Goal: Communication & Community: Answer question/provide support

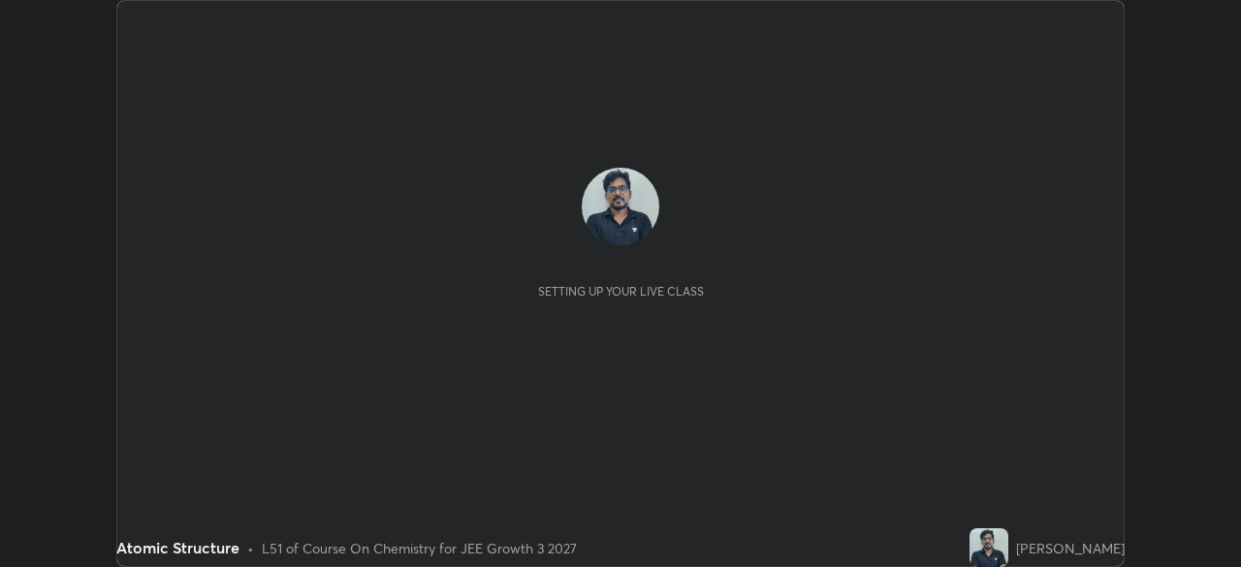
scroll to position [567, 1240]
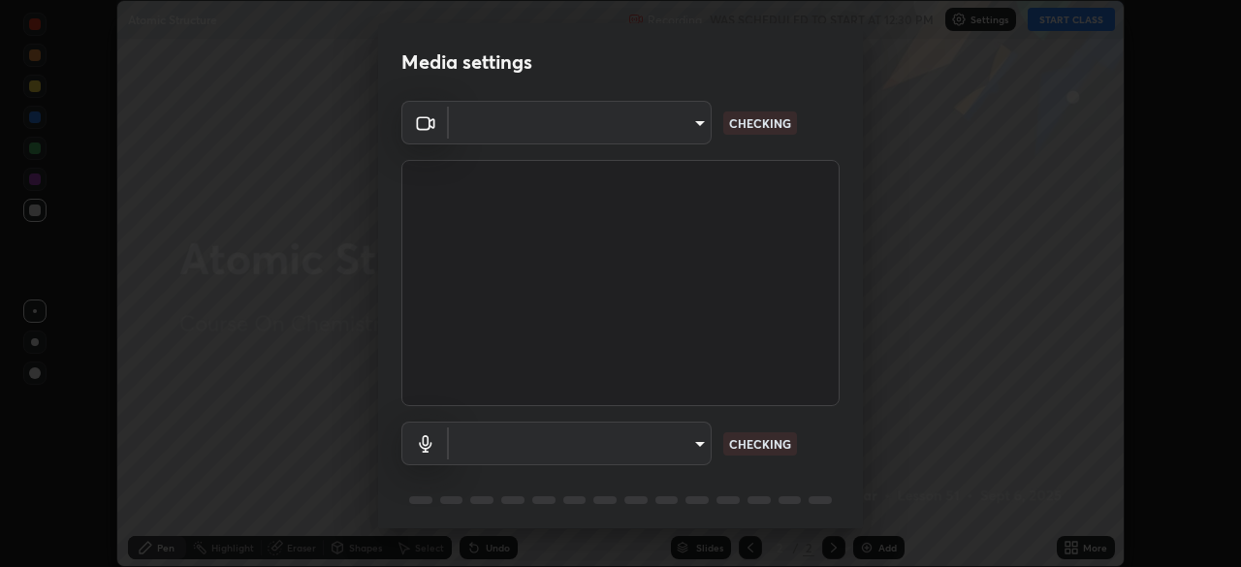
type input "00cb52ea7dbc067a4e9eba70c986ec13a5c87d59f38709f4e6374cce52915b34"
type input "communications"
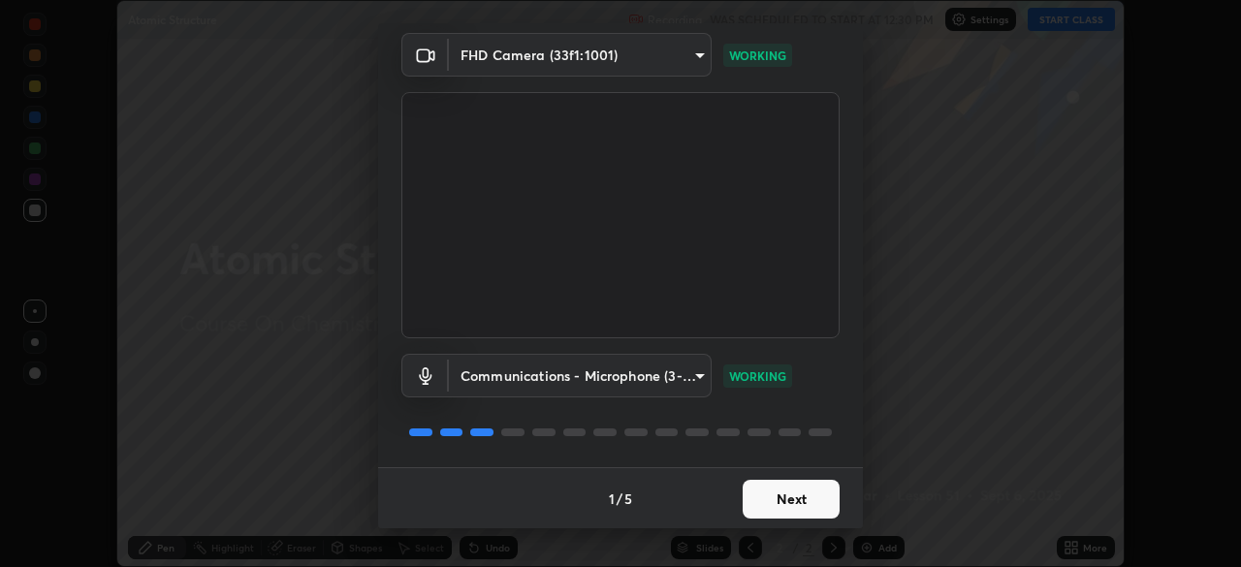
scroll to position [69, 0]
click at [774, 491] on button "Next" at bounding box center [791, 498] width 97 height 39
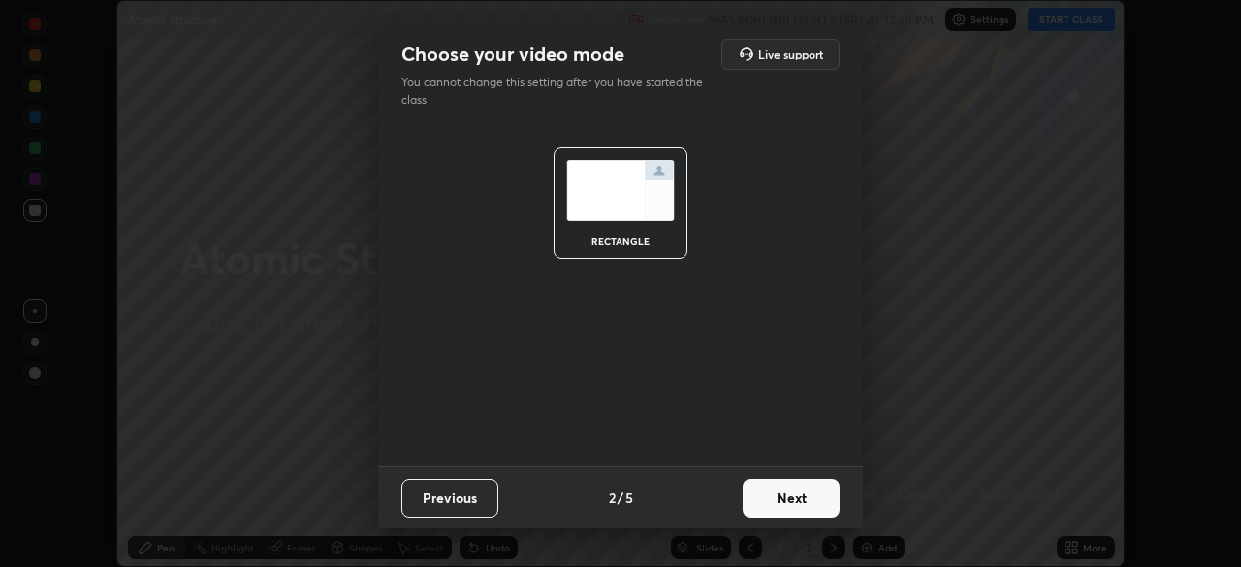
scroll to position [0, 0]
click at [767, 500] on button "Next" at bounding box center [791, 498] width 97 height 39
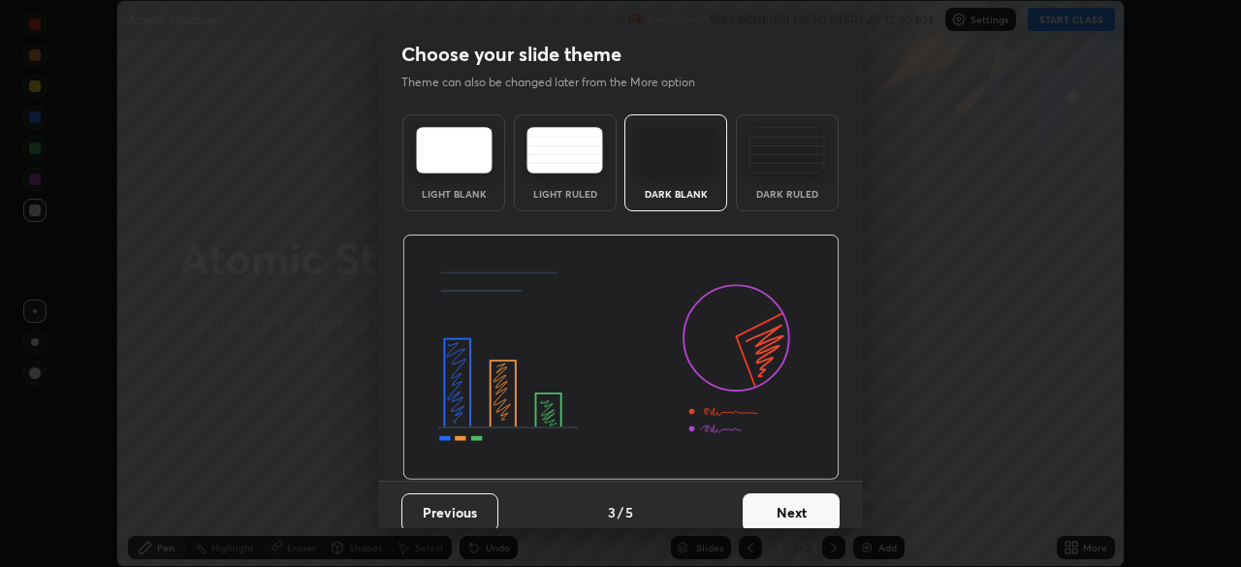
click at [770, 505] on button "Next" at bounding box center [791, 513] width 97 height 39
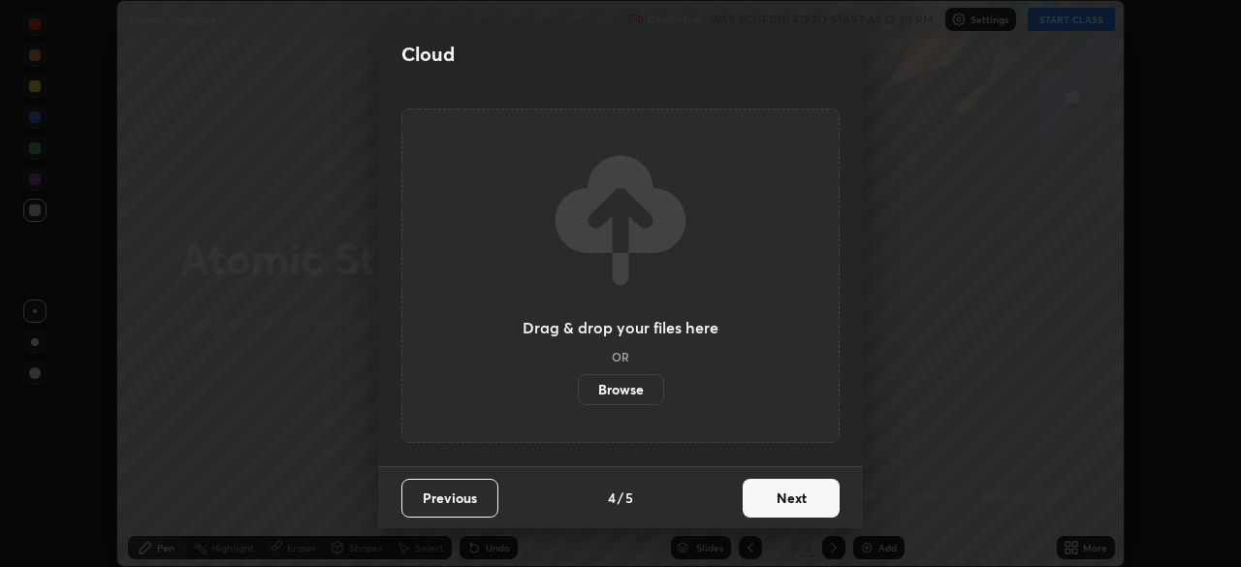
click at [778, 502] on button "Next" at bounding box center [791, 498] width 97 height 39
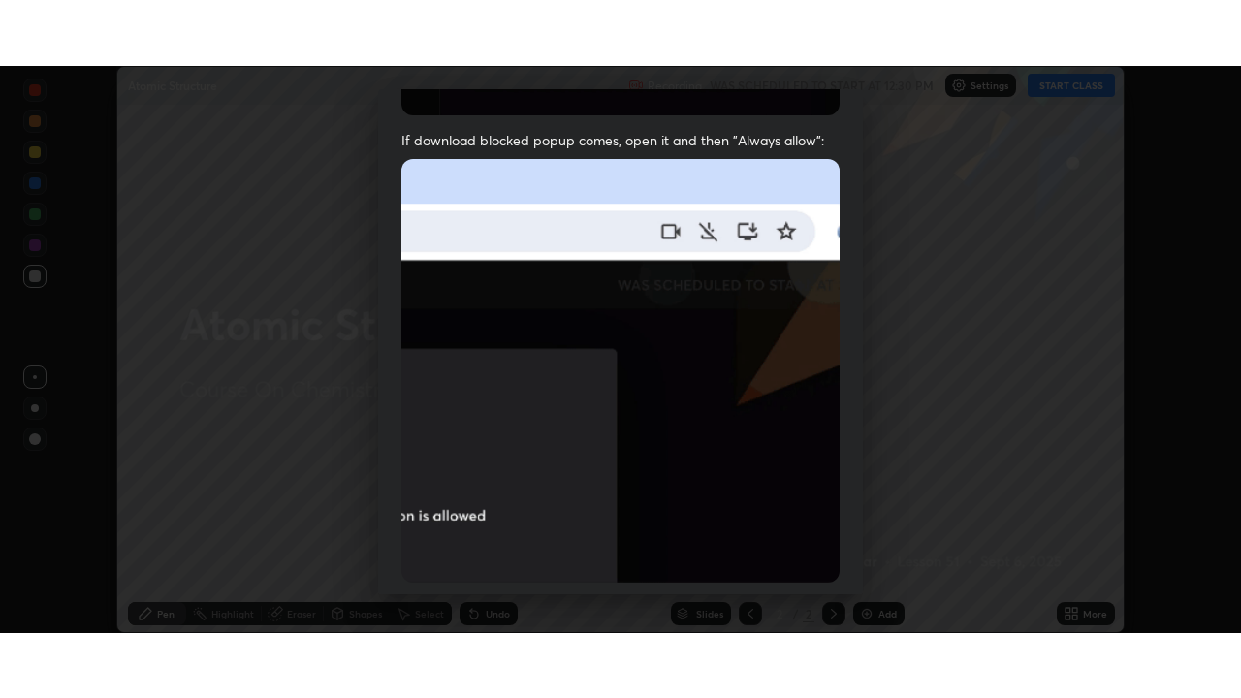
scroll to position [464, 0]
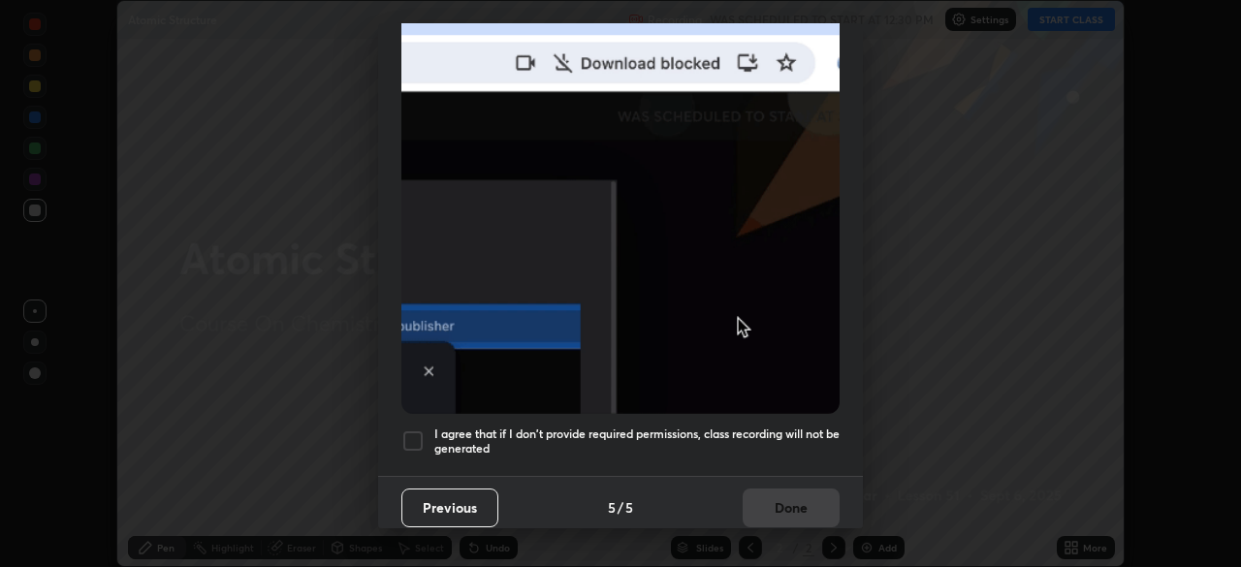
click at [413, 431] on div at bounding box center [412, 441] width 23 height 23
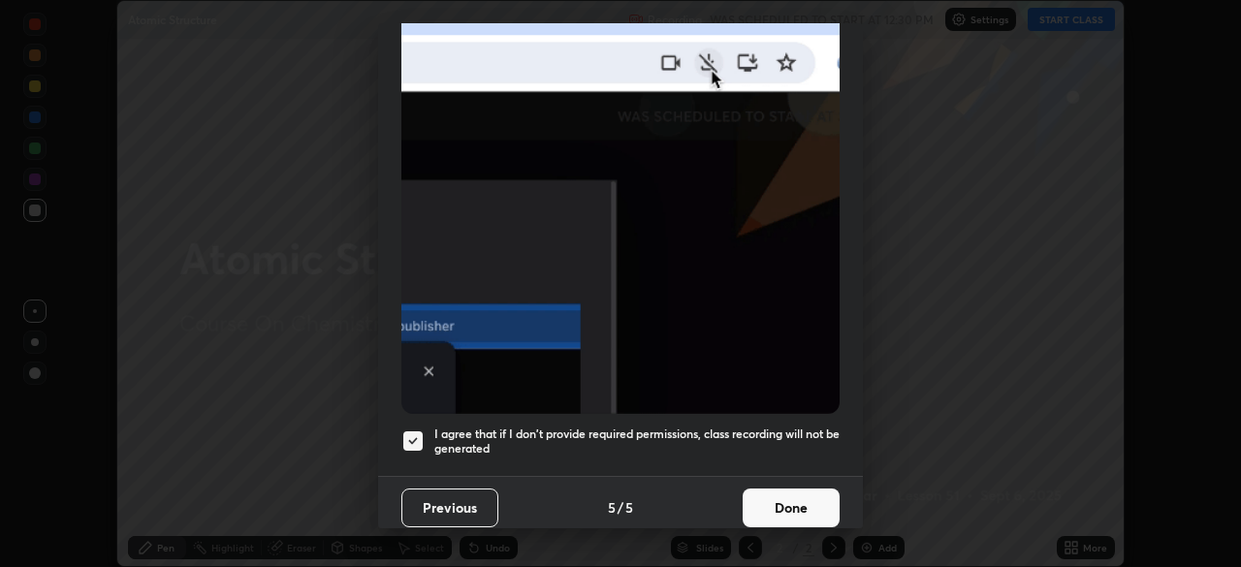
click at [777, 489] on button "Done" at bounding box center [791, 508] width 97 height 39
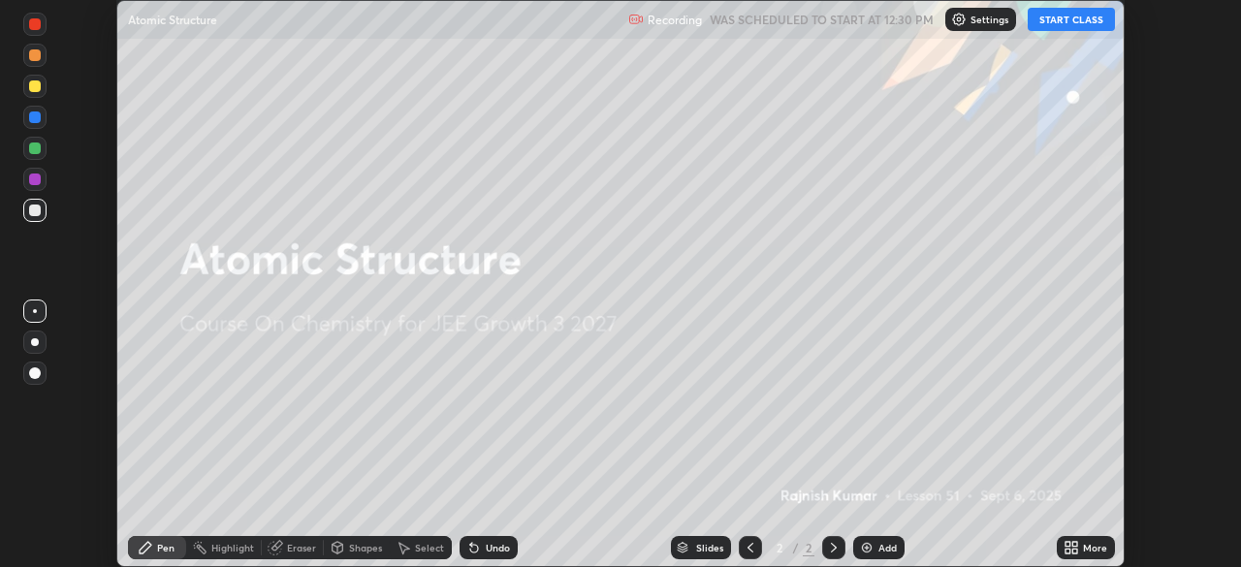
click at [1084, 19] on button "START CLASS" at bounding box center [1071, 19] width 87 height 23
click at [1065, 538] on div "More" at bounding box center [1086, 547] width 58 height 23
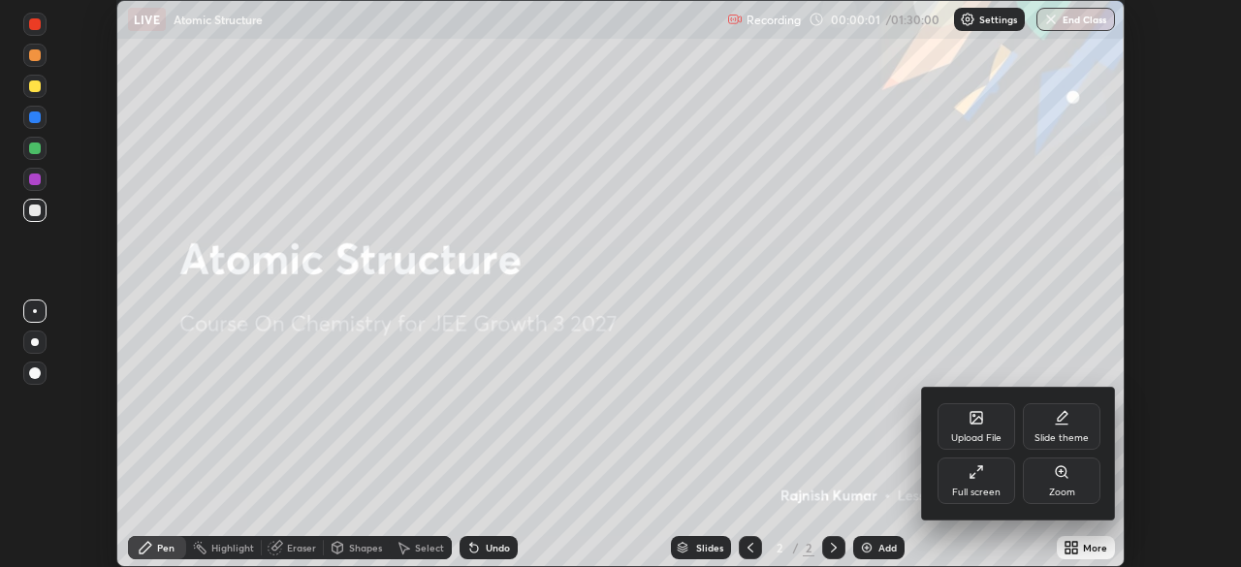
click at [986, 480] on div "Full screen" at bounding box center [977, 481] width 78 height 47
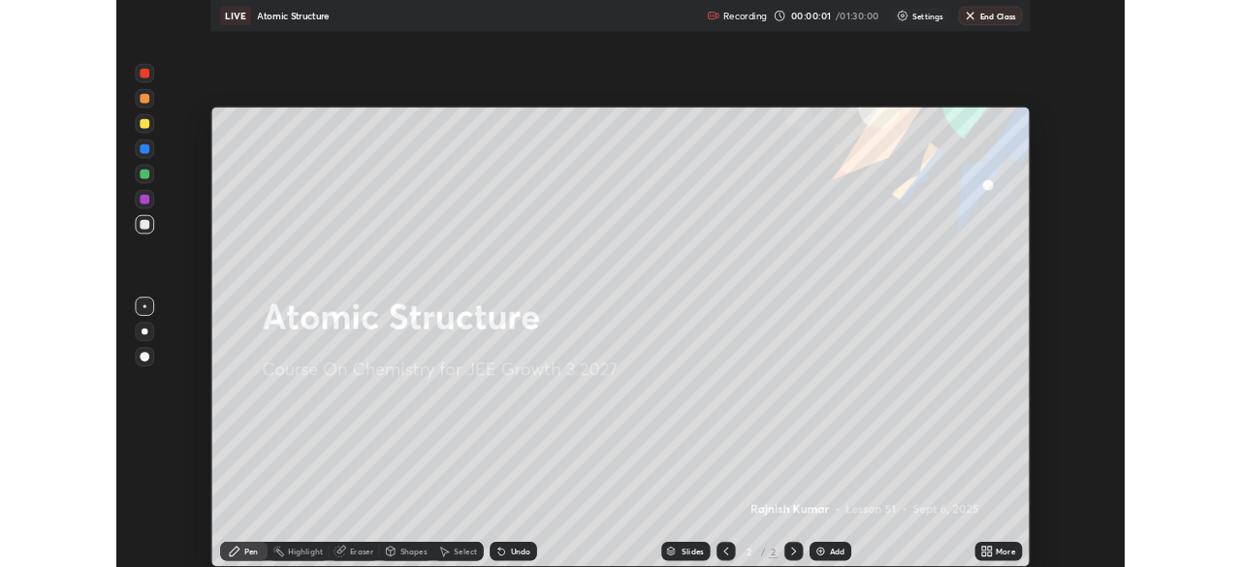
scroll to position [698, 1241]
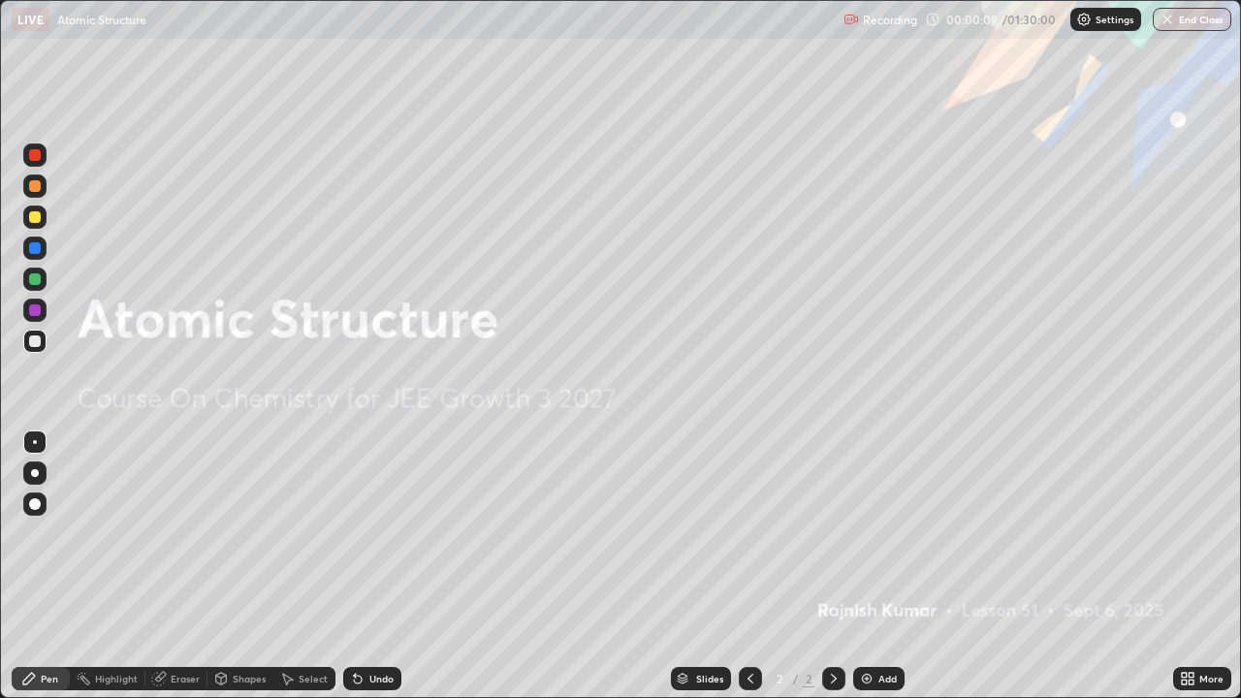
click at [876, 566] on div "Add" at bounding box center [878, 678] width 51 height 23
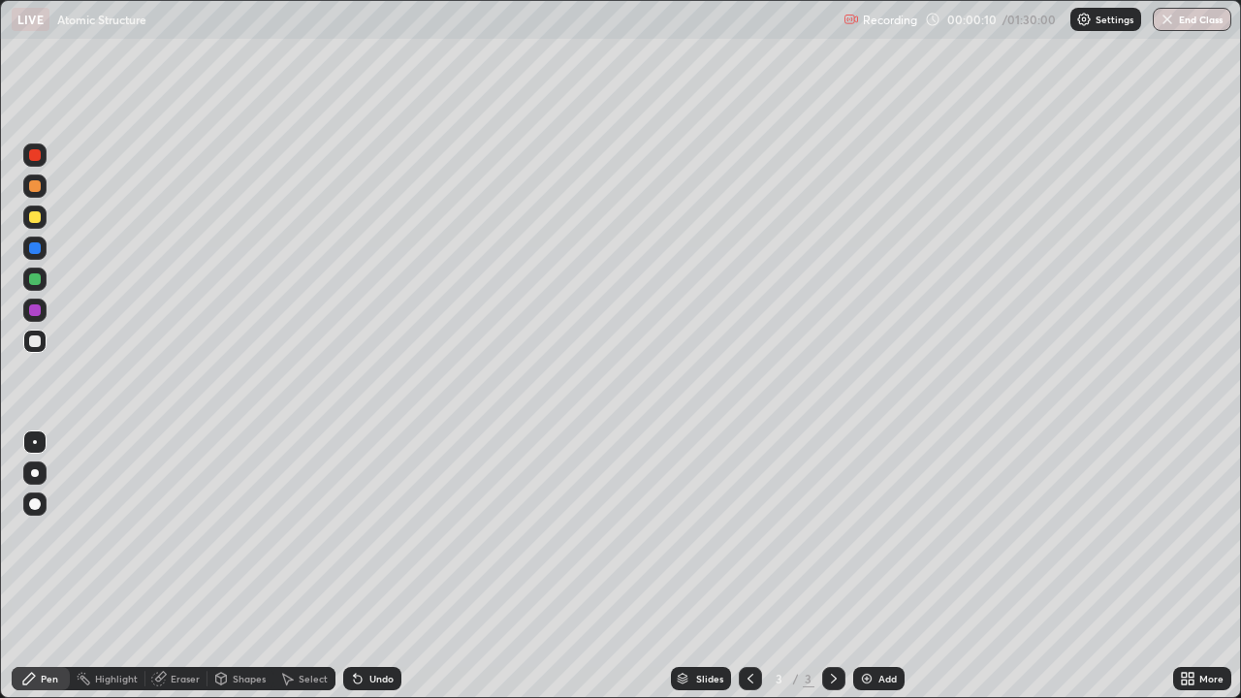
click at [36, 504] on div at bounding box center [35, 504] width 12 height 12
click at [38, 221] on div at bounding box center [35, 217] width 12 height 12
click at [35, 289] on div at bounding box center [34, 279] width 23 height 23
click at [373, 566] on div "Undo" at bounding box center [381, 679] width 24 height 10
click at [366, 566] on div "Undo" at bounding box center [368, 678] width 66 height 39
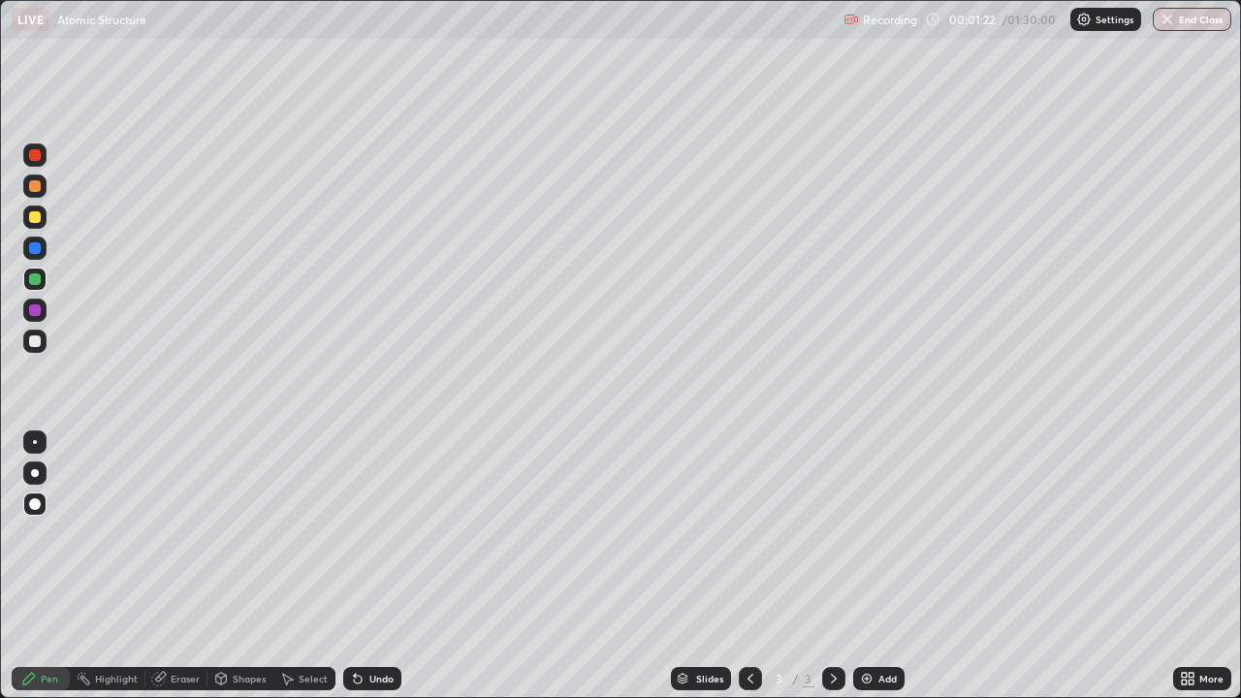
click at [368, 566] on div "Undo" at bounding box center [368, 678] width 66 height 39
click at [377, 566] on div "Undo" at bounding box center [381, 679] width 24 height 10
click at [375, 566] on div "Undo" at bounding box center [381, 679] width 24 height 10
click at [379, 566] on div "Undo" at bounding box center [381, 679] width 24 height 10
click at [389, 566] on div "Undo" at bounding box center [381, 679] width 24 height 10
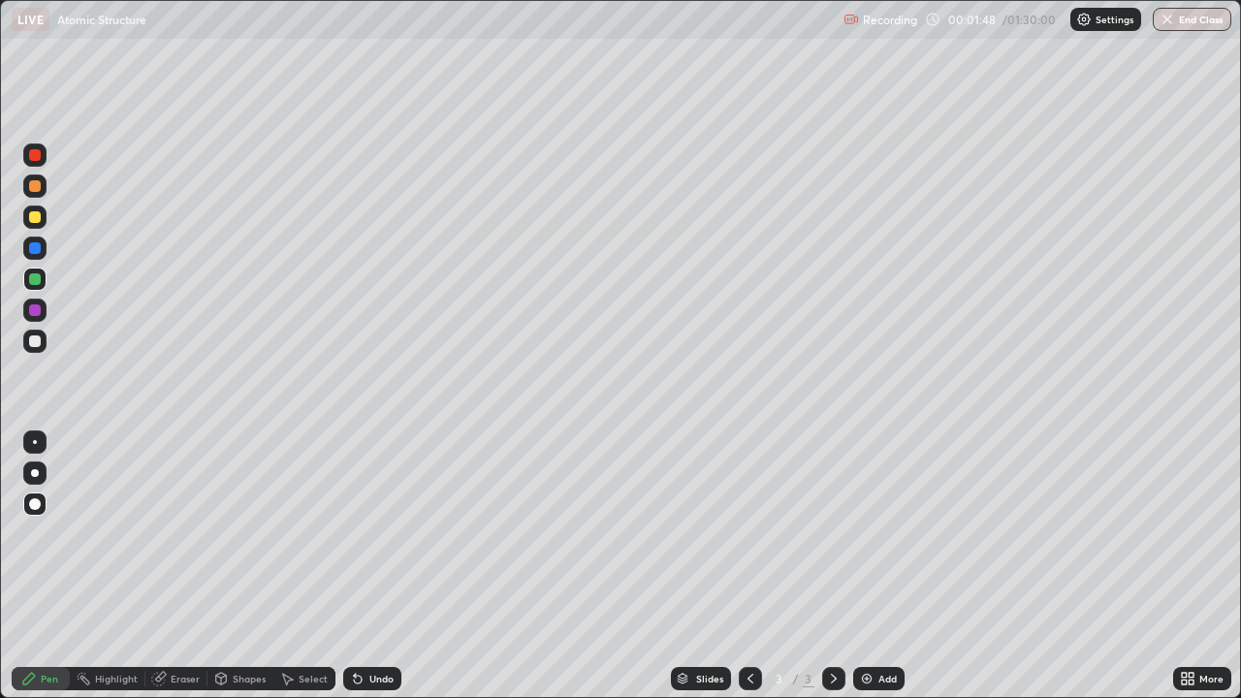
click at [389, 566] on div "Undo" at bounding box center [372, 678] width 58 height 23
click at [306, 566] on div "Select" at bounding box center [313, 679] width 29 height 10
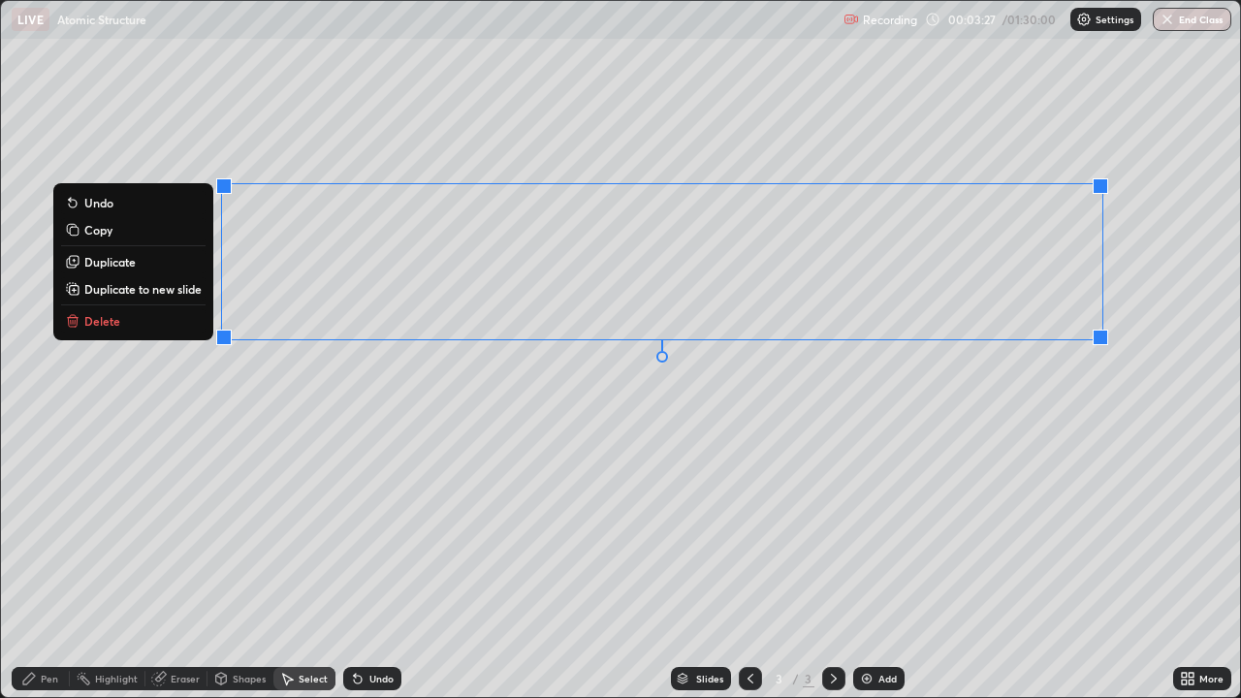
click at [143, 230] on button "Copy" at bounding box center [133, 229] width 144 height 23
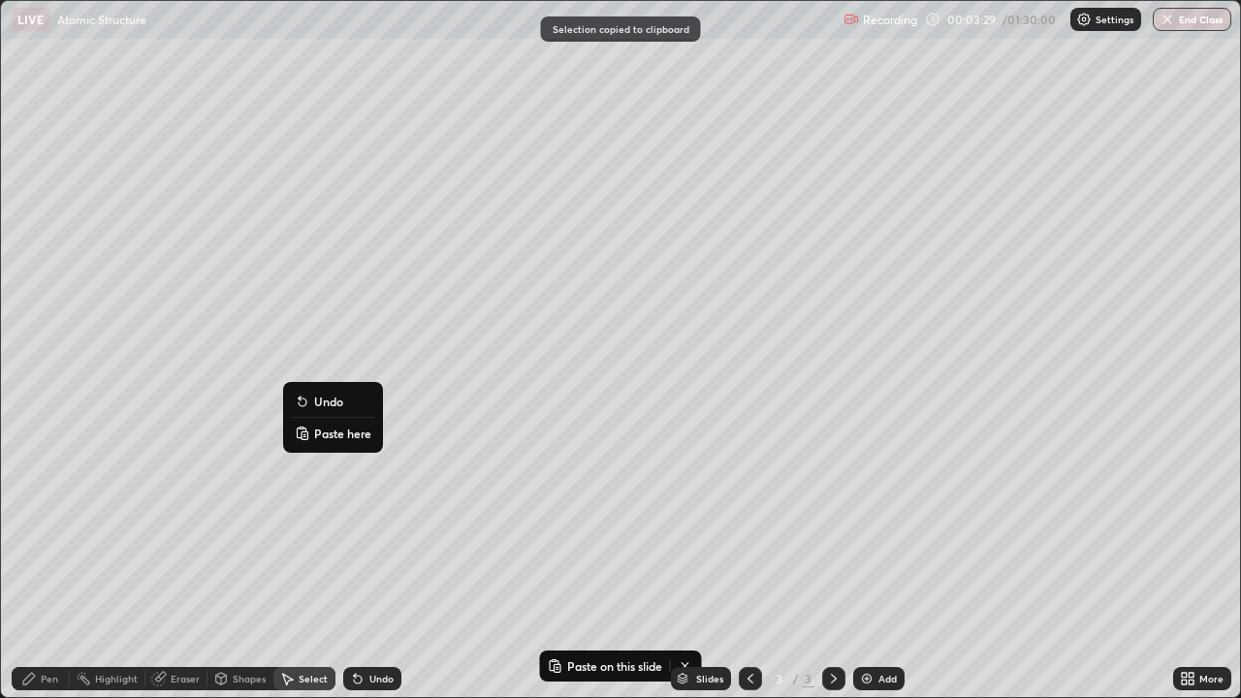
click at [333, 431] on p "Paste here" at bounding box center [342, 434] width 57 height 16
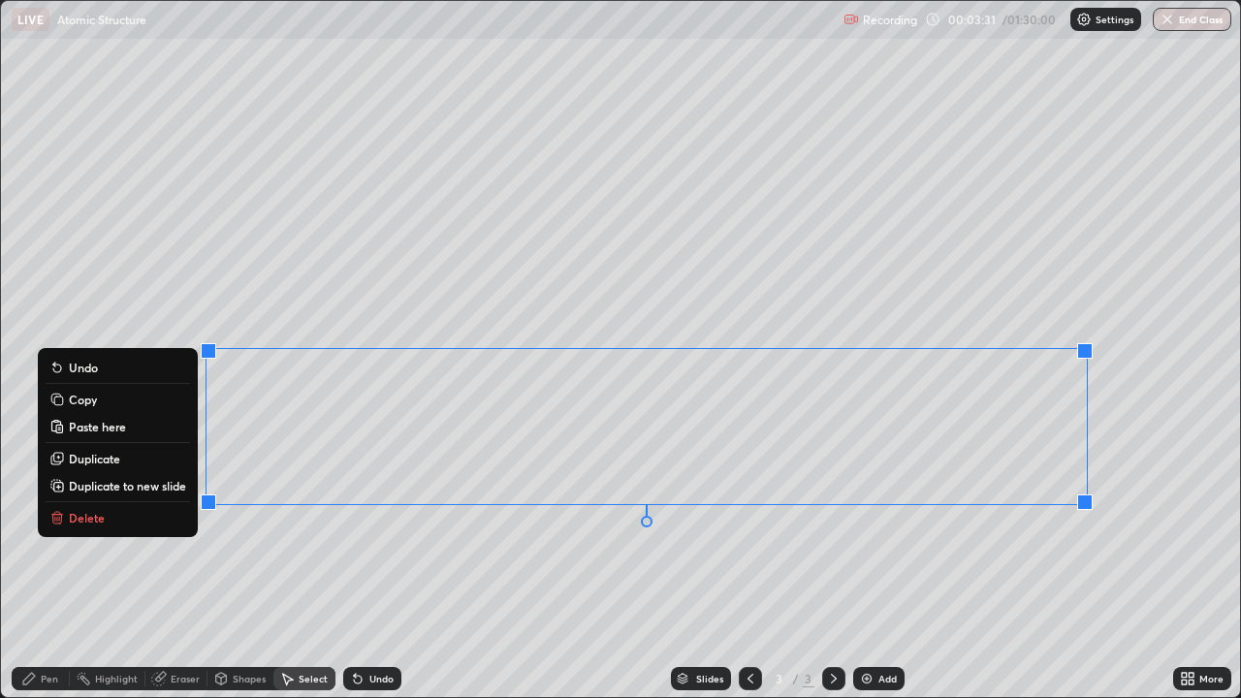
click at [386, 566] on div "0 ° Undo Copy Paste here Duplicate Duplicate to new slide Delete" at bounding box center [620, 349] width 1239 height 696
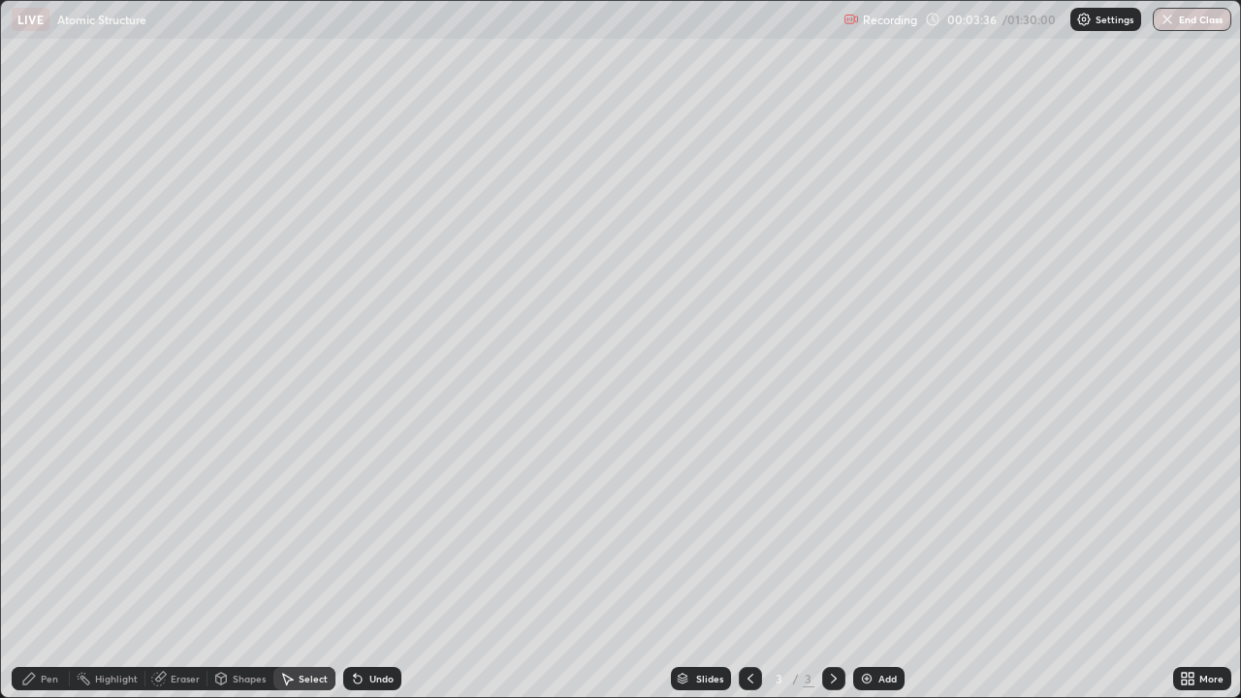
click at [175, 566] on div "Eraser" at bounding box center [185, 679] width 29 height 10
click at [56, 566] on div "Pen" at bounding box center [49, 679] width 17 height 10
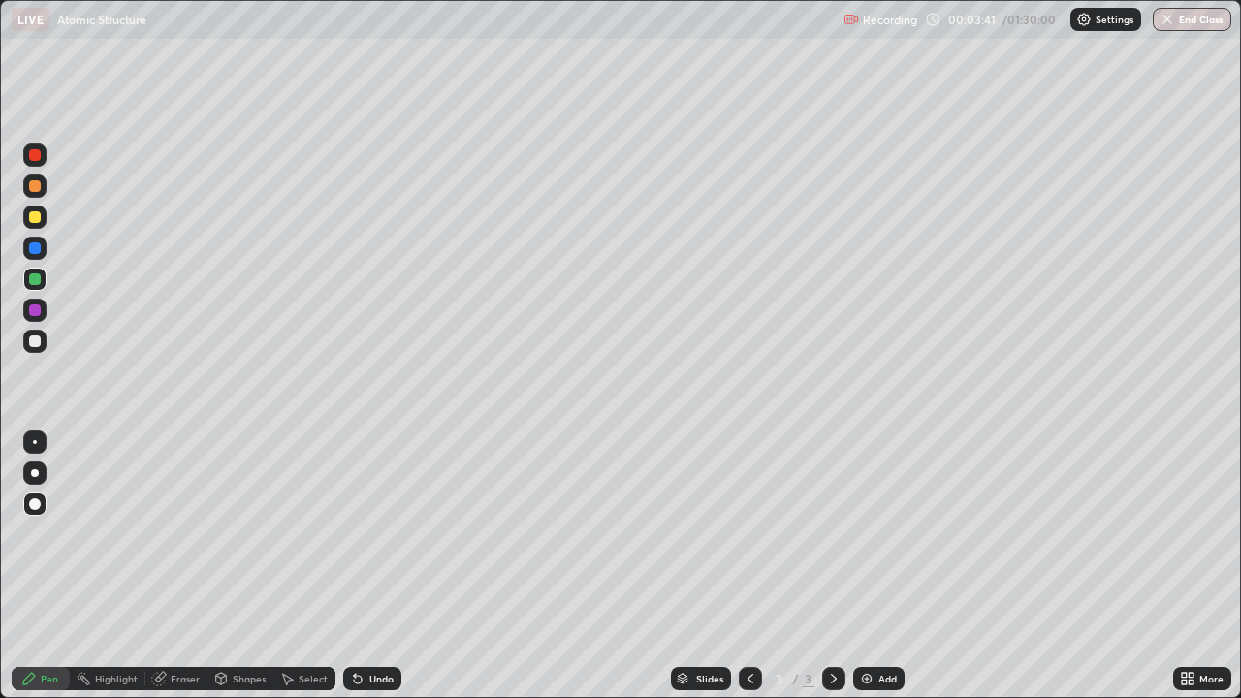
click at [247, 566] on div "Shapes" at bounding box center [249, 679] width 33 height 10
click at [179, 566] on div "Eraser" at bounding box center [185, 679] width 29 height 10
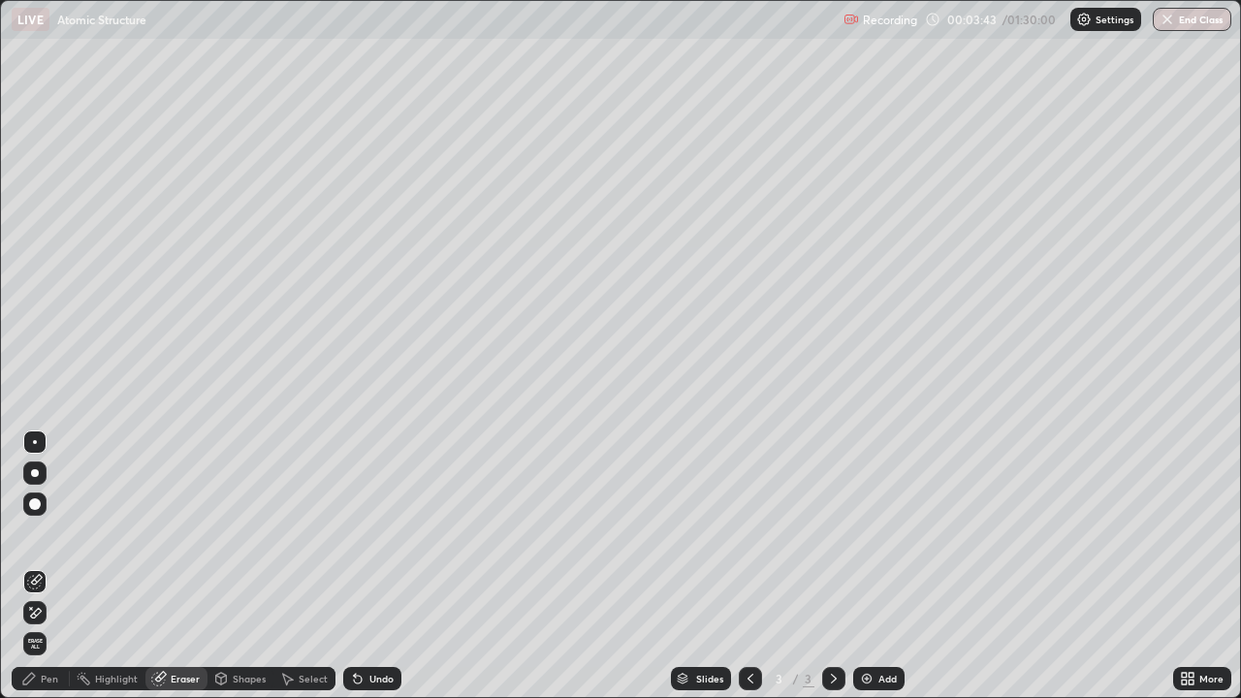
click at [48, 566] on div "Pen" at bounding box center [49, 679] width 17 height 10
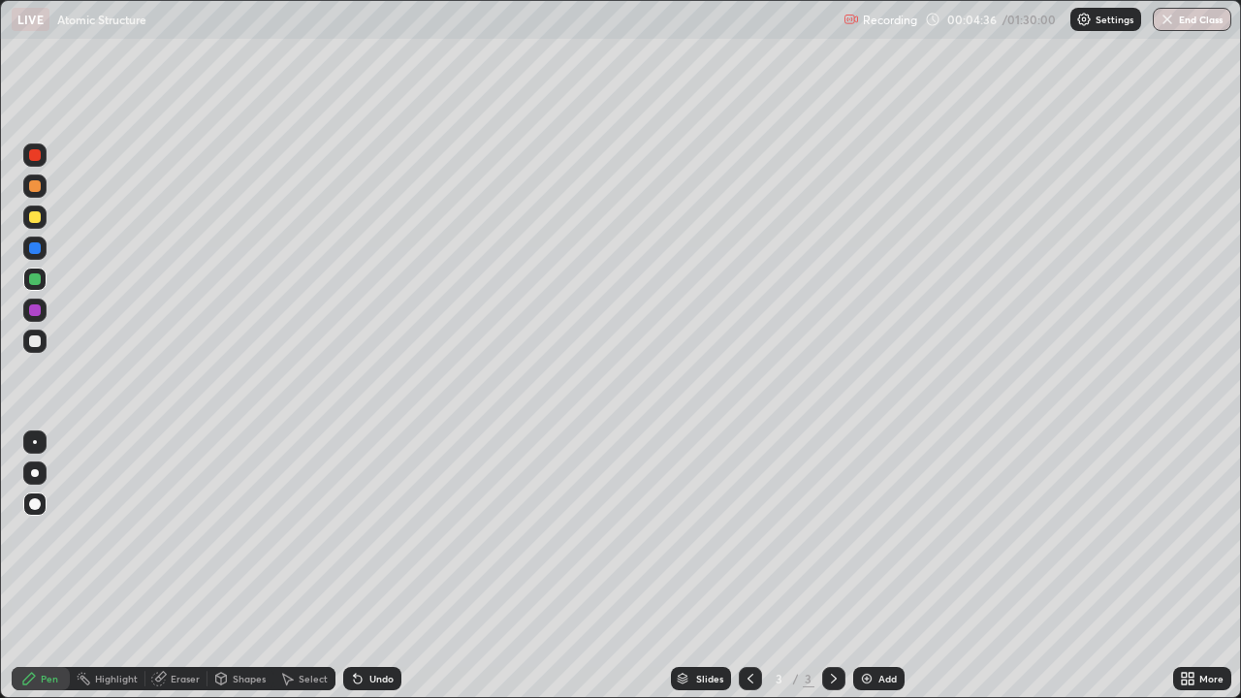
click at [304, 566] on div "Select" at bounding box center [313, 679] width 29 height 10
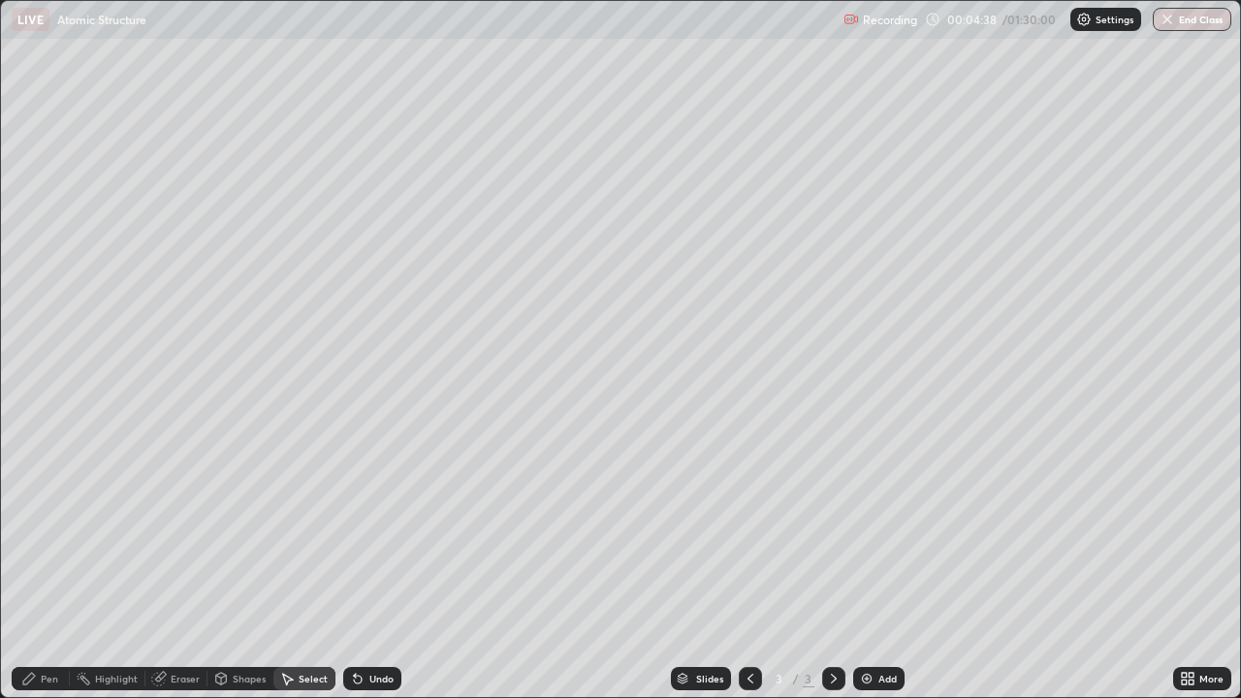
click at [169, 566] on div "Eraser" at bounding box center [176, 678] width 62 height 23
click at [299, 566] on div "Select" at bounding box center [313, 679] width 29 height 10
click at [314, 566] on p "Paste here" at bounding box center [331, 579] width 57 height 16
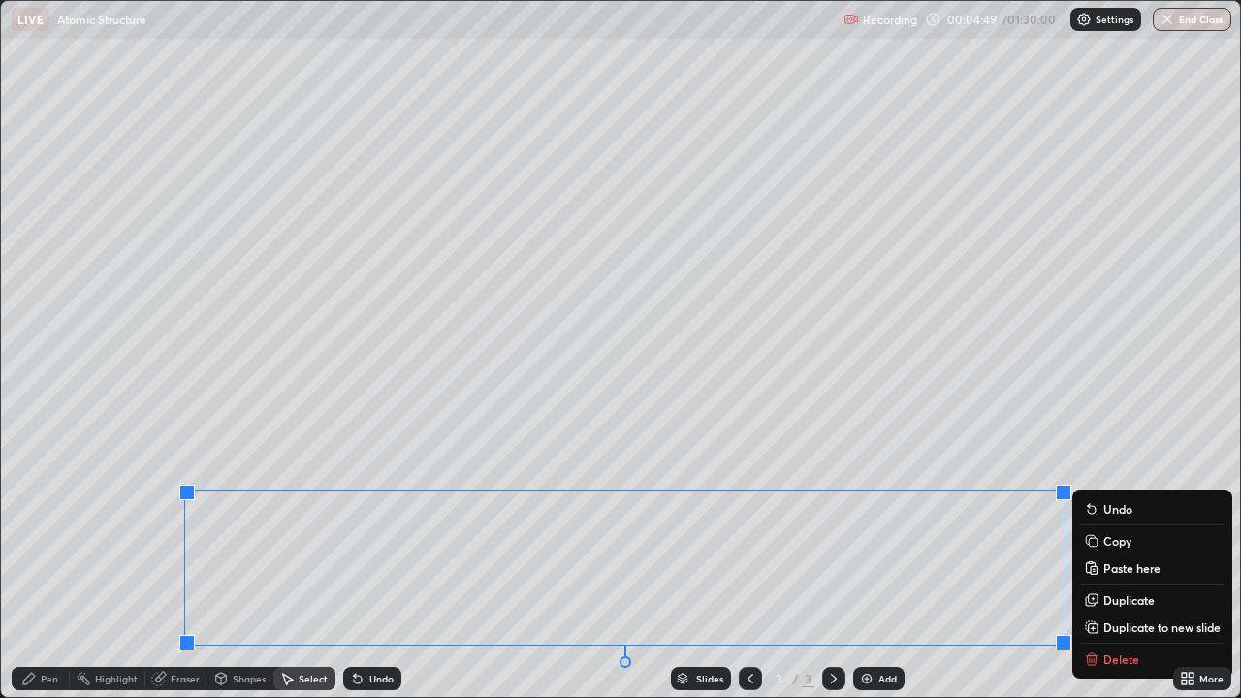
click at [134, 566] on div "0 ° Undo Copy Paste here Duplicate Duplicate to new slide Delete" at bounding box center [620, 349] width 1239 height 696
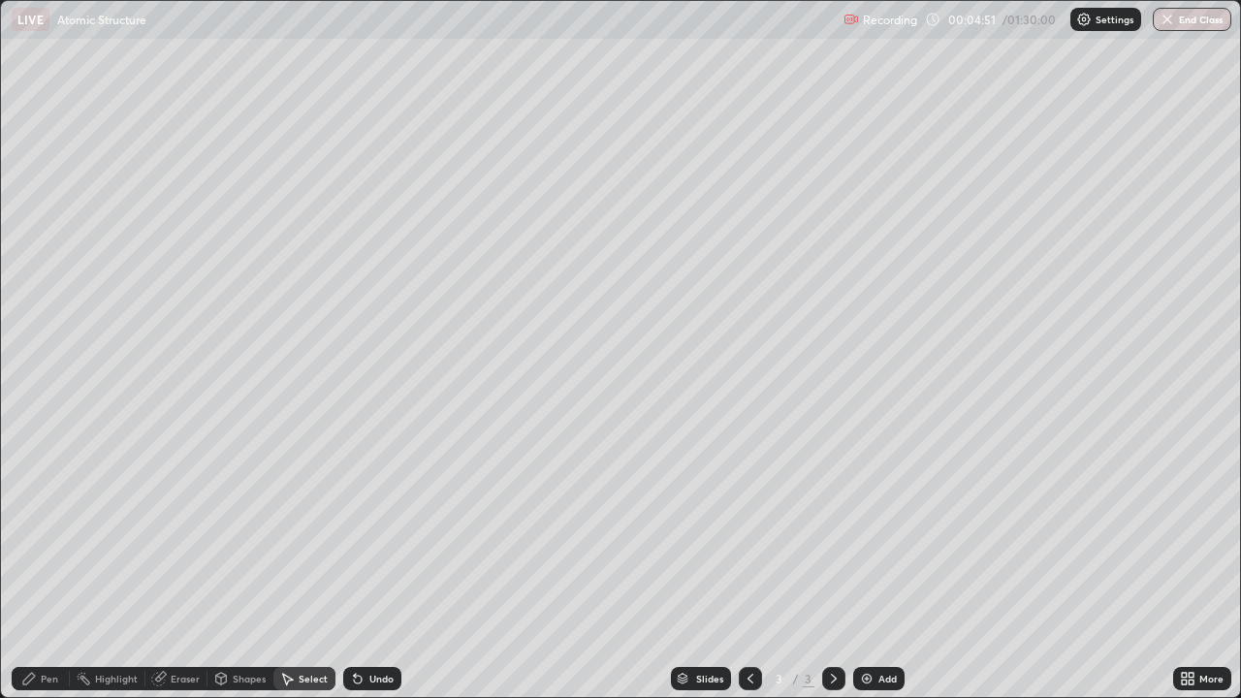
click at [44, 566] on div "Pen" at bounding box center [49, 679] width 17 height 10
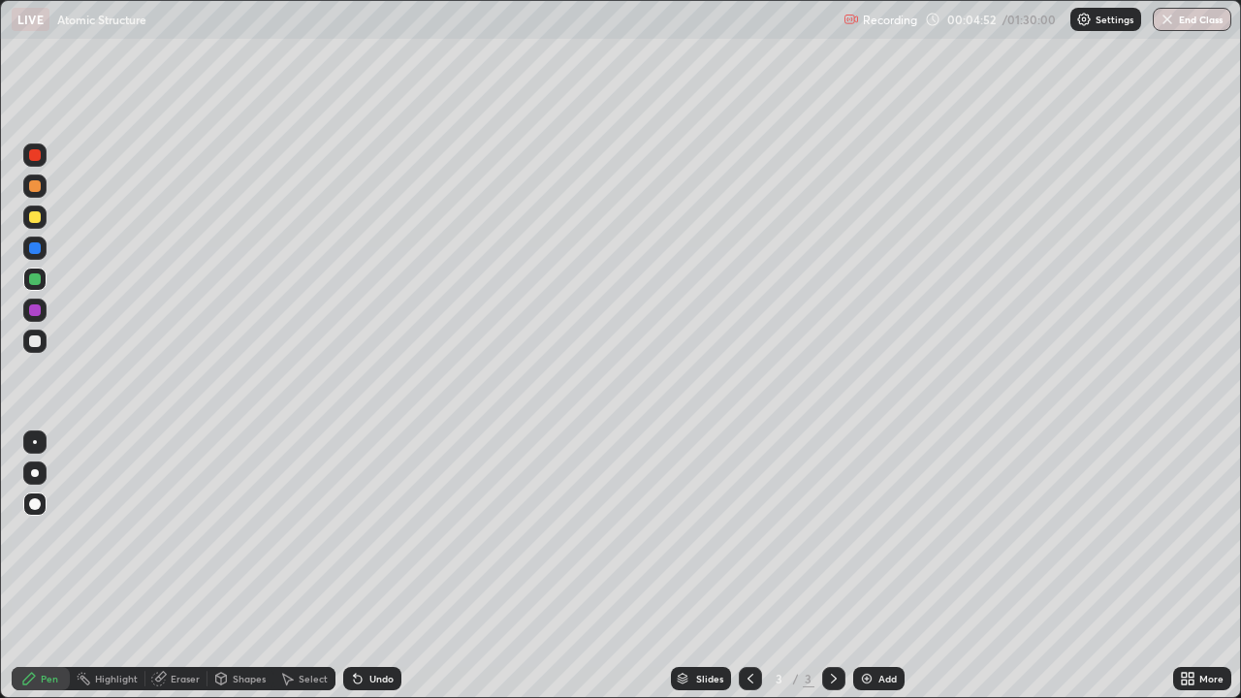
click at [179, 566] on div "Eraser" at bounding box center [185, 679] width 29 height 10
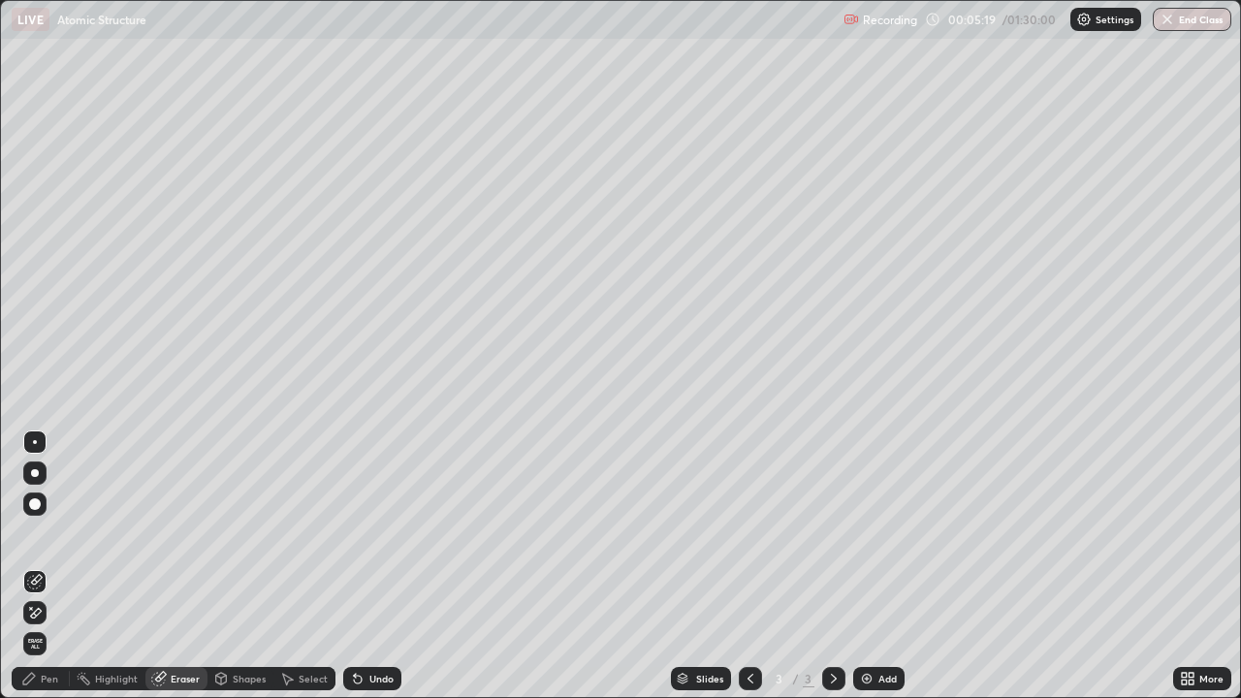
click at [48, 566] on div "Pen" at bounding box center [49, 679] width 17 height 10
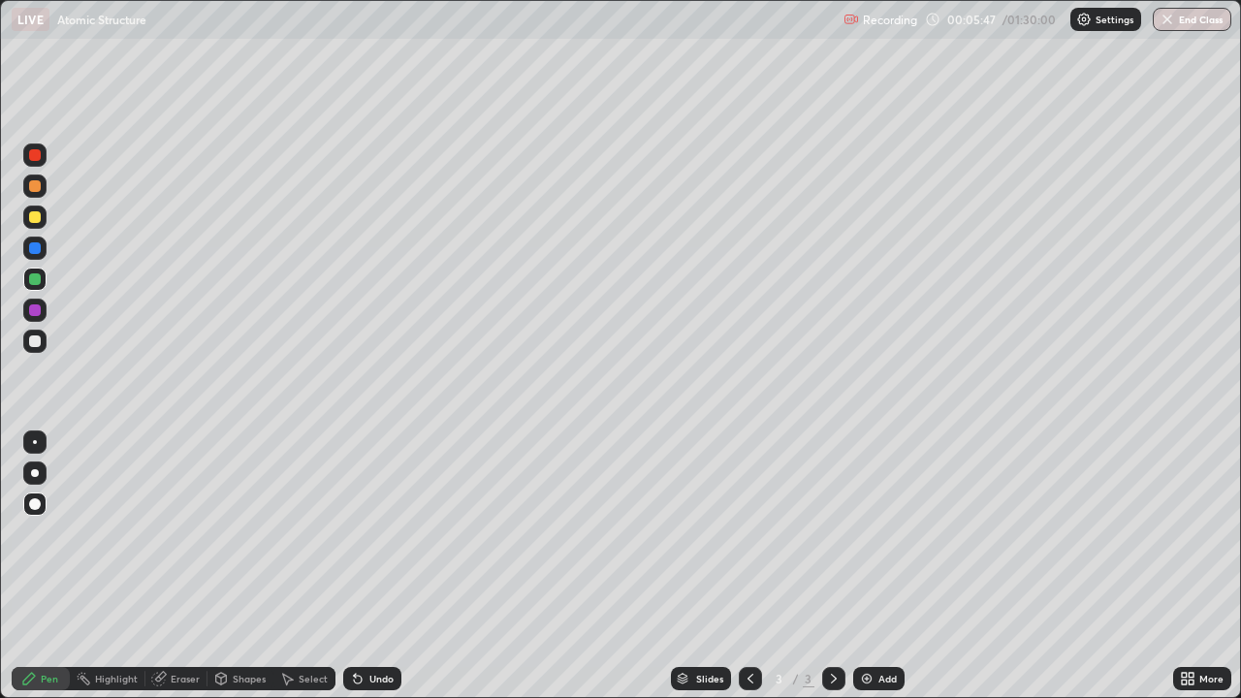
click at [1186, 566] on icon at bounding box center [1188, 679] width 16 height 16
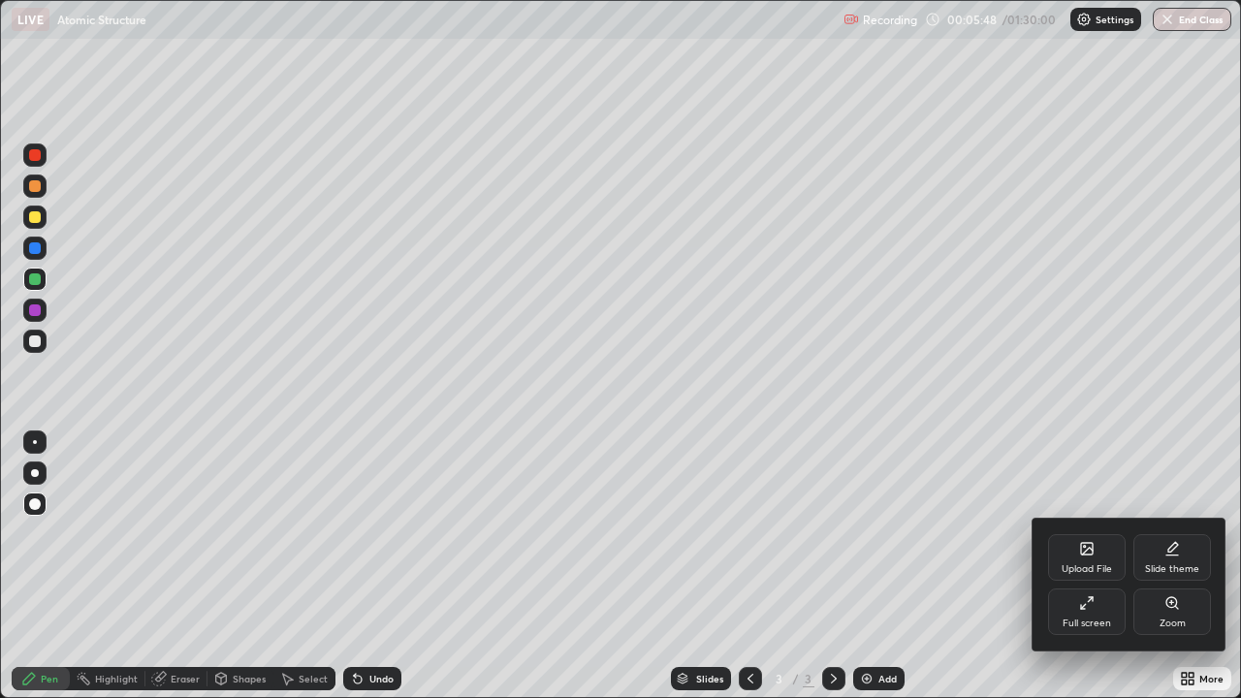
click at [1107, 566] on div "Full screen" at bounding box center [1087, 612] width 78 height 47
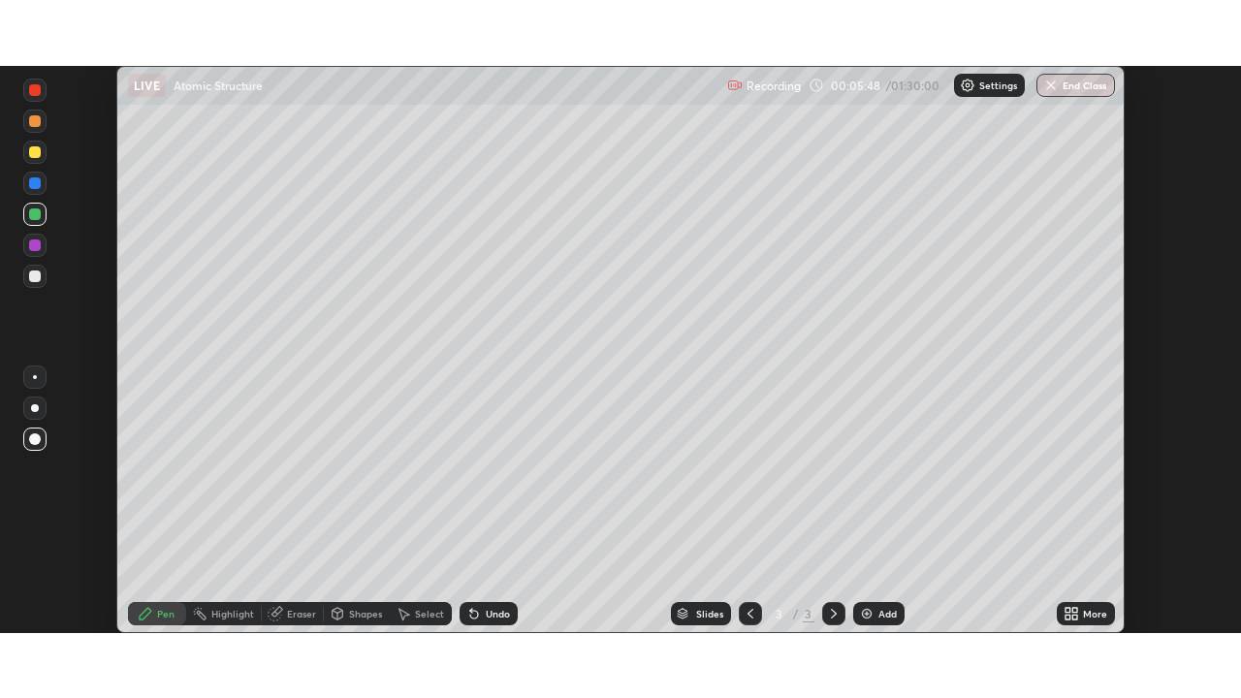
scroll to position [96395, 95721]
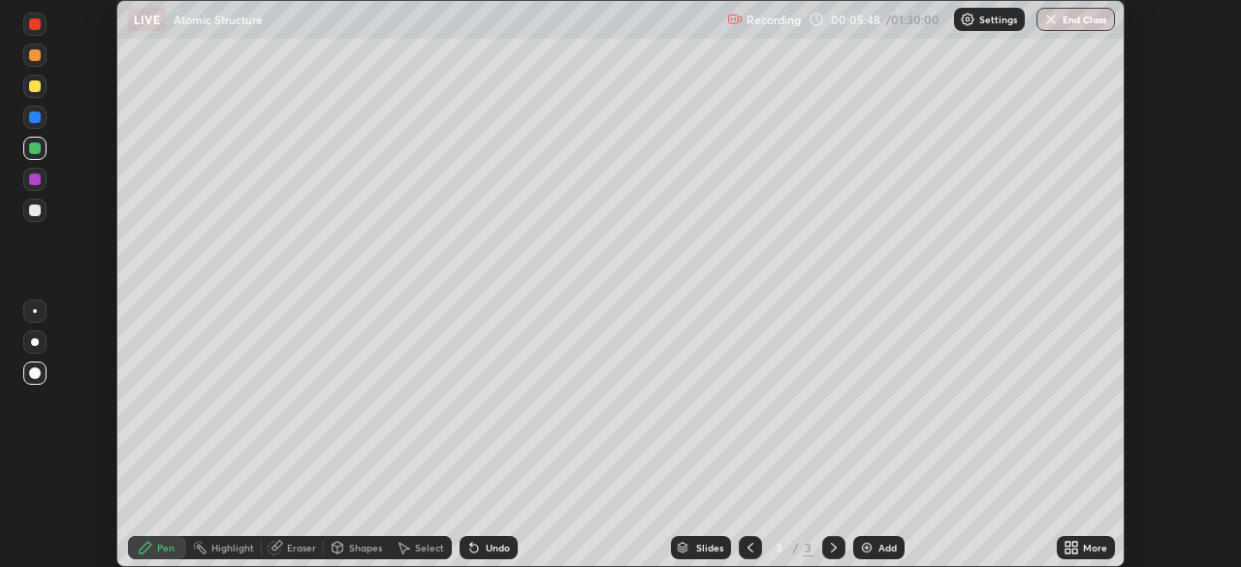
click at [1072, 550] on icon at bounding box center [1074, 551] width 5 height 5
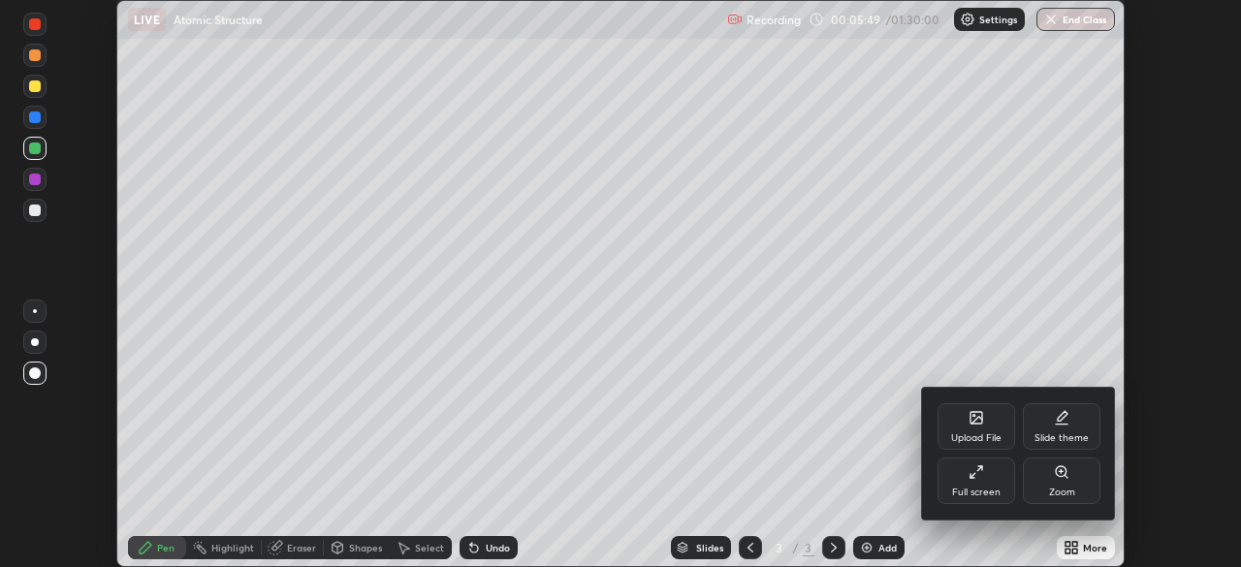
click at [990, 485] on div "Full screen" at bounding box center [977, 481] width 78 height 47
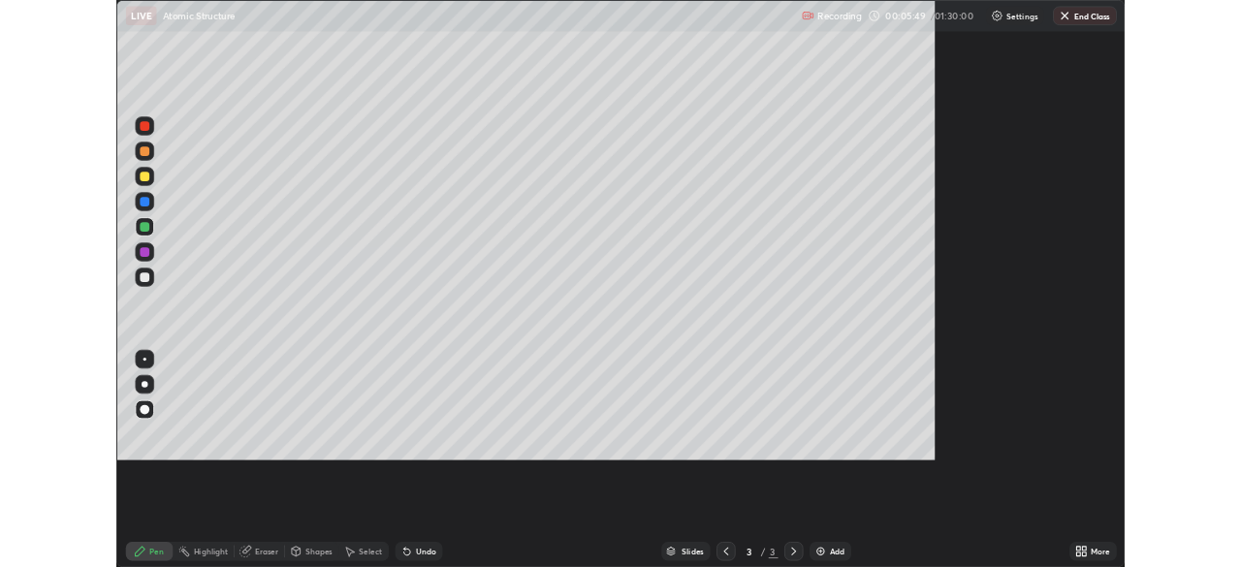
scroll to position [698, 1241]
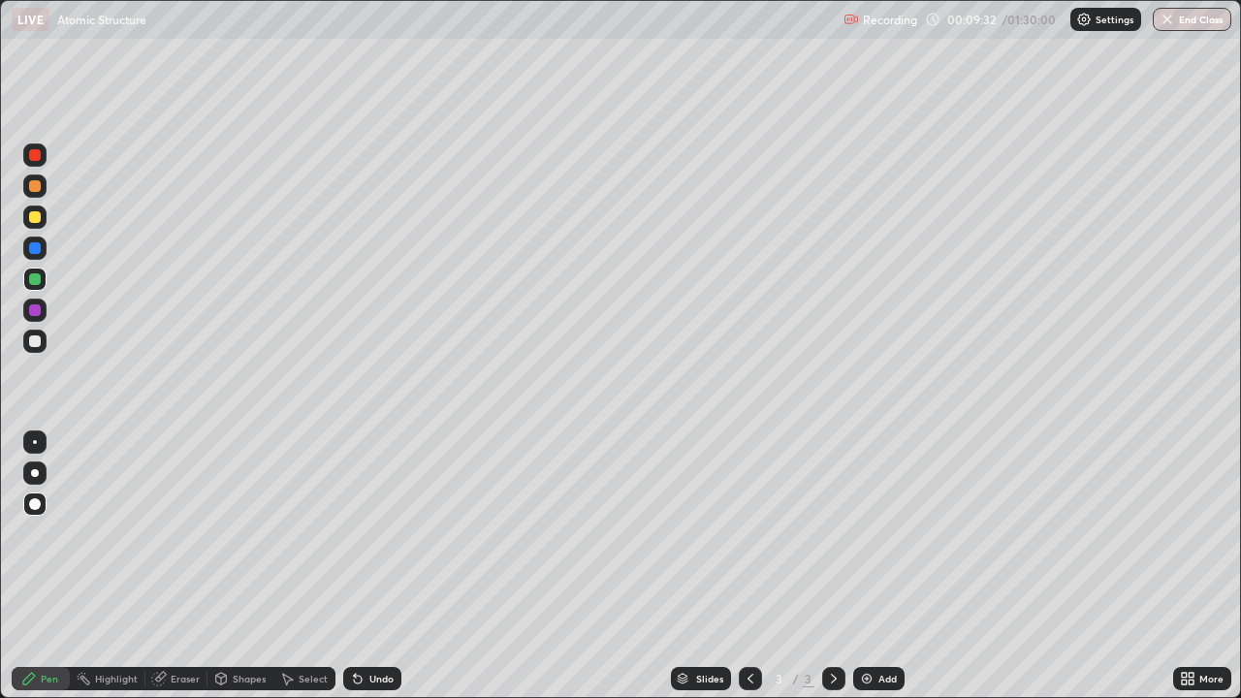
click at [880, 566] on div "Add" at bounding box center [887, 679] width 18 height 10
click at [312, 566] on div "Select" at bounding box center [304, 678] width 62 height 23
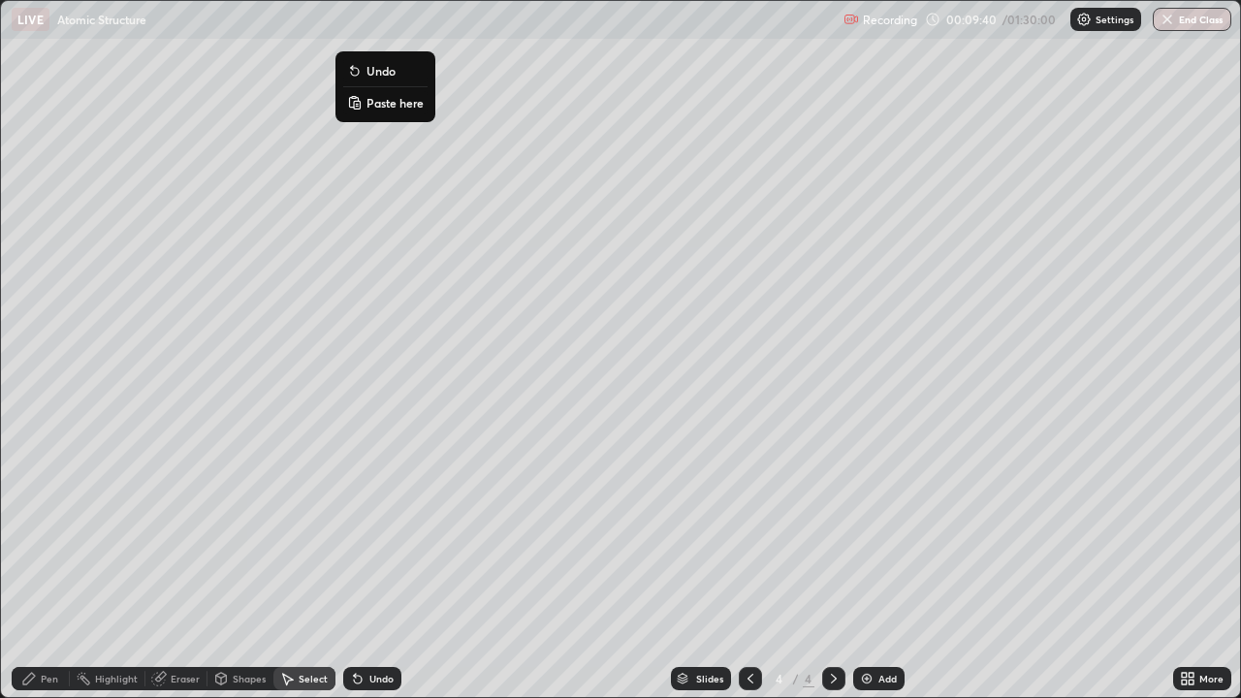
click at [399, 107] on p "Paste here" at bounding box center [395, 103] width 57 height 16
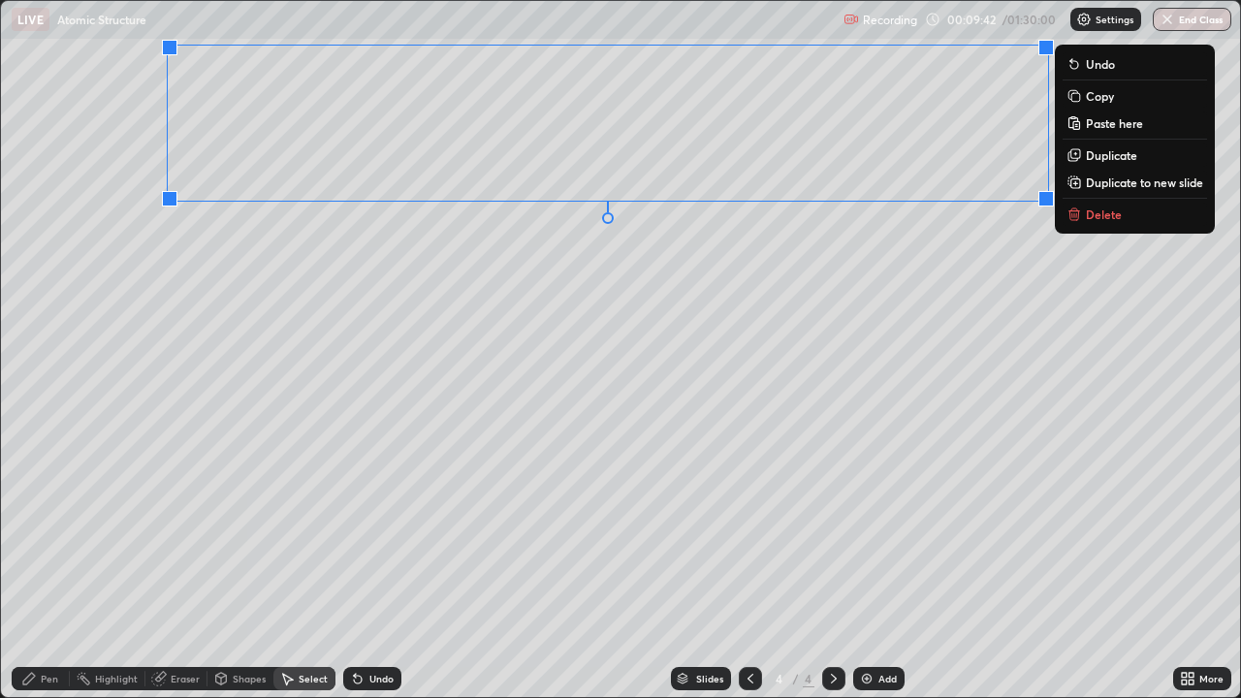
click at [287, 282] on div "0 ° Undo Copy Paste here Duplicate Duplicate to new slide Delete" at bounding box center [620, 349] width 1239 height 696
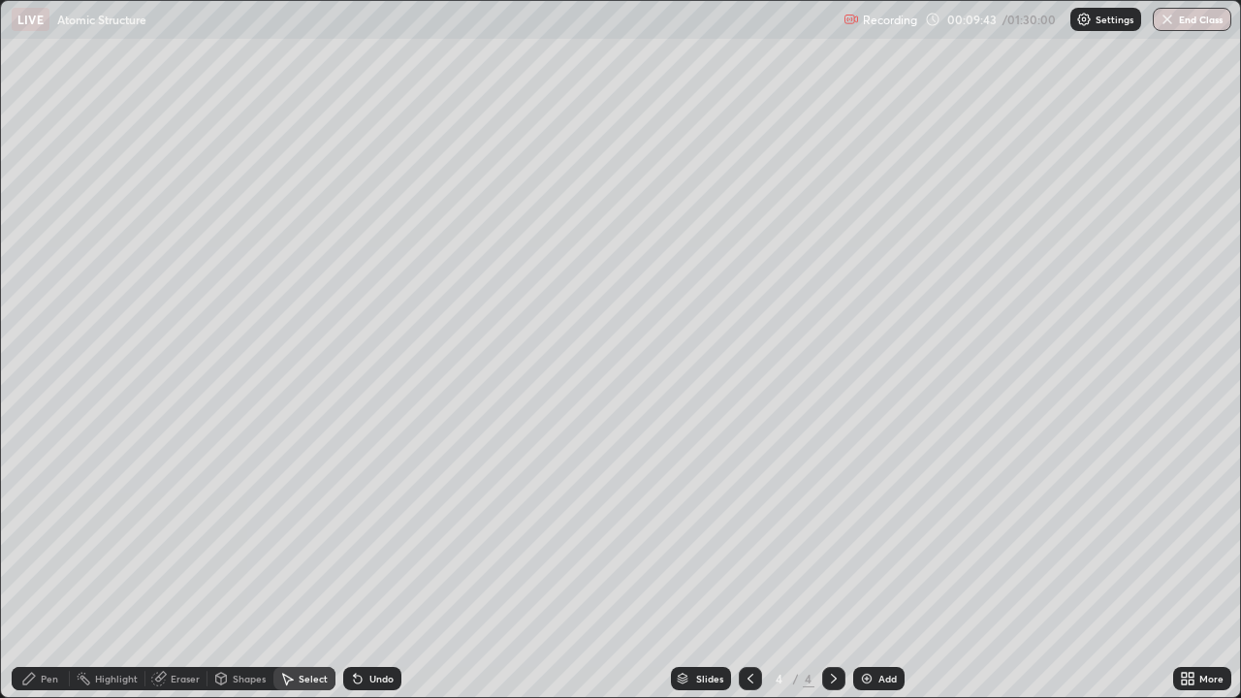
click at [44, 566] on div "Pen" at bounding box center [49, 679] width 17 height 10
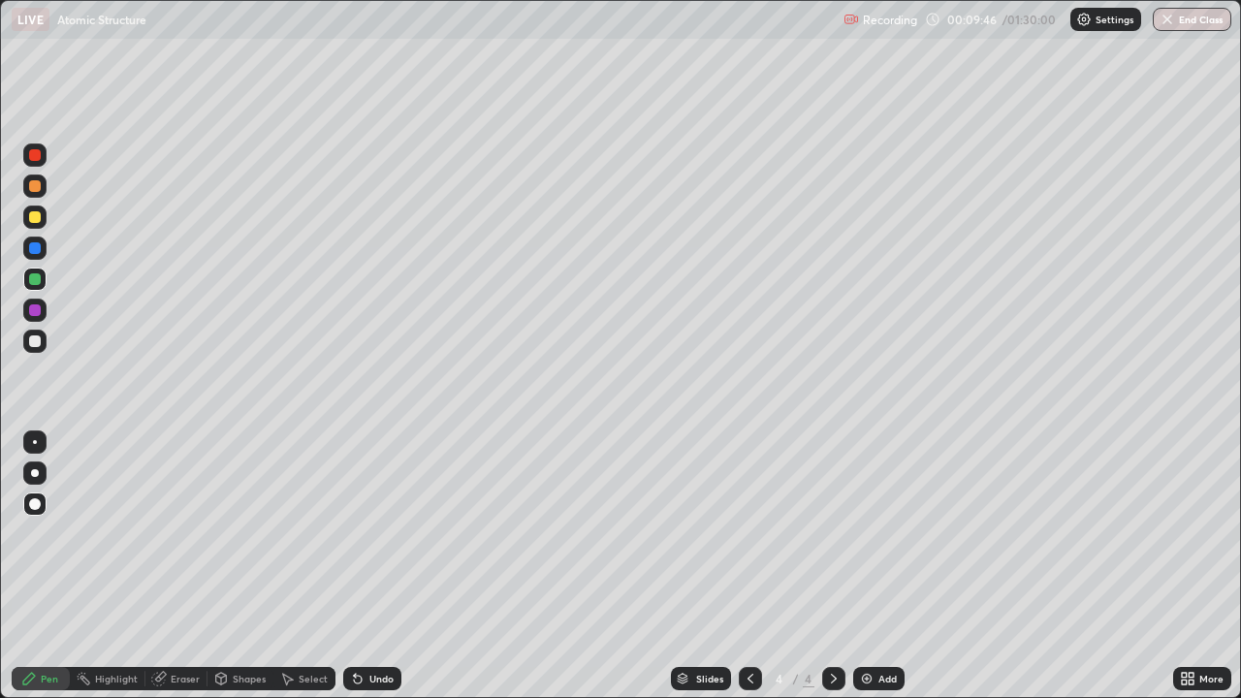
click at [191, 566] on div "Eraser" at bounding box center [176, 678] width 62 height 23
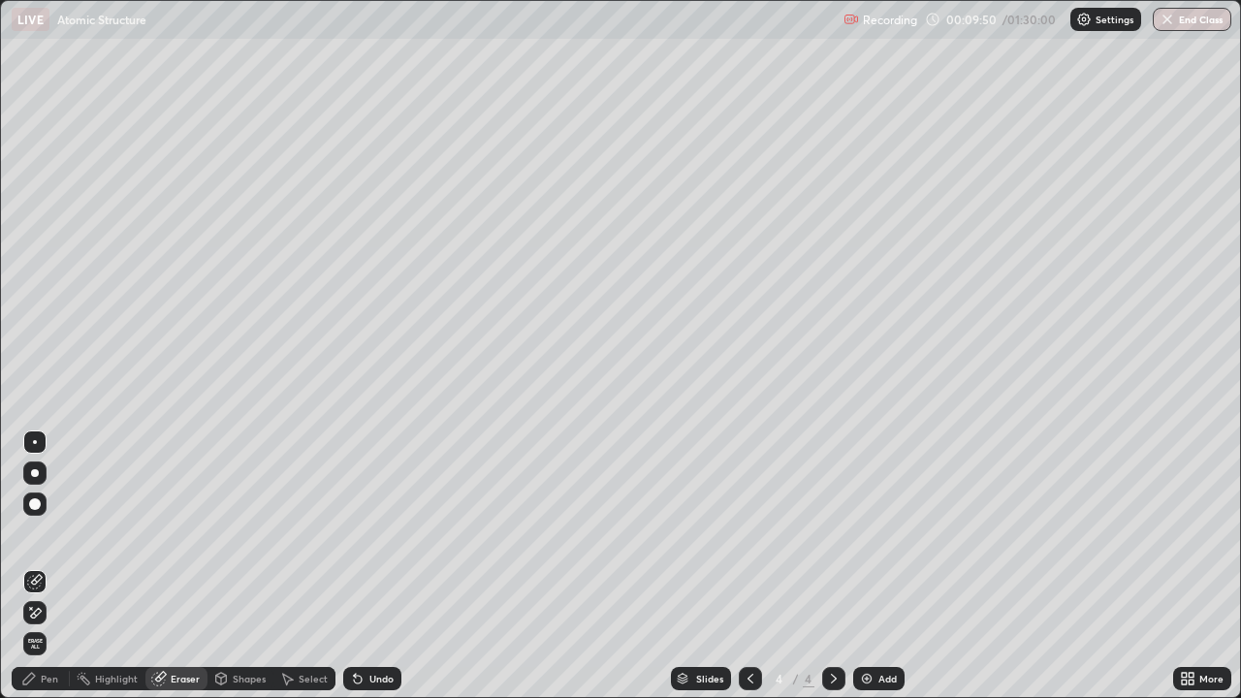
click at [61, 566] on div "Pen" at bounding box center [41, 678] width 58 height 23
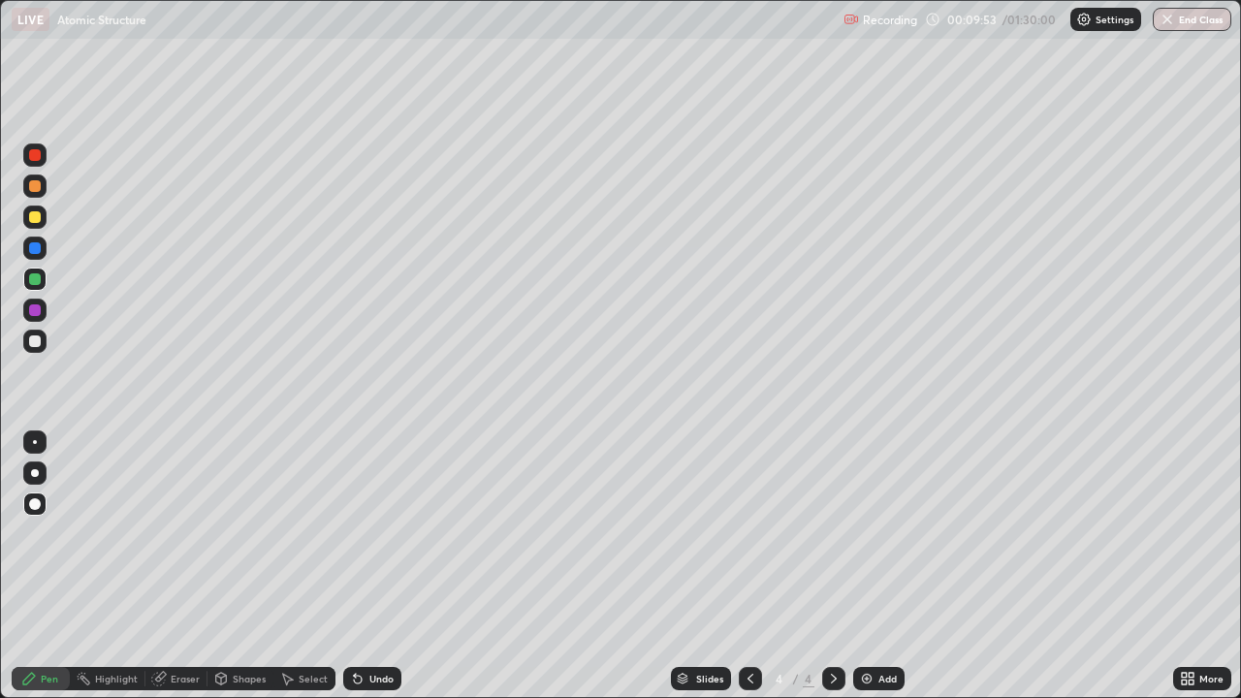
click at [362, 566] on div "Undo" at bounding box center [372, 678] width 58 height 23
click at [749, 566] on icon at bounding box center [751, 679] width 16 height 16
click at [832, 566] on icon at bounding box center [834, 679] width 16 height 16
click at [182, 566] on div "Eraser" at bounding box center [185, 679] width 29 height 10
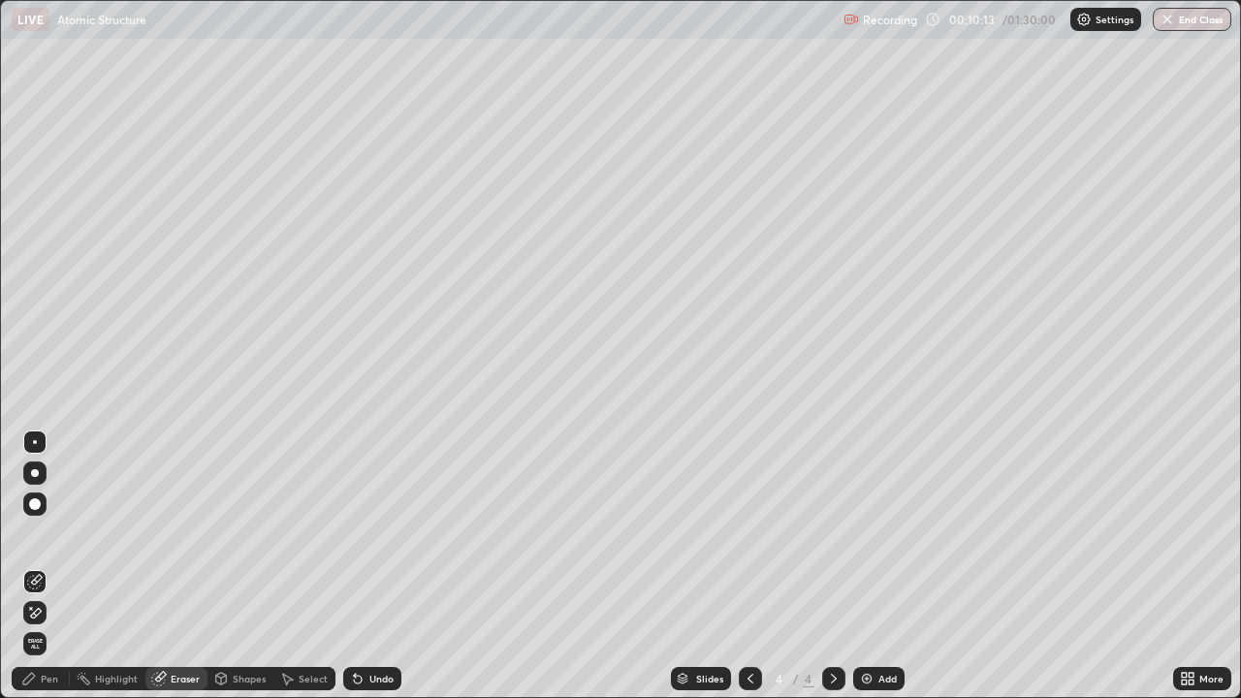
click at [368, 566] on div "Undo" at bounding box center [372, 678] width 58 height 23
click at [358, 566] on icon at bounding box center [358, 680] width 8 height 8
click at [48, 566] on div "Pen" at bounding box center [49, 679] width 17 height 10
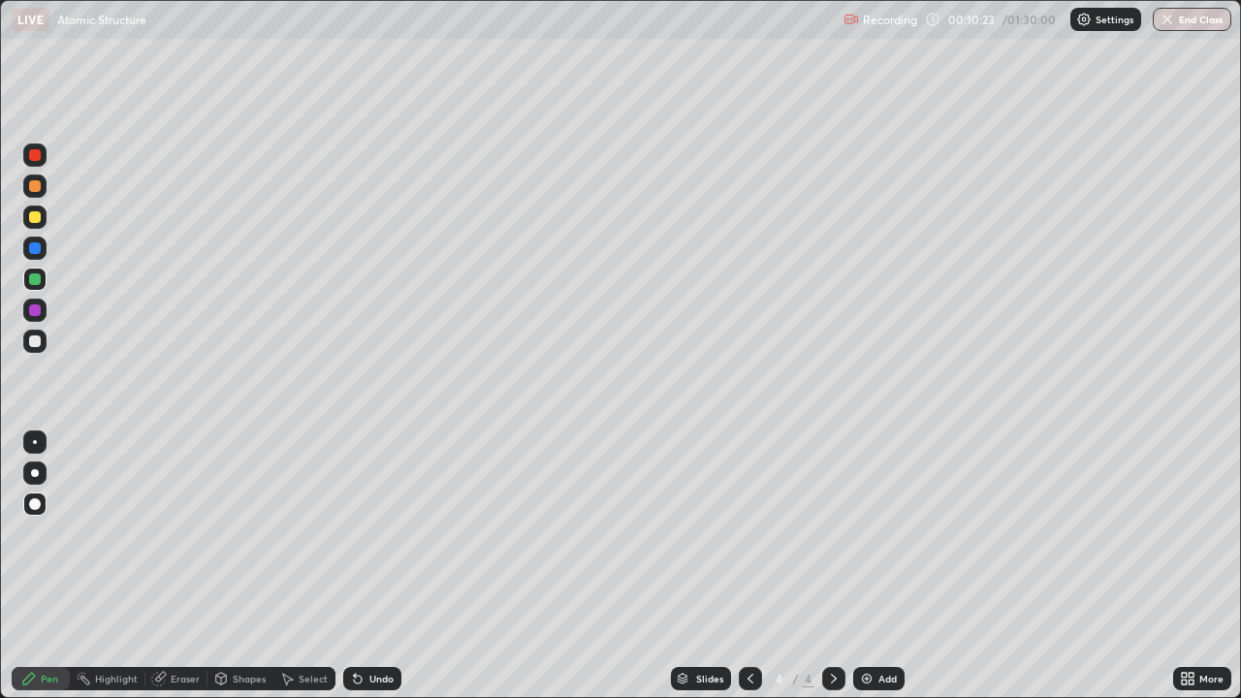
click at [369, 566] on div "Undo" at bounding box center [381, 679] width 24 height 10
click at [369, 566] on div "Undo" at bounding box center [372, 678] width 58 height 23
click at [757, 566] on div at bounding box center [750, 678] width 23 height 23
click at [829, 566] on icon at bounding box center [834, 679] width 16 height 16
click at [1185, 566] on icon at bounding box center [1184, 682] width 5 height 5
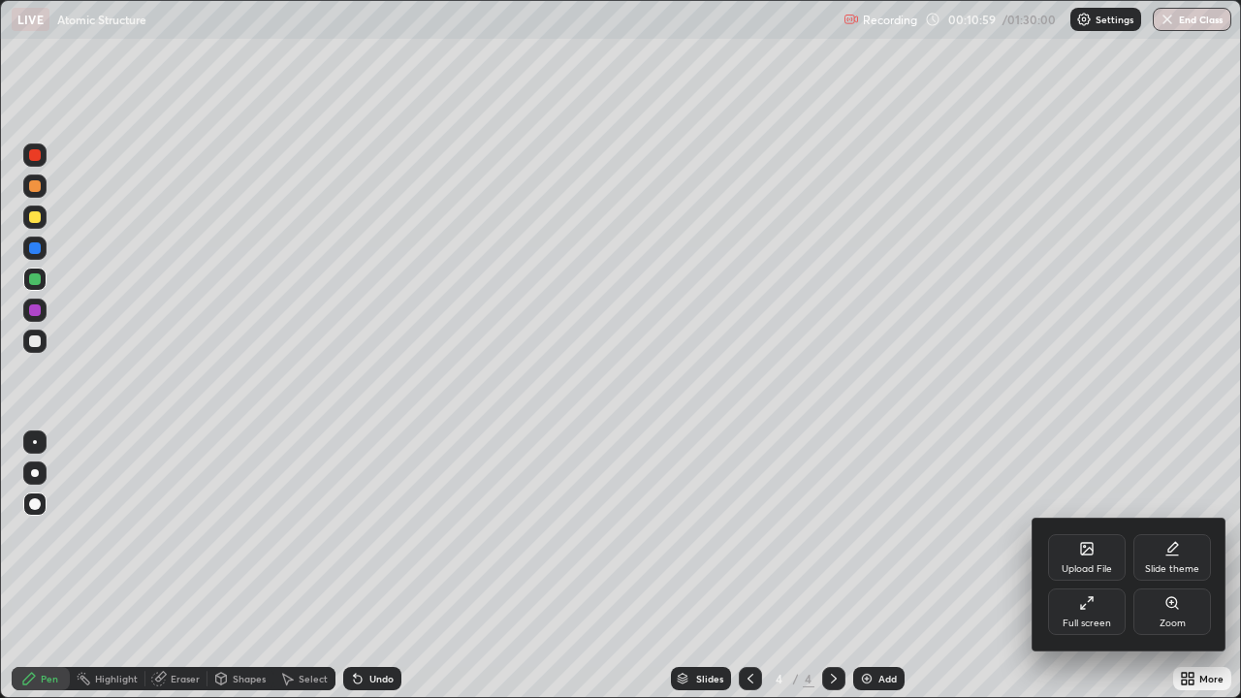
click at [1088, 566] on div "Full screen" at bounding box center [1087, 624] width 48 height 10
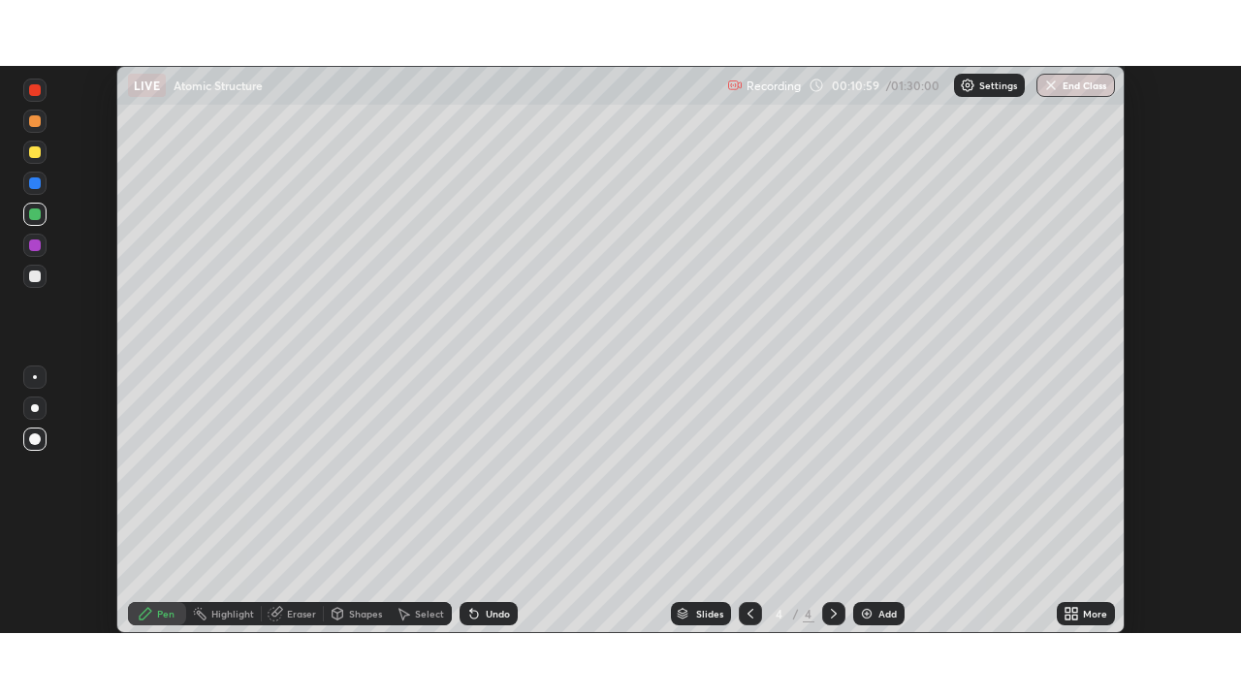
scroll to position [96395, 95721]
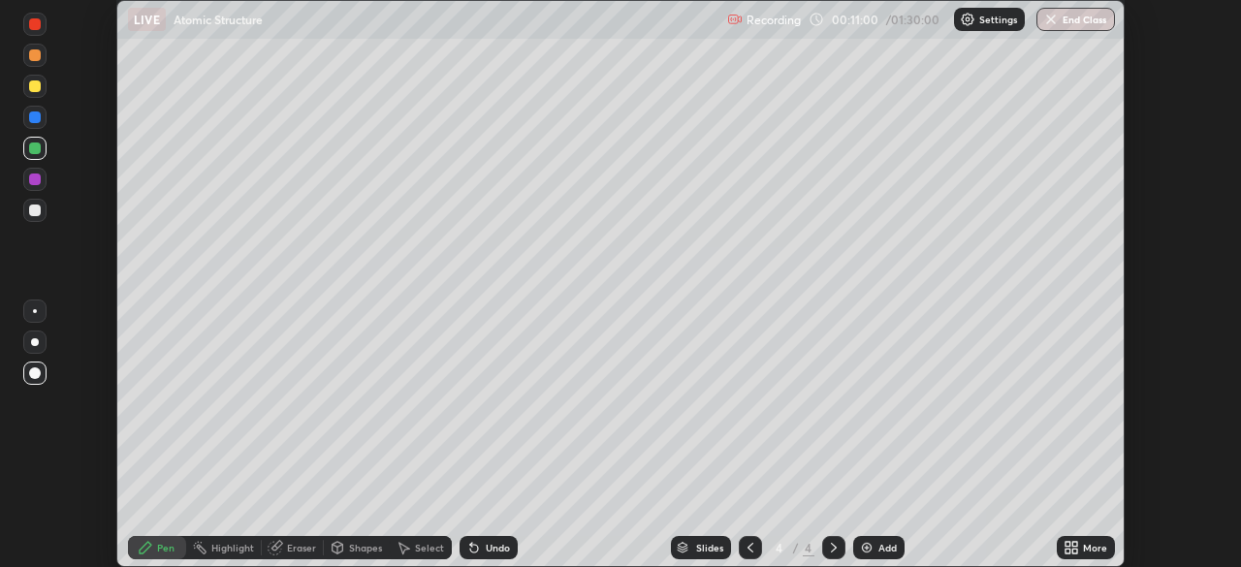
click at [1075, 547] on icon at bounding box center [1072, 548] width 16 height 16
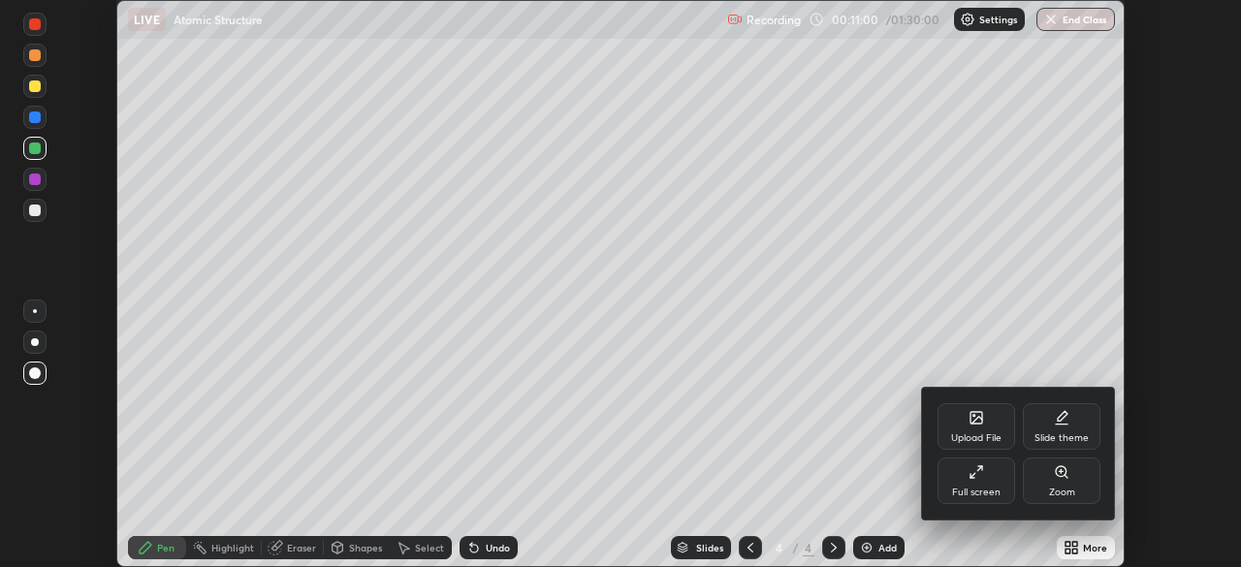
click at [982, 488] on div "Full screen" at bounding box center [976, 493] width 48 height 10
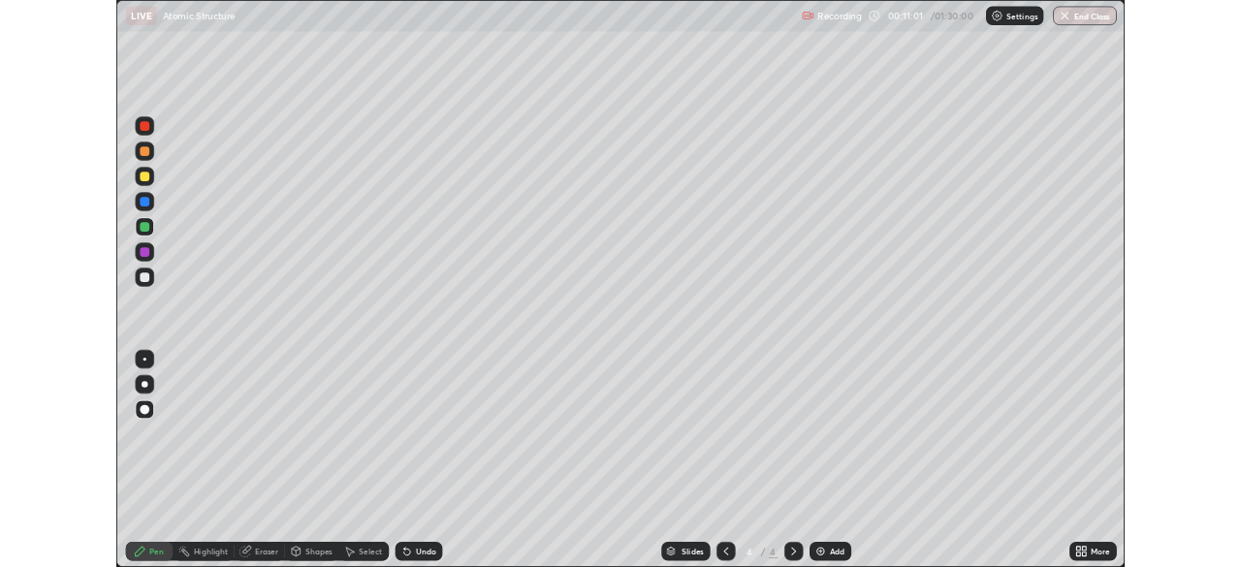
scroll to position [698, 1241]
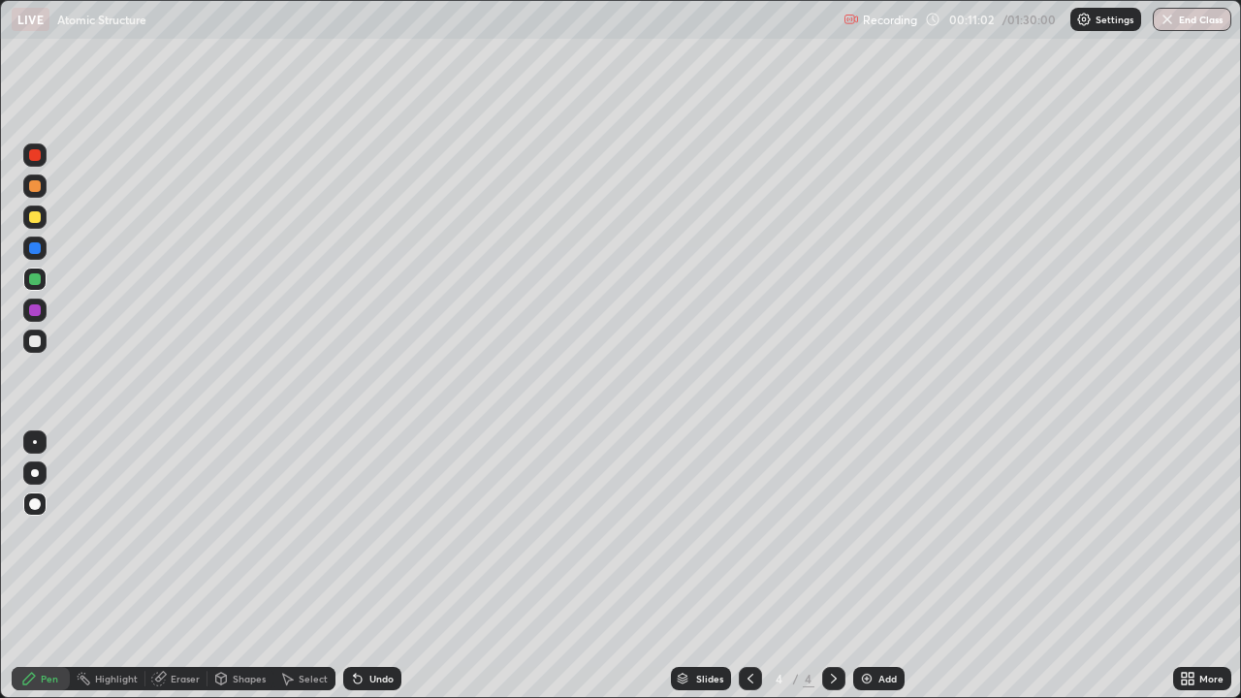
click at [172, 566] on div "Eraser" at bounding box center [185, 679] width 29 height 10
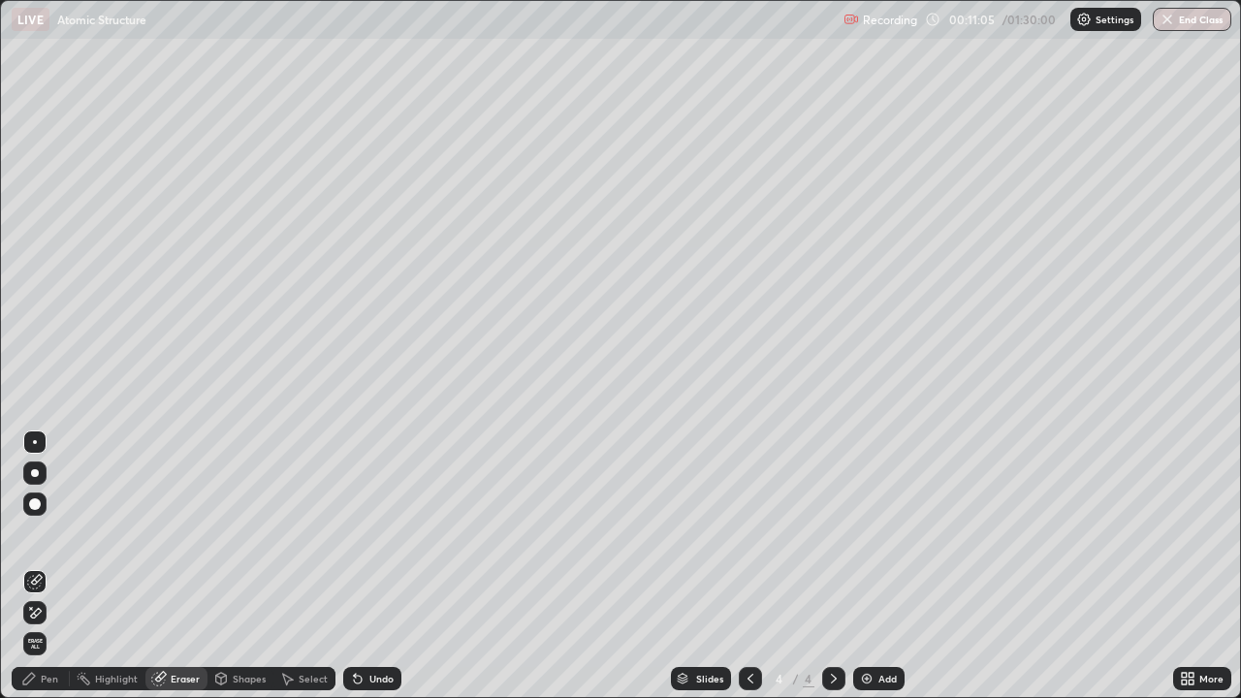
click at [46, 566] on div "Pen" at bounding box center [49, 679] width 17 height 10
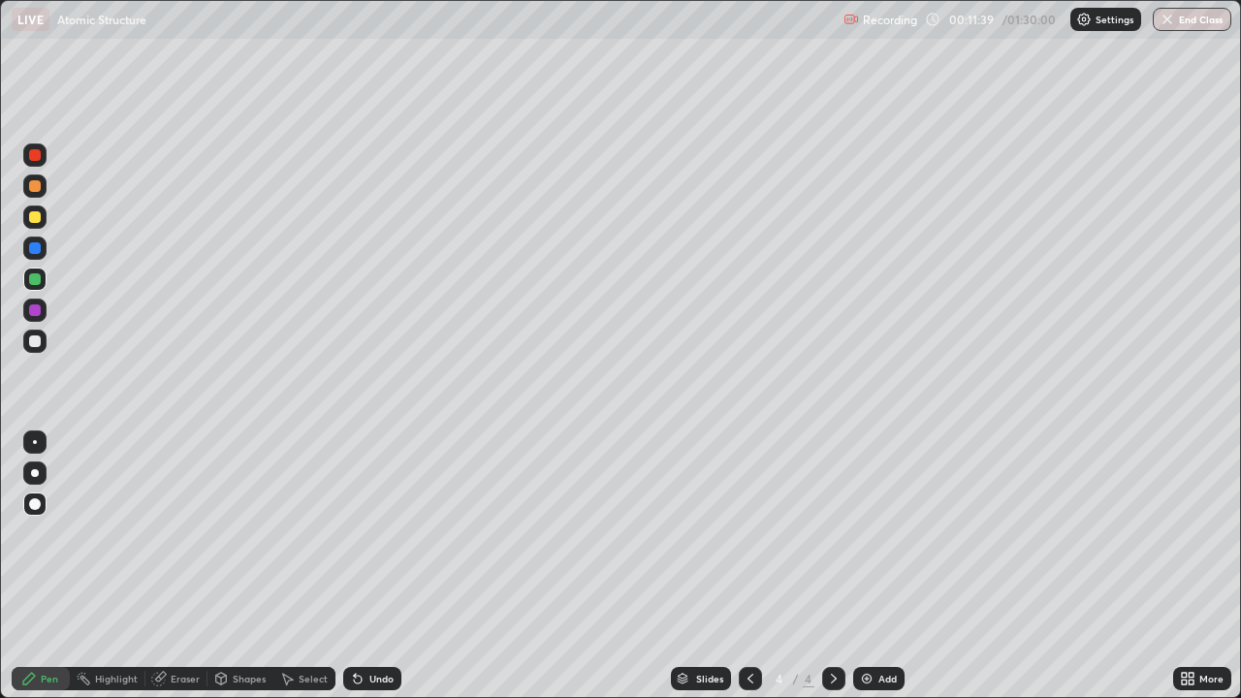
click at [248, 566] on div "Shapes" at bounding box center [249, 679] width 33 height 10
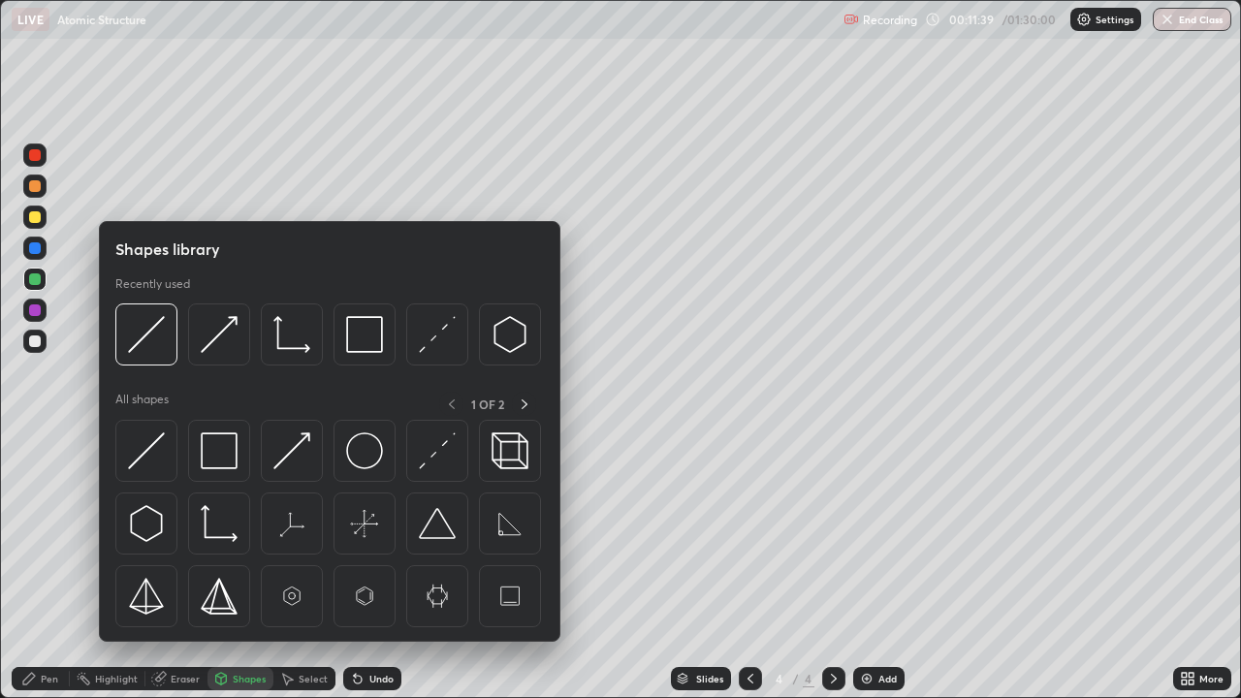
click at [181, 566] on div "Eraser" at bounding box center [185, 679] width 29 height 10
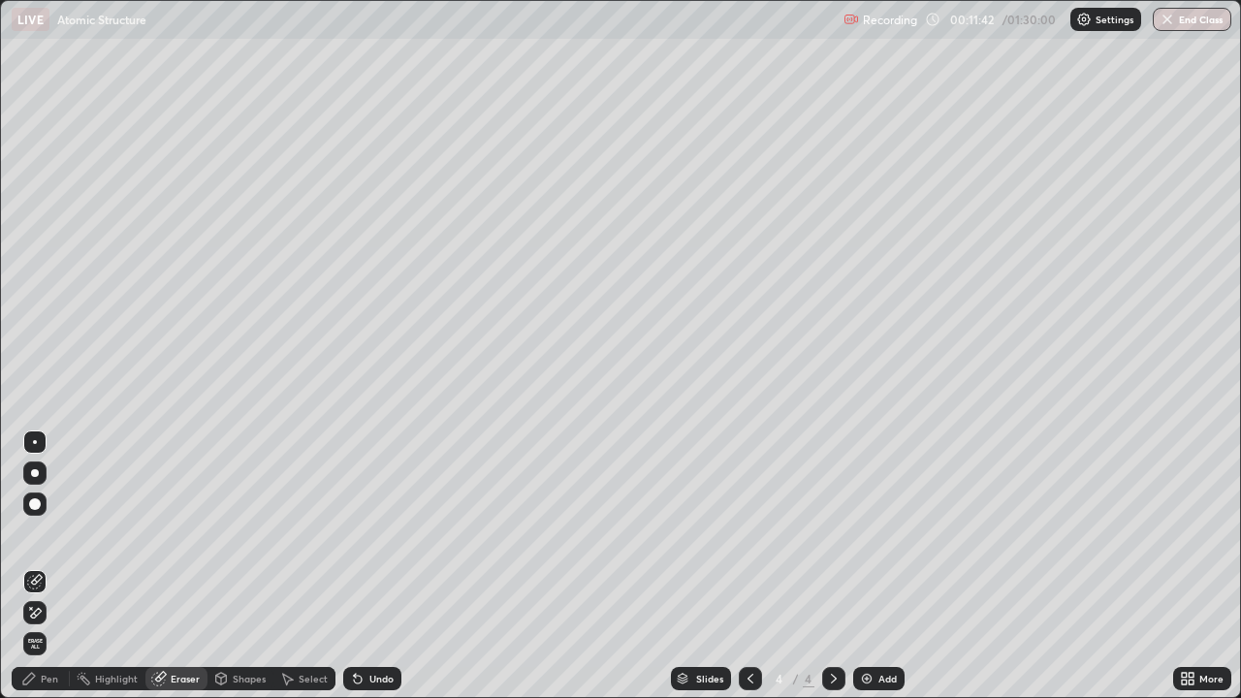
click at [49, 566] on div "Pen" at bounding box center [41, 678] width 58 height 23
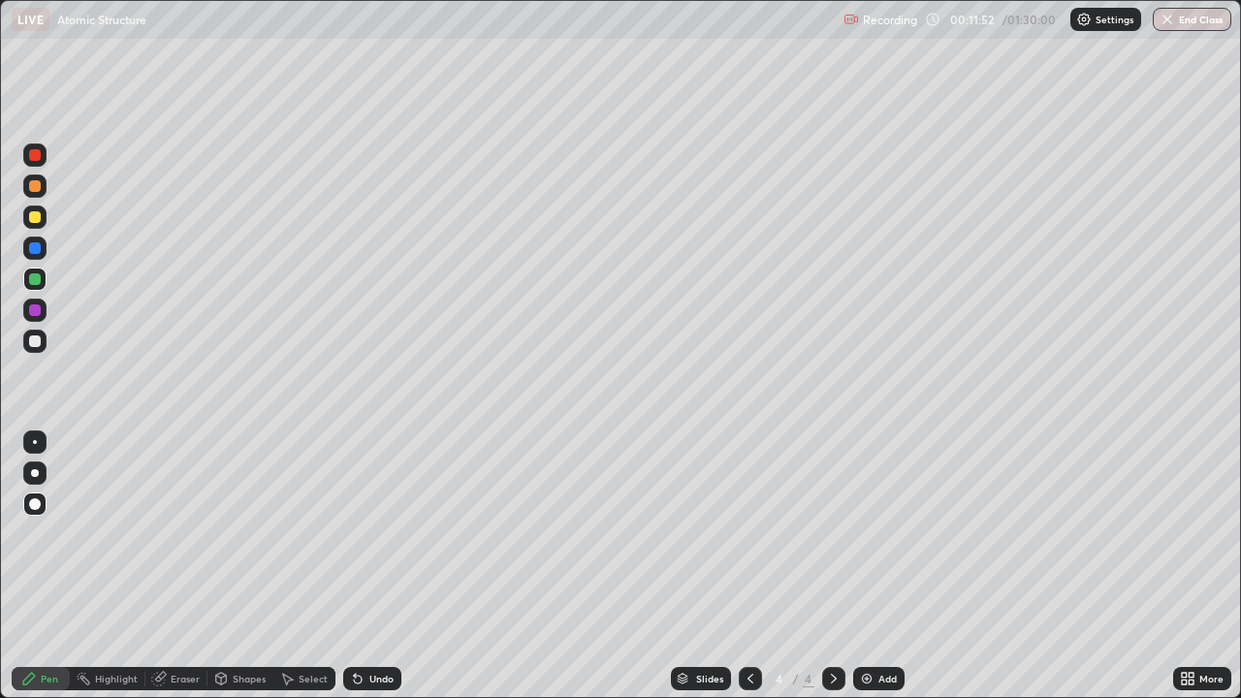
click at [369, 566] on div "Undo" at bounding box center [381, 679] width 24 height 10
click at [359, 566] on icon at bounding box center [358, 679] width 16 height 16
click at [750, 566] on icon at bounding box center [751, 679] width 16 height 16
click at [826, 566] on icon at bounding box center [834, 679] width 16 height 16
click at [380, 566] on div "Undo" at bounding box center [381, 679] width 24 height 10
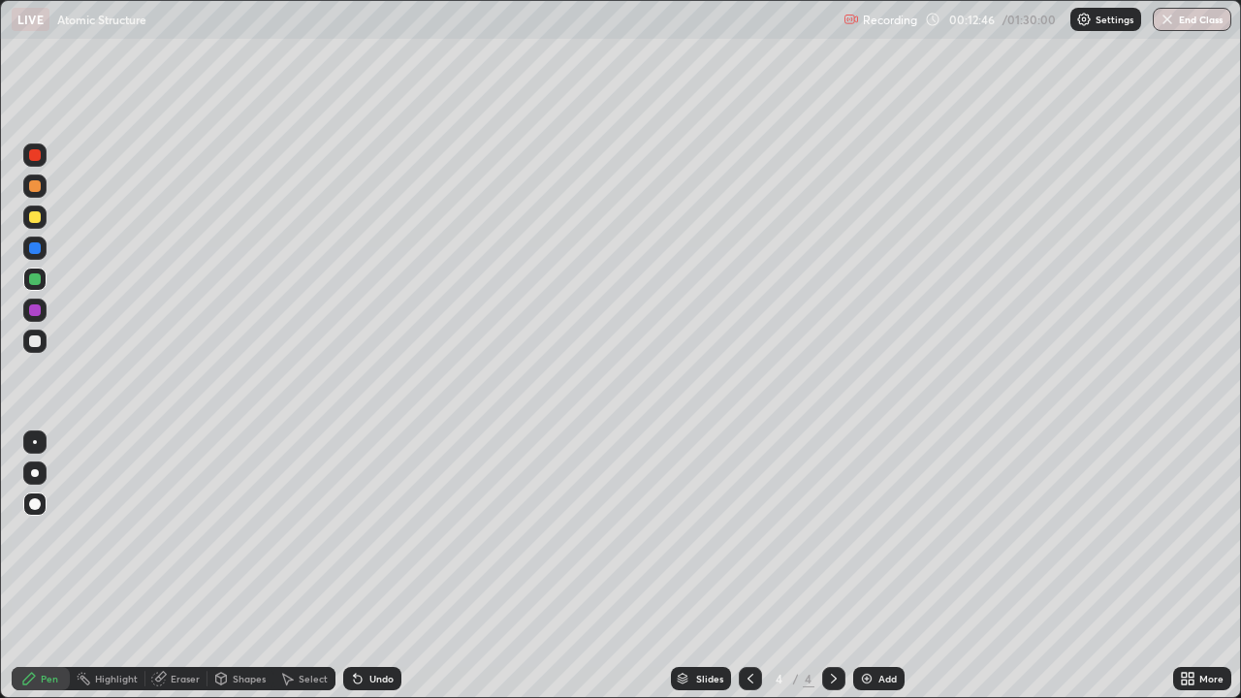
click at [363, 566] on div "Undo" at bounding box center [372, 678] width 58 height 23
click at [364, 566] on div "Undo" at bounding box center [372, 678] width 58 height 23
click at [369, 566] on div "Undo" at bounding box center [381, 679] width 24 height 10
click at [373, 566] on div "Undo" at bounding box center [381, 679] width 24 height 10
click at [370, 566] on div "Undo" at bounding box center [381, 679] width 24 height 10
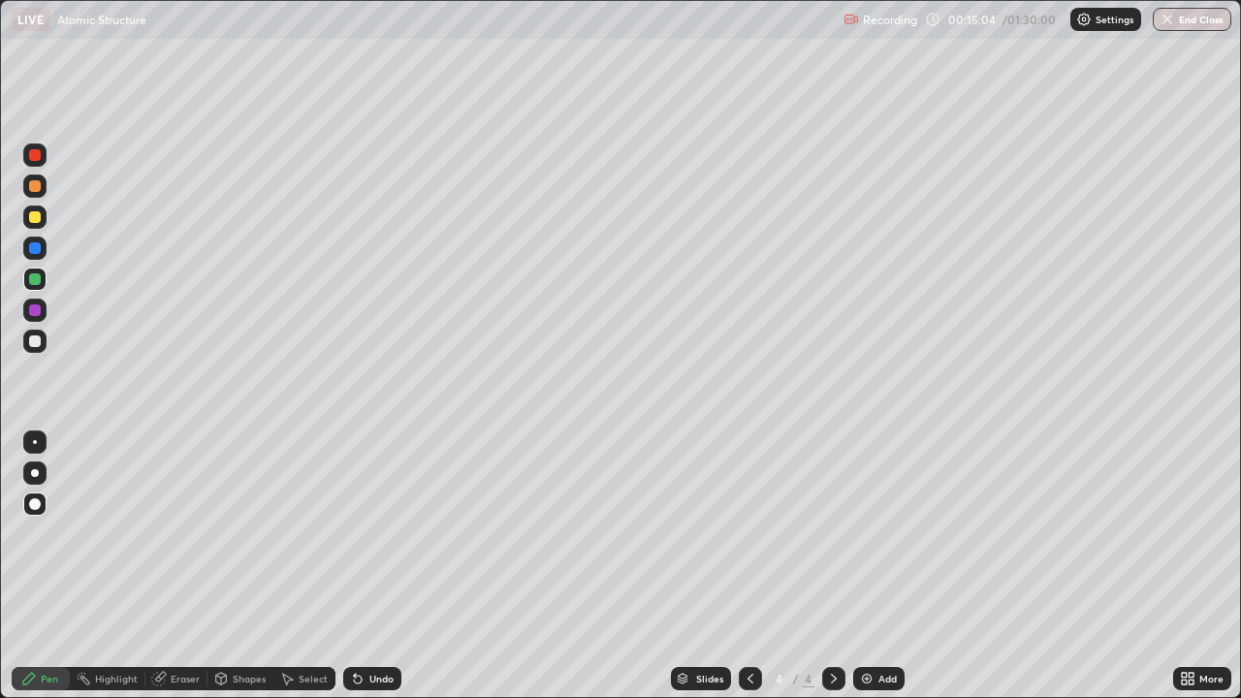
click at [373, 566] on div "Undo" at bounding box center [381, 679] width 24 height 10
click at [370, 566] on div "Undo" at bounding box center [381, 679] width 24 height 10
click at [369, 566] on div "Undo" at bounding box center [381, 679] width 24 height 10
click at [171, 566] on div "Eraser" at bounding box center [185, 679] width 29 height 10
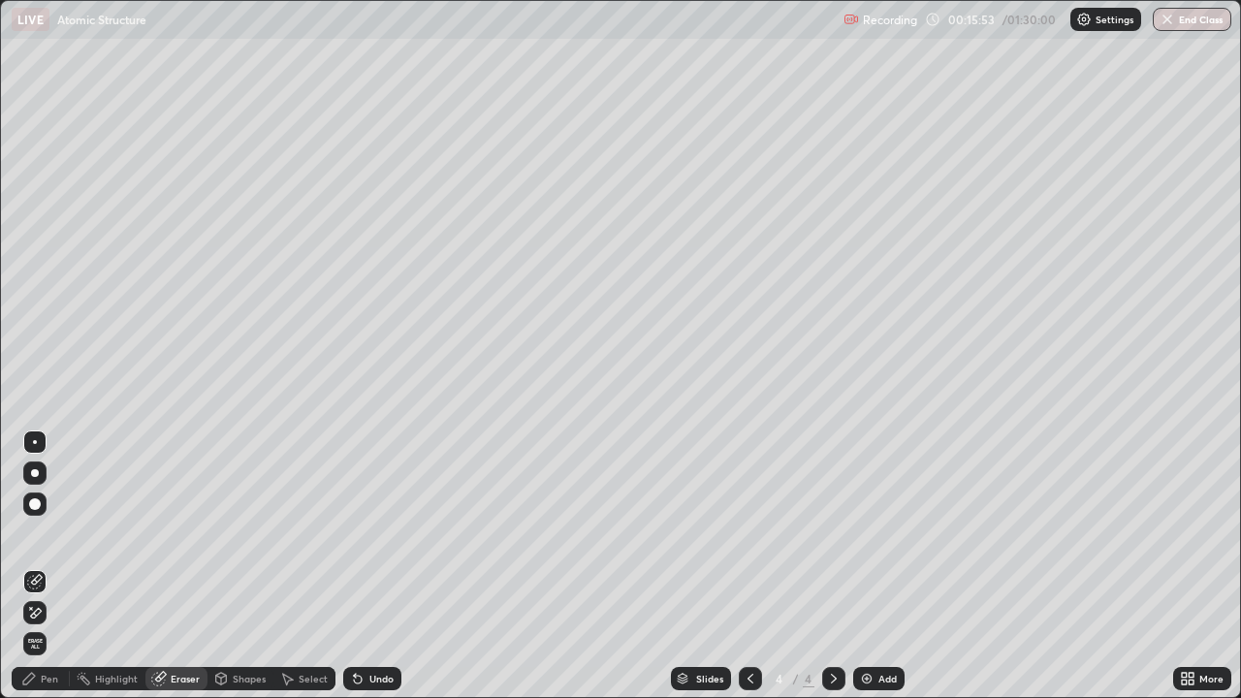
click at [303, 566] on div "Select" at bounding box center [313, 679] width 29 height 10
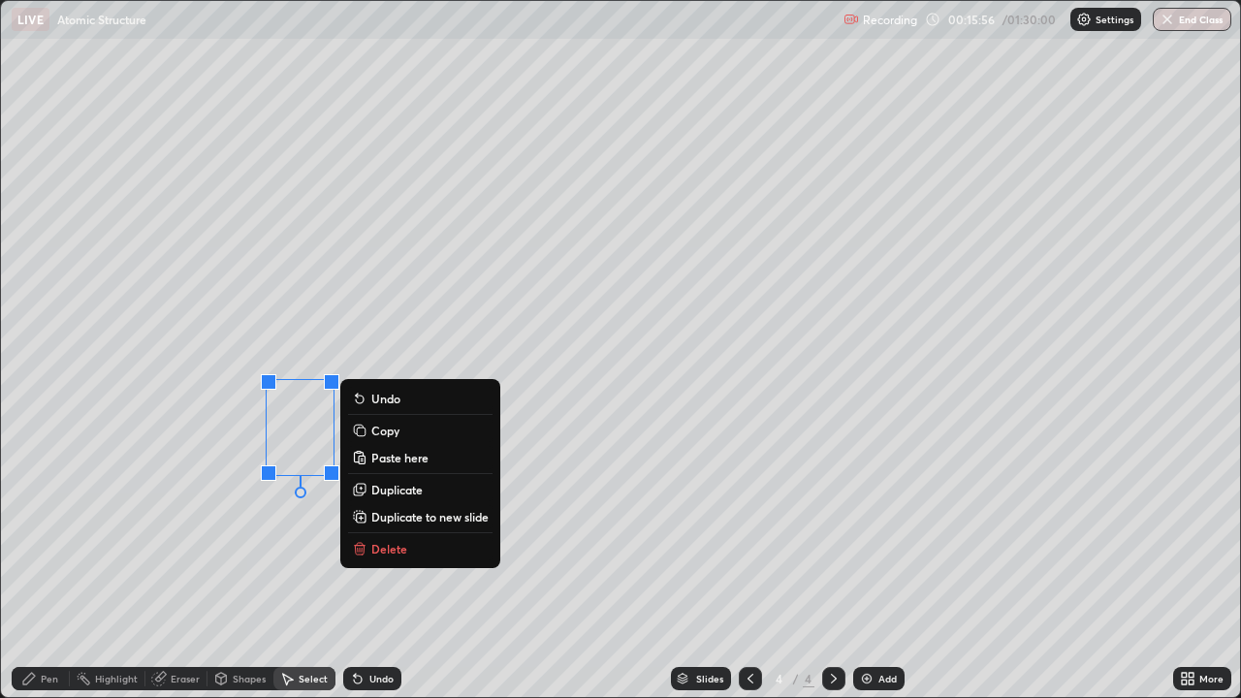
click at [171, 537] on div "0 ° Undo Copy Paste here Duplicate Duplicate to new slide Delete" at bounding box center [620, 349] width 1239 height 696
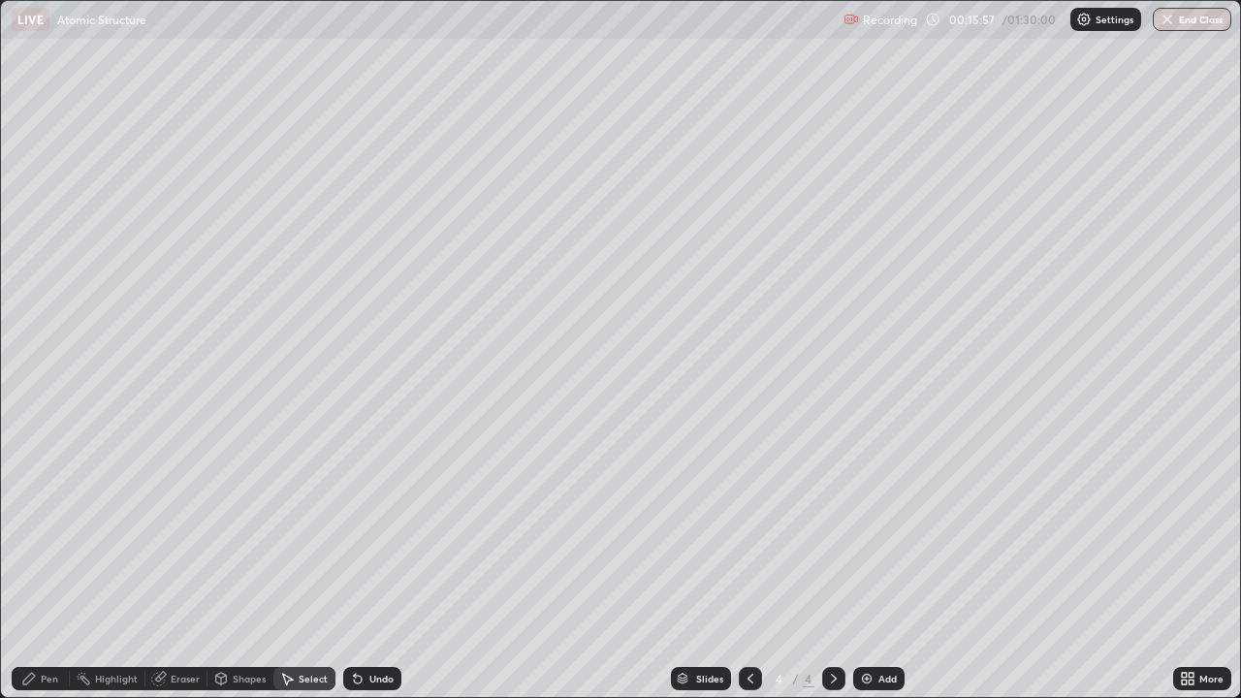
click at [177, 566] on div "Eraser" at bounding box center [185, 679] width 29 height 10
click at [878, 566] on div "Add" at bounding box center [887, 679] width 18 height 10
click at [53, 566] on div "Pen" at bounding box center [49, 679] width 17 height 10
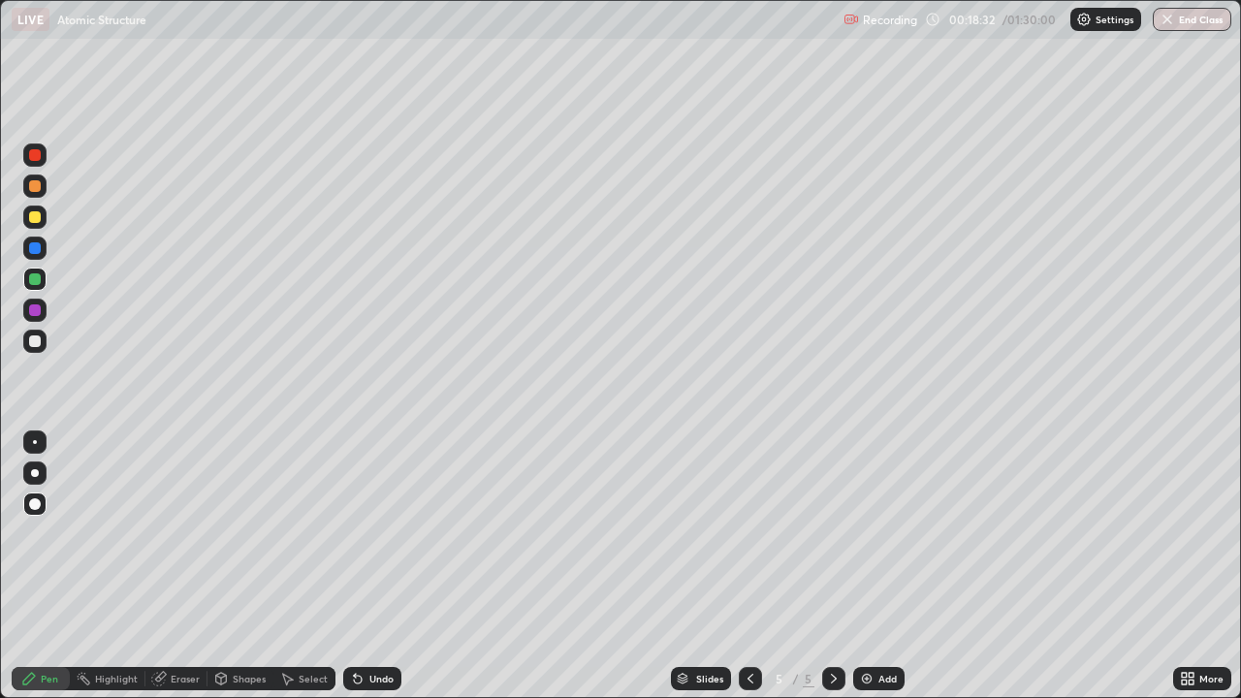
click at [1186, 566] on icon at bounding box center [1184, 675] width 5 height 5
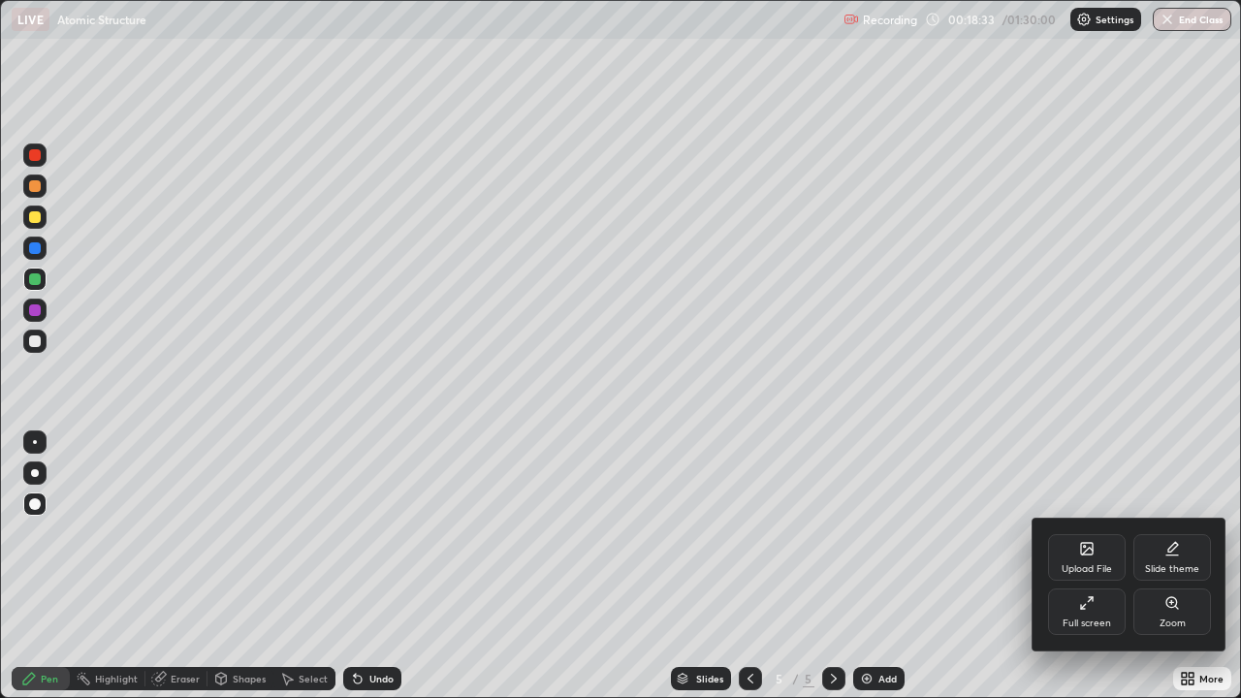
click at [1066, 566] on div "Full screen" at bounding box center [1087, 612] width 78 height 47
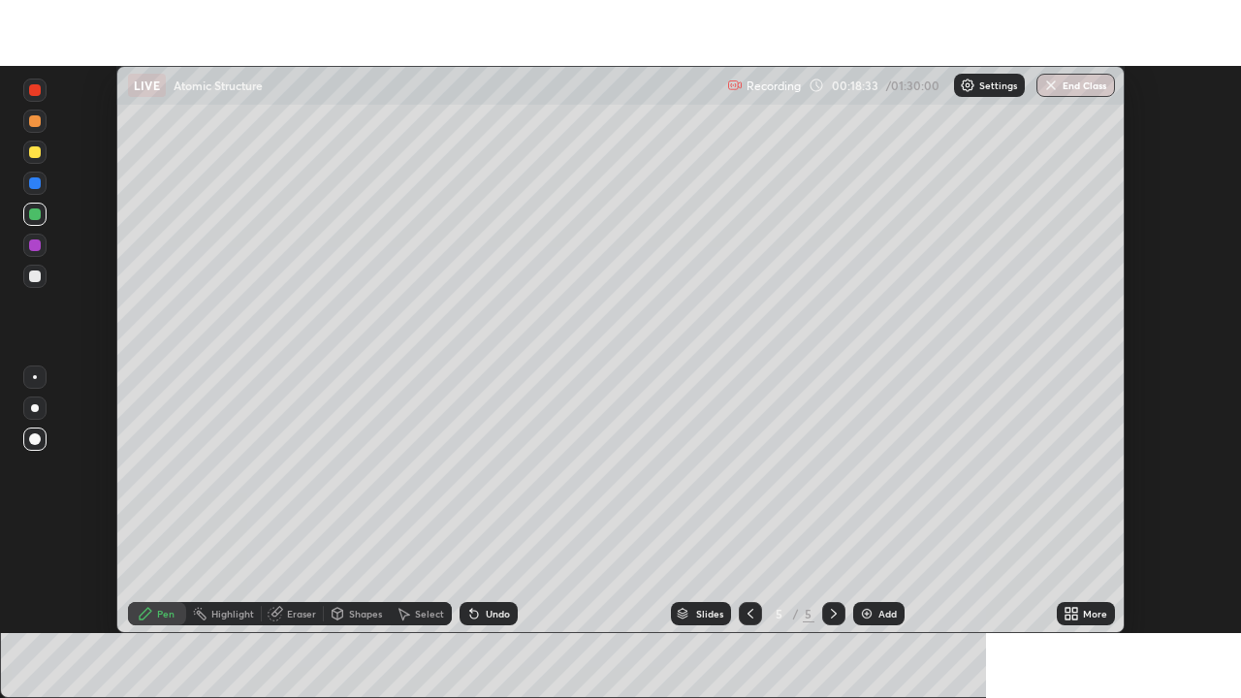
scroll to position [96395, 95721]
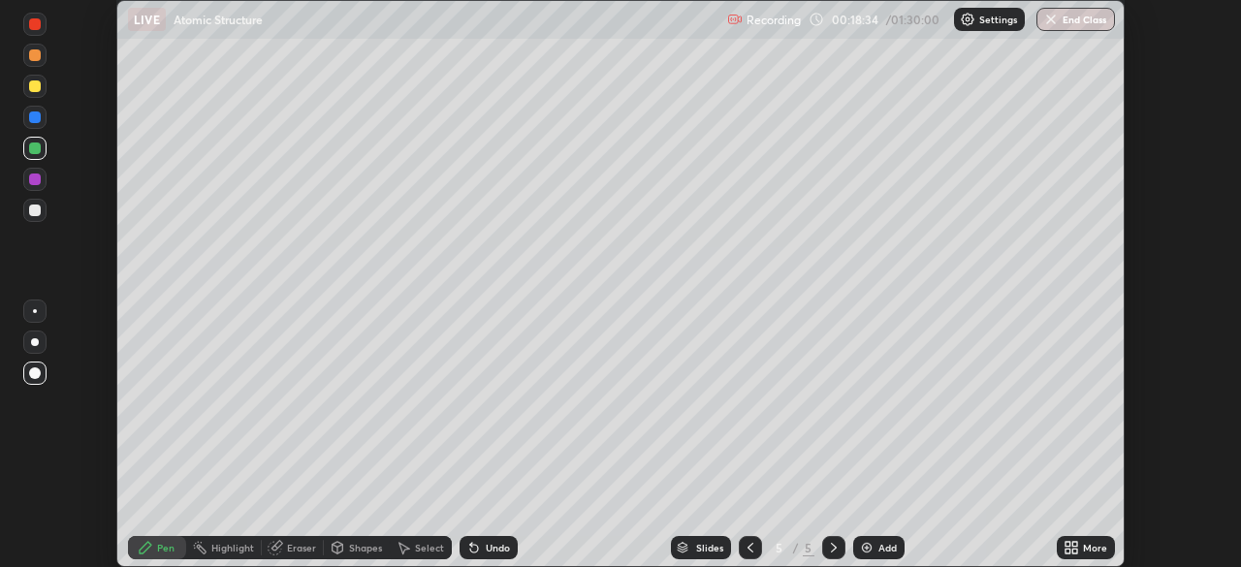
click at [1069, 550] on icon at bounding box center [1068, 551] width 5 height 5
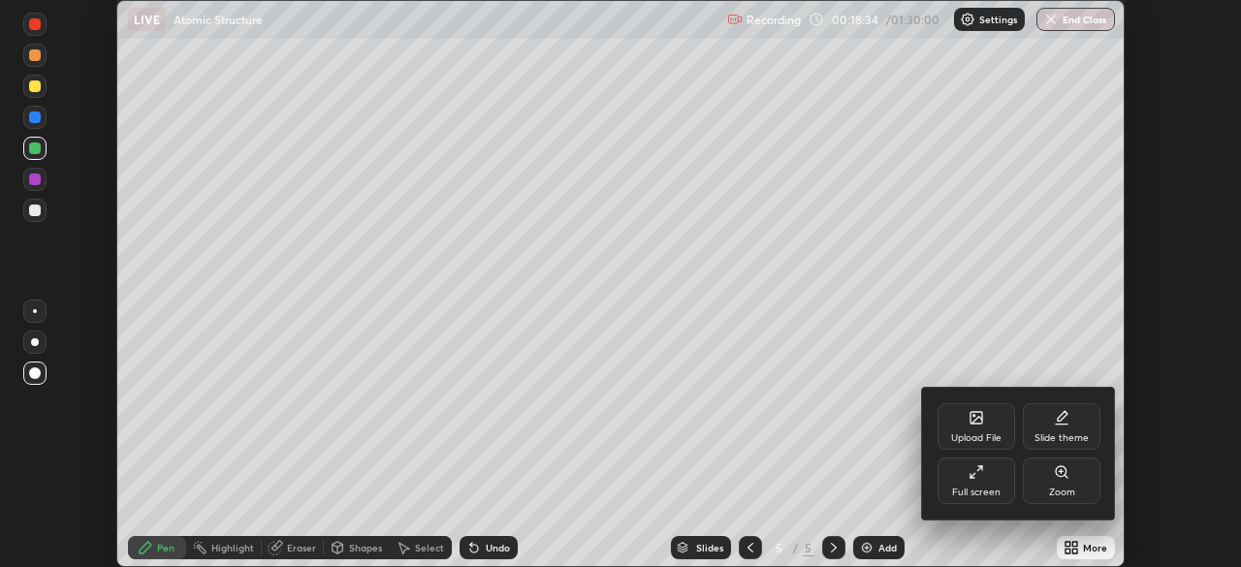
click at [972, 482] on div "Full screen" at bounding box center [977, 481] width 78 height 47
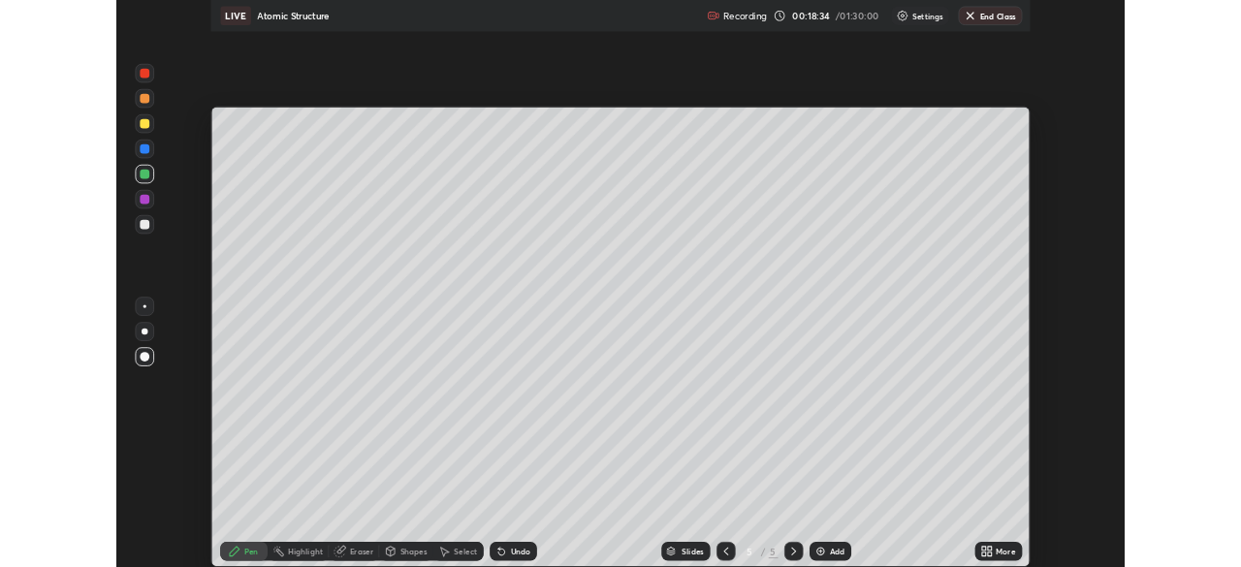
scroll to position [698, 1241]
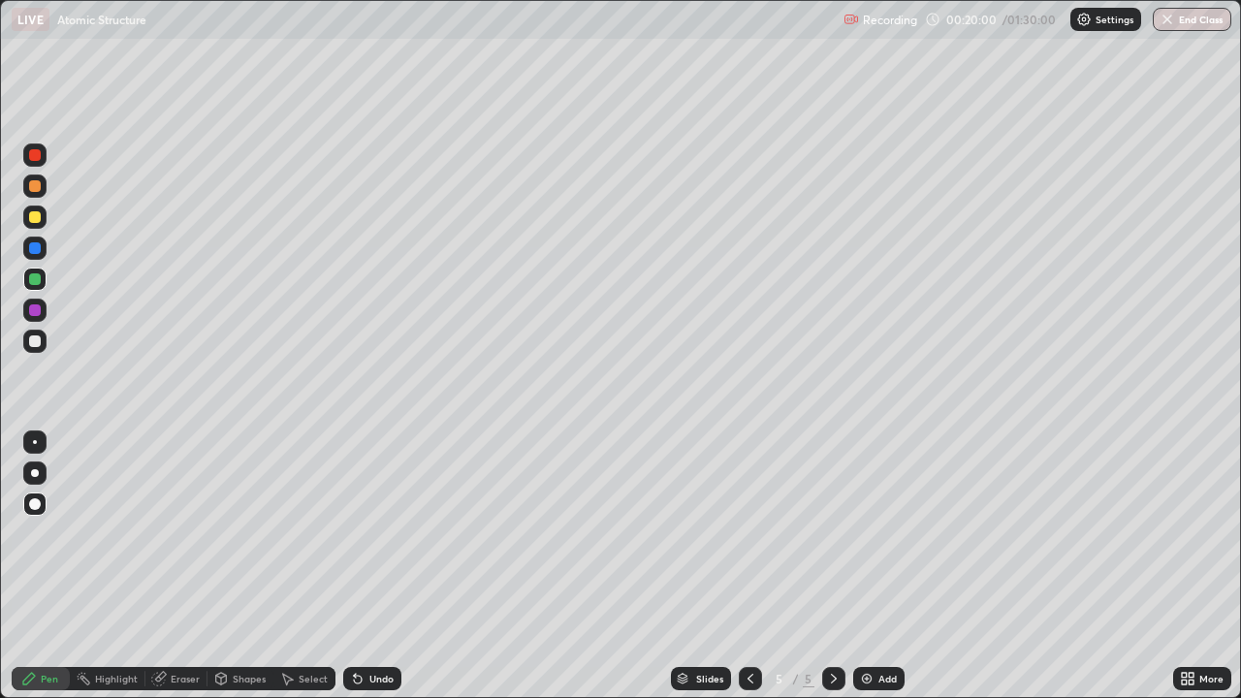
click at [366, 566] on div "Undo" at bounding box center [372, 678] width 58 height 23
click at [880, 566] on div "Add" at bounding box center [887, 679] width 18 height 10
click at [239, 566] on div "Shapes" at bounding box center [249, 679] width 33 height 10
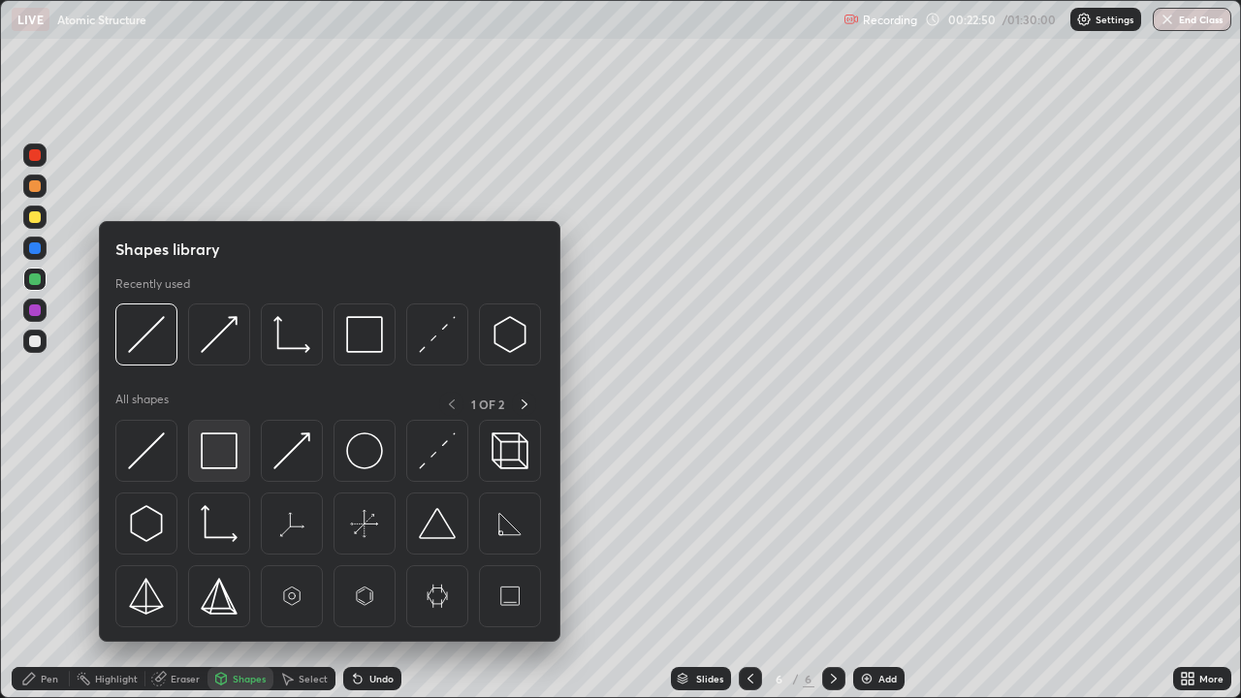
click at [234, 456] on img at bounding box center [219, 450] width 37 height 37
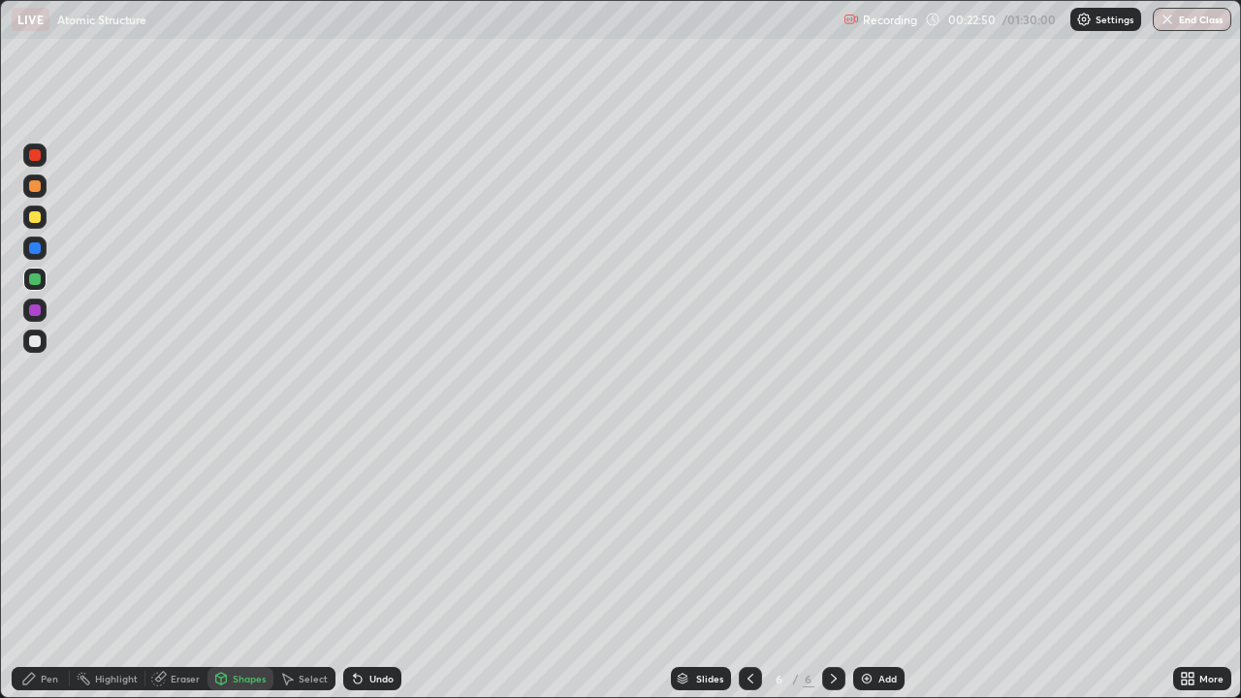
click at [42, 311] on div at bounding box center [34, 310] width 23 height 23
click at [885, 566] on div "Add" at bounding box center [878, 678] width 51 height 23
click at [53, 566] on div "Pen" at bounding box center [49, 679] width 17 height 10
click at [35, 218] on div at bounding box center [35, 217] width 12 height 12
click at [32, 339] on div at bounding box center [35, 341] width 12 height 12
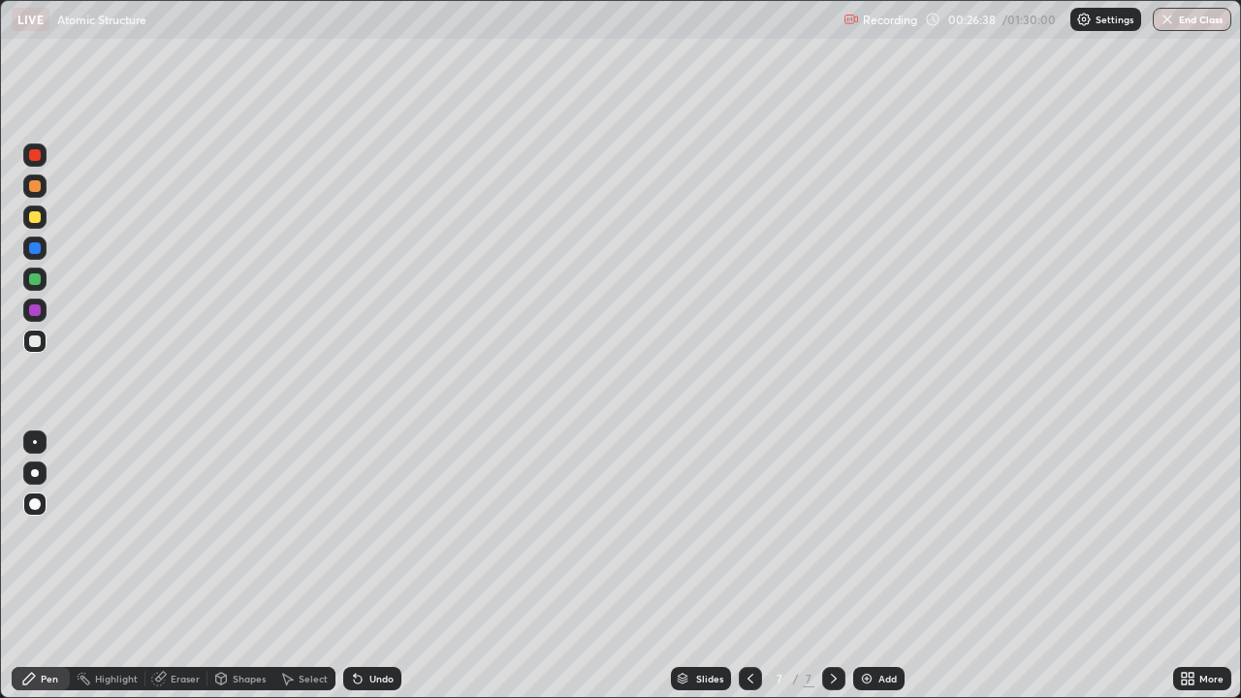
click at [35, 283] on div at bounding box center [35, 279] width 12 height 12
click at [176, 566] on div "Eraser" at bounding box center [185, 679] width 29 height 10
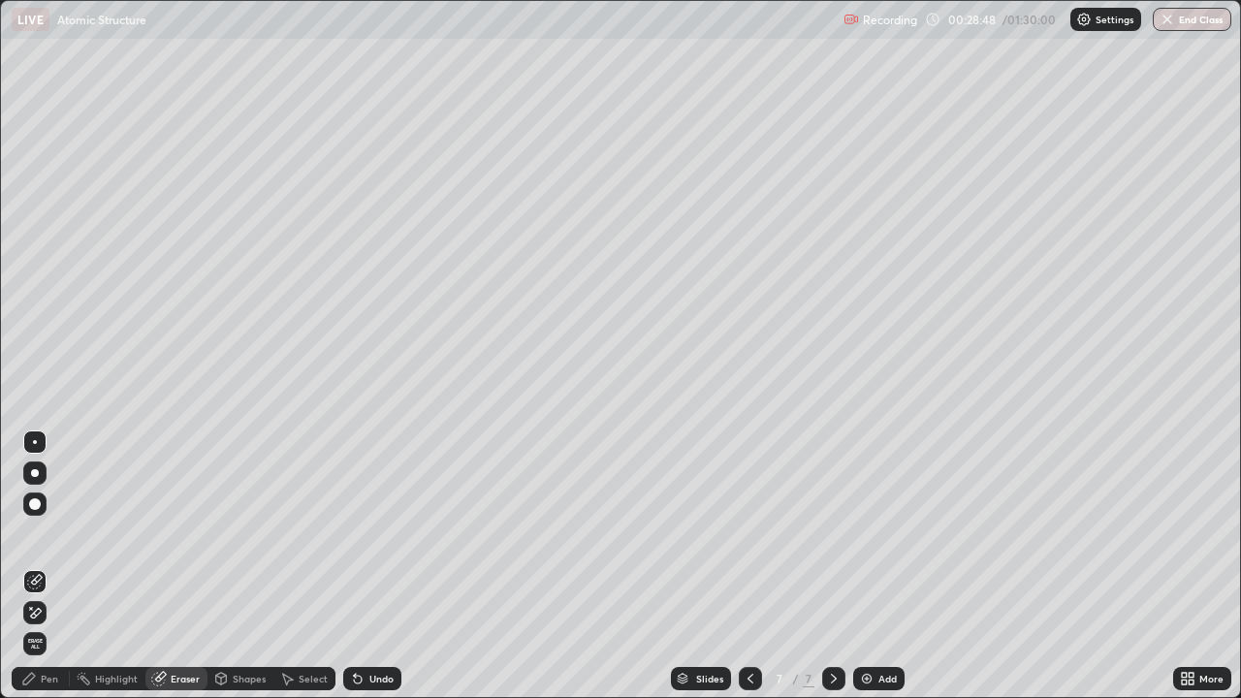
click at [48, 566] on div "Pen" at bounding box center [41, 678] width 58 height 23
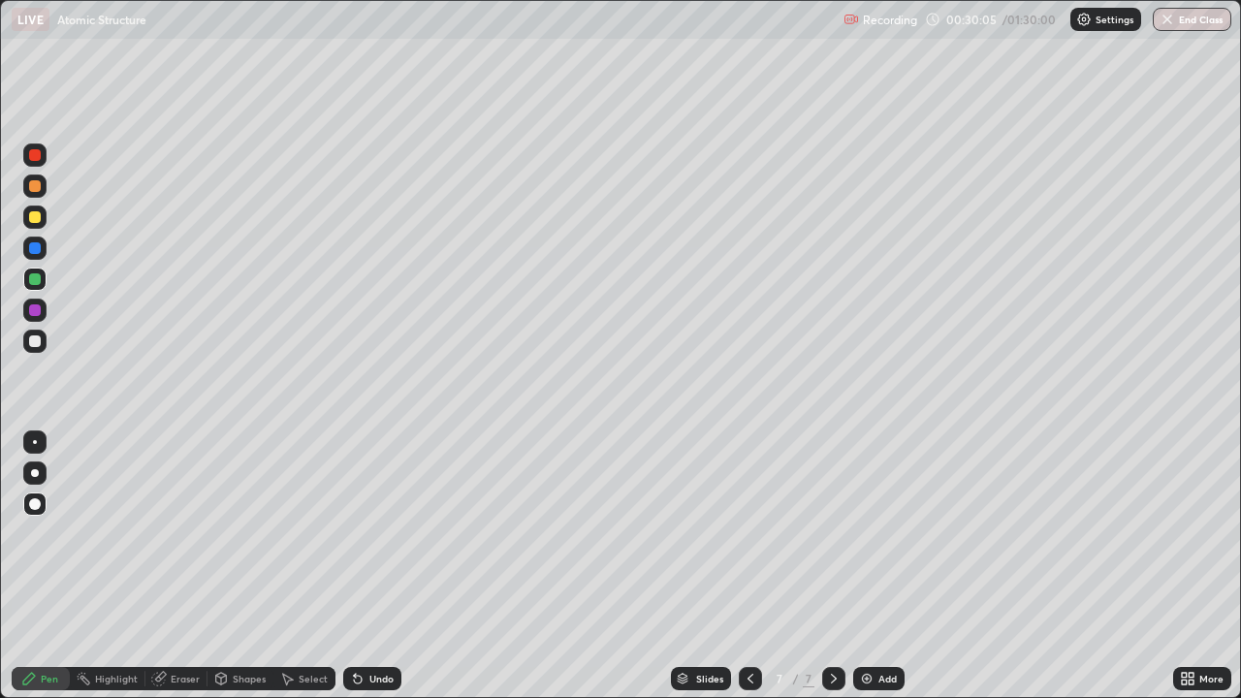
click at [306, 566] on div "Select" at bounding box center [313, 679] width 29 height 10
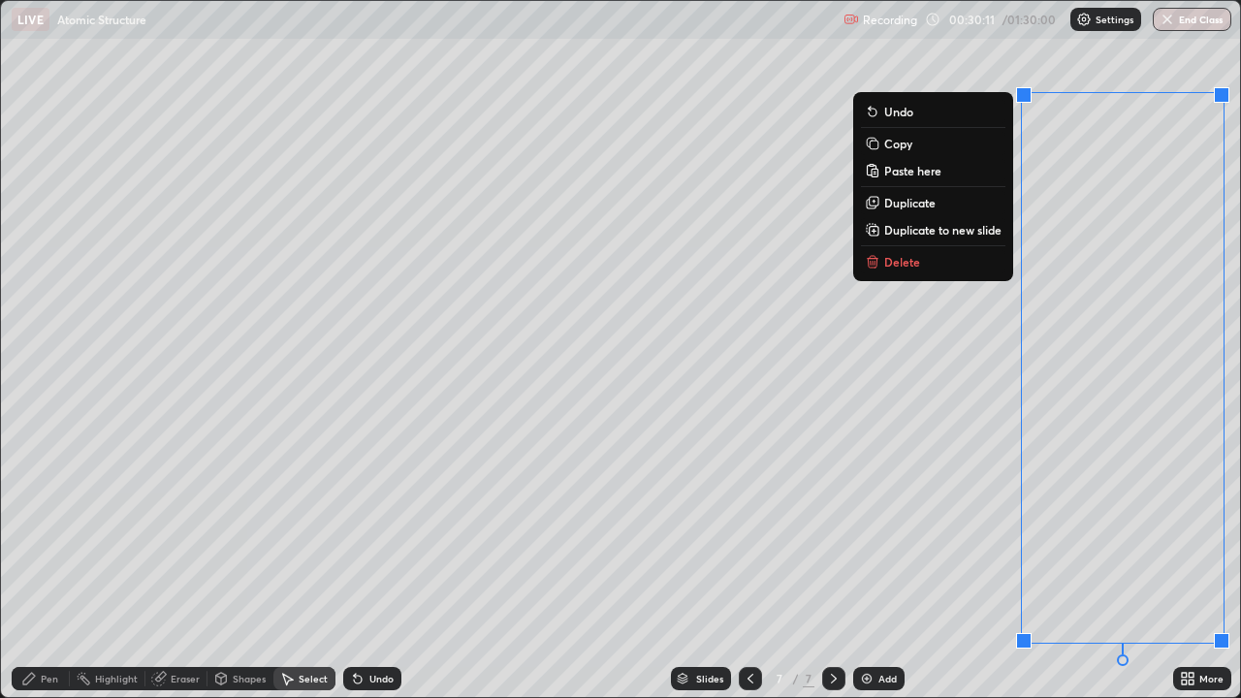
click at [919, 264] on button "Delete" at bounding box center [933, 261] width 144 height 23
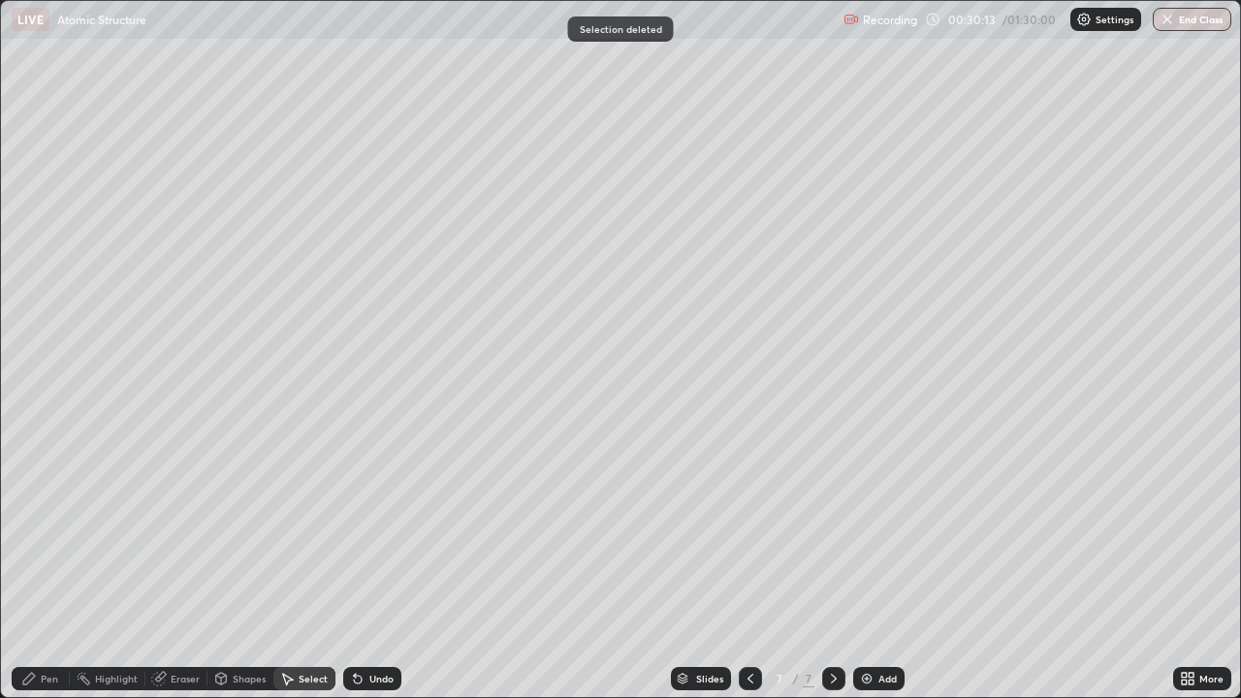
click at [64, 566] on div "Pen" at bounding box center [41, 678] width 58 height 23
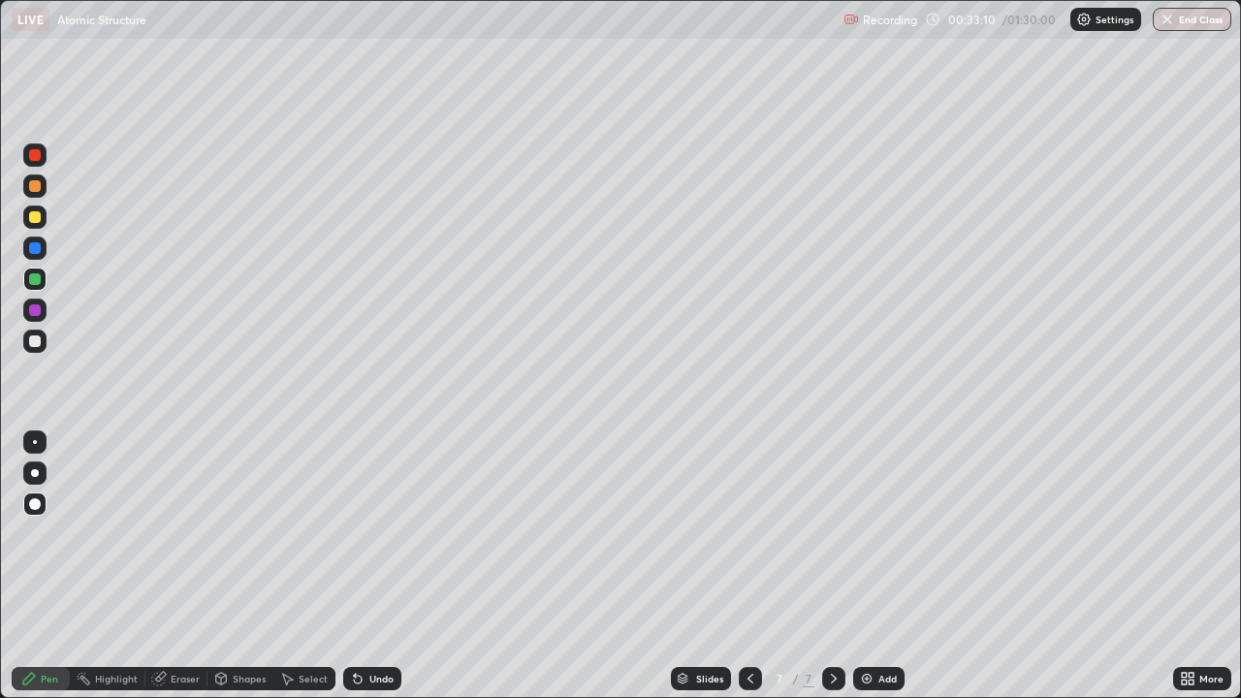
click at [868, 566] on img at bounding box center [867, 679] width 16 height 16
click at [40, 218] on div at bounding box center [35, 217] width 12 height 12
click at [885, 566] on div "Add" at bounding box center [887, 679] width 18 height 10
click at [379, 566] on div "Undo" at bounding box center [372, 678] width 58 height 23
click at [378, 566] on div "Undo" at bounding box center [372, 678] width 58 height 23
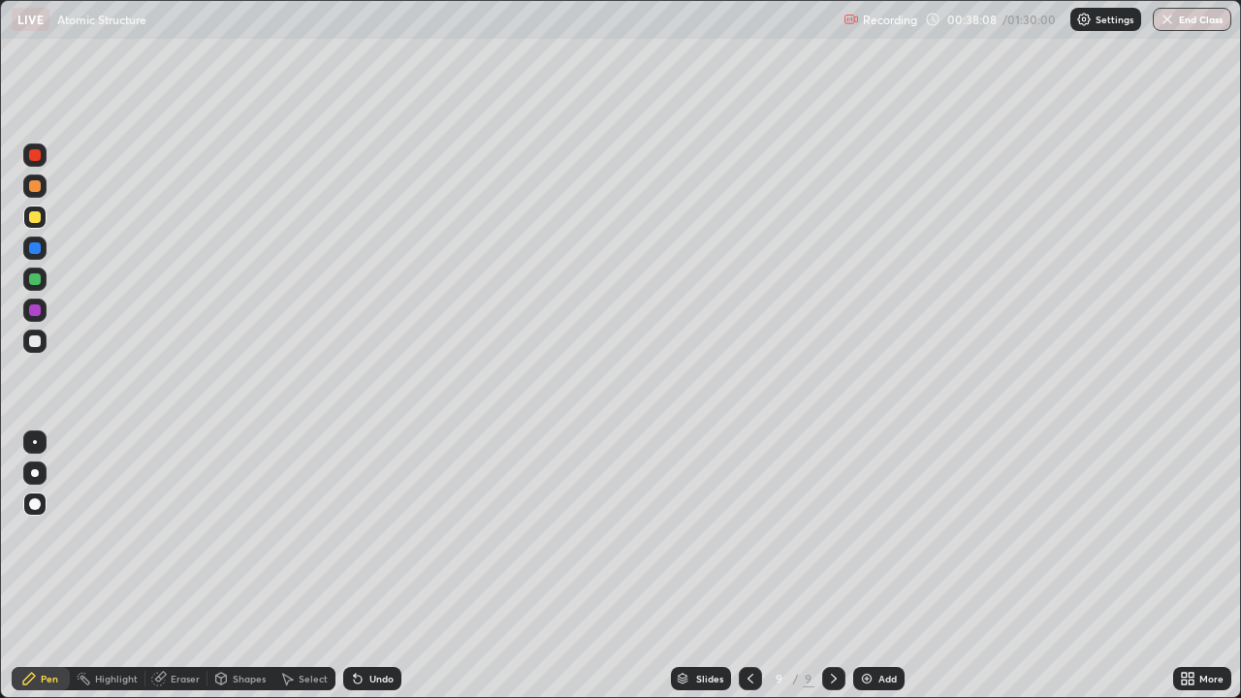
click at [378, 566] on div "Undo" at bounding box center [381, 679] width 24 height 10
click at [372, 566] on div "Undo" at bounding box center [381, 679] width 24 height 10
click at [370, 566] on div "Undo" at bounding box center [381, 679] width 24 height 10
click at [369, 566] on div "Undo" at bounding box center [381, 679] width 24 height 10
click at [362, 566] on icon at bounding box center [358, 679] width 16 height 16
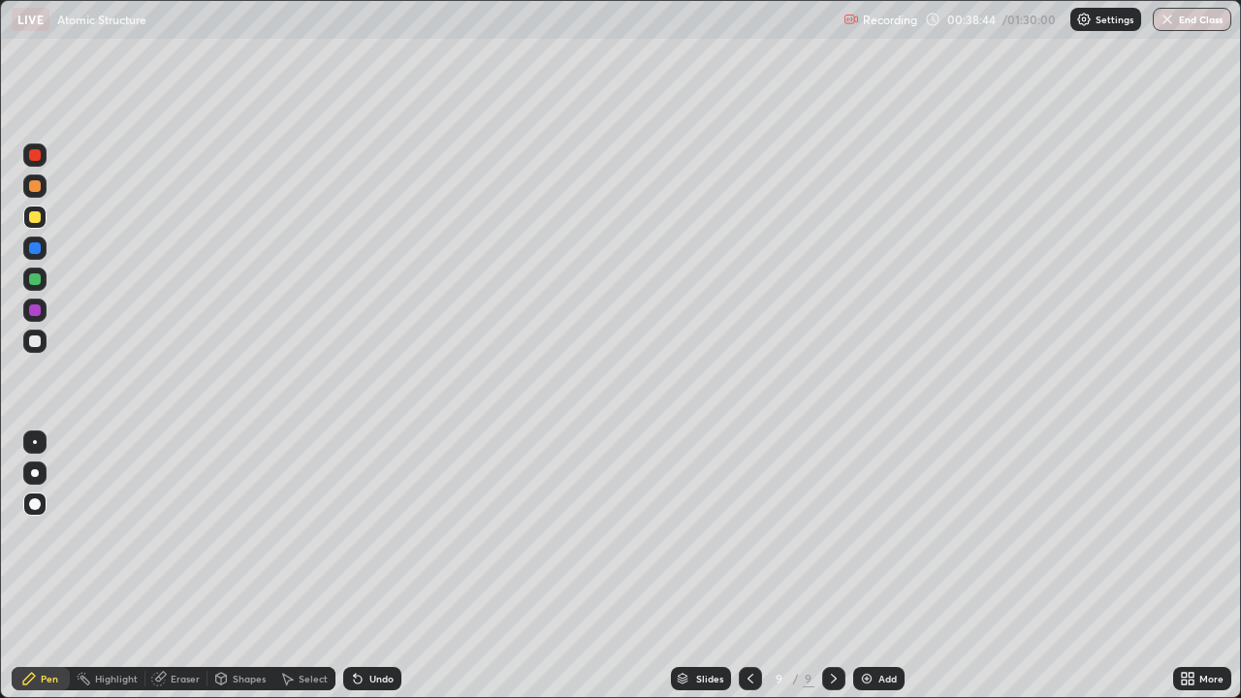
click at [377, 566] on div "Undo" at bounding box center [381, 679] width 24 height 10
click at [371, 566] on div "Undo" at bounding box center [381, 679] width 24 height 10
click at [375, 566] on div "Undo" at bounding box center [381, 679] width 24 height 10
click at [371, 566] on div "Undo" at bounding box center [381, 679] width 24 height 10
click at [372, 566] on div "Undo" at bounding box center [381, 679] width 24 height 10
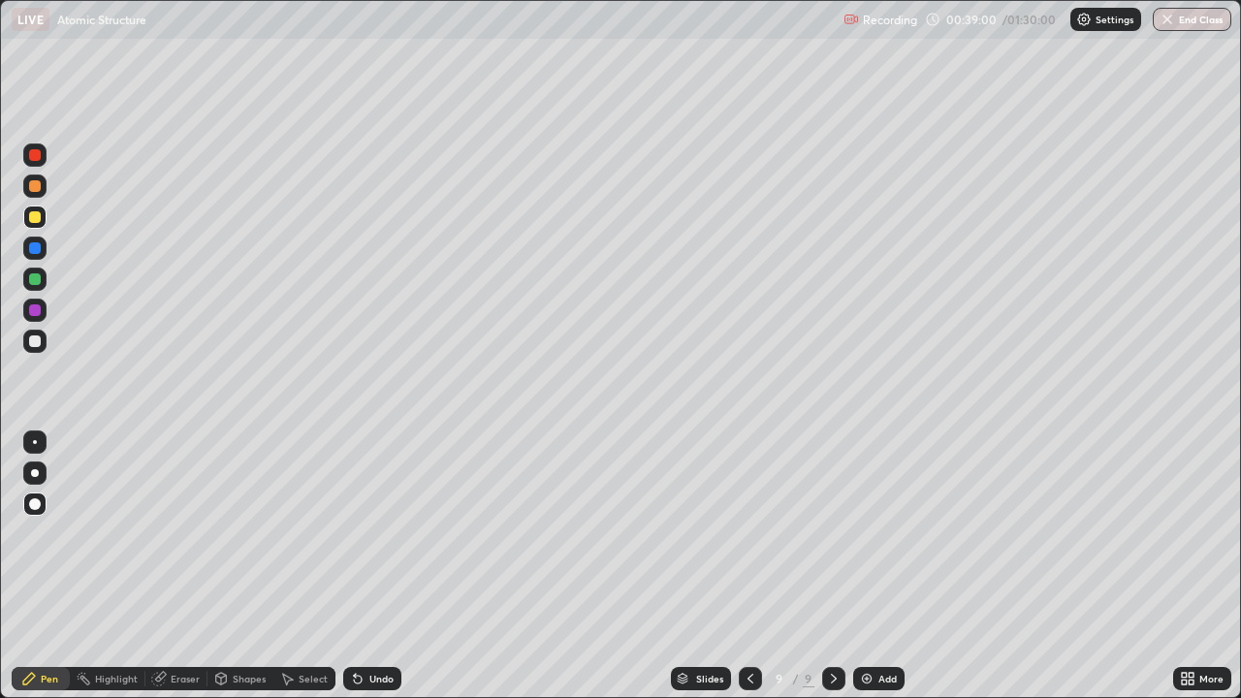
click at [387, 566] on div "Undo" at bounding box center [381, 679] width 24 height 10
click at [381, 566] on div "Undo" at bounding box center [381, 679] width 24 height 10
click at [885, 566] on div "Add" at bounding box center [878, 678] width 51 height 23
click at [34, 280] on div at bounding box center [35, 279] width 12 height 12
click at [236, 566] on div "Shapes" at bounding box center [249, 679] width 33 height 10
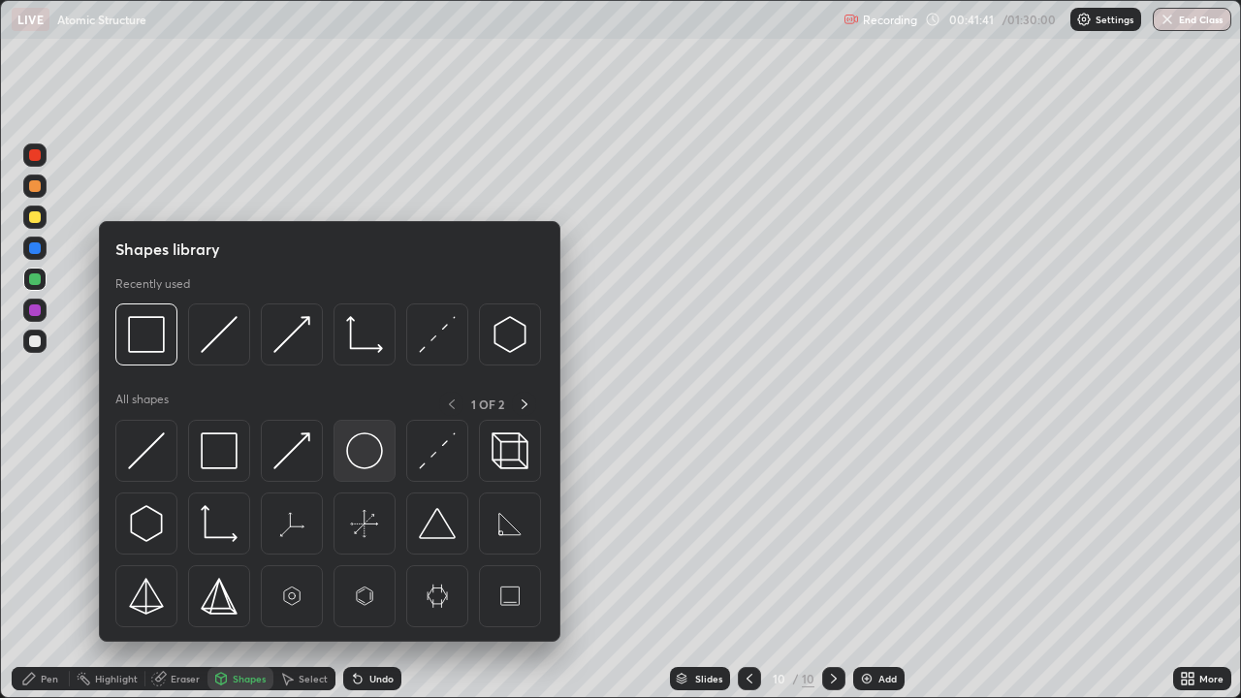
click at [366, 454] on img at bounding box center [364, 450] width 37 height 37
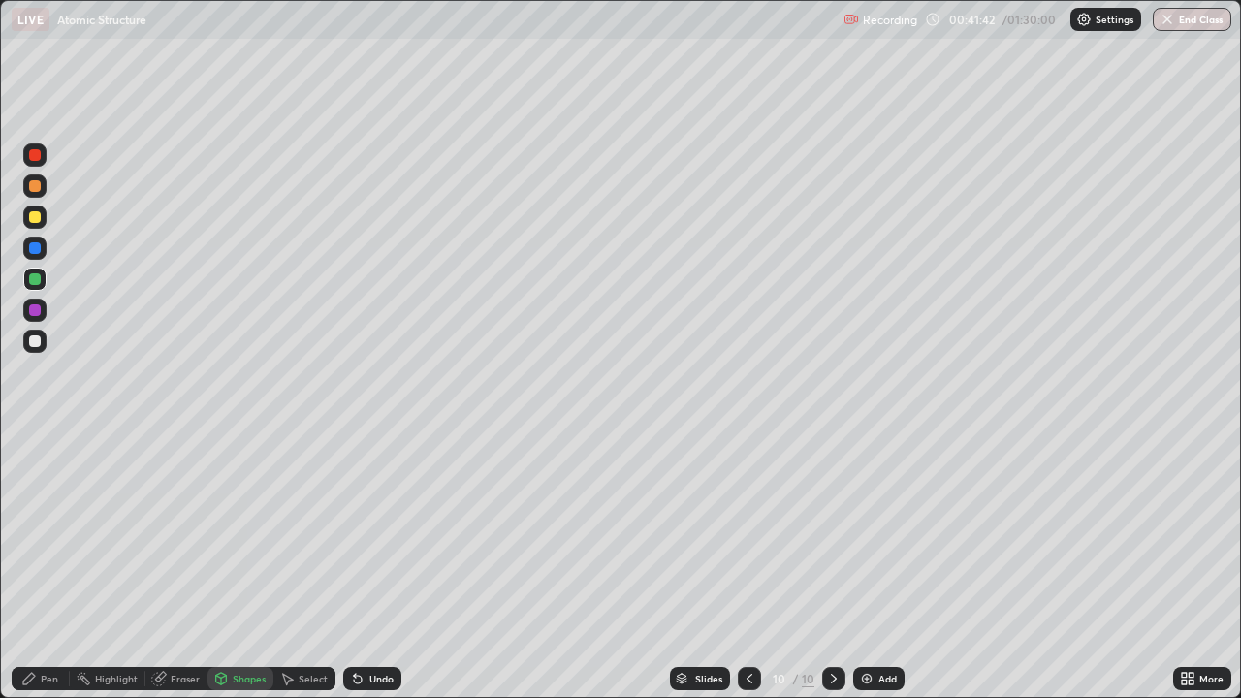
click at [37, 346] on div at bounding box center [35, 341] width 12 height 12
click at [238, 566] on div "Shapes" at bounding box center [249, 679] width 33 height 10
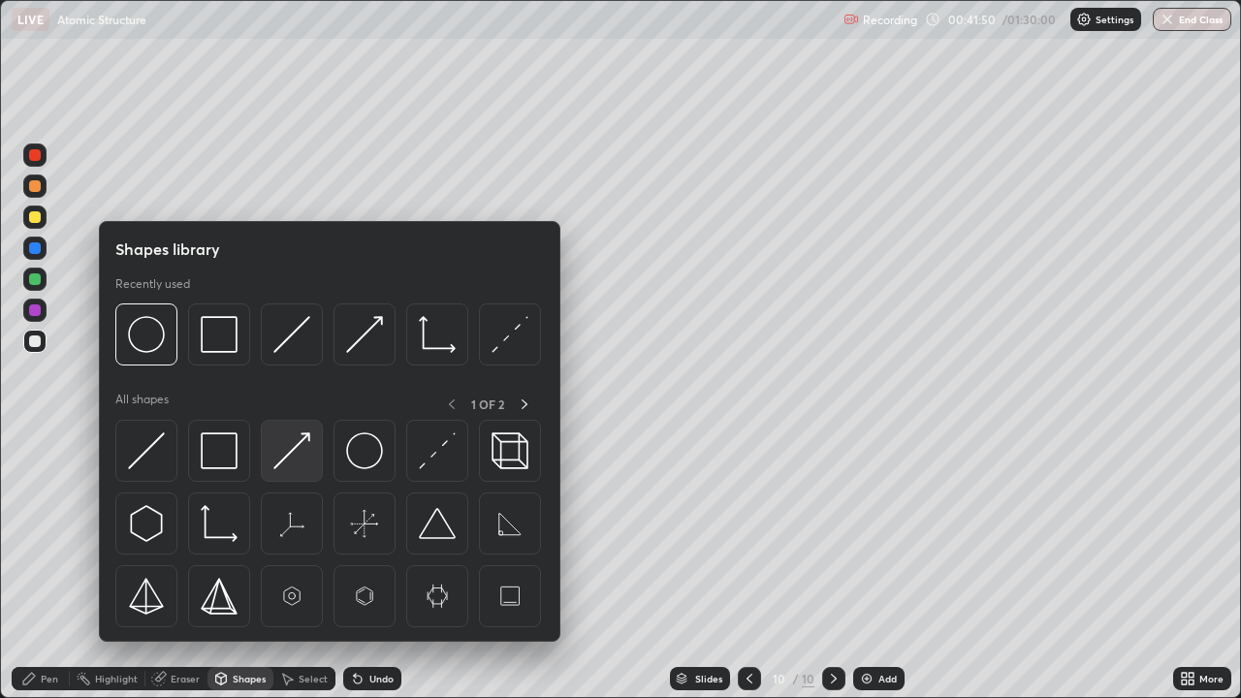
click at [294, 453] on img at bounding box center [291, 450] width 37 height 37
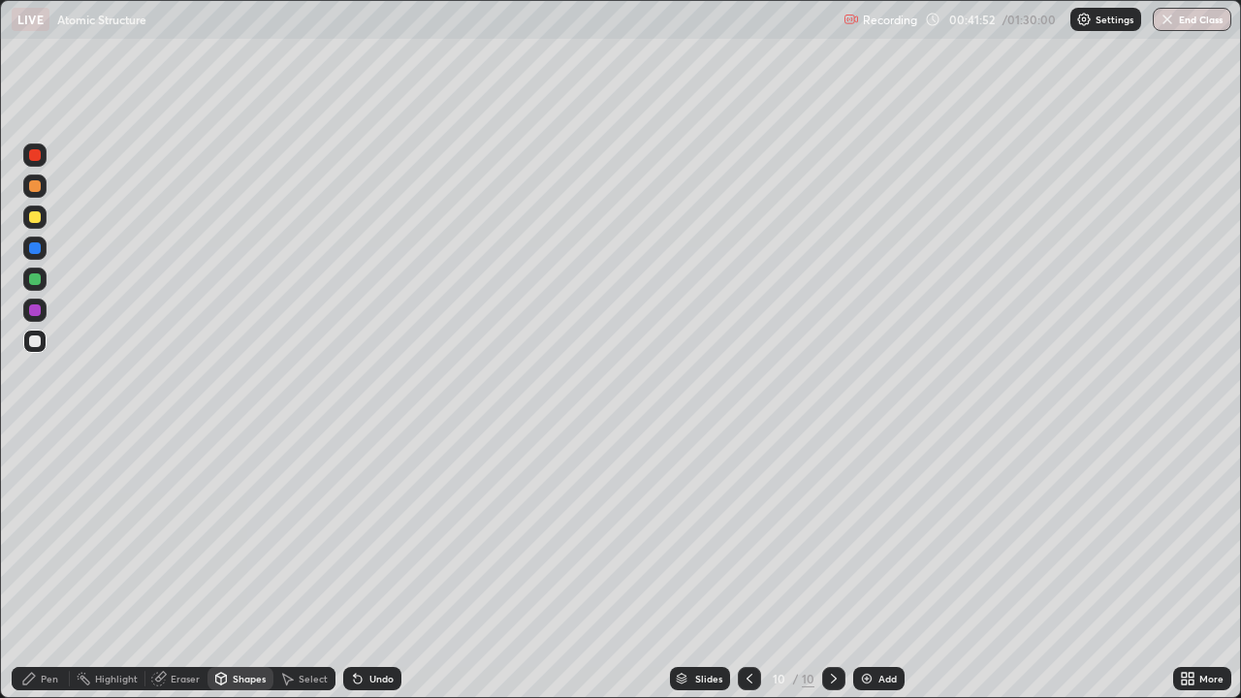
click at [315, 566] on div "Select" at bounding box center [313, 679] width 29 height 10
click at [246, 566] on div "Shapes" at bounding box center [249, 679] width 33 height 10
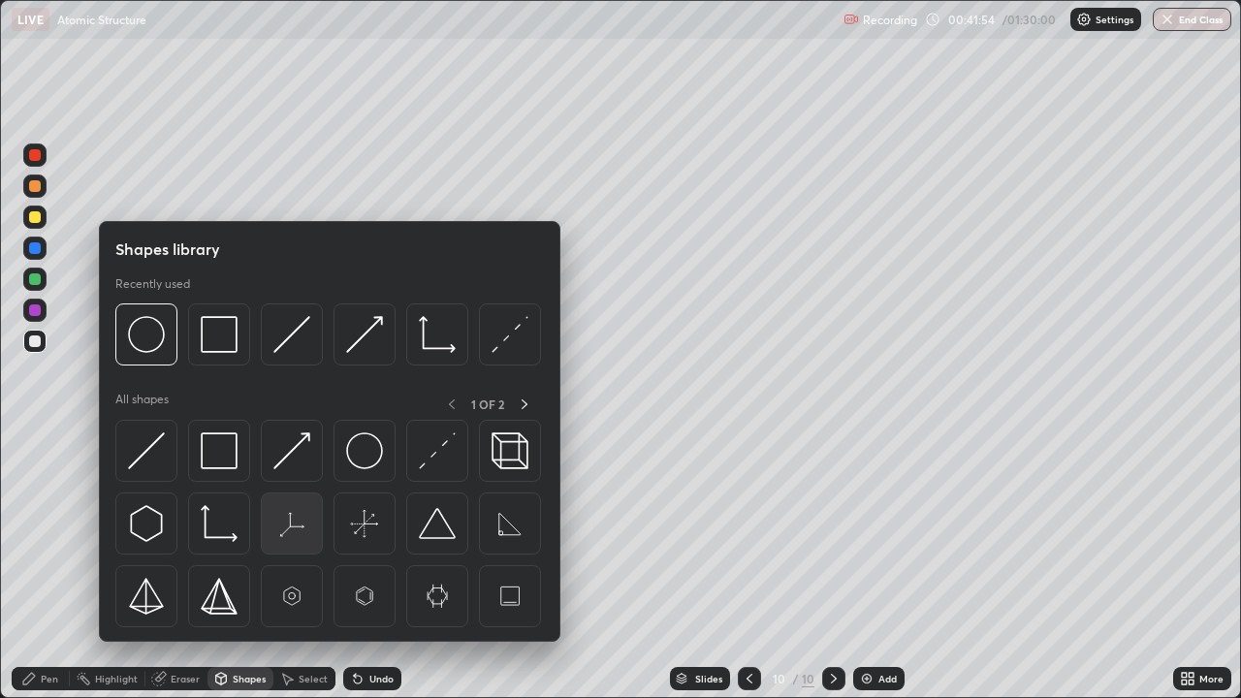
click at [279, 527] on img at bounding box center [291, 523] width 37 height 37
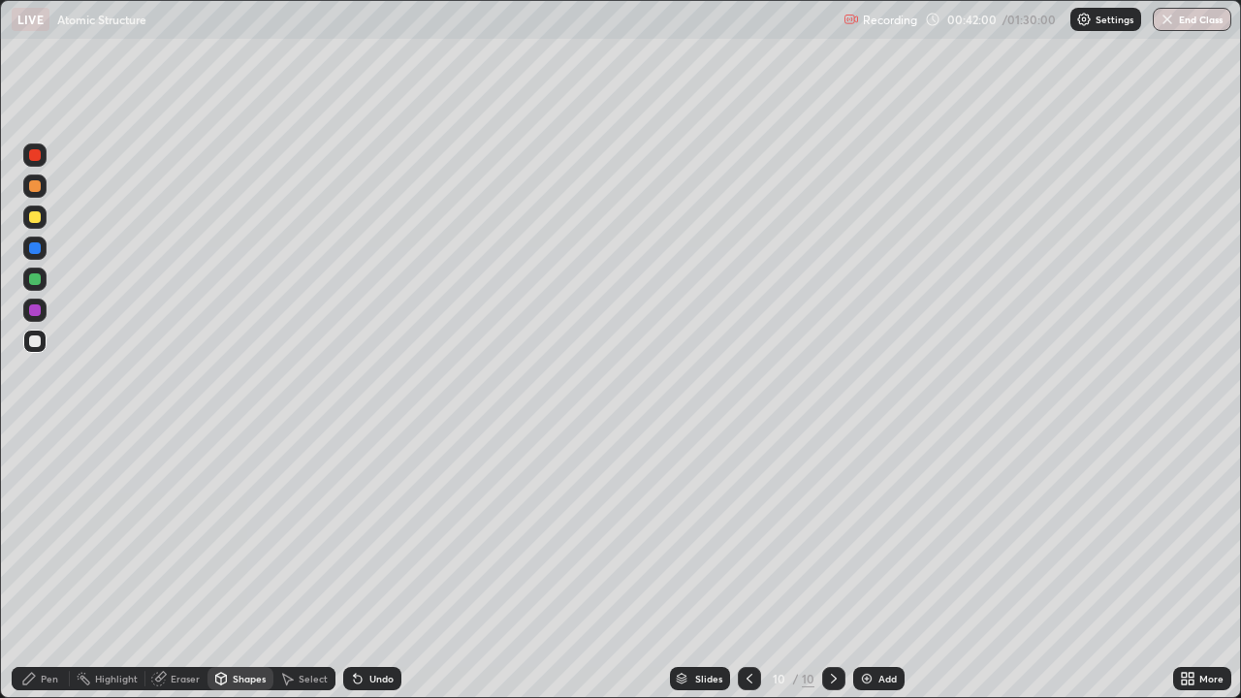
click at [309, 566] on div "Select" at bounding box center [313, 679] width 29 height 10
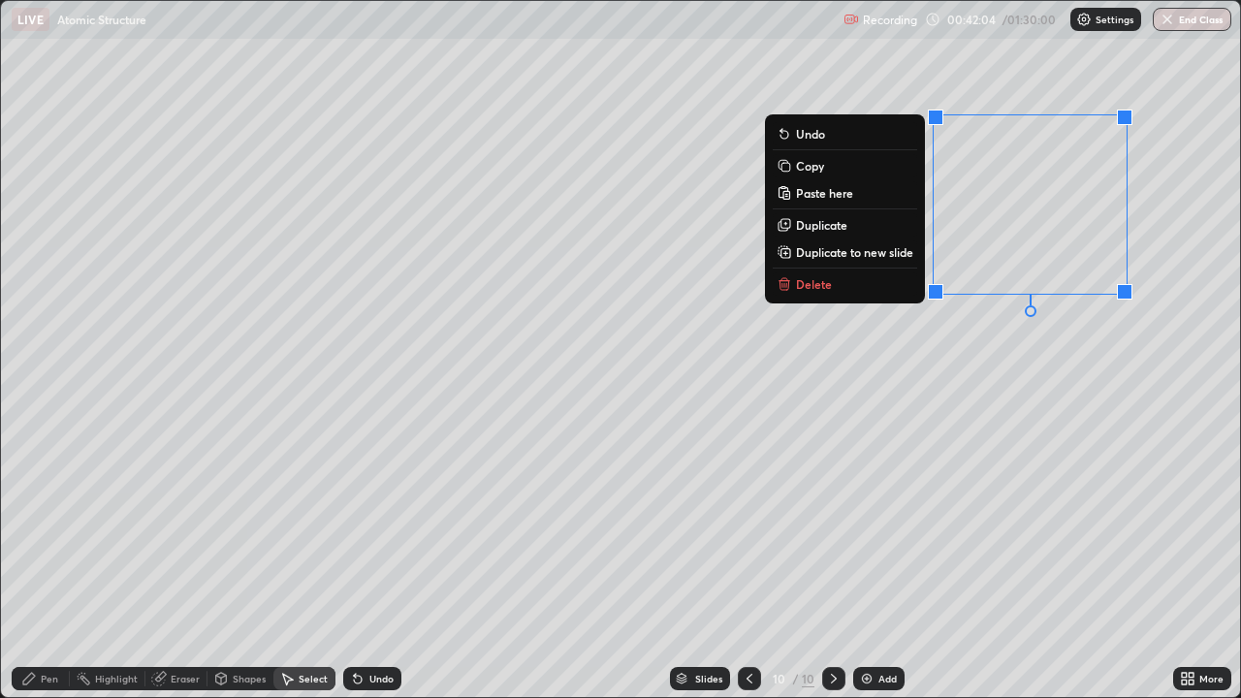
click at [1173, 265] on div "0 ° Undo Copy Paste here Duplicate Duplicate to new slide Delete" at bounding box center [620, 349] width 1239 height 696
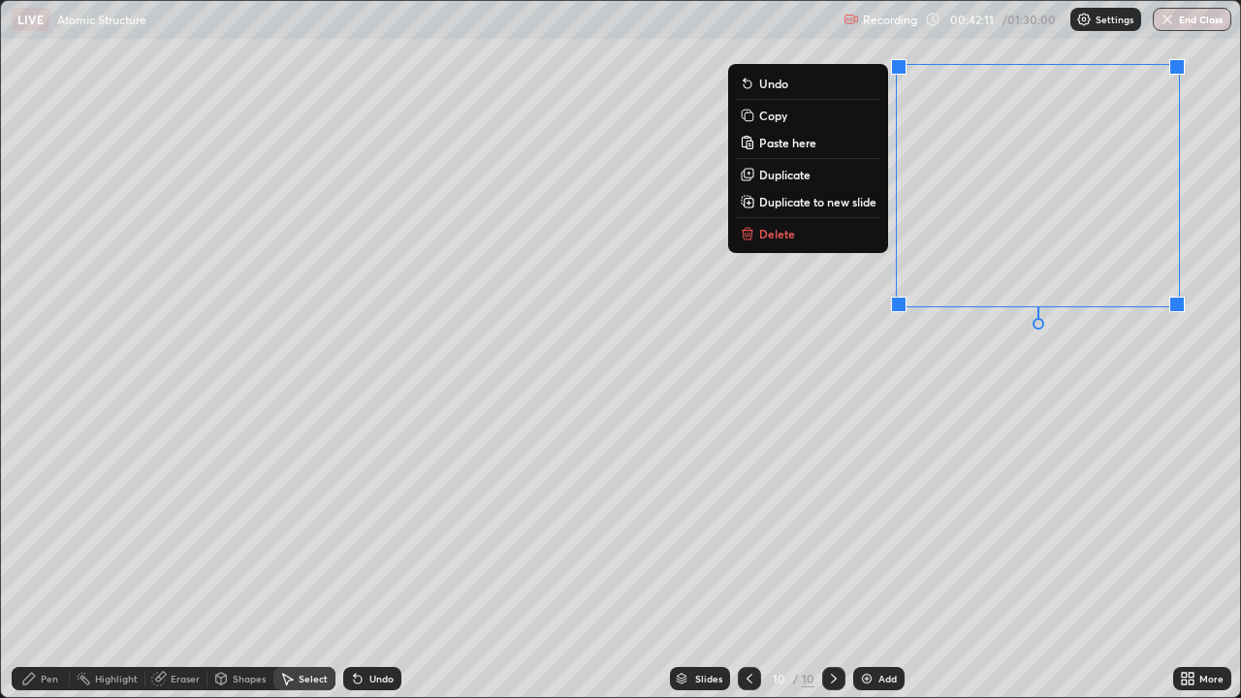
click at [944, 395] on div "0 ° Undo Copy Paste here Duplicate Duplicate to new slide Delete" at bounding box center [620, 349] width 1239 height 696
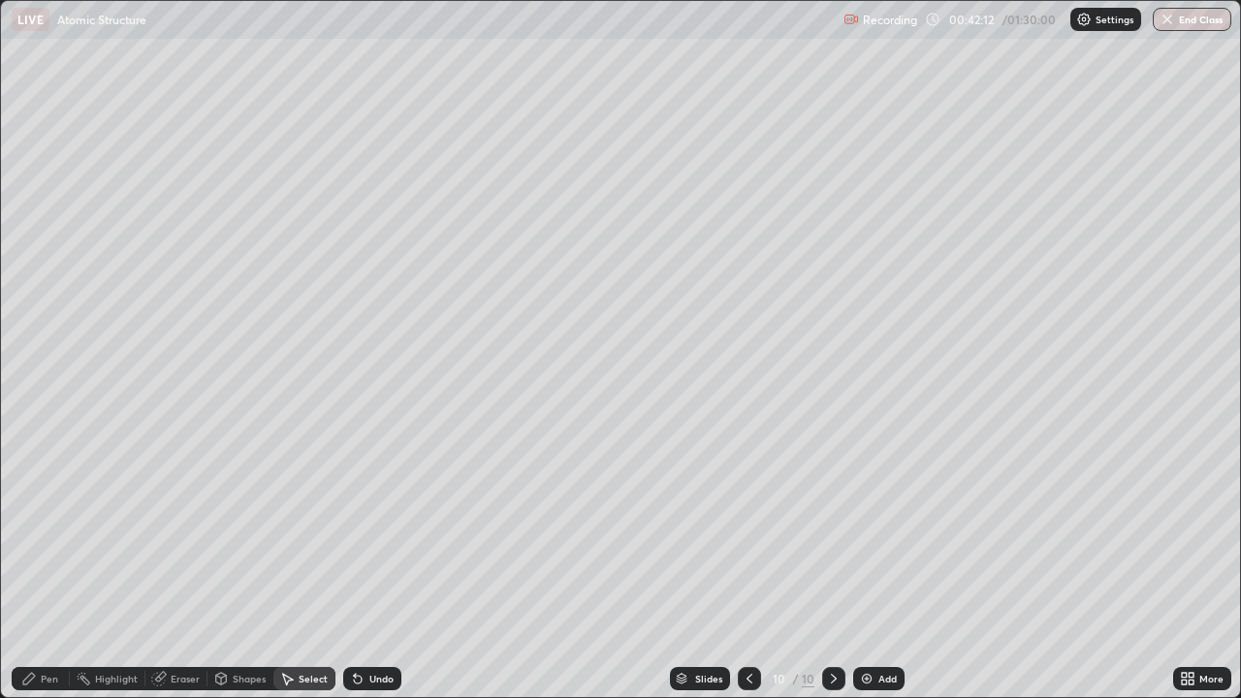
click at [63, 566] on div "Pen" at bounding box center [41, 678] width 58 height 23
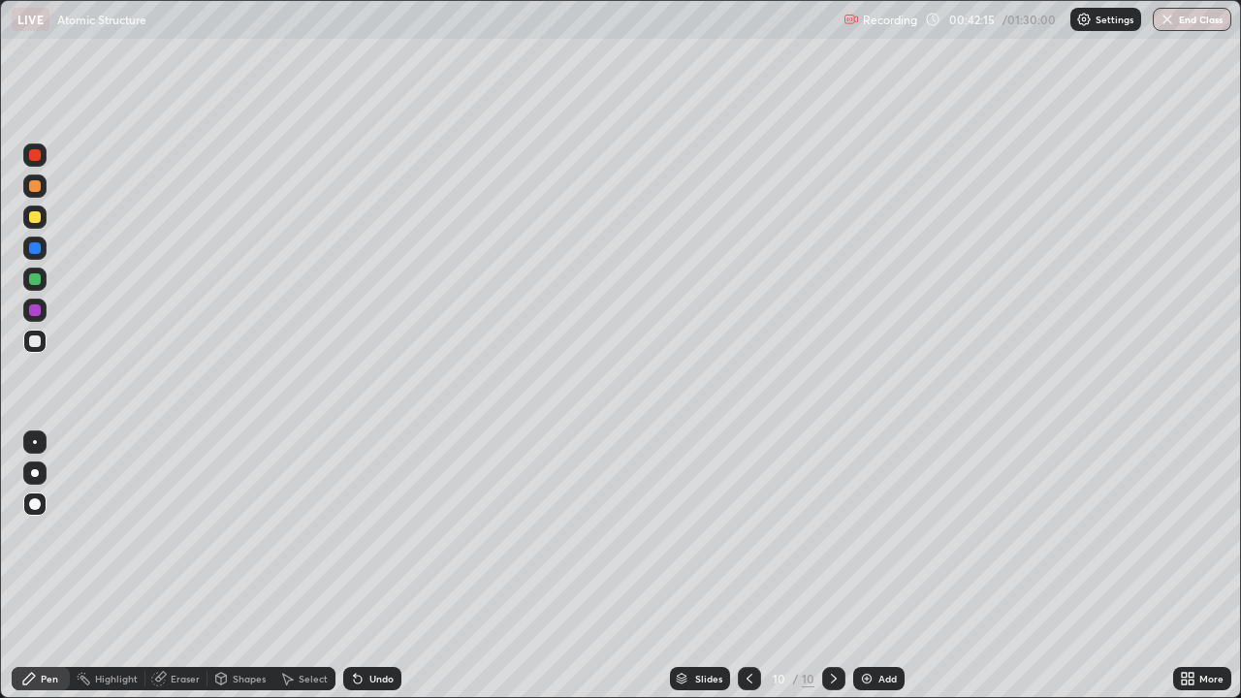
click at [37, 218] on div at bounding box center [35, 217] width 12 height 12
click at [376, 566] on div "Undo" at bounding box center [381, 679] width 24 height 10
click at [1186, 566] on icon at bounding box center [1184, 675] width 5 height 5
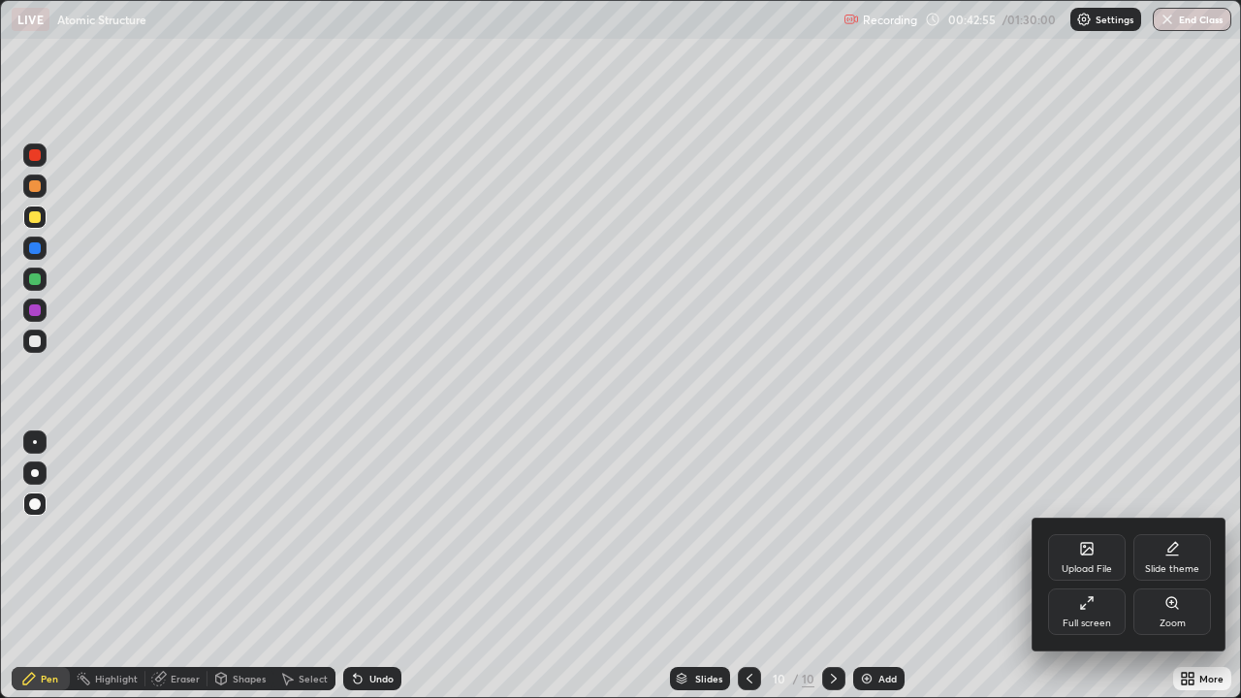
click at [1098, 566] on div "Full screen" at bounding box center [1087, 624] width 48 height 10
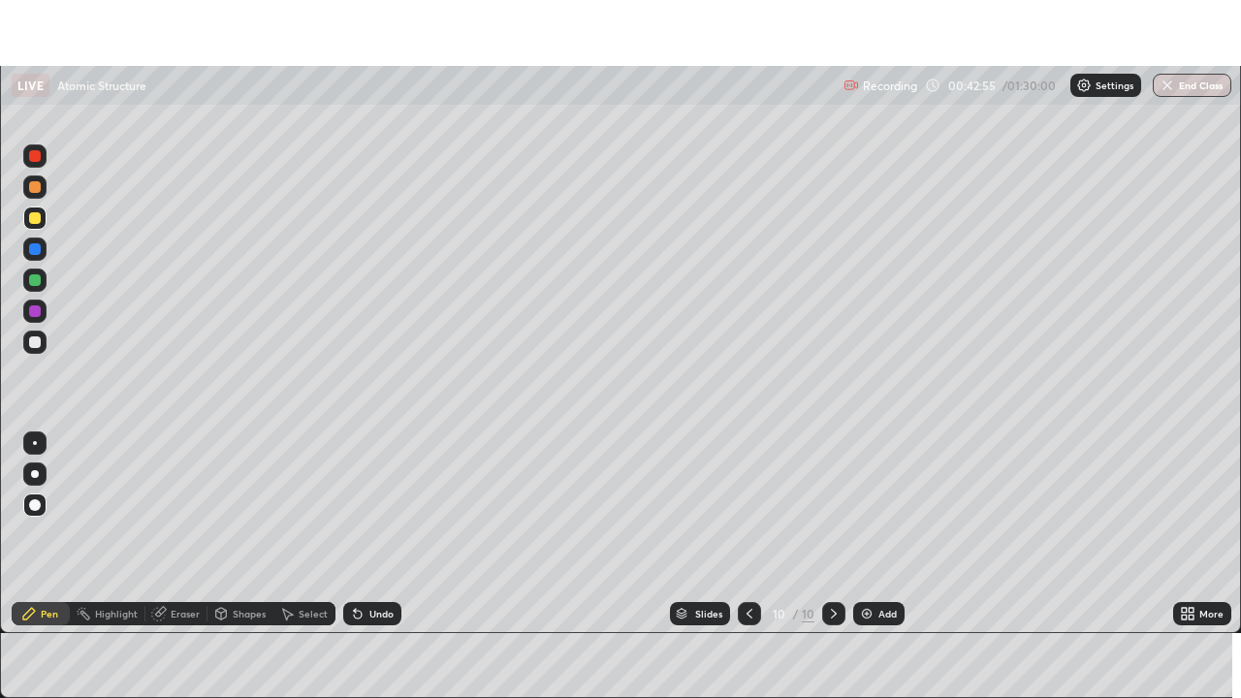
scroll to position [96395, 95721]
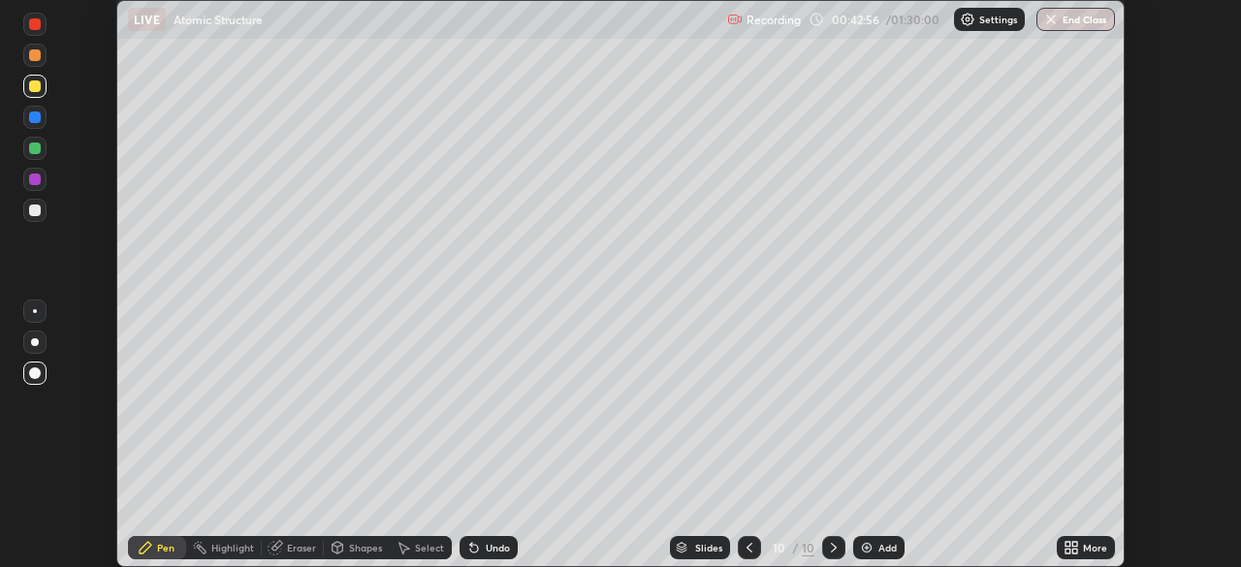
click at [1069, 548] on icon at bounding box center [1072, 548] width 16 height 16
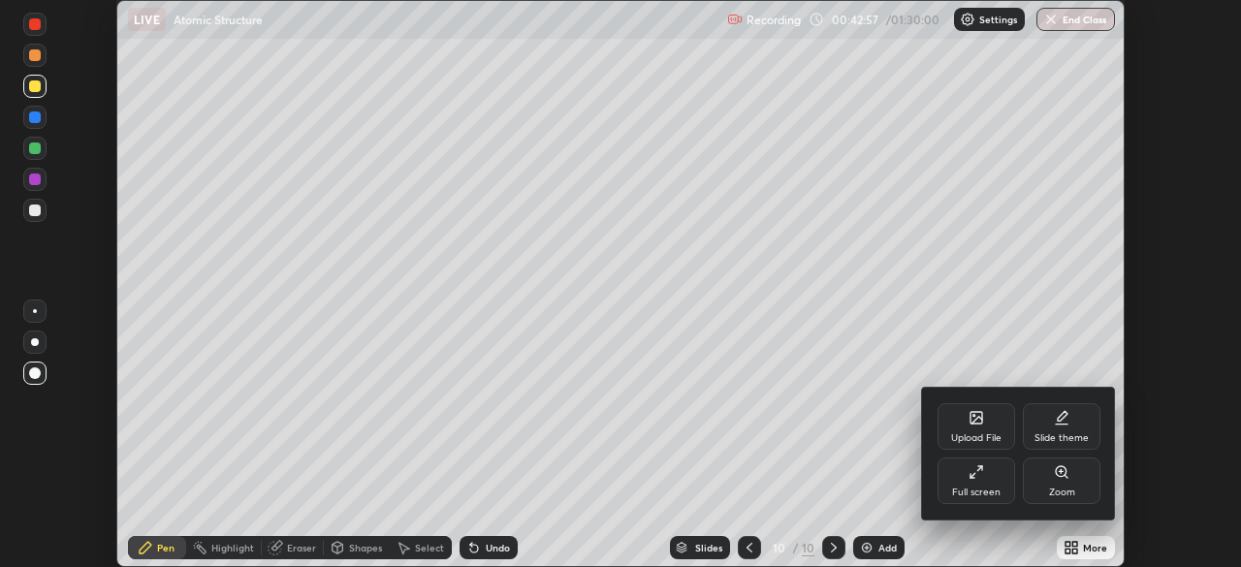
click at [978, 479] on icon at bounding box center [977, 472] width 16 height 16
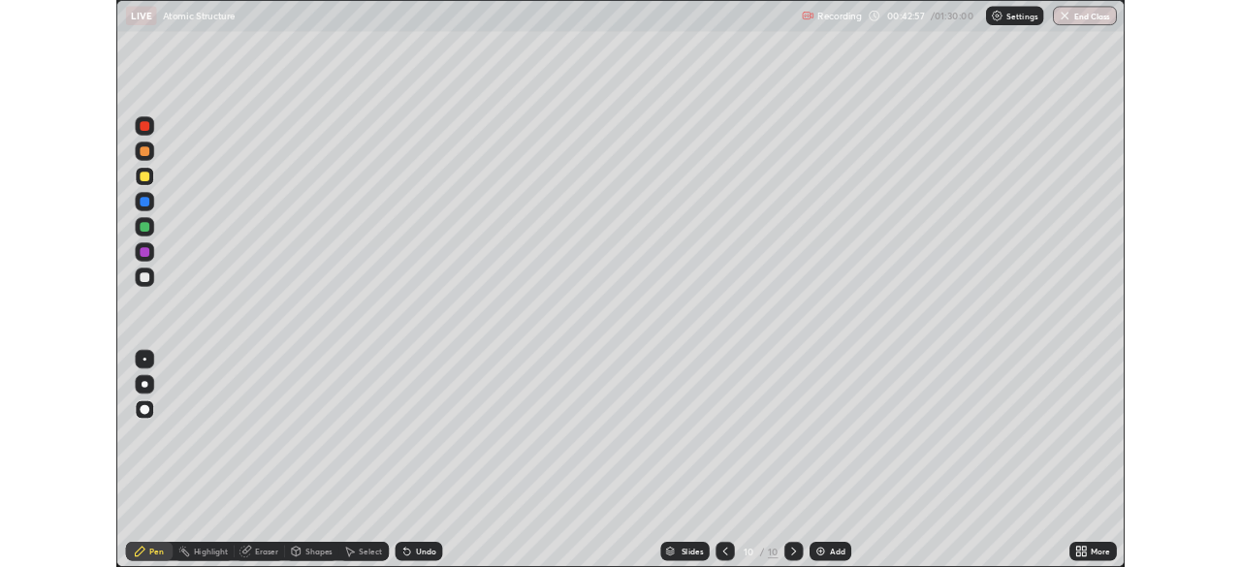
scroll to position [698, 1241]
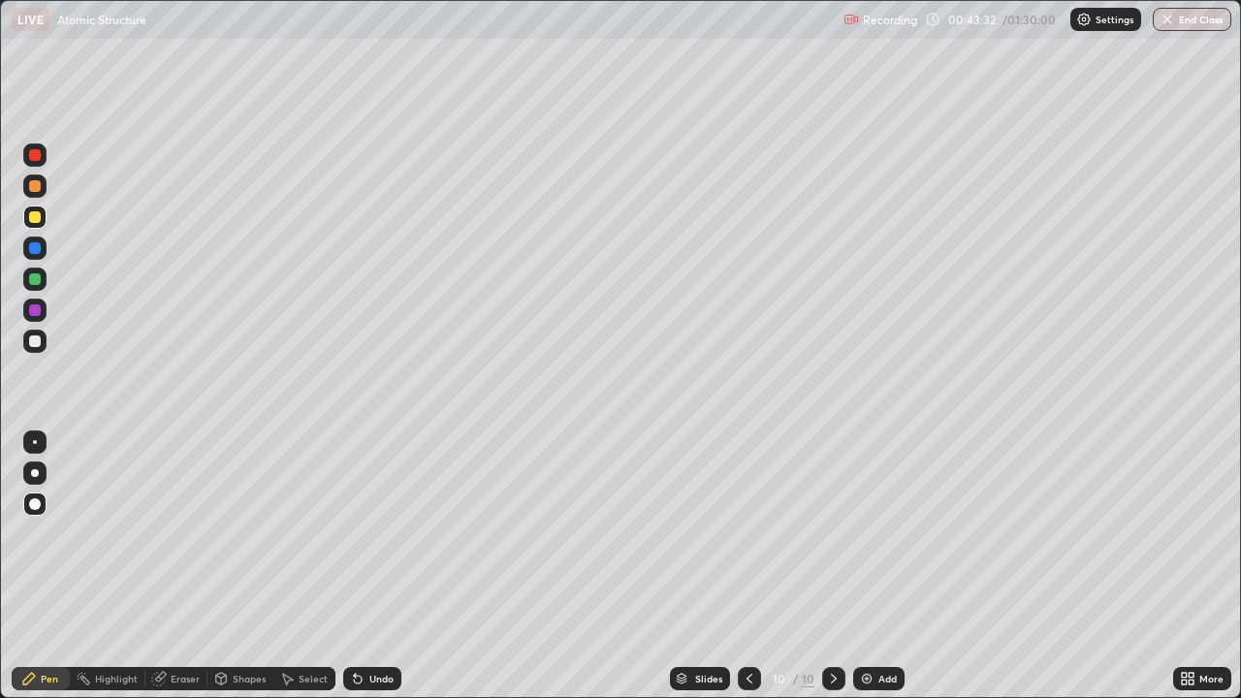
click at [383, 566] on div "Undo" at bounding box center [381, 679] width 24 height 10
click at [376, 566] on div "Undo" at bounding box center [381, 679] width 24 height 10
click at [31, 345] on div at bounding box center [35, 341] width 12 height 12
click at [243, 566] on div "Shapes" at bounding box center [249, 679] width 33 height 10
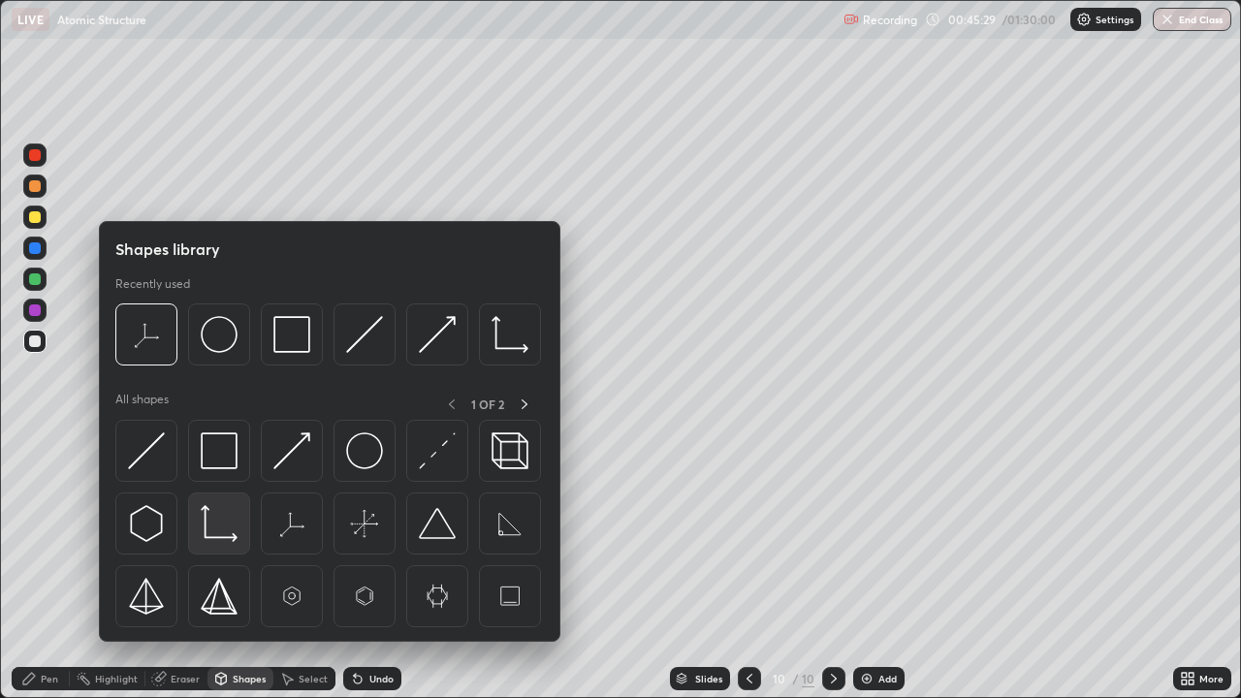
click at [213, 535] on img at bounding box center [219, 523] width 37 height 37
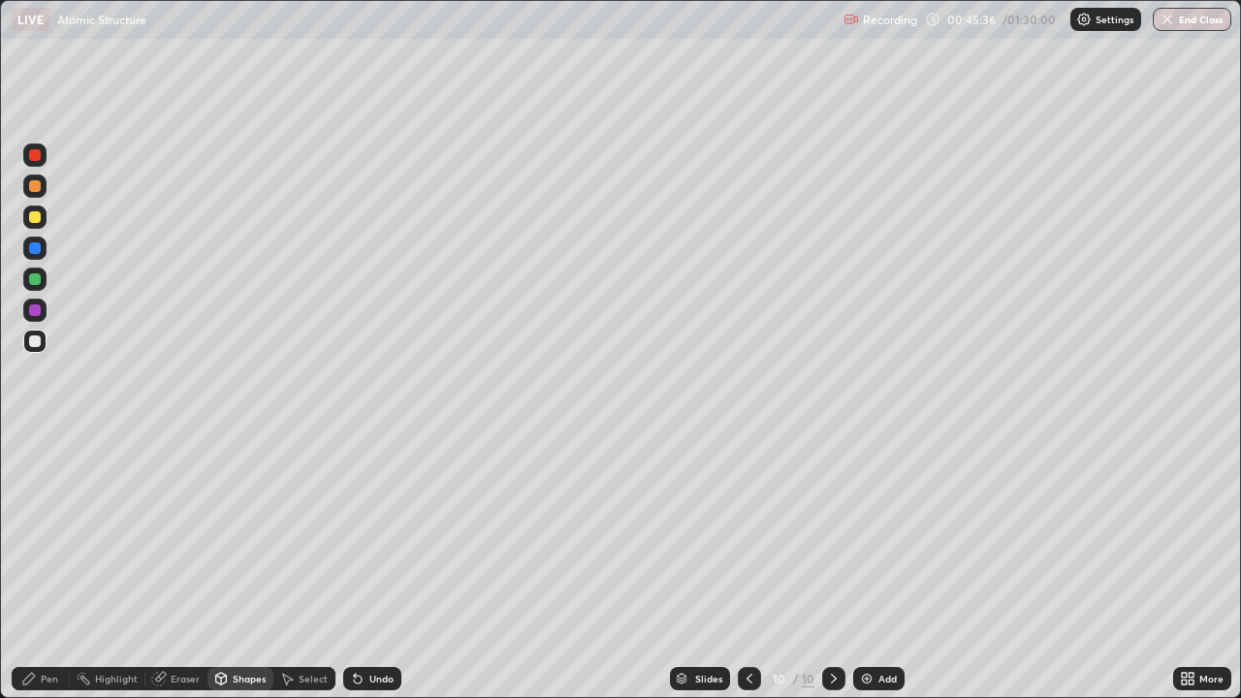
click at [378, 566] on div "Undo" at bounding box center [372, 678] width 58 height 23
click at [377, 566] on div "Undo" at bounding box center [372, 678] width 58 height 23
click at [308, 566] on div "Select" at bounding box center [304, 678] width 62 height 23
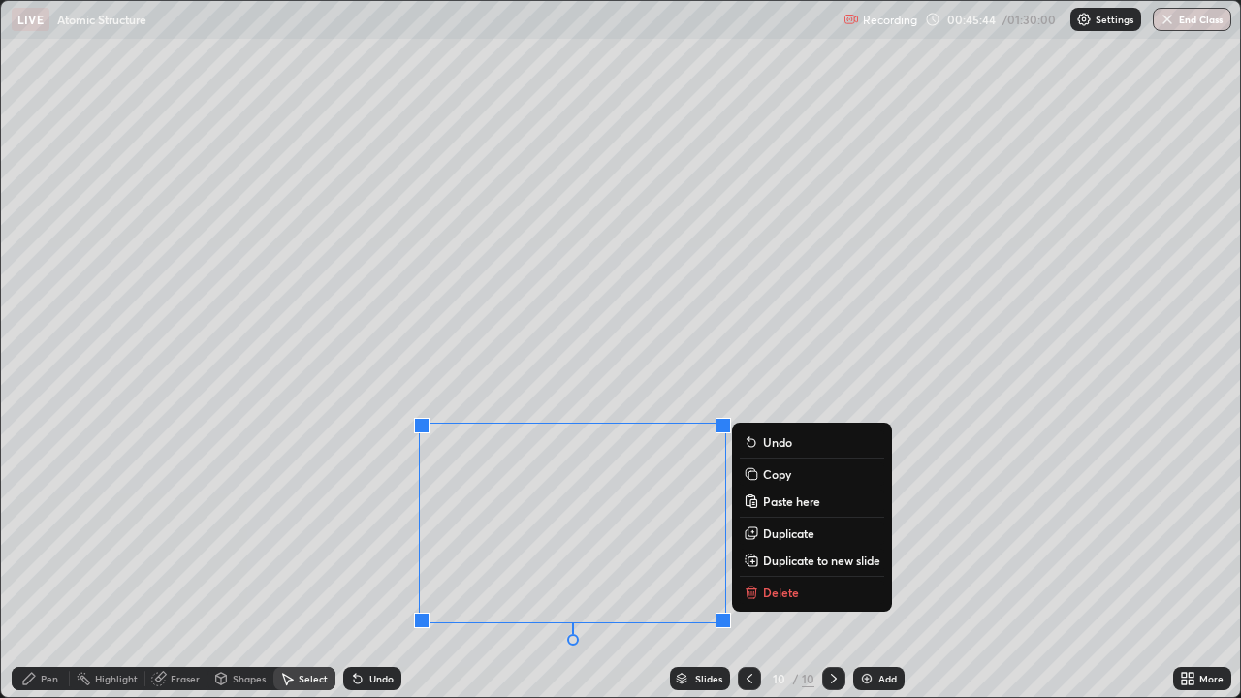
click at [276, 566] on div "0 ° Undo Copy Paste here Duplicate Duplicate to new slide Delete" at bounding box center [620, 349] width 1239 height 696
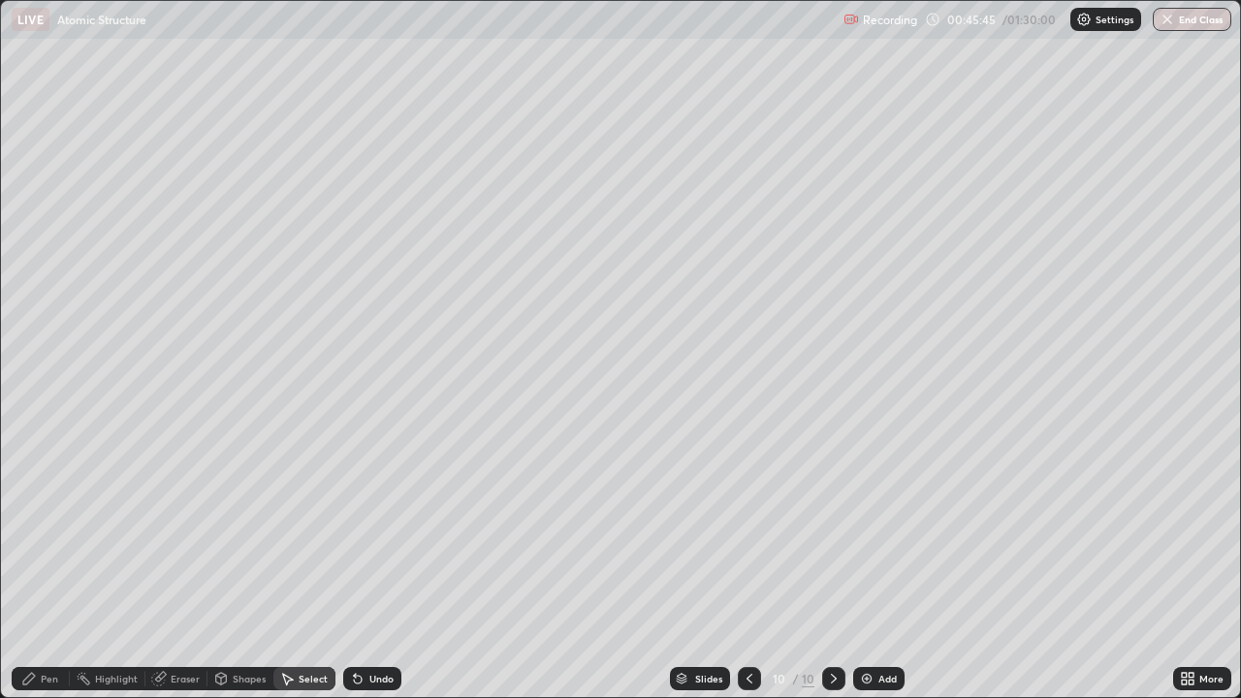
click at [44, 566] on div "Pen" at bounding box center [49, 679] width 17 height 10
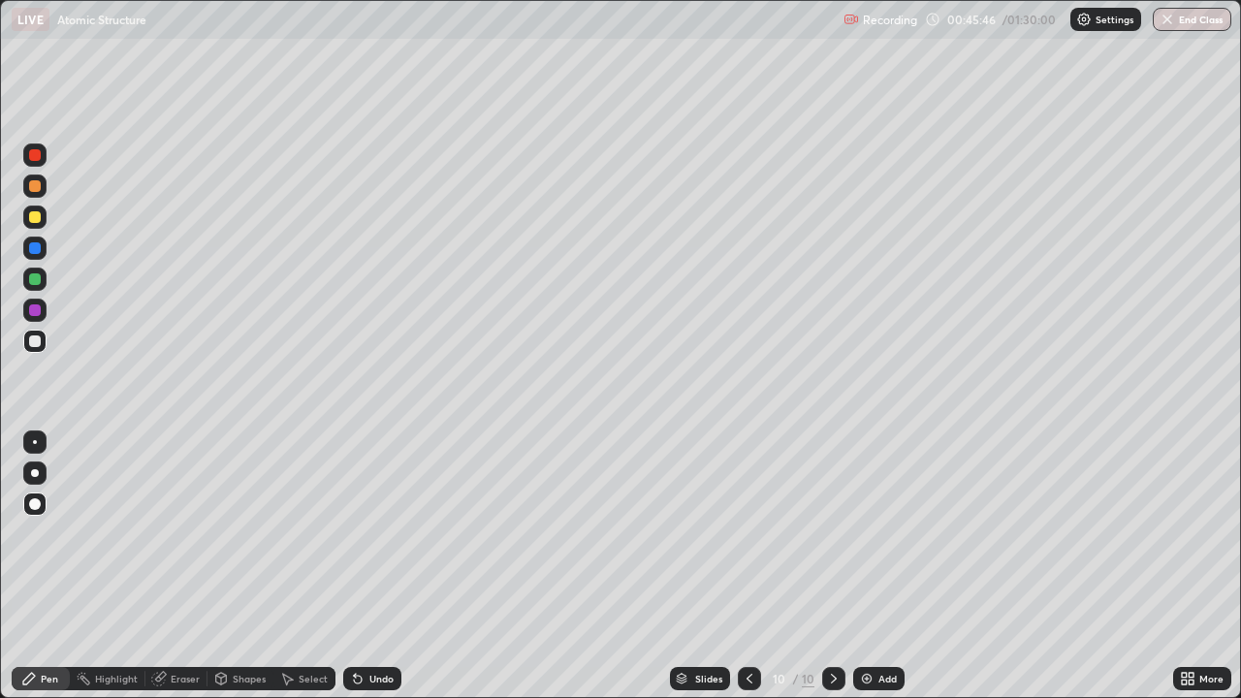
click at [35, 280] on div at bounding box center [35, 279] width 12 height 12
click at [37, 283] on div at bounding box center [35, 279] width 12 height 12
click at [1183, 566] on icon at bounding box center [1184, 675] width 5 height 5
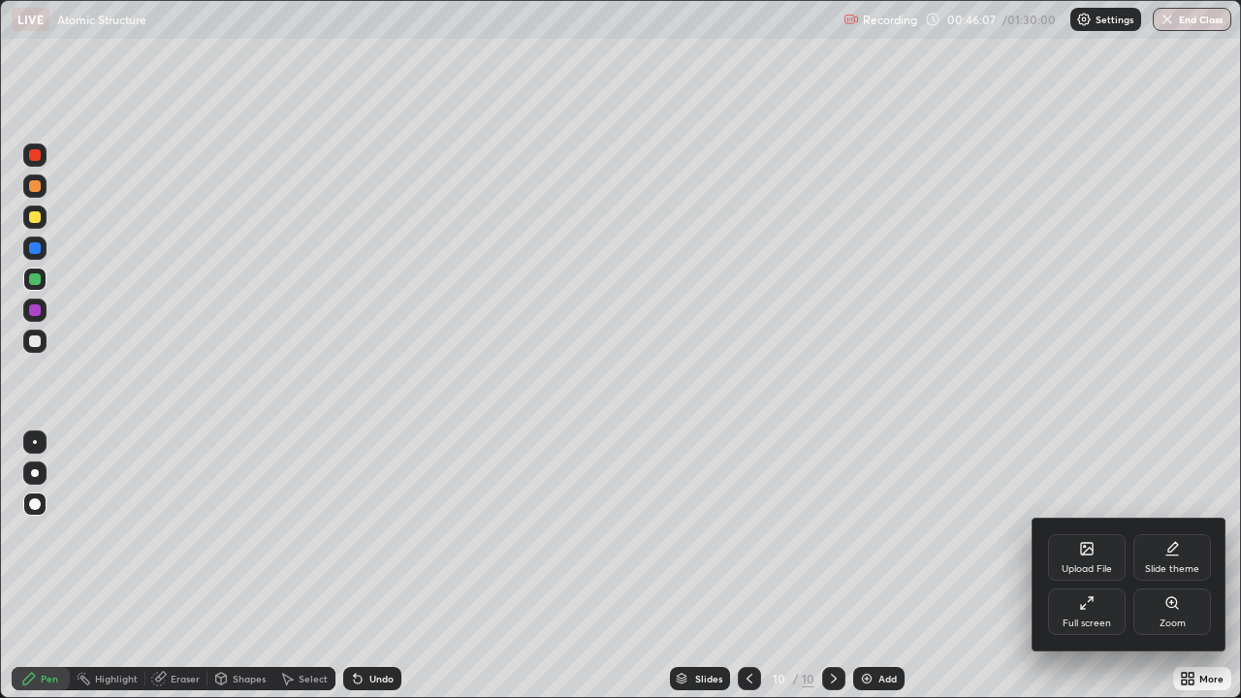
click at [1095, 566] on div "Full screen" at bounding box center [1087, 612] width 78 height 47
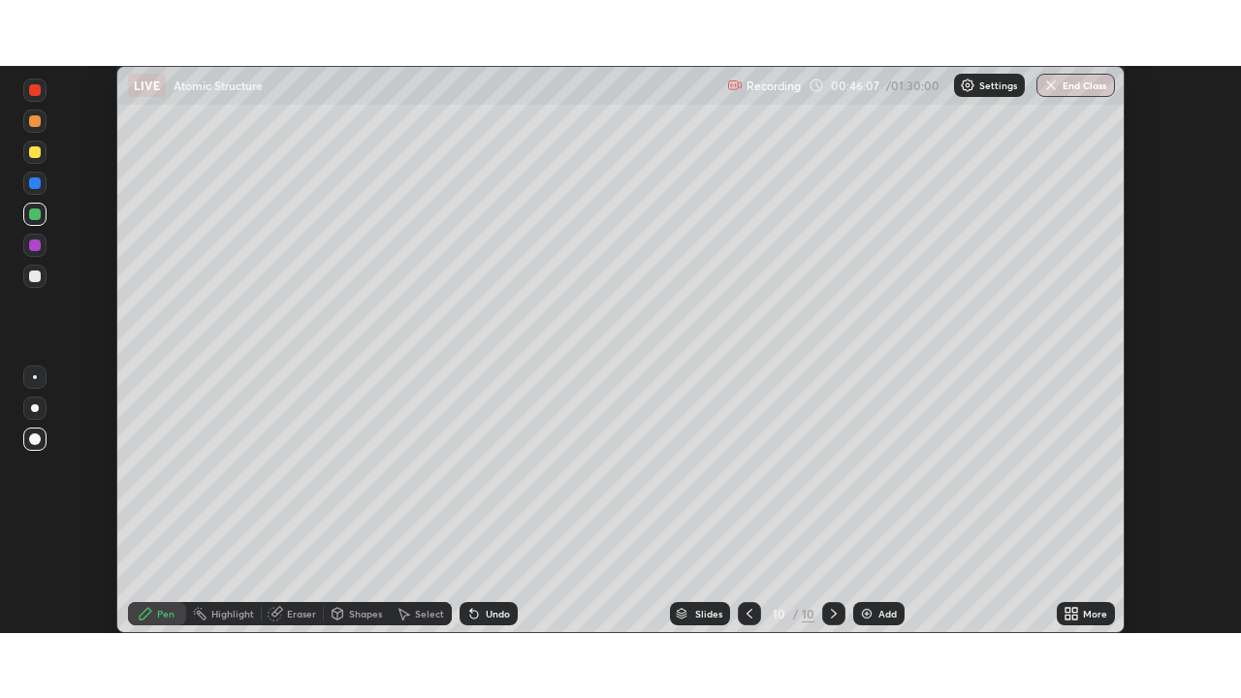
scroll to position [96395, 95721]
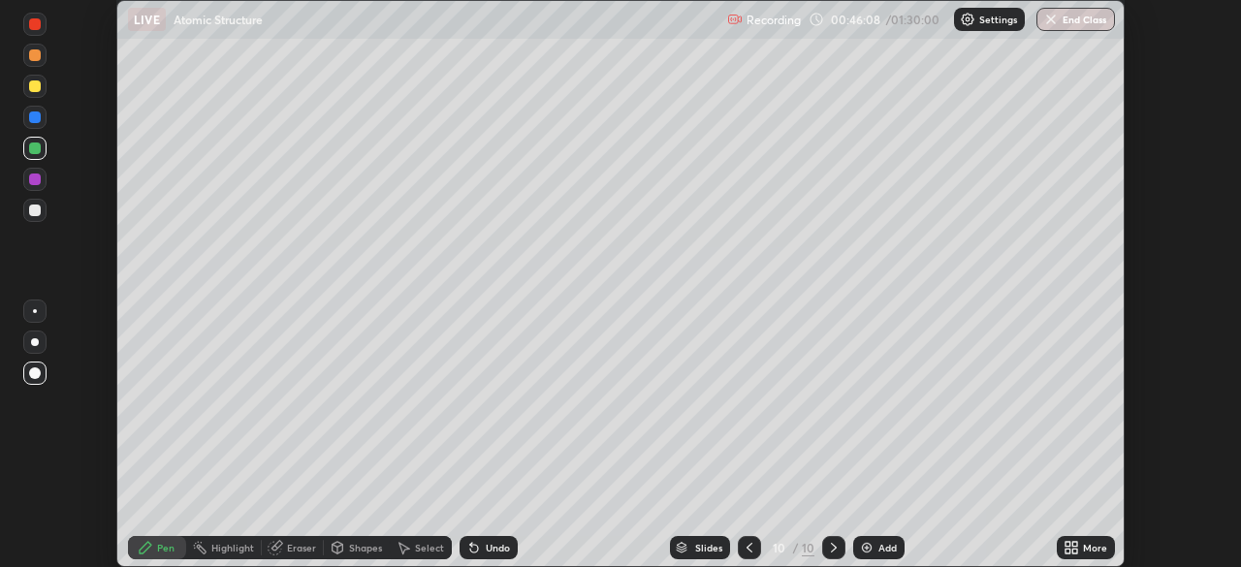
click at [1074, 544] on icon at bounding box center [1074, 544] width 5 height 5
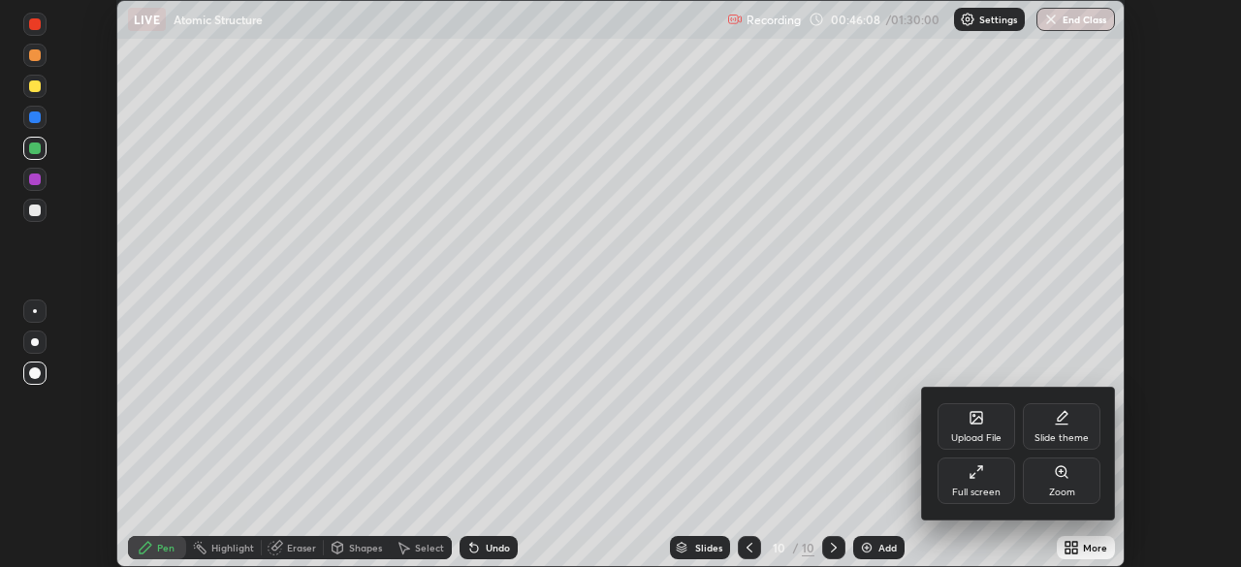
click at [987, 490] on div "Full screen" at bounding box center [976, 493] width 48 height 10
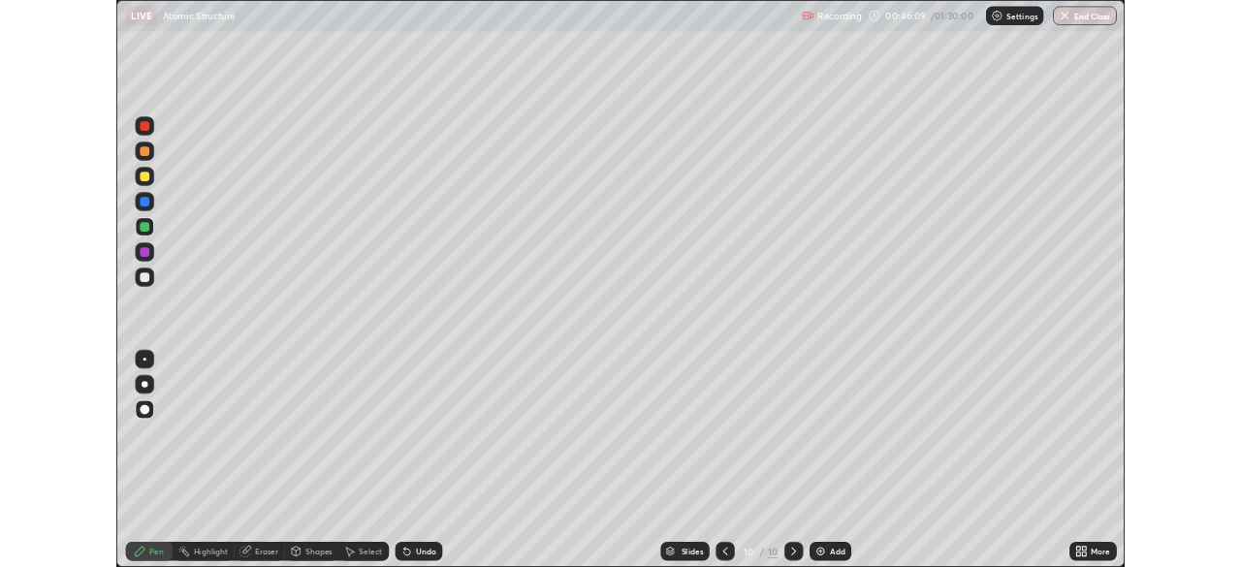
scroll to position [698, 1241]
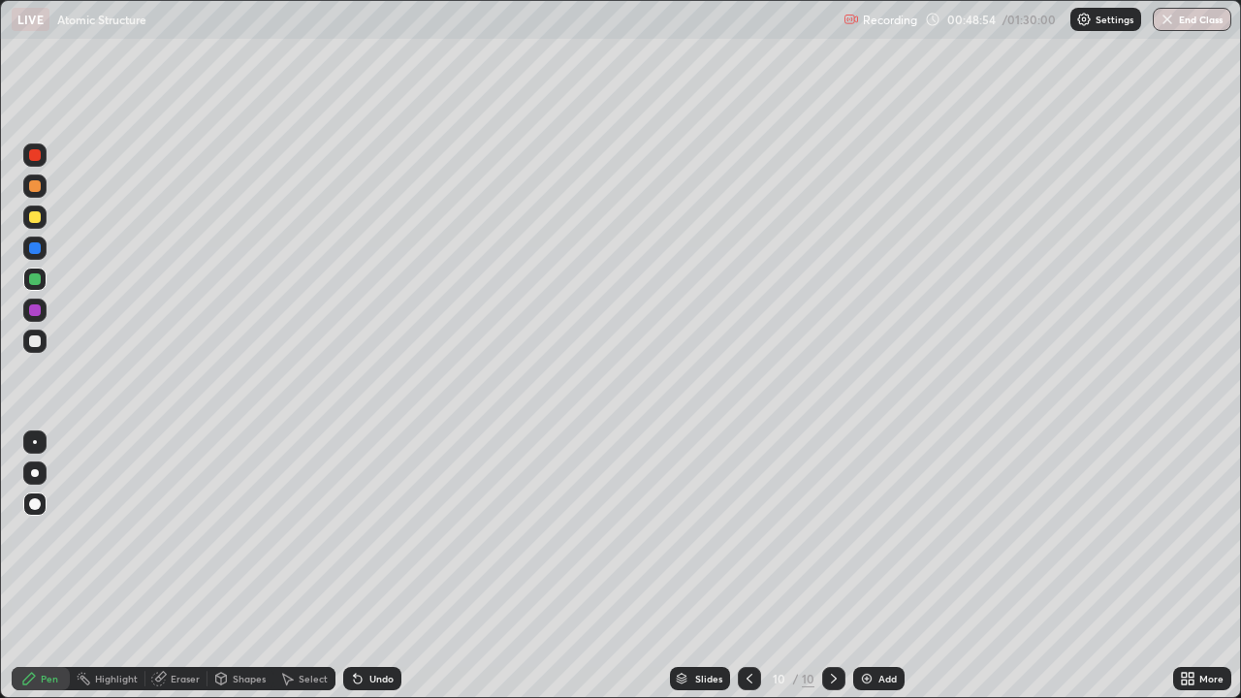
click at [886, 566] on div "Add" at bounding box center [887, 679] width 18 height 10
click at [230, 566] on div "Shapes" at bounding box center [240, 678] width 66 height 23
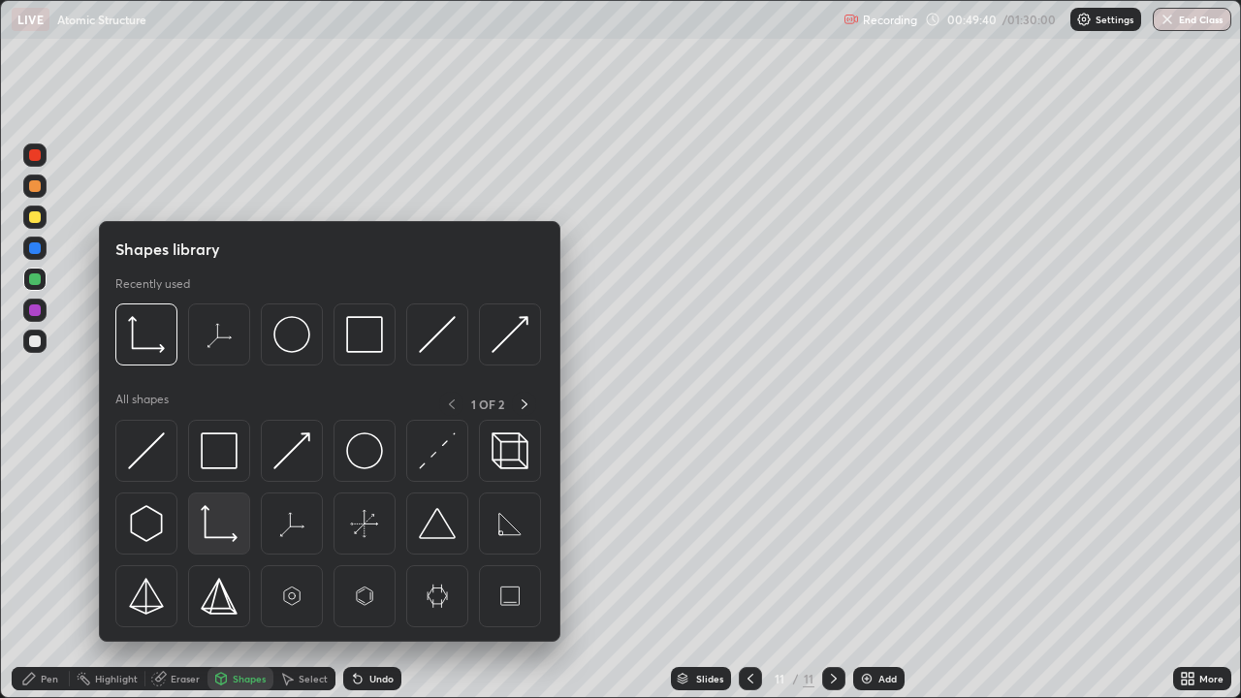
click at [221, 527] on img at bounding box center [219, 523] width 37 height 37
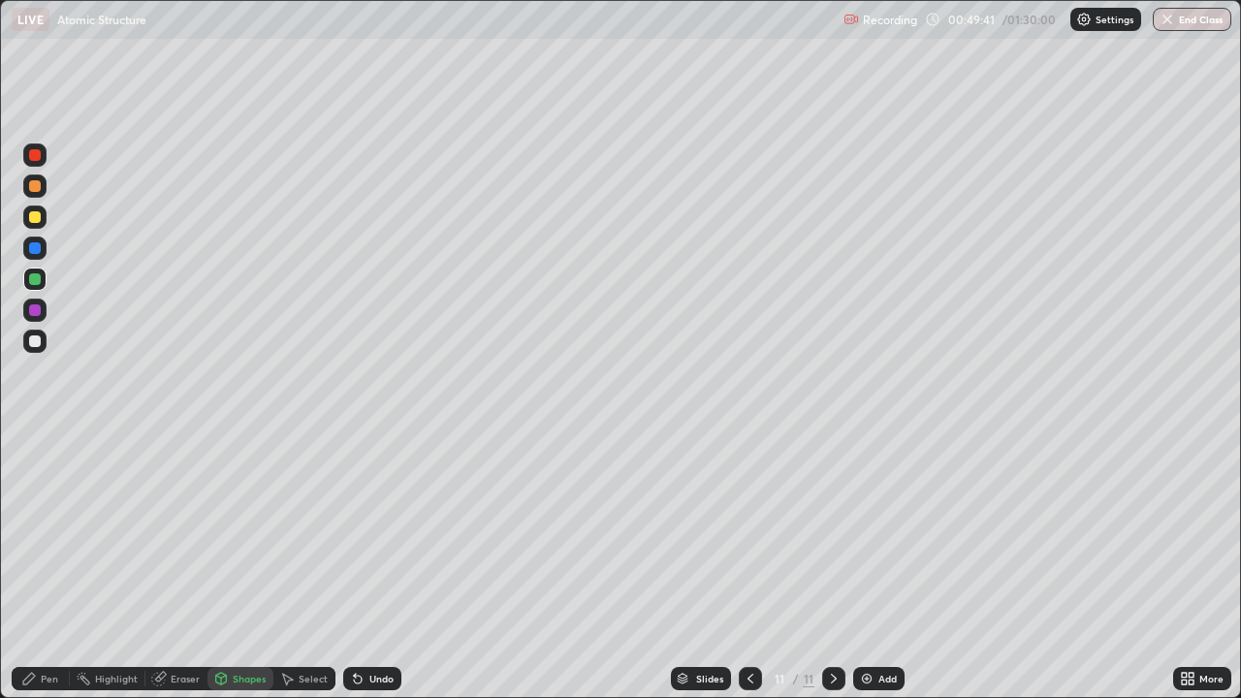
click at [37, 346] on div at bounding box center [35, 341] width 12 height 12
click at [48, 566] on div "Pen" at bounding box center [49, 679] width 17 height 10
click at [37, 341] on div at bounding box center [35, 341] width 12 height 12
click at [36, 280] on div at bounding box center [35, 279] width 12 height 12
click at [36, 222] on div at bounding box center [35, 217] width 12 height 12
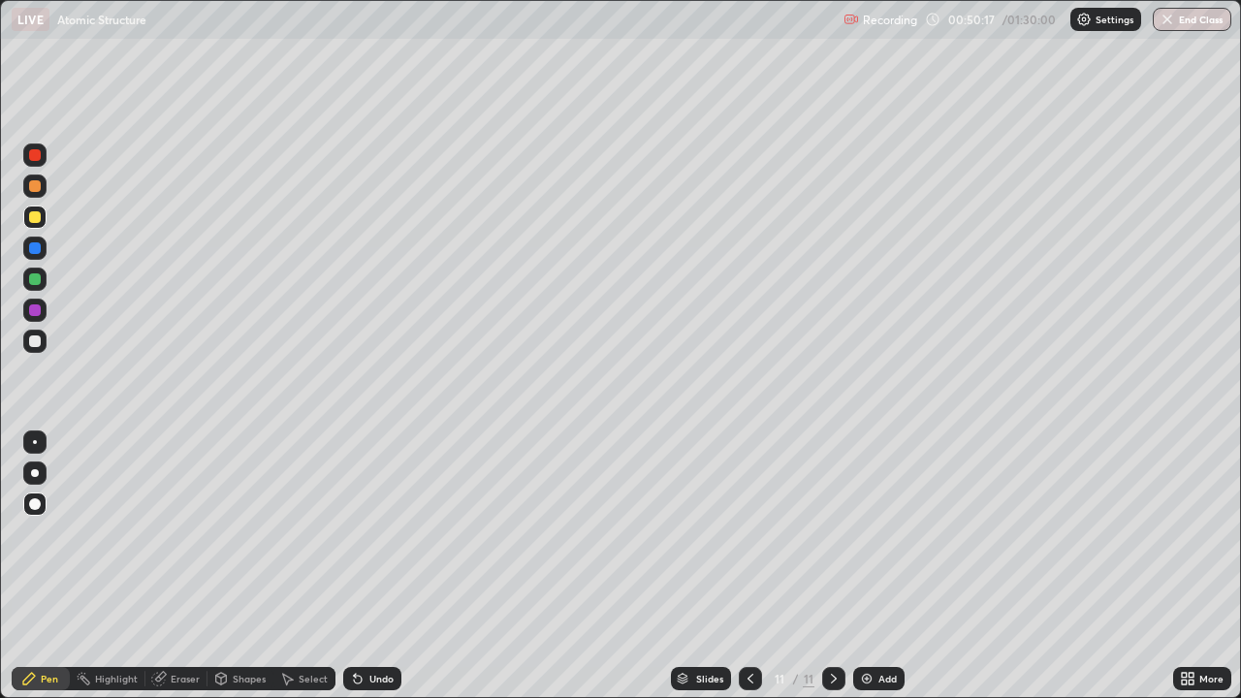
click at [35, 315] on div at bounding box center [35, 310] width 12 height 12
click at [376, 566] on div "Undo" at bounding box center [381, 679] width 24 height 10
click at [37, 282] on div at bounding box center [35, 279] width 12 height 12
click at [882, 566] on div "Add" at bounding box center [887, 679] width 18 height 10
click at [229, 566] on div "Shapes" at bounding box center [240, 678] width 66 height 23
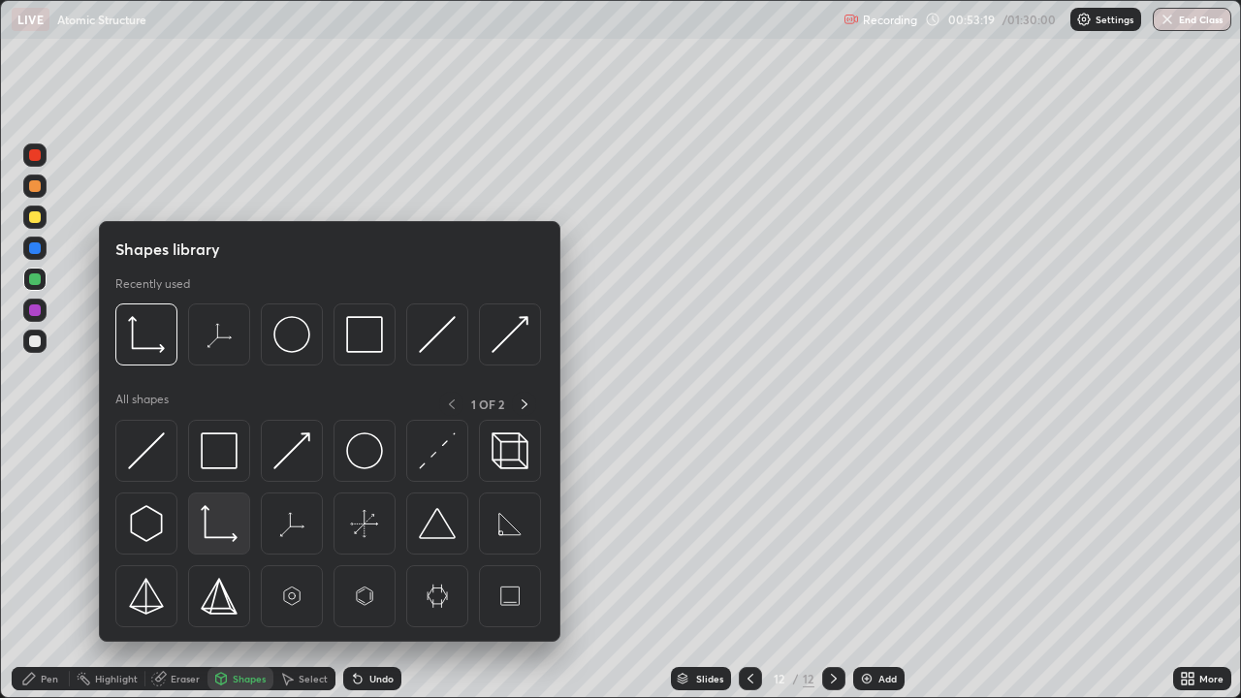
click at [216, 521] on img at bounding box center [219, 523] width 37 height 37
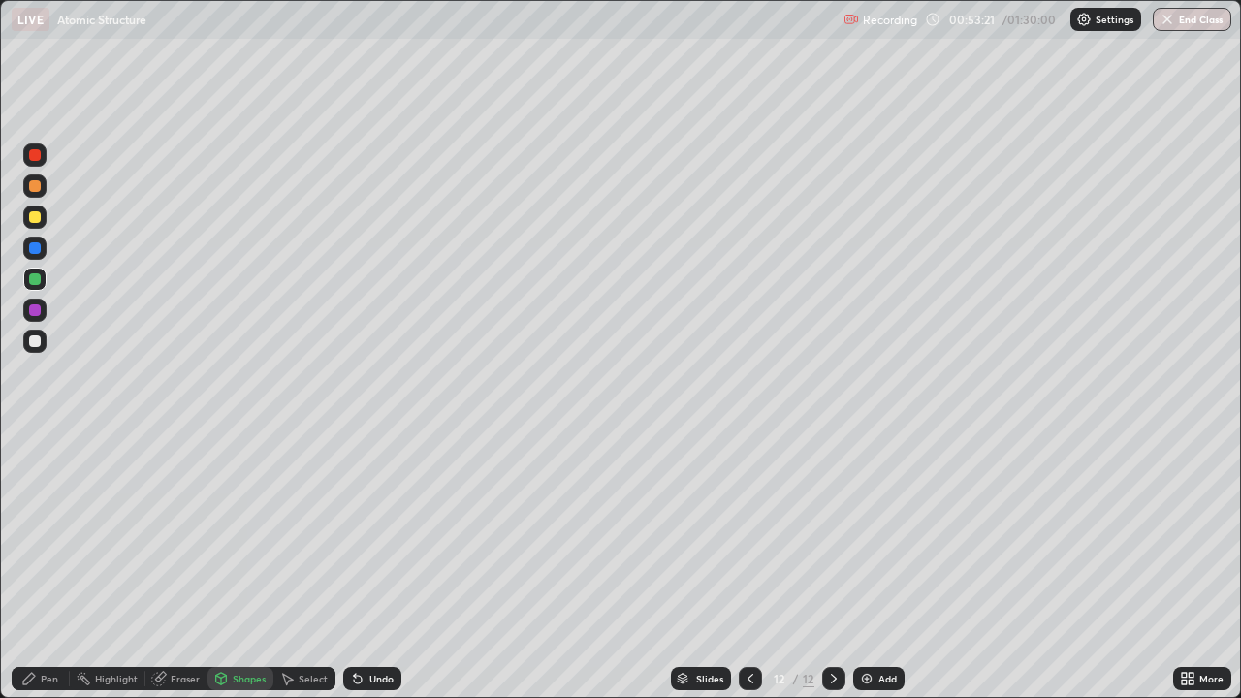
click at [50, 566] on div "Pen" at bounding box center [49, 679] width 17 height 10
click at [32, 345] on div at bounding box center [35, 341] width 12 height 12
click at [375, 566] on div "Undo" at bounding box center [381, 679] width 24 height 10
click at [359, 566] on icon at bounding box center [358, 680] width 8 height 8
click at [364, 566] on div "Undo" at bounding box center [372, 678] width 58 height 23
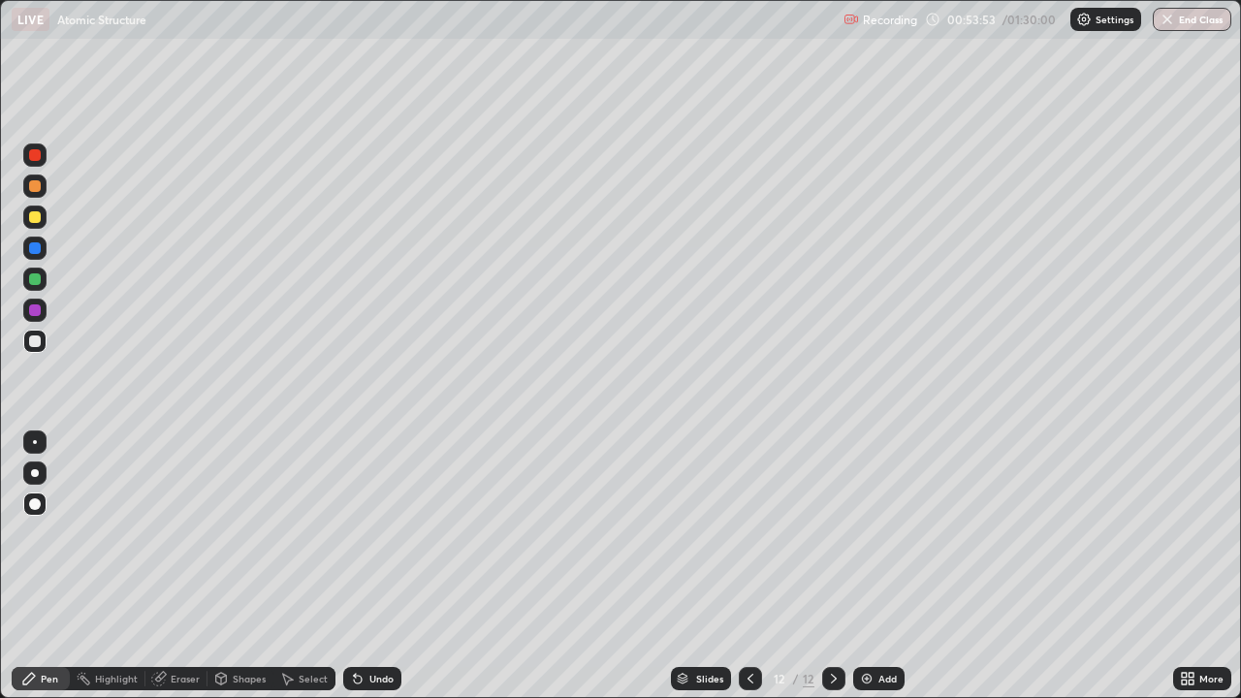
click at [230, 566] on div "Shapes" at bounding box center [240, 678] width 66 height 23
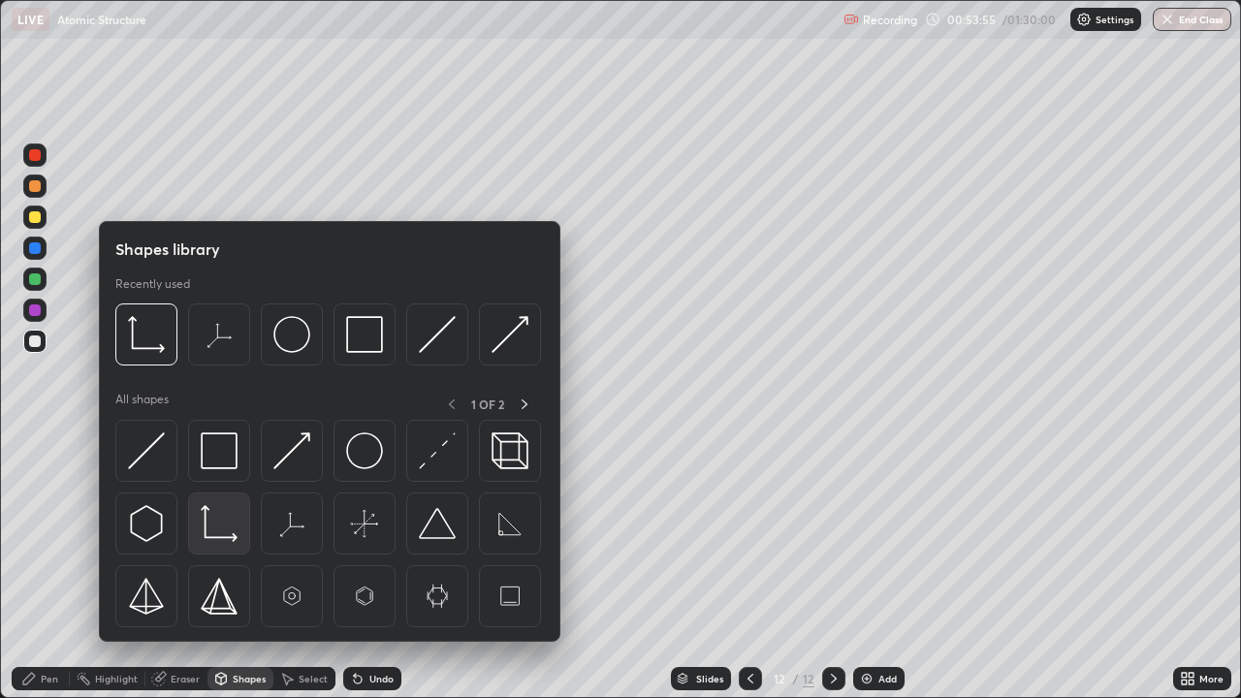
click at [213, 523] on img at bounding box center [219, 523] width 37 height 37
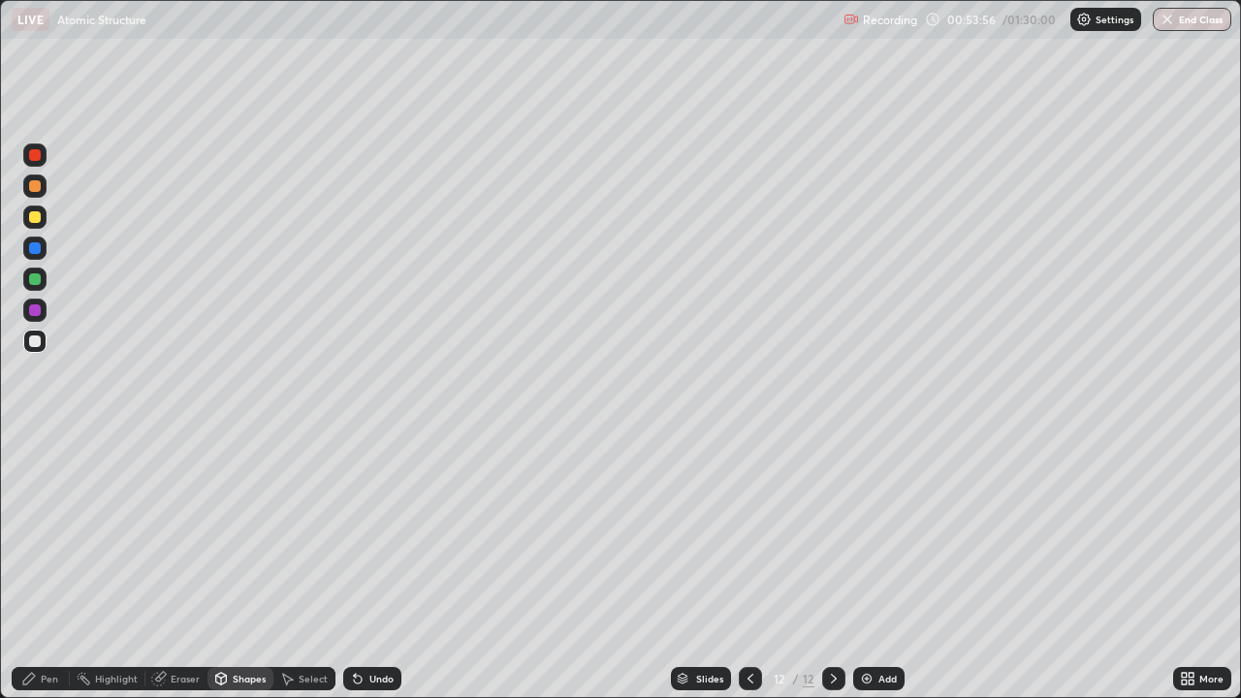
click at [37, 343] on div at bounding box center [35, 341] width 12 height 12
click at [51, 566] on div "Pen" at bounding box center [49, 679] width 17 height 10
click at [38, 280] on div at bounding box center [35, 279] width 12 height 12
click at [37, 341] on div at bounding box center [35, 341] width 12 height 12
click at [35, 310] on div at bounding box center [35, 310] width 12 height 12
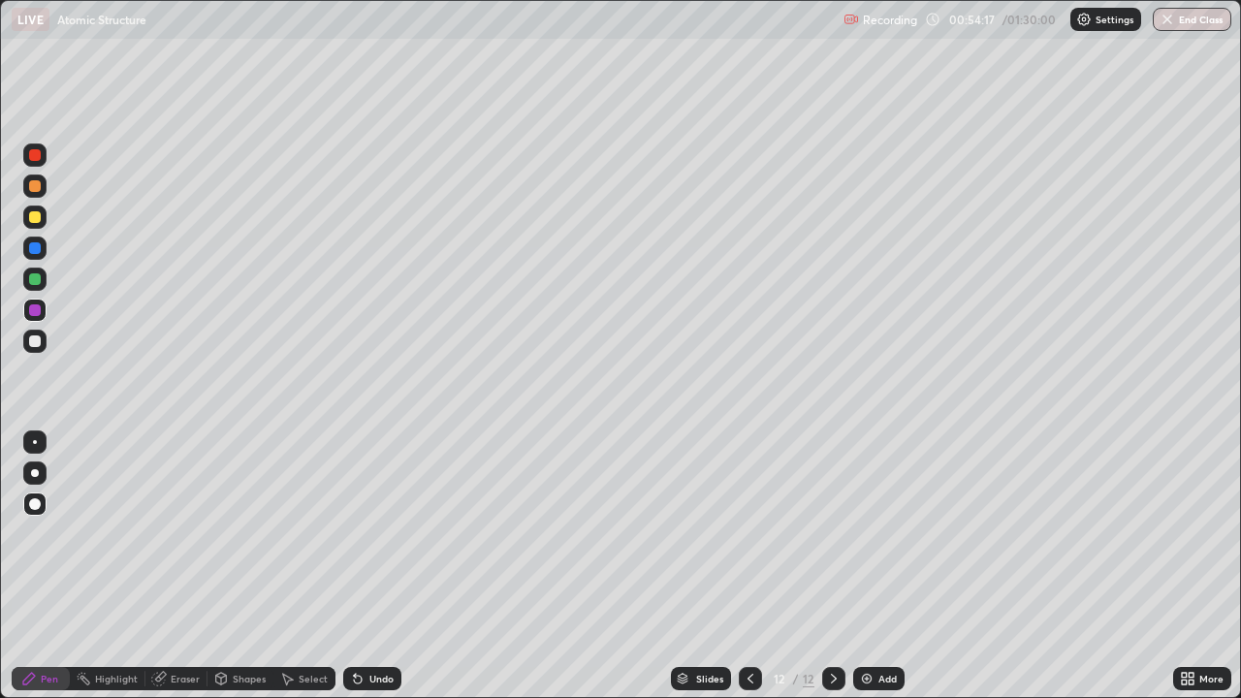
click at [35, 222] on div at bounding box center [35, 217] width 12 height 12
click at [33, 284] on div at bounding box center [35, 279] width 12 height 12
click at [874, 566] on div "Add" at bounding box center [878, 678] width 51 height 23
click at [237, 566] on div "Shapes" at bounding box center [240, 678] width 66 height 23
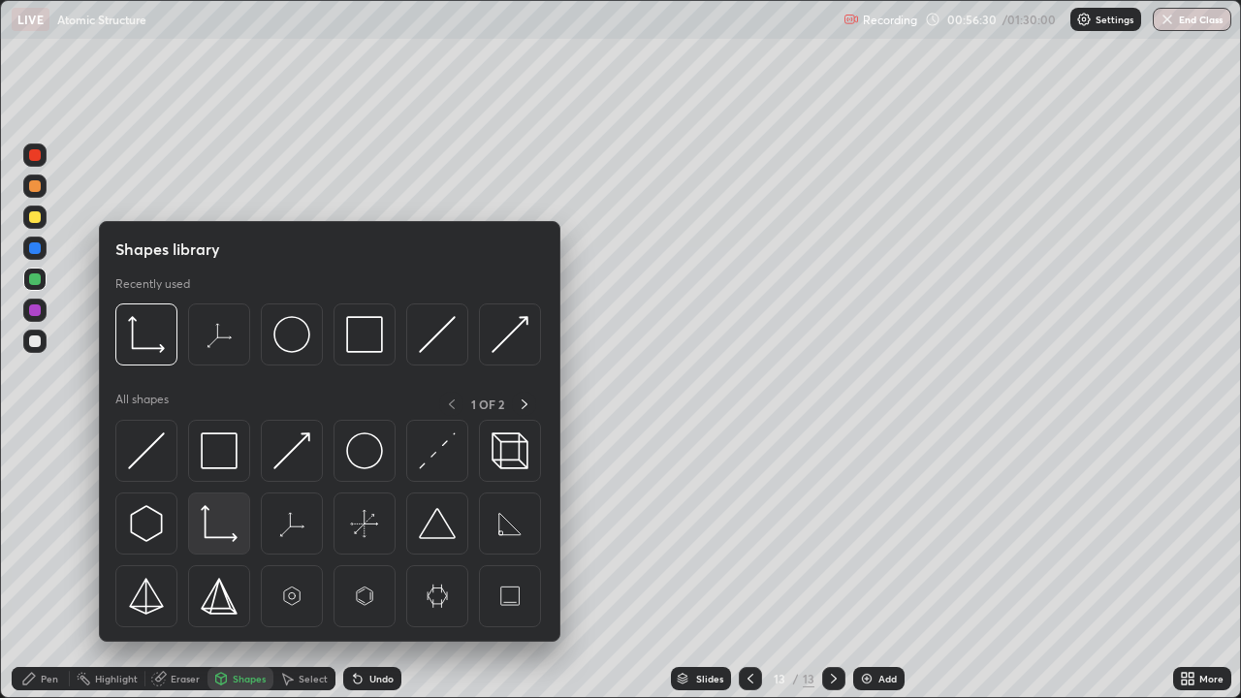
click at [217, 532] on img at bounding box center [219, 523] width 37 height 37
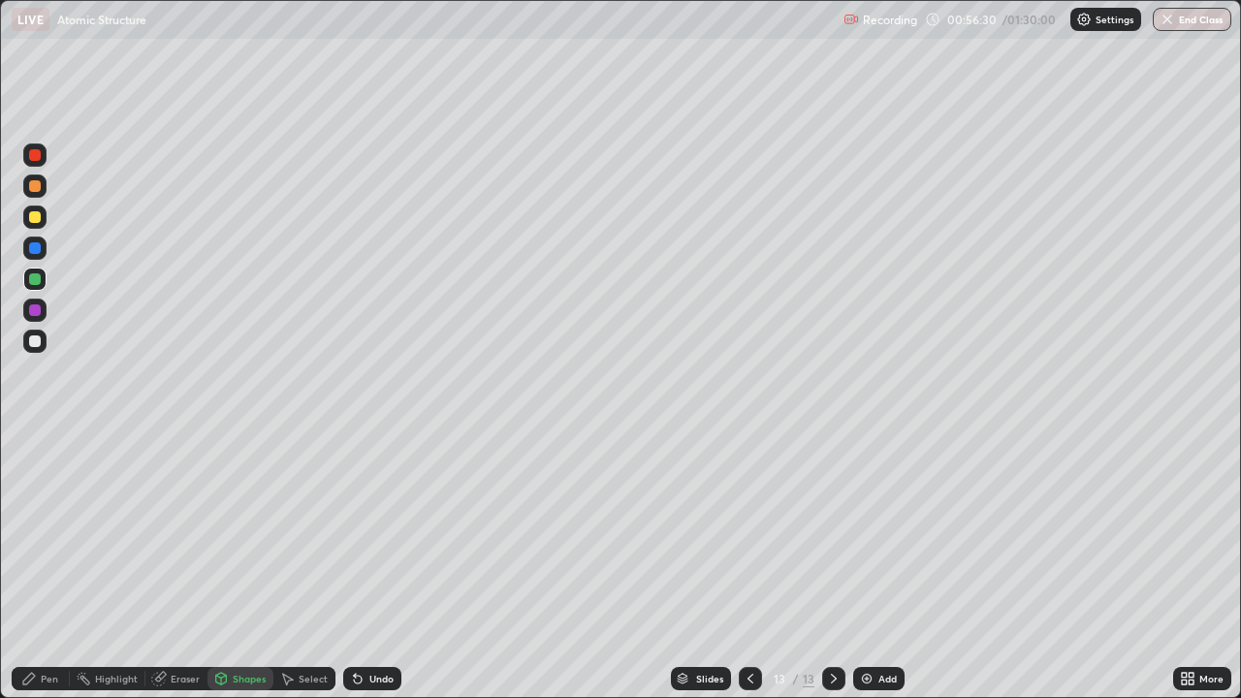
click at [43, 339] on div at bounding box center [34, 341] width 23 height 23
click at [41, 566] on div "Pen" at bounding box center [49, 679] width 17 height 10
click at [34, 278] on div at bounding box center [35, 279] width 12 height 12
click at [35, 318] on div at bounding box center [34, 310] width 23 height 23
click at [875, 566] on div "Add" at bounding box center [878, 678] width 51 height 23
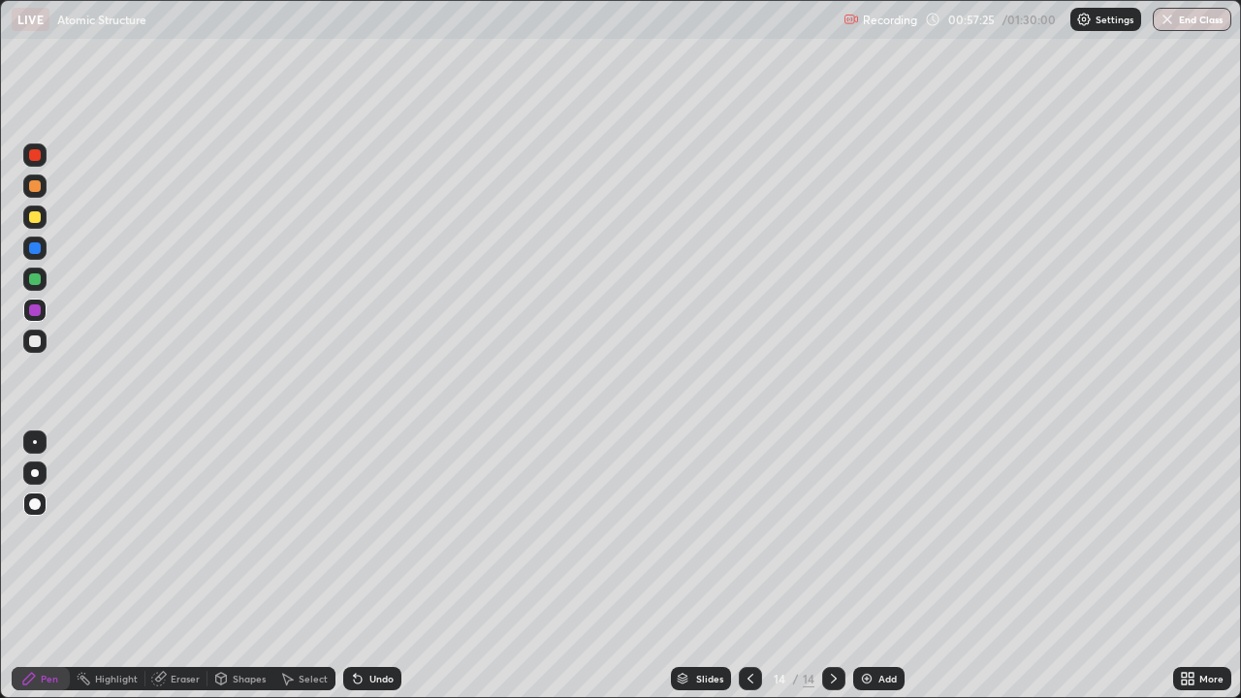
click at [42, 217] on div at bounding box center [34, 217] width 23 height 23
click at [369, 566] on div "Undo" at bounding box center [372, 678] width 58 height 23
click at [46, 285] on div at bounding box center [34, 279] width 23 height 31
click at [34, 219] on div at bounding box center [35, 217] width 12 height 12
click at [236, 566] on div "Shapes" at bounding box center [249, 679] width 33 height 10
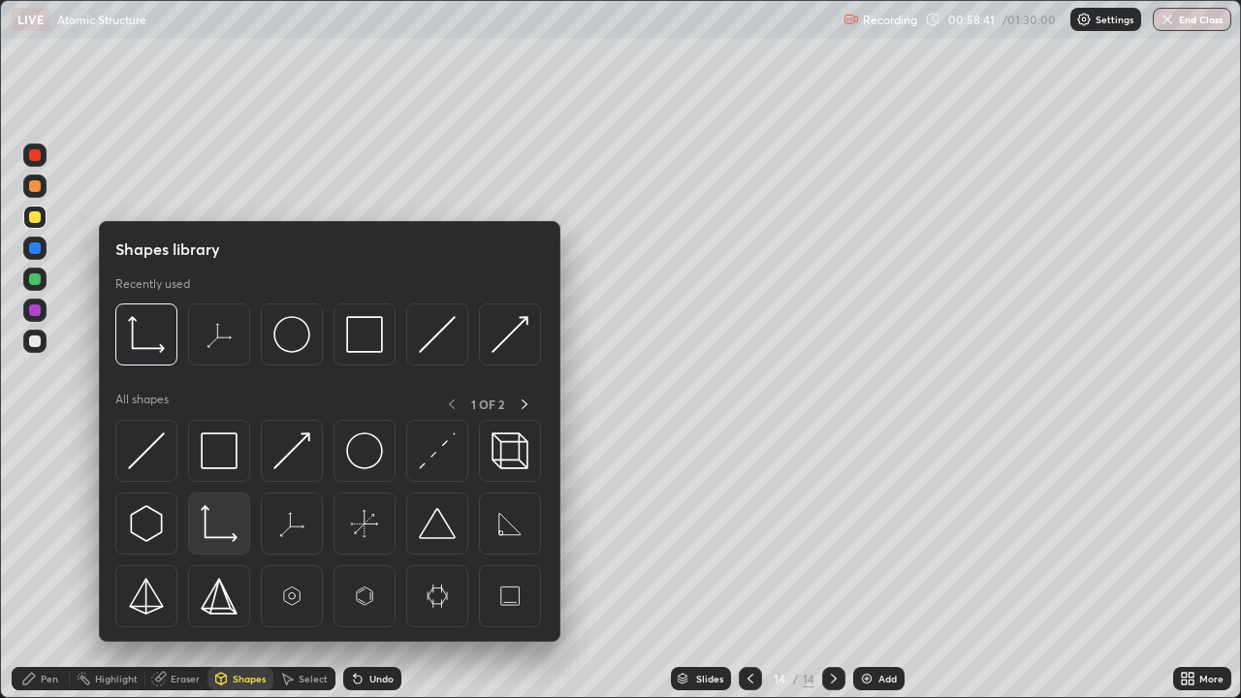
click at [215, 526] on img at bounding box center [219, 523] width 37 height 37
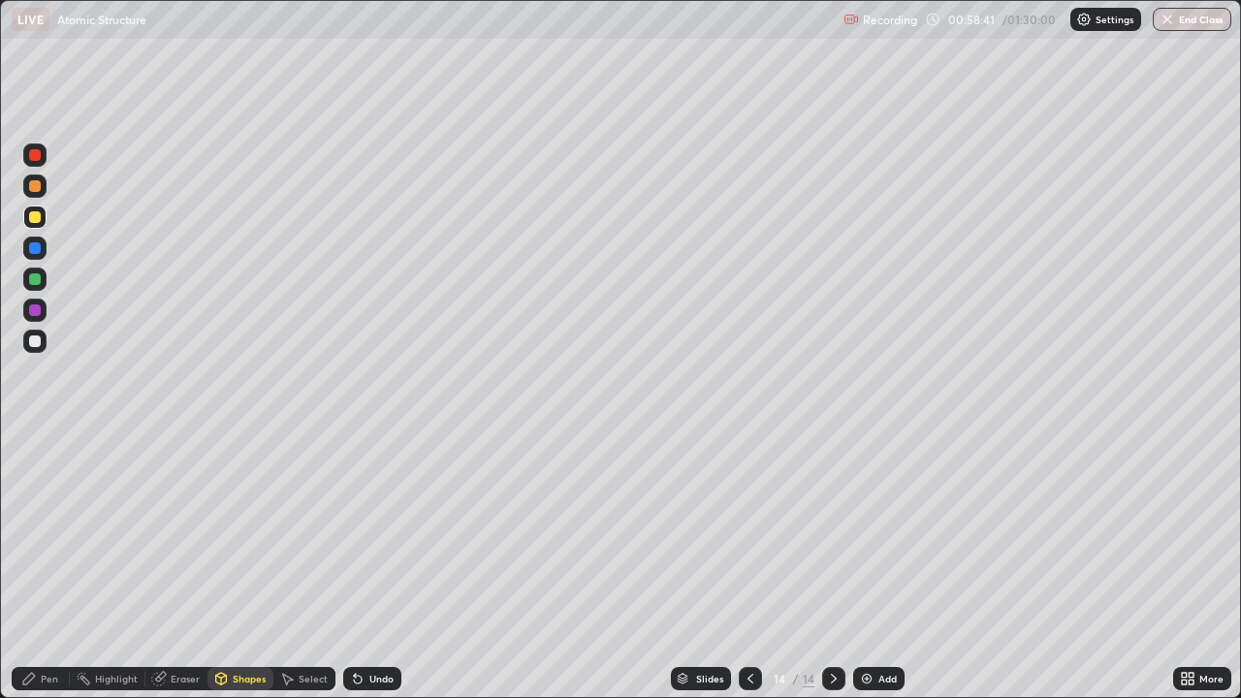
click at [38, 340] on div at bounding box center [35, 341] width 12 height 12
click at [37, 566] on div "Pen" at bounding box center [41, 678] width 58 height 23
click at [37, 275] on div at bounding box center [35, 279] width 12 height 12
click at [37, 312] on div at bounding box center [35, 310] width 12 height 12
click at [355, 566] on icon at bounding box center [358, 680] width 8 height 8
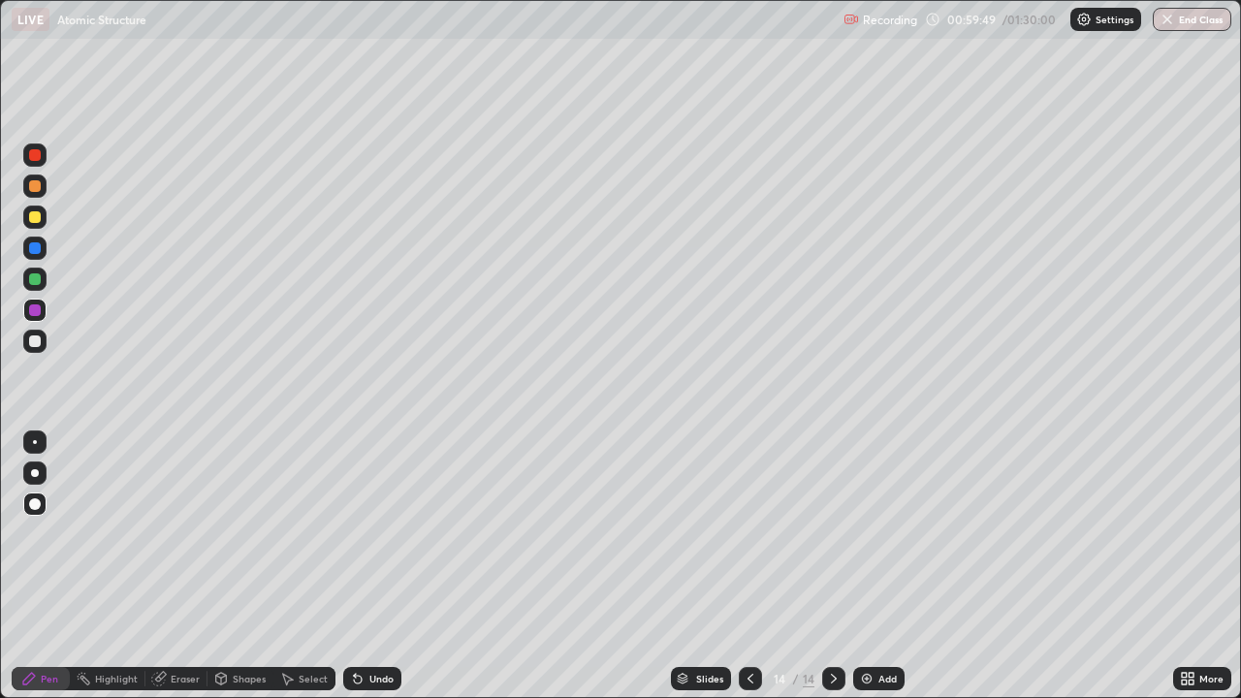
click at [370, 566] on div "Undo" at bounding box center [381, 679] width 24 height 10
click at [355, 566] on icon at bounding box center [358, 679] width 16 height 16
click at [878, 566] on div "Add" at bounding box center [878, 678] width 51 height 23
click at [33, 222] on div at bounding box center [35, 217] width 12 height 12
click at [38, 340] on div at bounding box center [35, 341] width 12 height 12
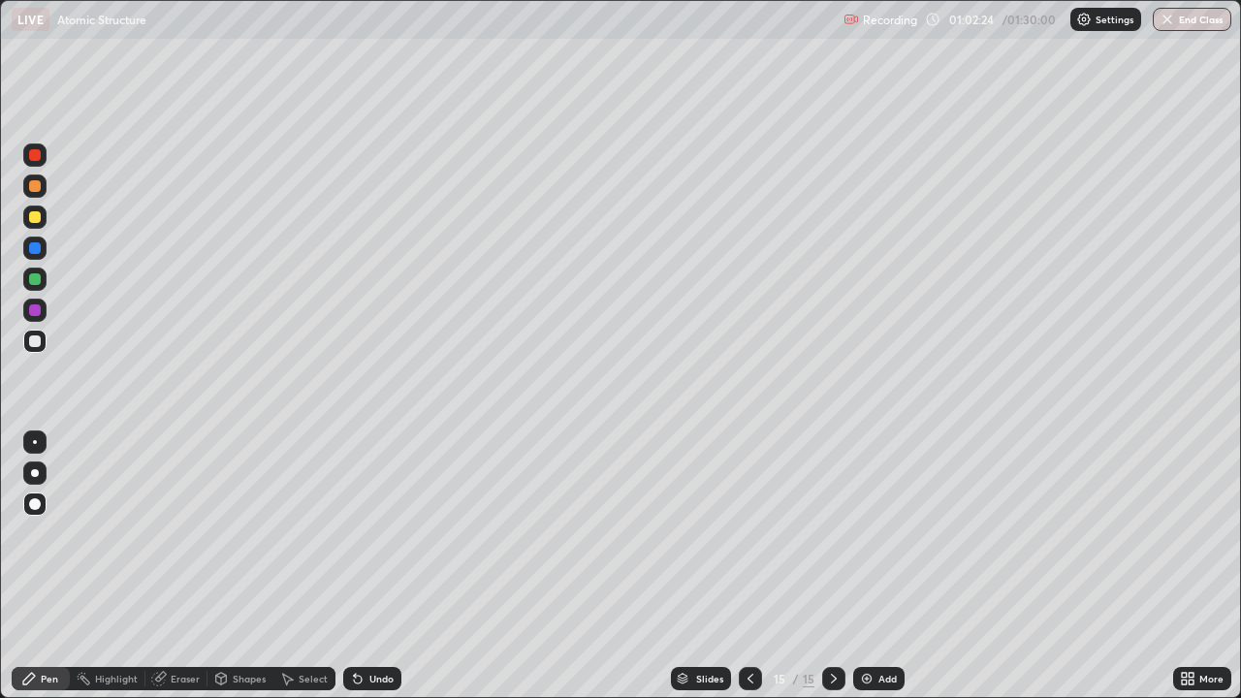
click at [243, 566] on div "Shapes" at bounding box center [249, 679] width 33 height 10
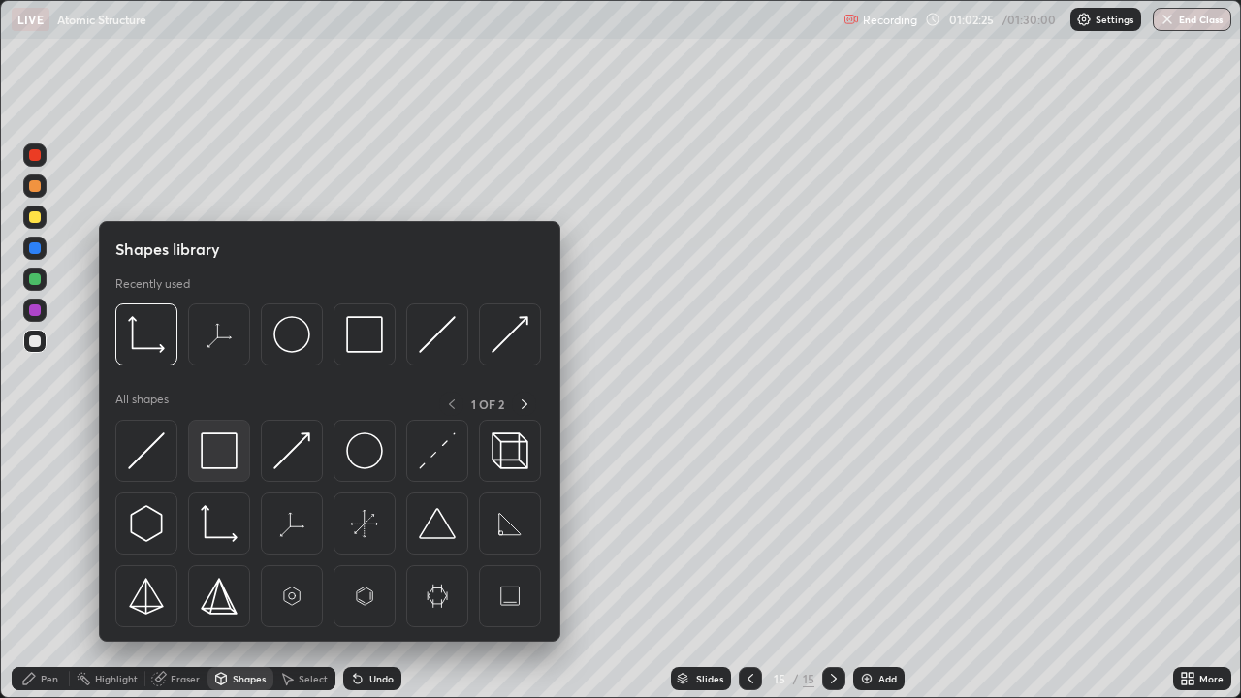
click at [223, 461] on img at bounding box center [219, 450] width 37 height 37
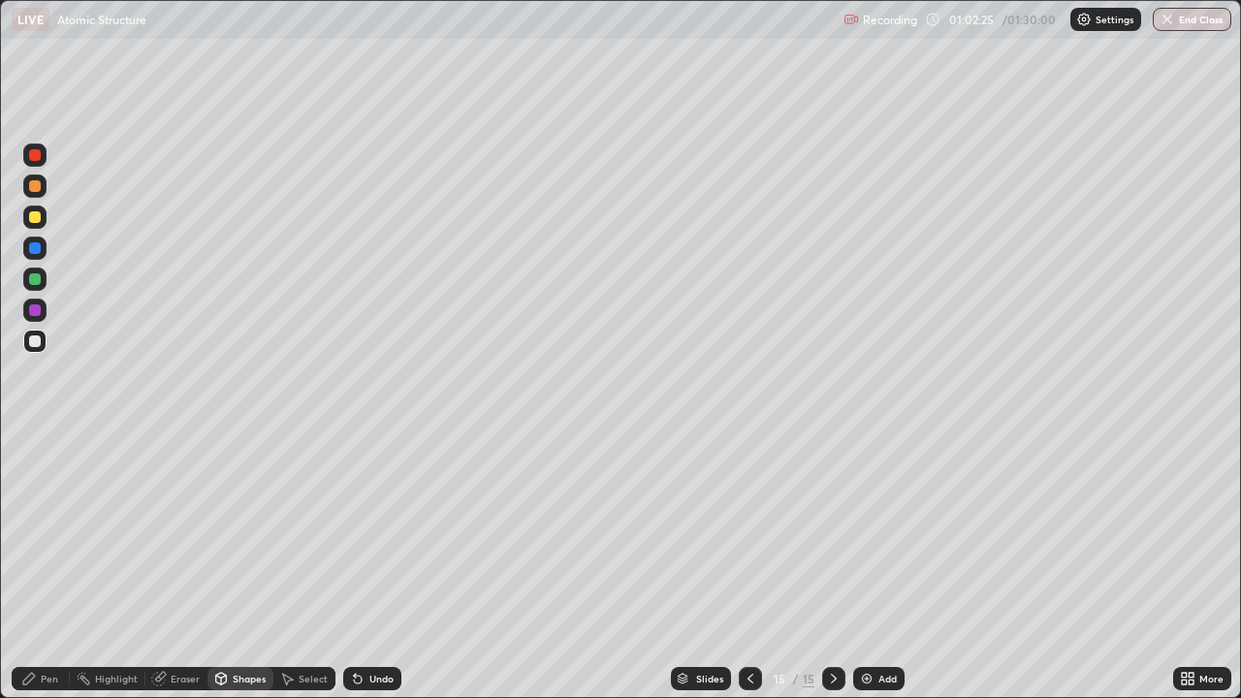
click at [43, 308] on div at bounding box center [34, 310] width 23 height 23
click at [40, 566] on div "Pen" at bounding box center [41, 678] width 58 height 23
click at [40, 281] on div at bounding box center [35, 279] width 12 height 12
click at [236, 566] on div "Shapes" at bounding box center [249, 679] width 33 height 10
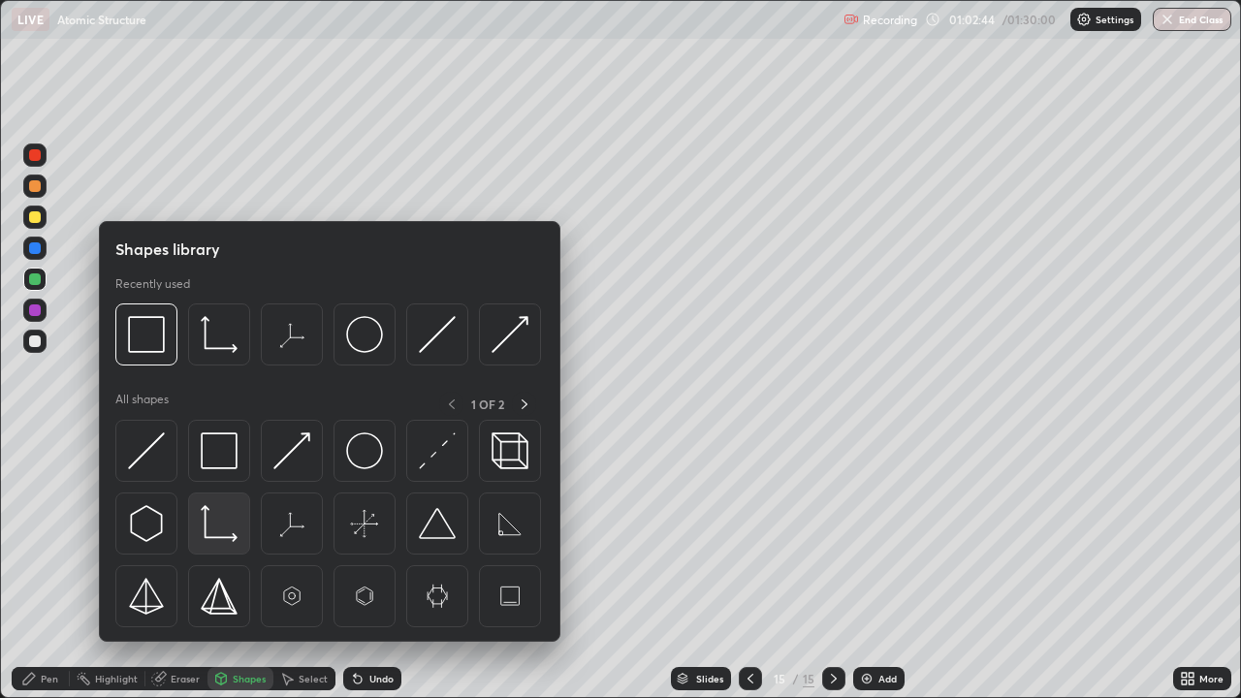
click at [216, 527] on img at bounding box center [219, 523] width 37 height 37
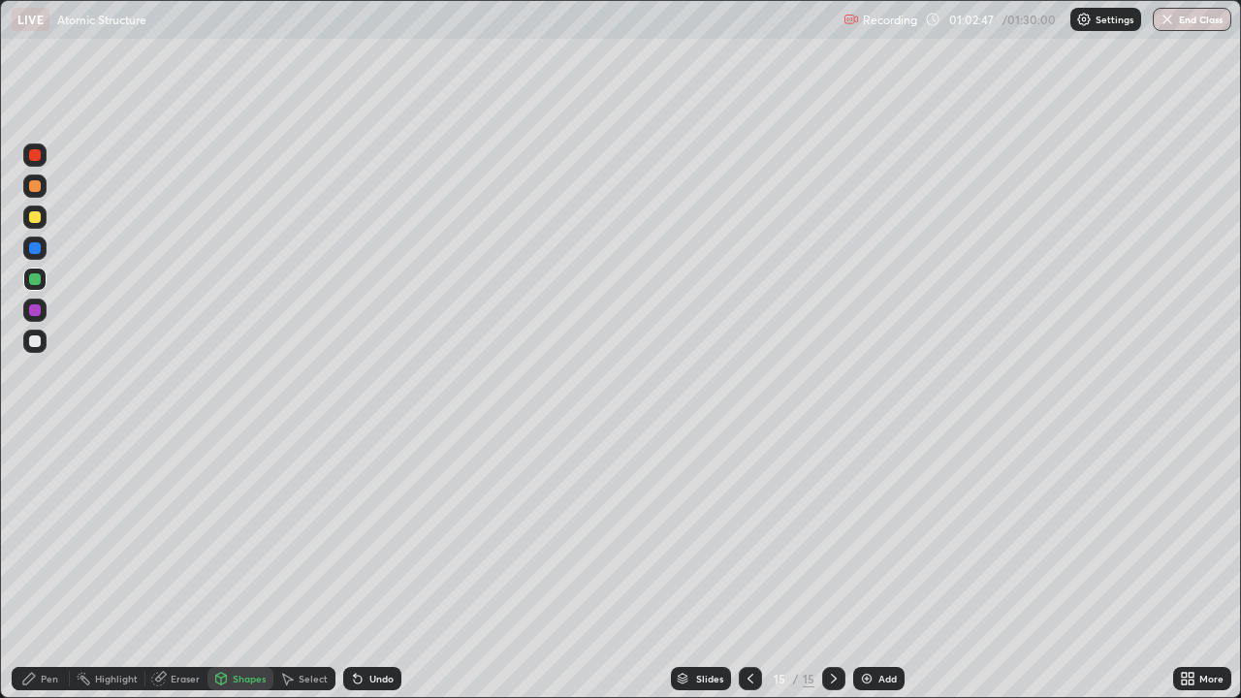
click at [48, 566] on div "Pen" at bounding box center [49, 679] width 17 height 10
click at [35, 213] on div at bounding box center [35, 217] width 12 height 12
click at [38, 311] on div at bounding box center [35, 310] width 12 height 12
click at [364, 566] on div "Undo" at bounding box center [372, 678] width 58 height 23
click at [36, 338] on div at bounding box center [35, 341] width 12 height 12
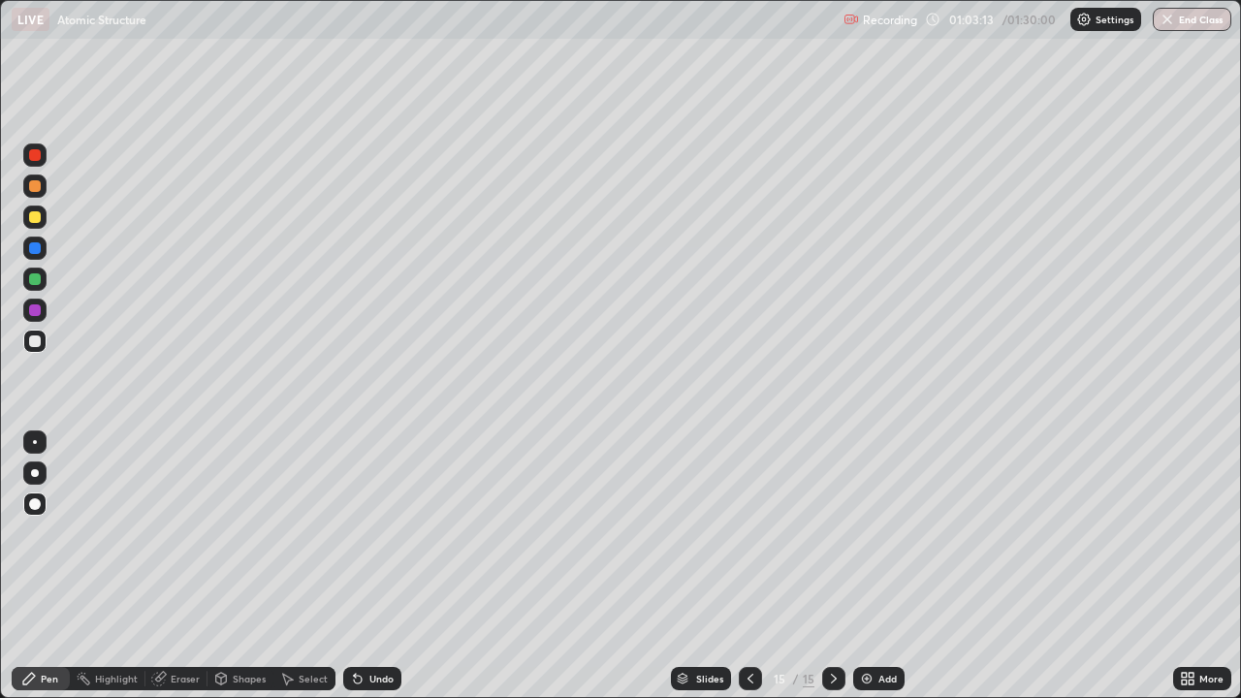
click at [256, 566] on div "Shapes" at bounding box center [249, 679] width 33 height 10
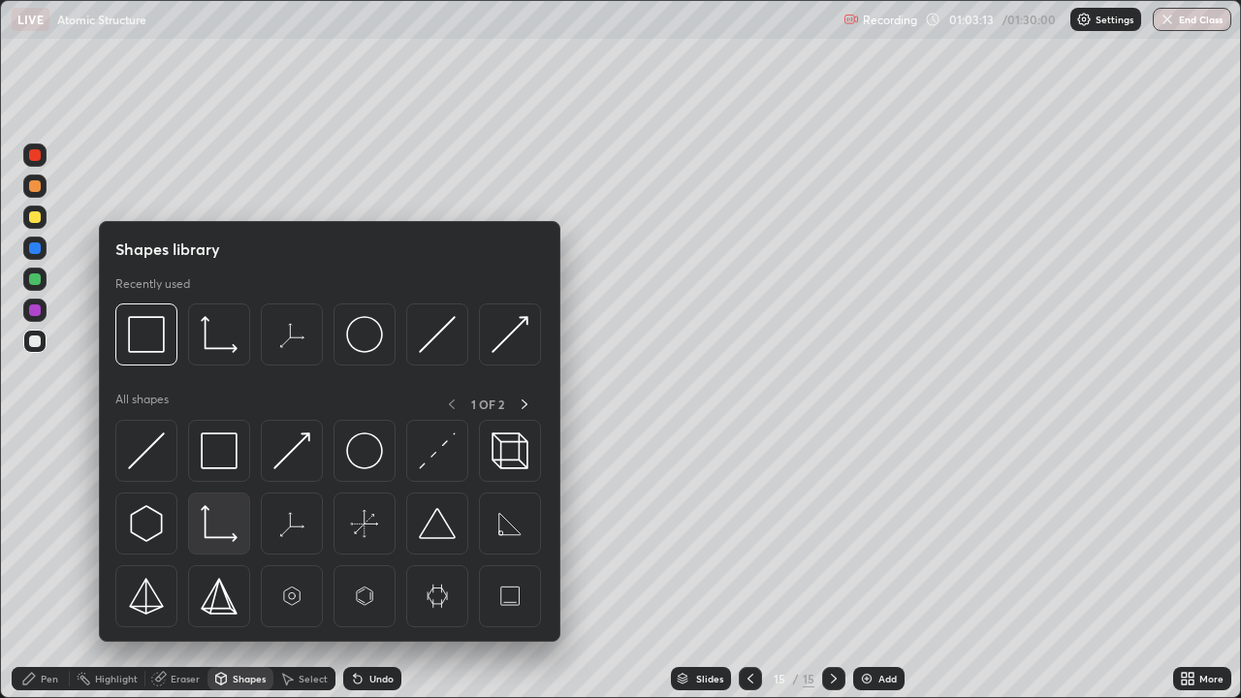
click at [228, 523] on img at bounding box center [219, 523] width 37 height 37
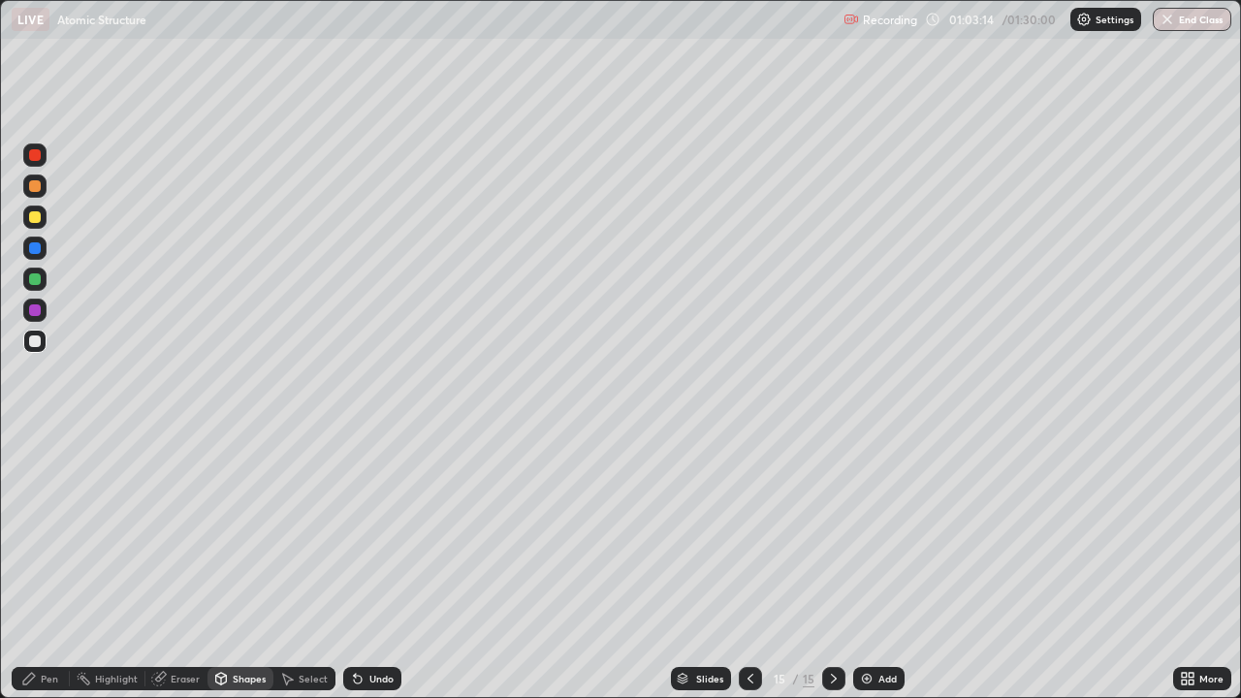
click at [44, 344] on div at bounding box center [34, 341] width 23 height 23
click at [384, 566] on div "Undo" at bounding box center [372, 678] width 58 height 23
click at [385, 566] on div "Undo" at bounding box center [381, 679] width 24 height 10
click at [386, 566] on div "Undo" at bounding box center [372, 678] width 58 height 23
click at [372, 566] on div "Undo" at bounding box center [381, 679] width 24 height 10
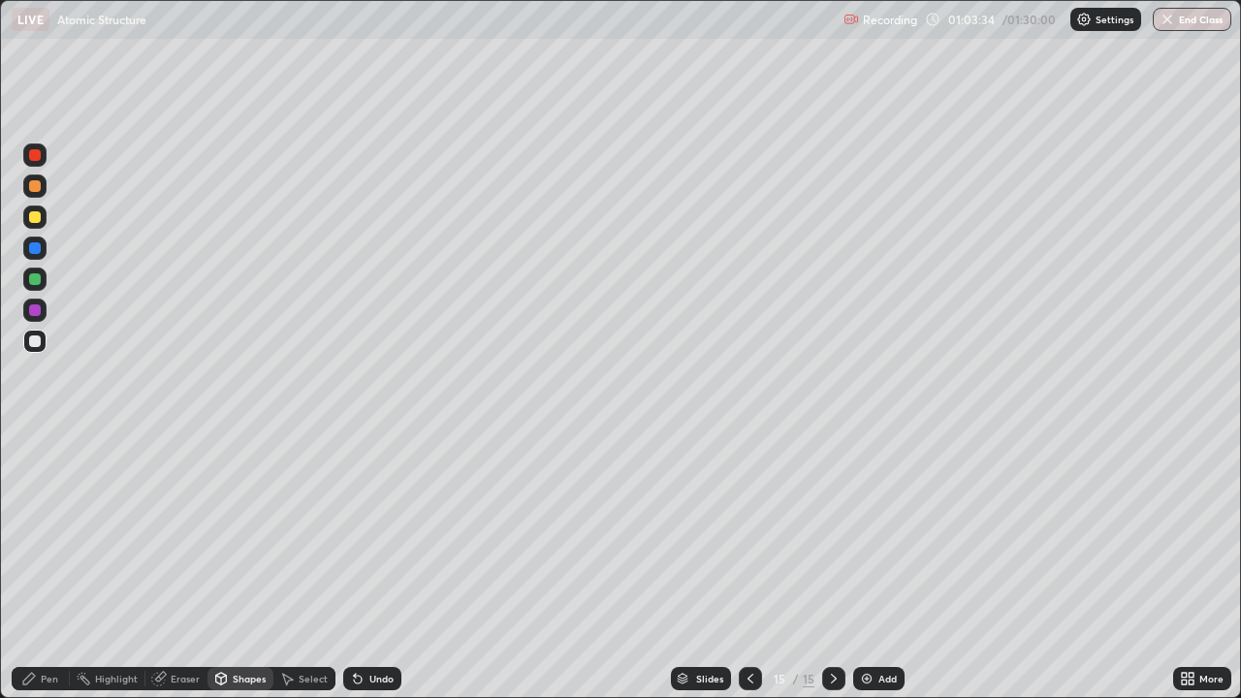
click at [377, 566] on div "Undo" at bounding box center [381, 679] width 24 height 10
click at [878, 566] on div "Add" at bounding box center [878, 678] width 51 height 23
click at [47, 566] on div "Pen" at bounding box center [49, 679] width 17 height 10
click at [239, 566] on div "Shapes" at bounding box center [249, 679] width 33 height 10
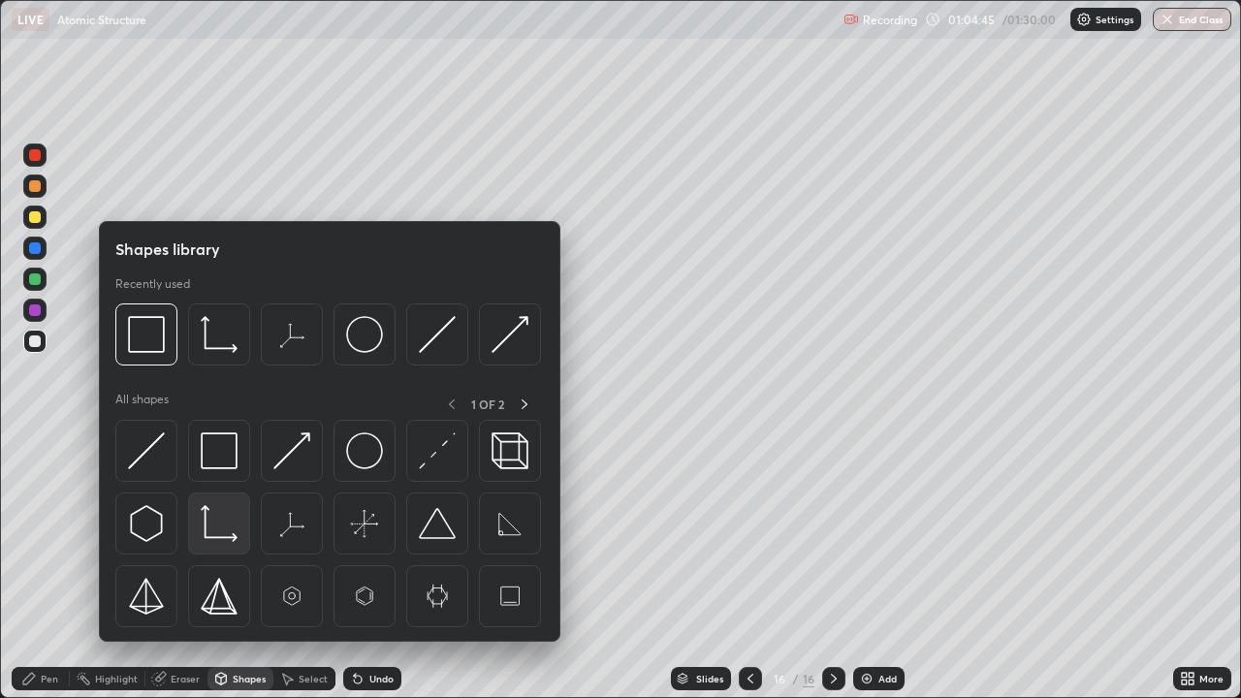
click at [221, 525] on img at bounding box center [219, 523] width 37 height 37
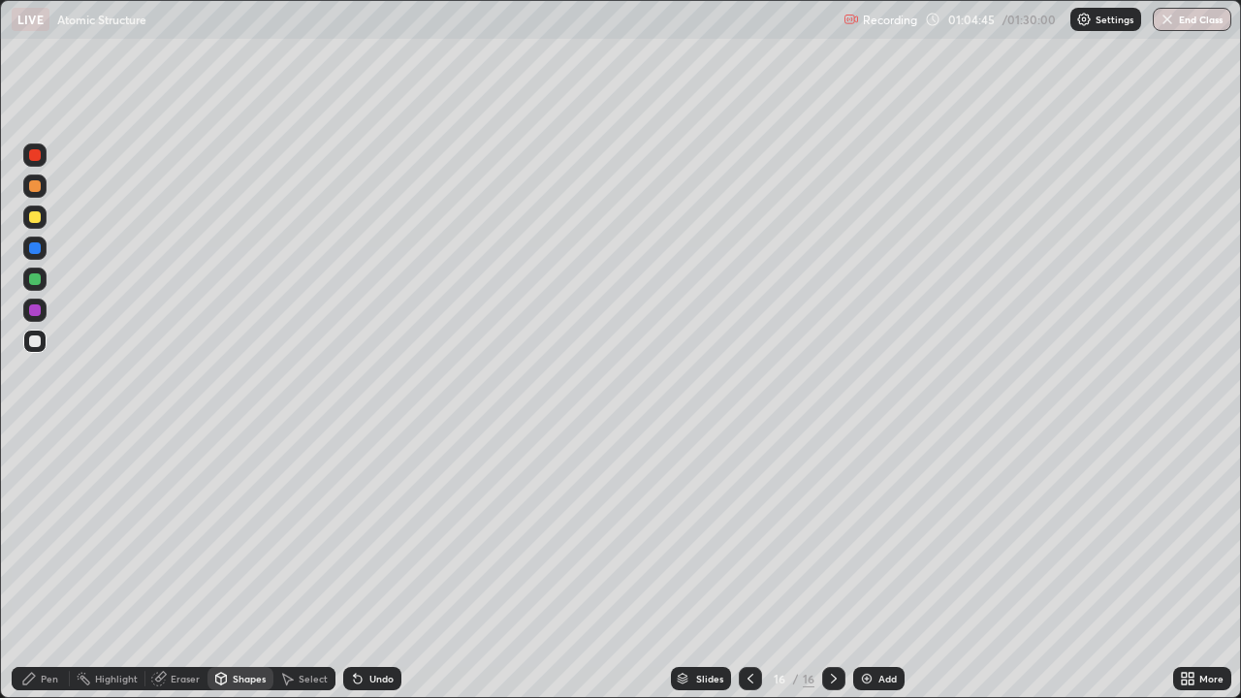
click at [35, 339] on div at bounding box center [35, 341] width 12 height 12
click at [43, 566] on div "Pen" at bounding box center [49, 679] width 17 height 10
click at [36, 279] on div at bounding box center [35, 279] width 12 height 12
click at [749, 566] on icon at bounding box center [751, 679] width 16 height 16
click at [836, 566] on div at bounding box center [833, 678] width 23 height 23
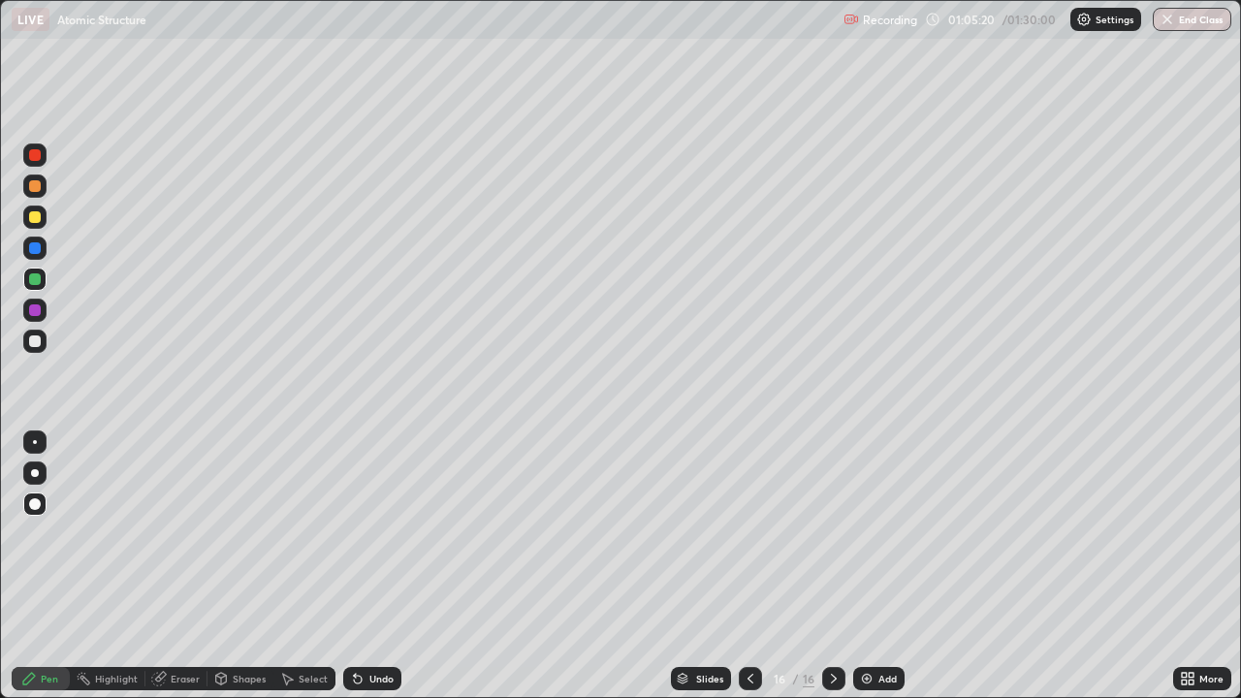
click at [32, 280] on div at bounding box center [35, 279] width 12 height 12
click at [369, 566] on div "Undo" at bounding box center [381, 679] width 24 height 10
click at [307, 566] on div "Select" at bounding box center [313, 679] width 29 height 10
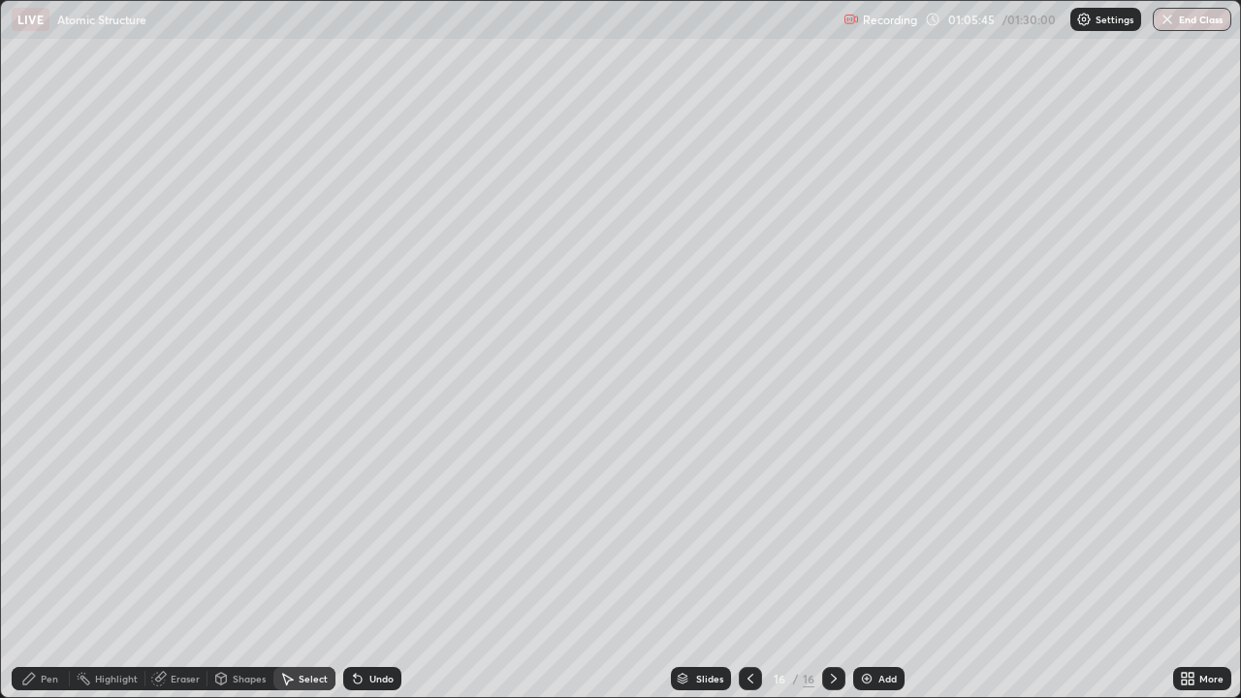
click at [369, 566] on div "Undo" at bounding box center [381, 679] width 24 height 10
click at [49, 566] on div "Pen" at bounding box center [49, 679] width 17 height 10
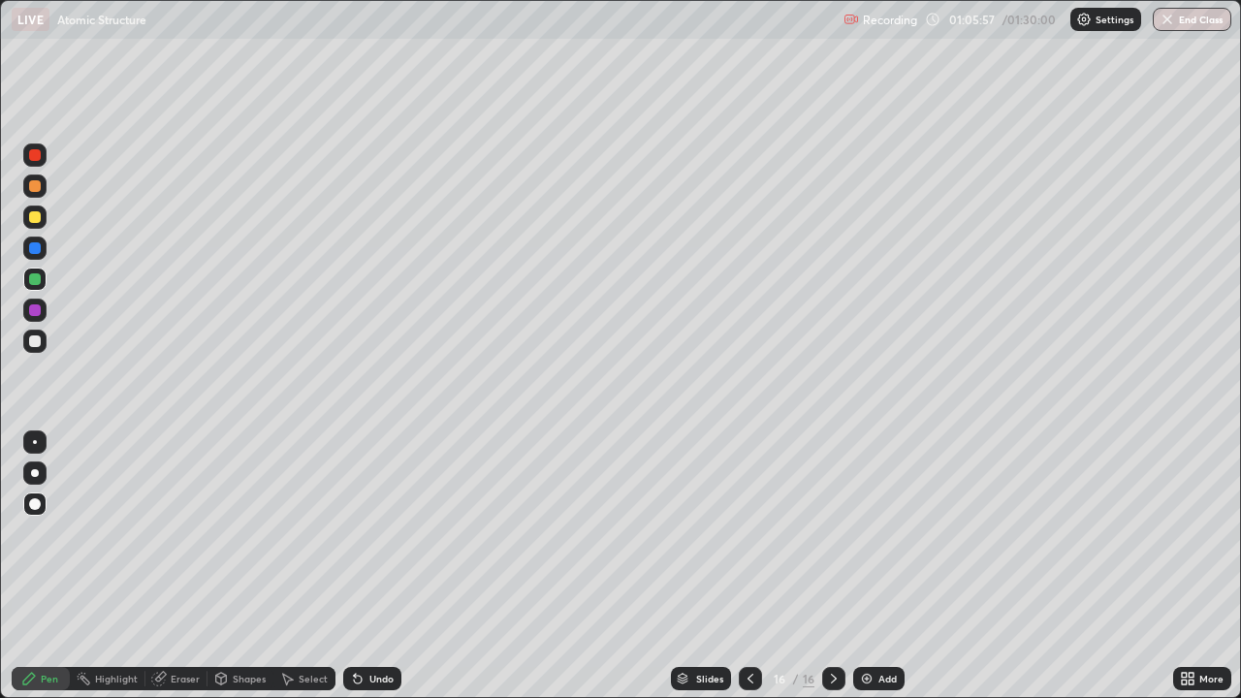
click at [34, 313] on div at bounding box center [35, 310] width 12 height 12
click at [36, 279] on div at bounding box center [35, 279] width 12 height 12
click at [362, 566] on div "Undo" at bounding box center [372, 678] width 58 height 23
click at [364, 566] on div "Undo" at bounding box center [372, 678] width 58 height 23
click at [371, 566] on div "Undo" at bounding box center [372, 678] width 58 height 23
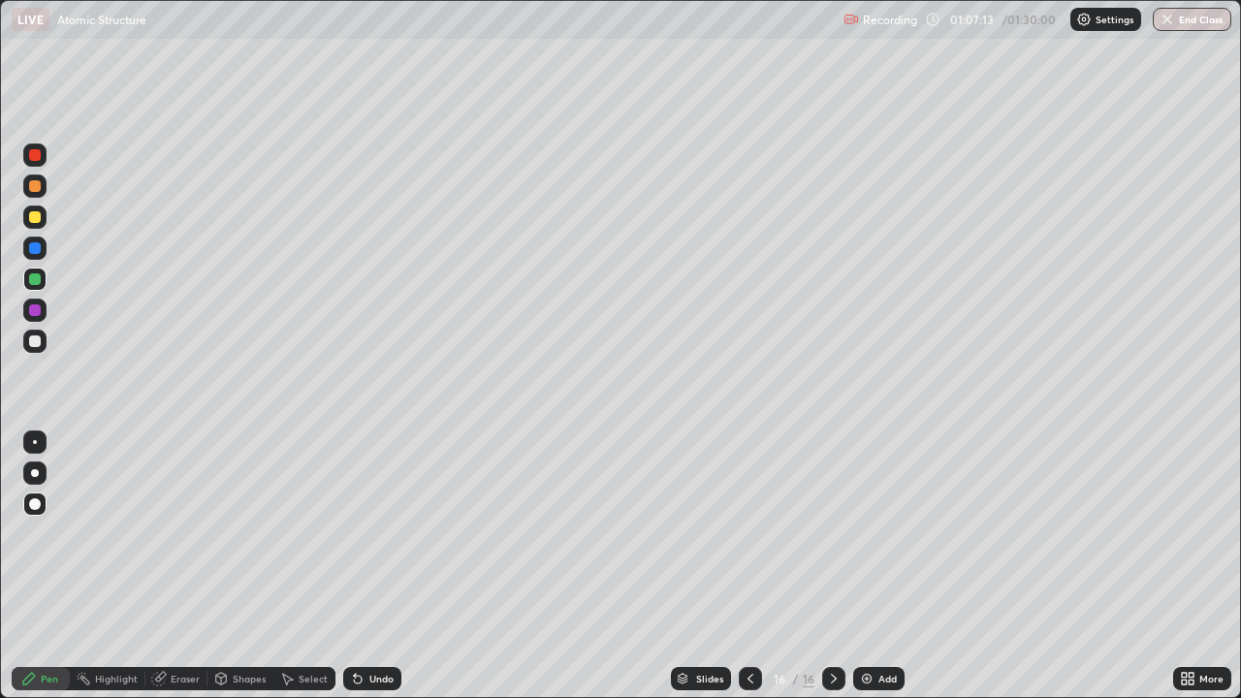
click at [379, 566] on div "Undo" at bounding box center [372, 678] width 58 height 23
click at [388, 566] on div "Undo" at bounding box center [381, 679] width 24 height 10
click at [1193, 566] on icon at bounding box center [1191, 682] width 5 height 5
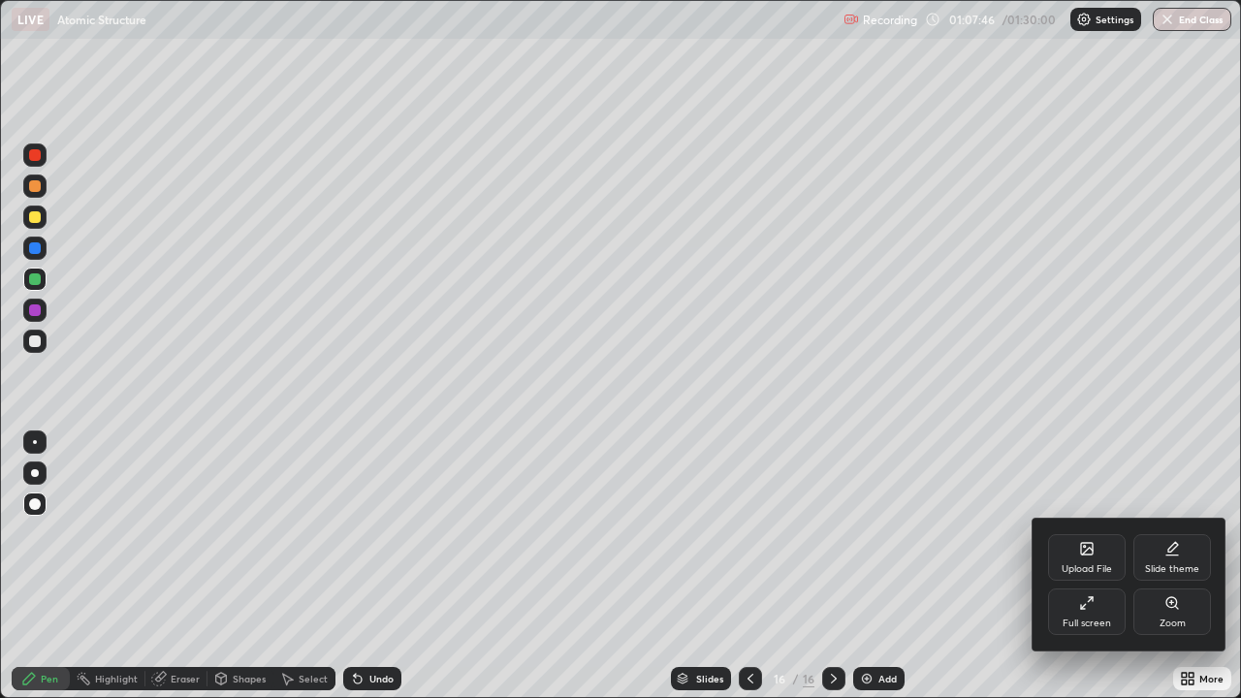
click at [1100, 558] on div "Upload File" at bounding box center [1087, 557] width 78 height 47
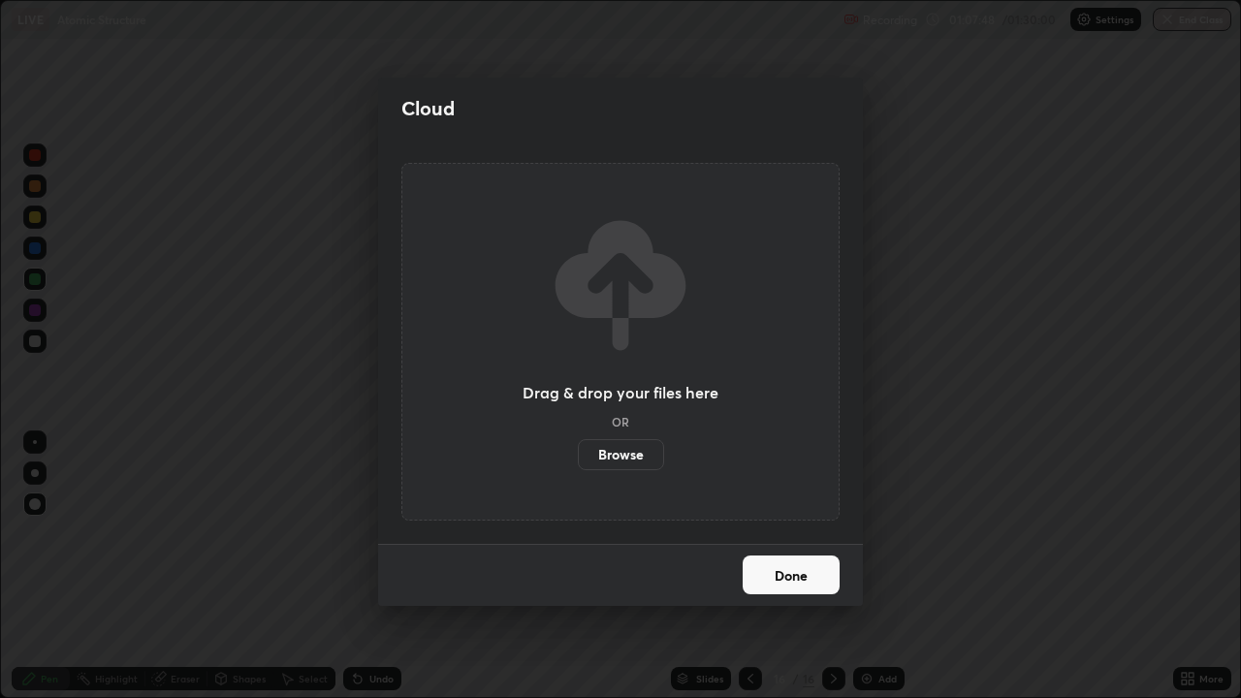
click at [638, 456] on label "Browse" at bounding box center [621, 454] width 86 height 31
click at [578, 456] on input "Browse" at bounding box center [578, 454] width 0 height 31
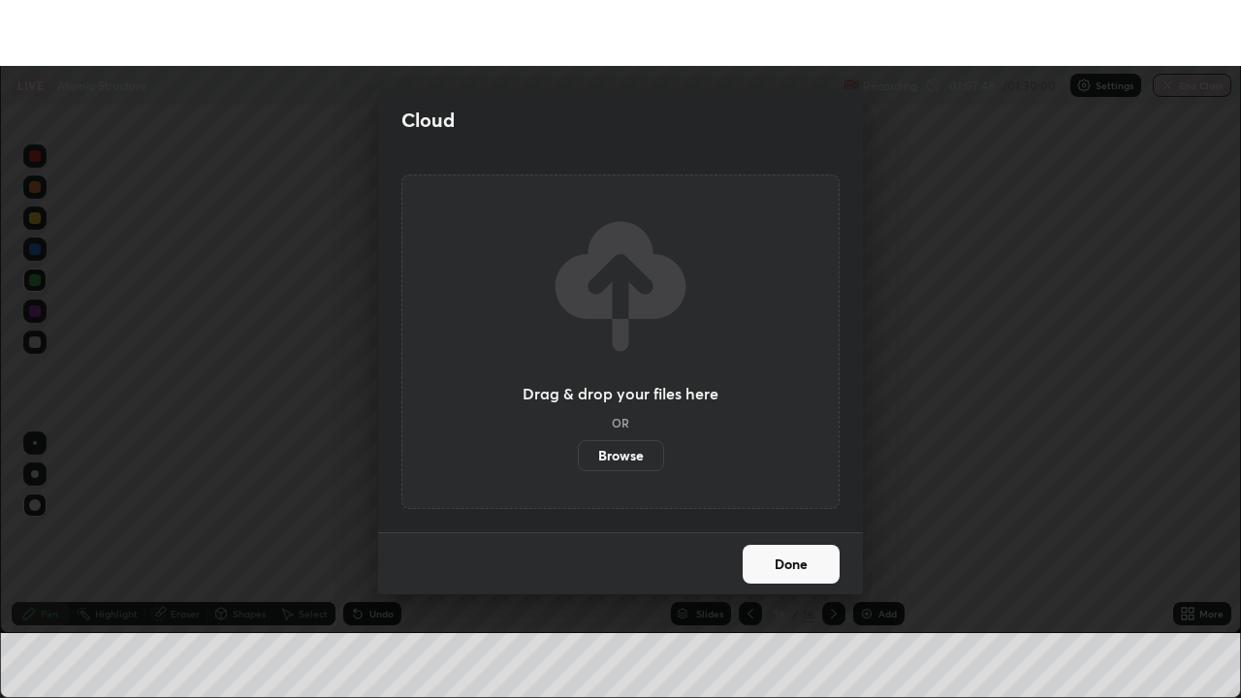
scroll to position [96395, 95721]
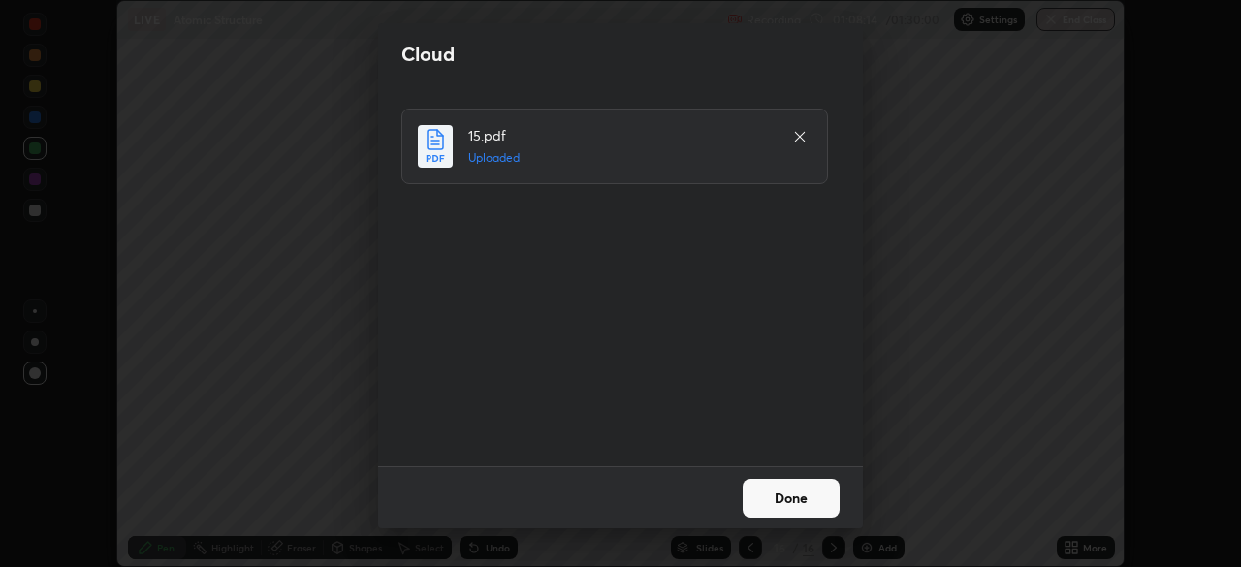
click at [800, 497] on button "Done" at bounding box center [791, 498] width 97 height 39
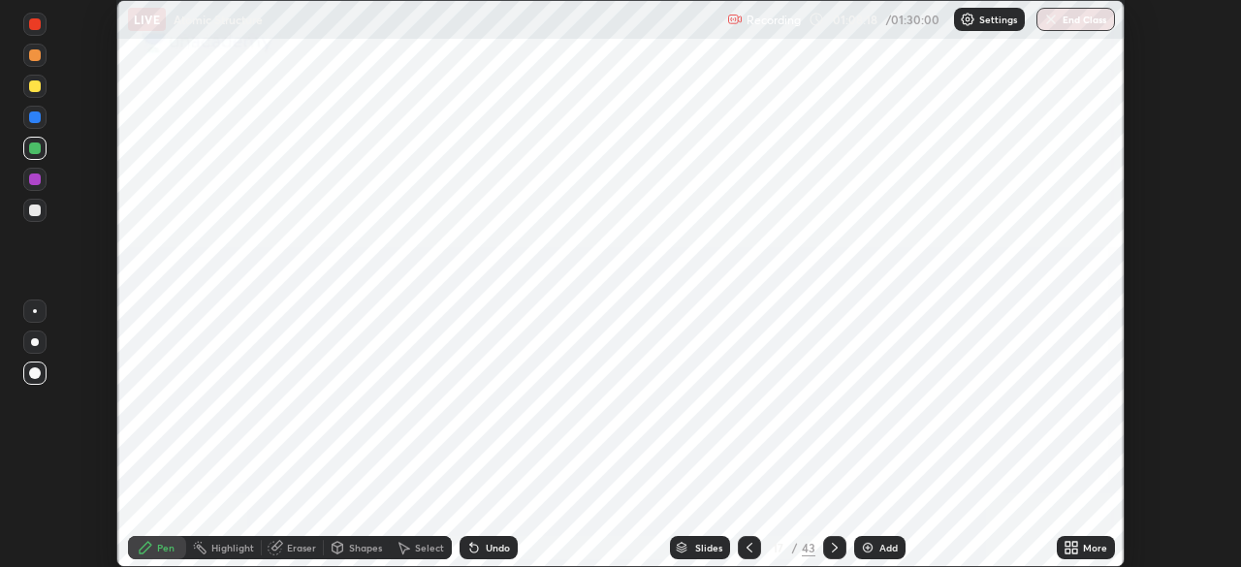
click at [1074, 545] on icon at bounding box center [1074, 544] width 5 height 5
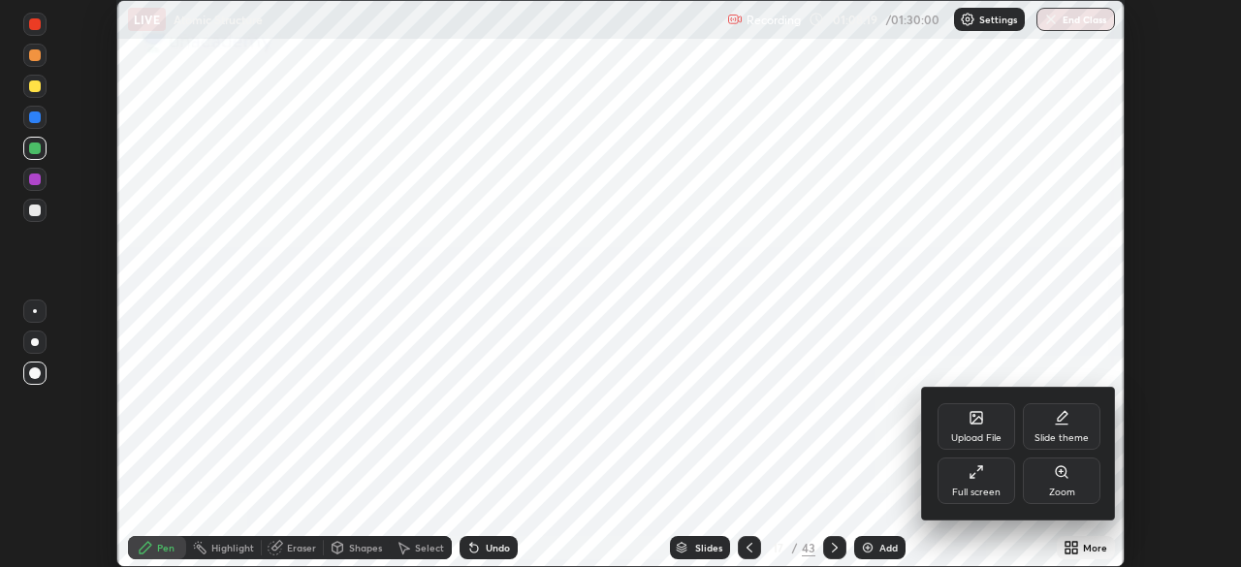
click at [988, 479] on div "Full screen" at bounding box center [977, 481] width 78 height 47
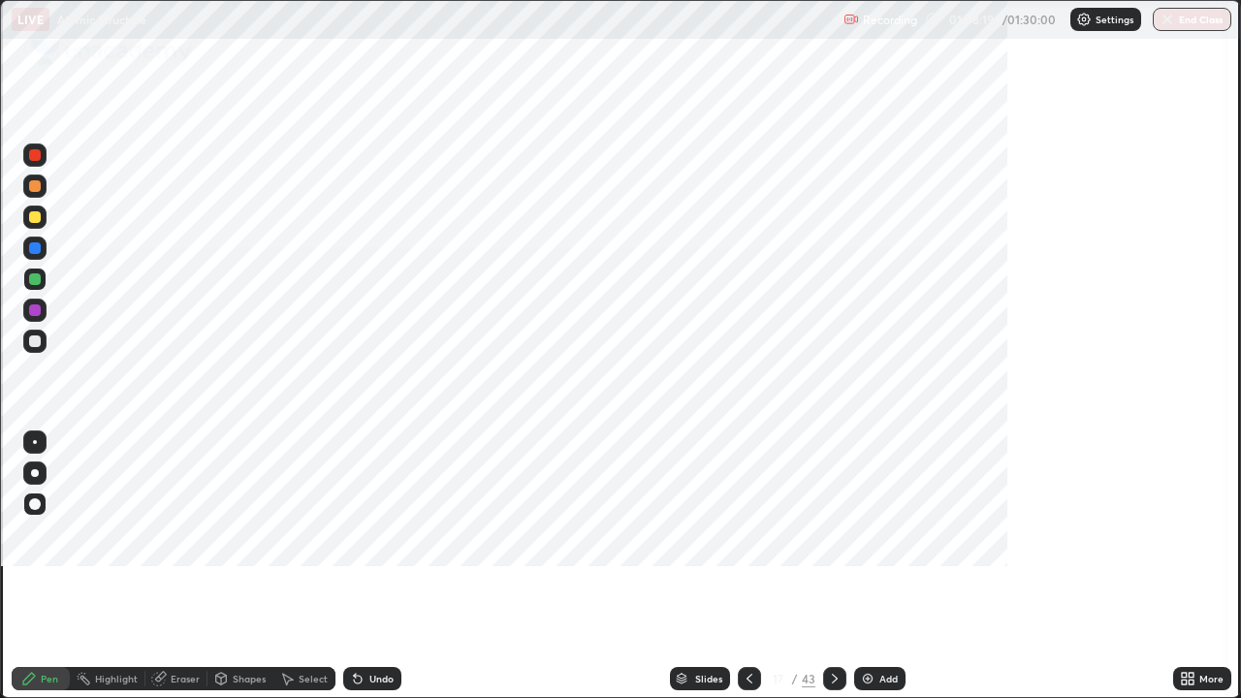
scroll to position [698, 1241]
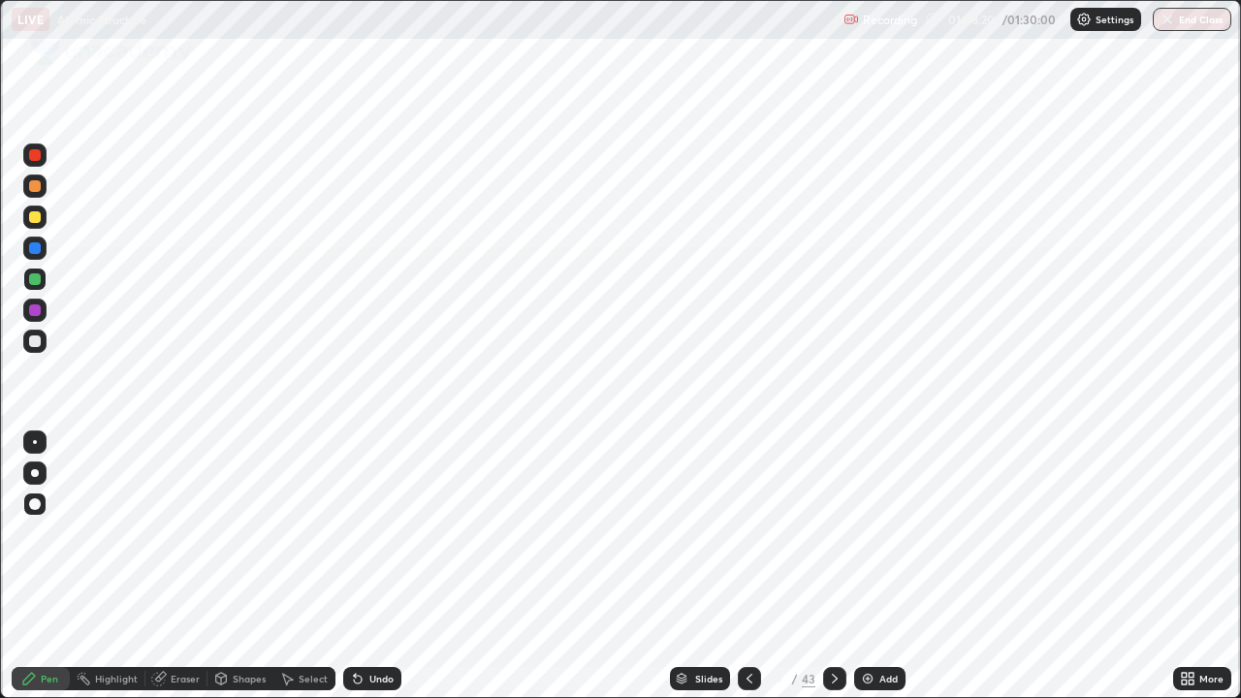
click at [833, 566] on icon at bounding box center [835, 679] width 16 height 16
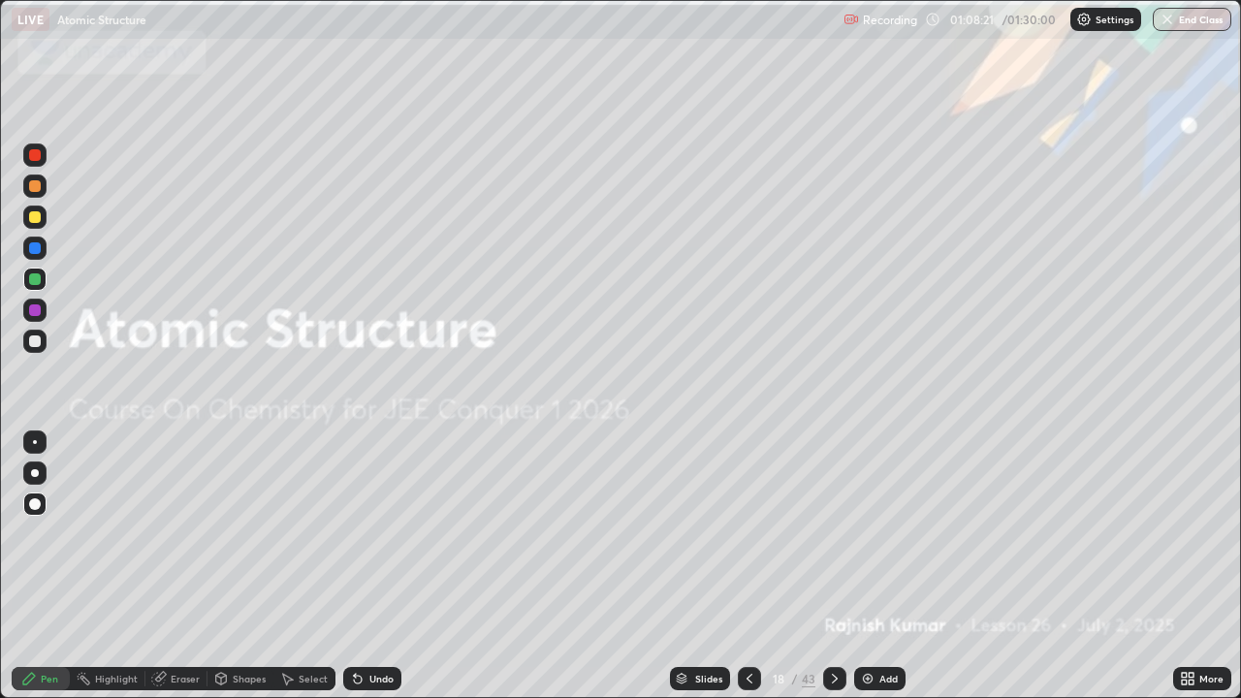
click at [832, 566] on icon at bounding box center [835, 679] width 16 height 16
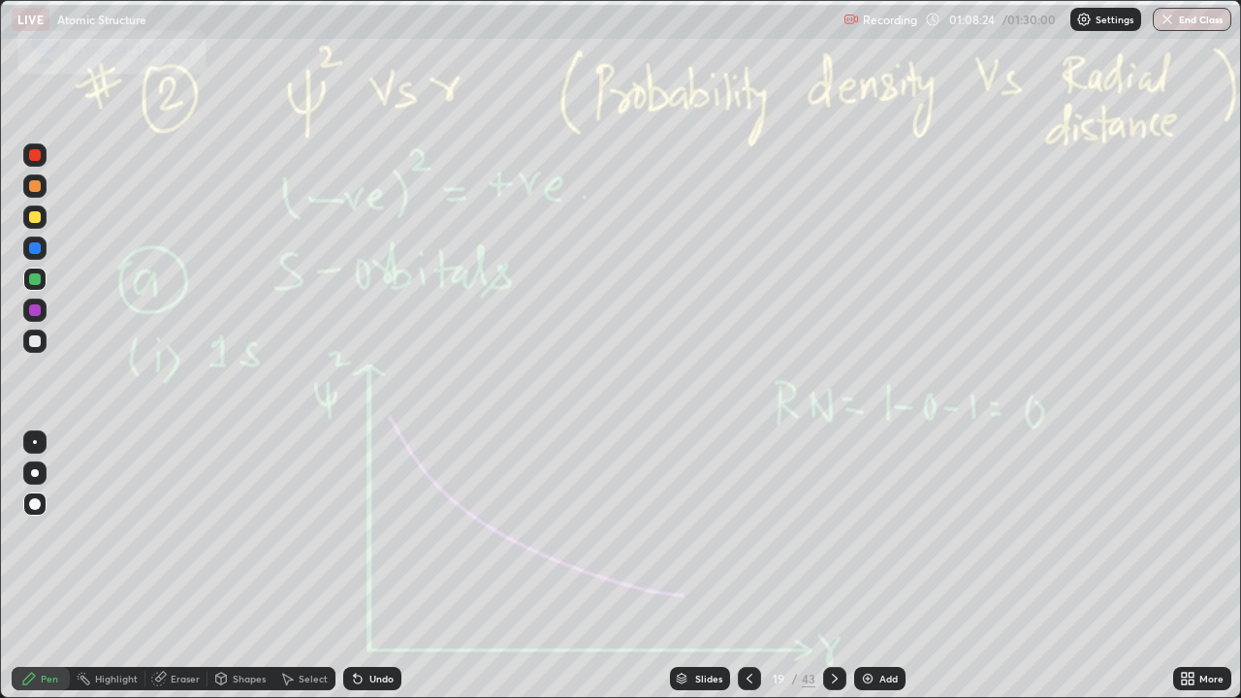
click at [841, 566] on div at bounding box center [834, 678] width 23 height 23
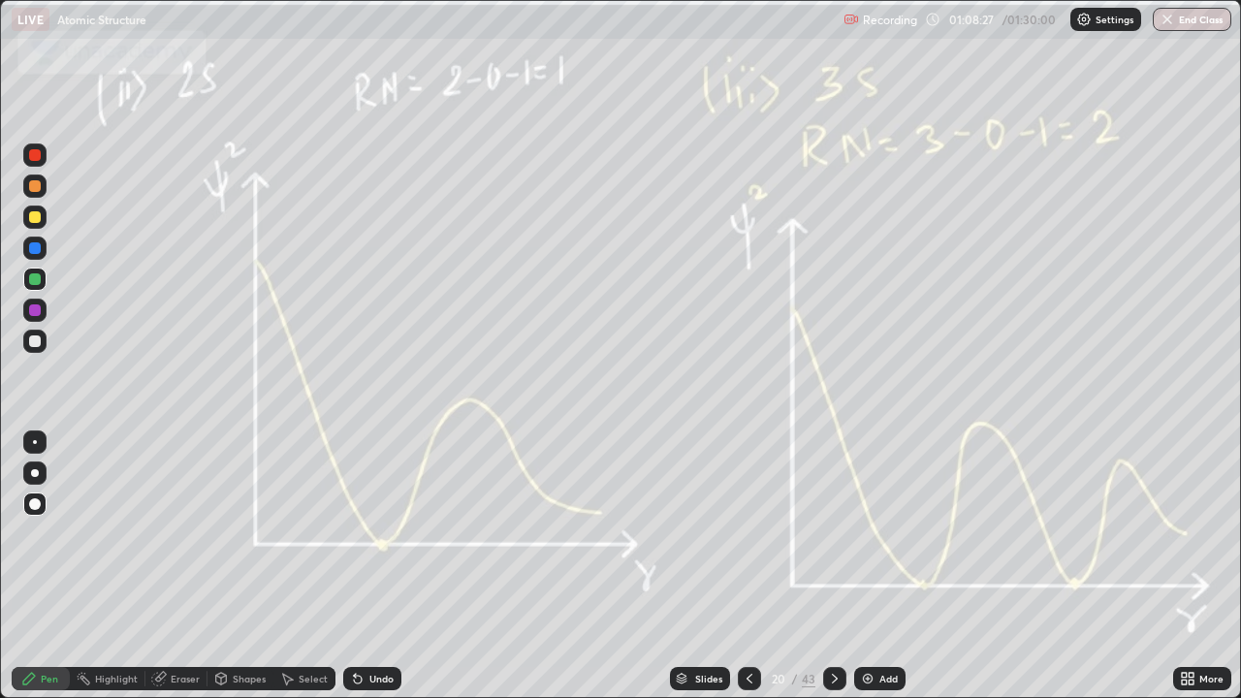
click at [832, 566] on icon at bounding box center [835, 679] width 16 height 16
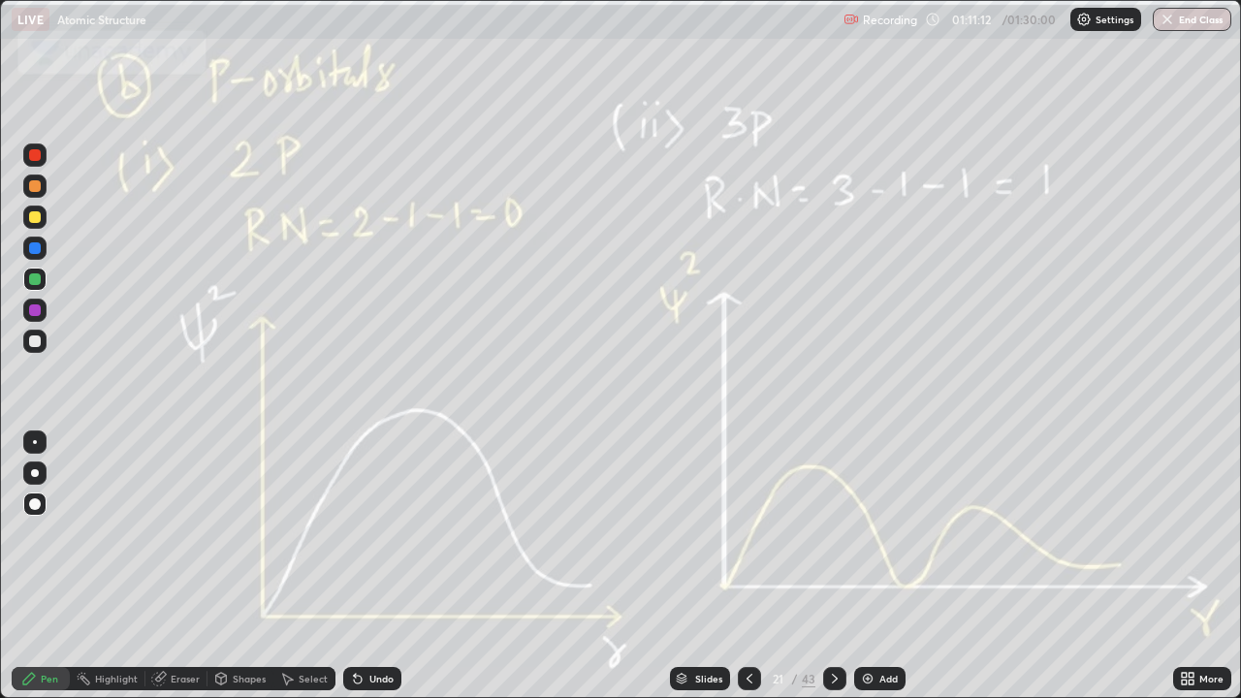
click at [830, 566] on icon at bounding box center [835, 679] width 16 height 16
click at [835, 566] on icon at bounding box center [835, 679] width 16 height 16
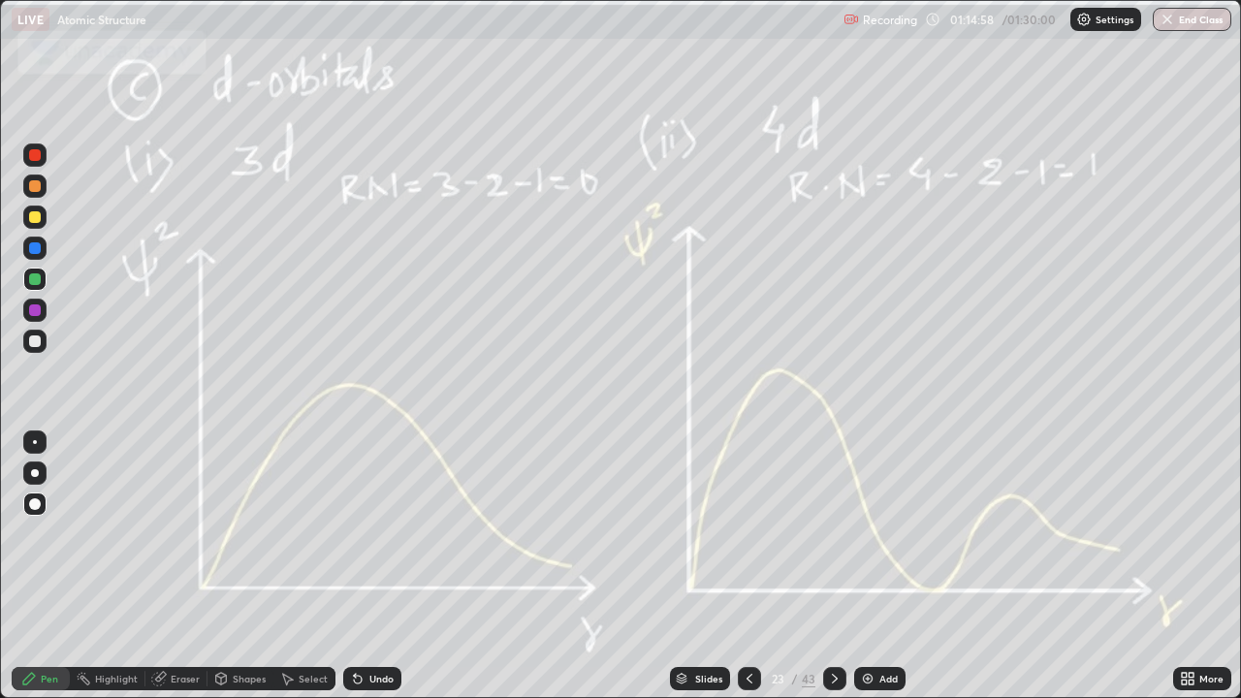
click at [832, 566] on icon at bounding box center [835, 679] width 16 height 16
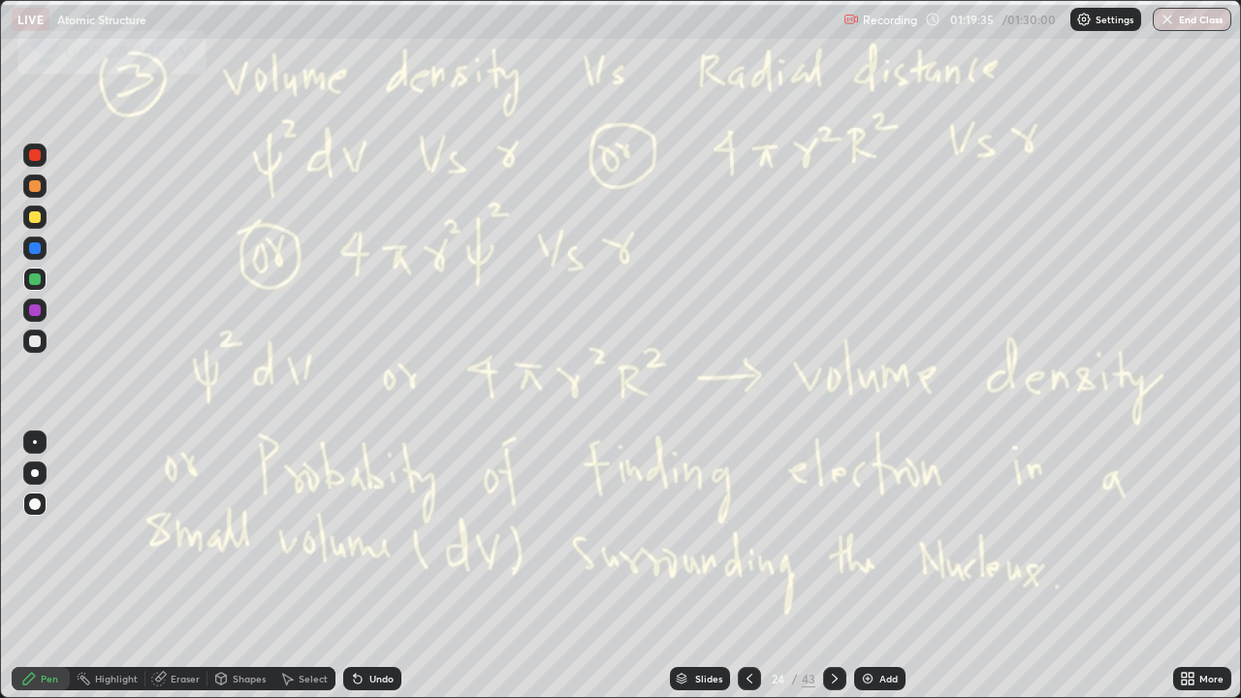
click at [832, 566] on icon at bounding box center [835, 679] width 16 height 16
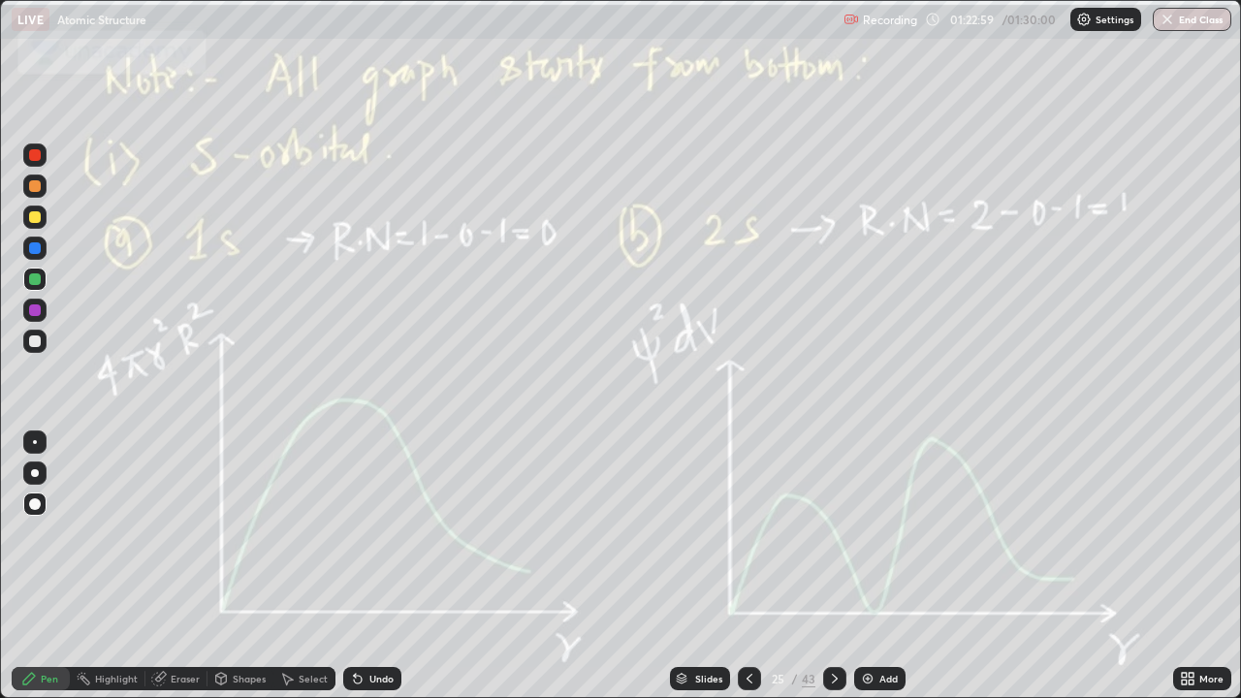
click at [840, 566] on icon at bounding box center [835, 679] width 16 height 16
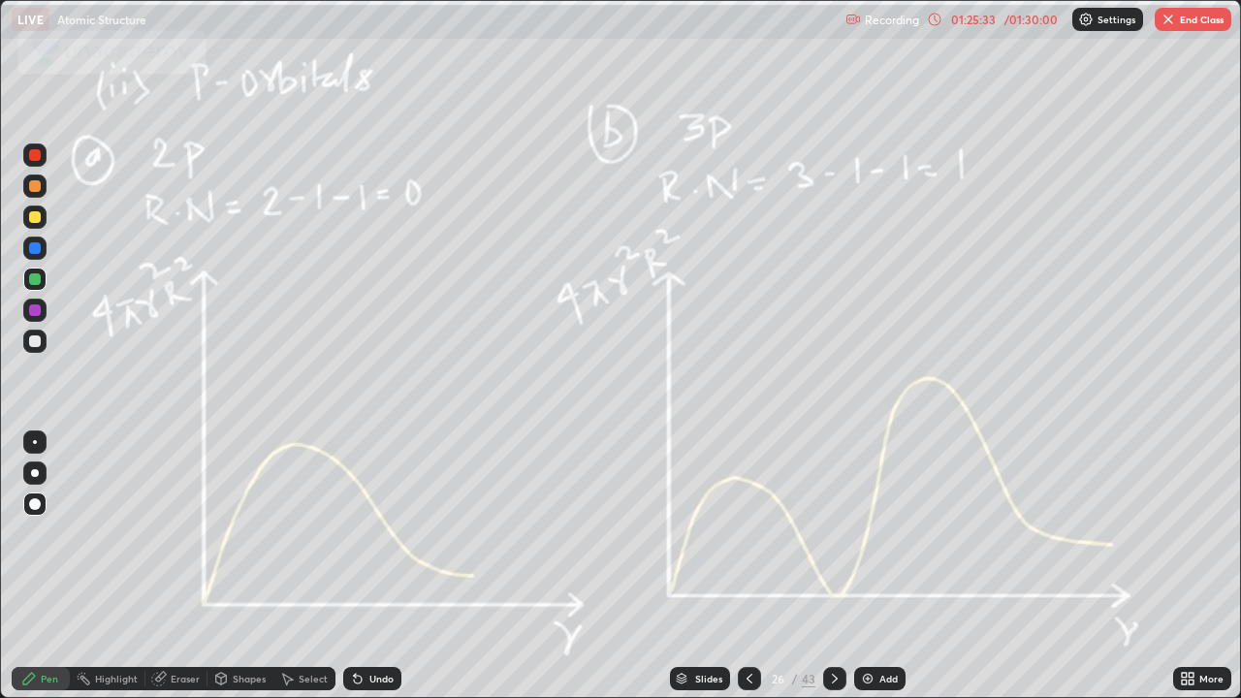
click at [833, 566] on icon at bounding box center [835, 679] width 16 height 16
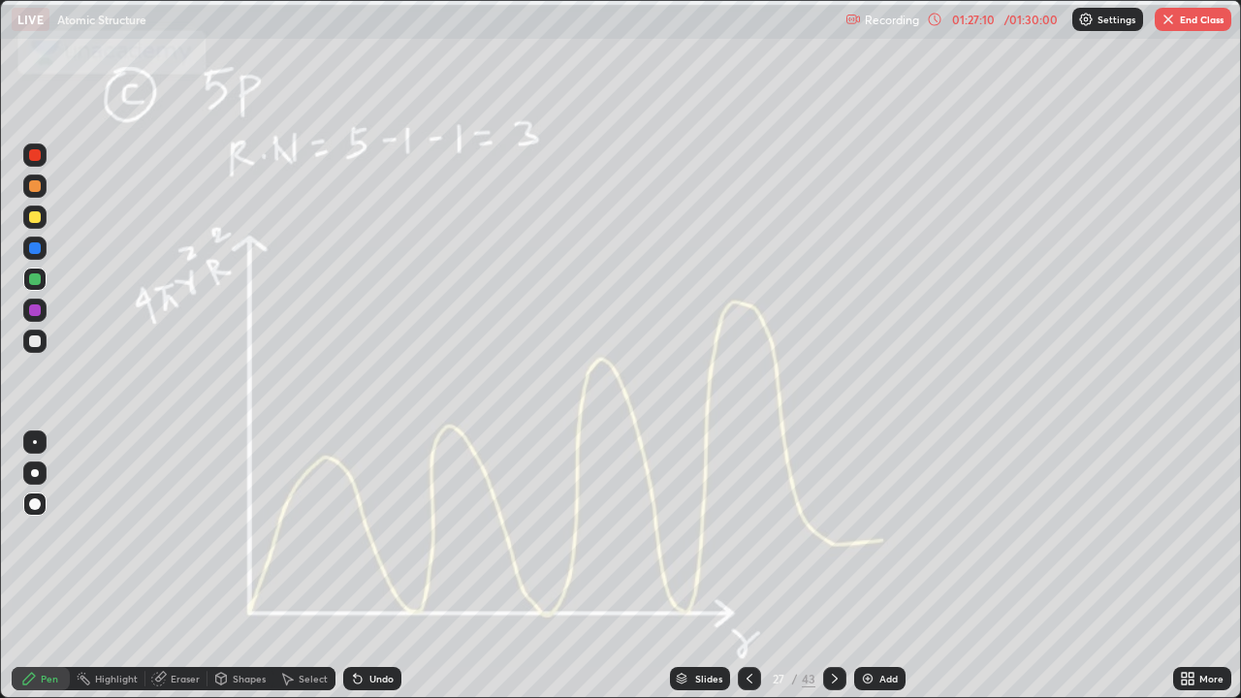
click at [772, 566] on div "27" at bounding box center [778, 679] width 19 height 12
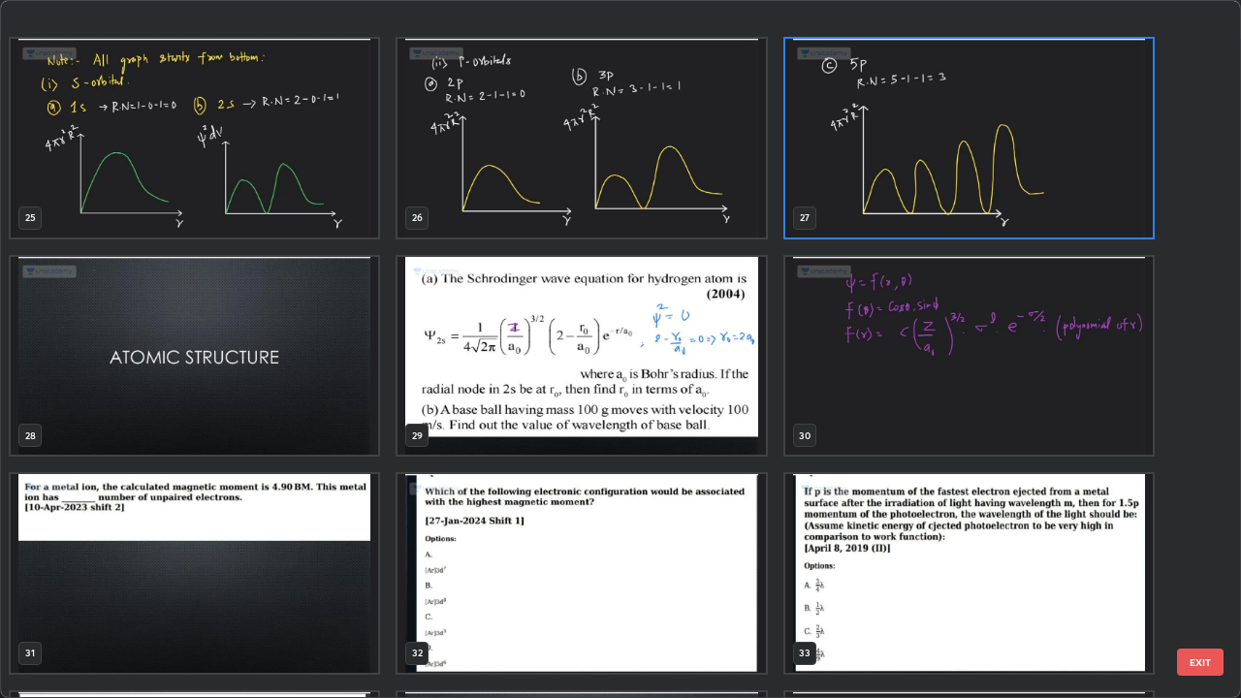
scroll to position [1803, 0]
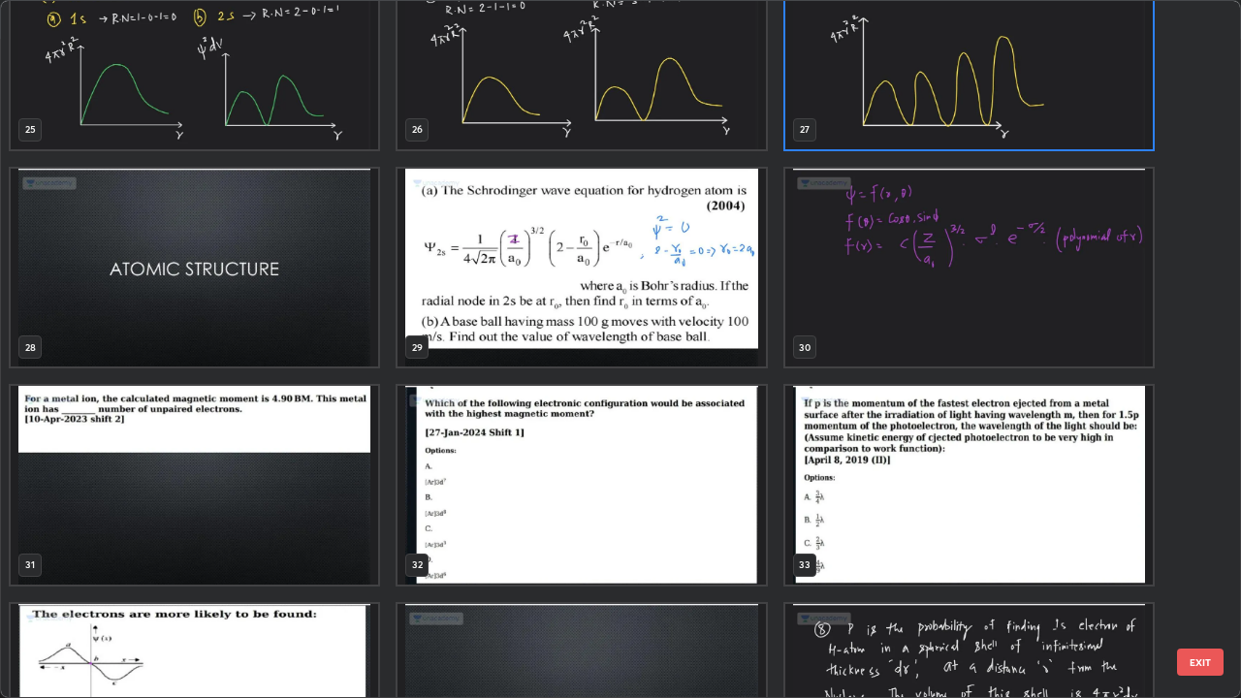
click at [589, 287] on img "grid" at bounding box center [581, 268] width 367 height 199
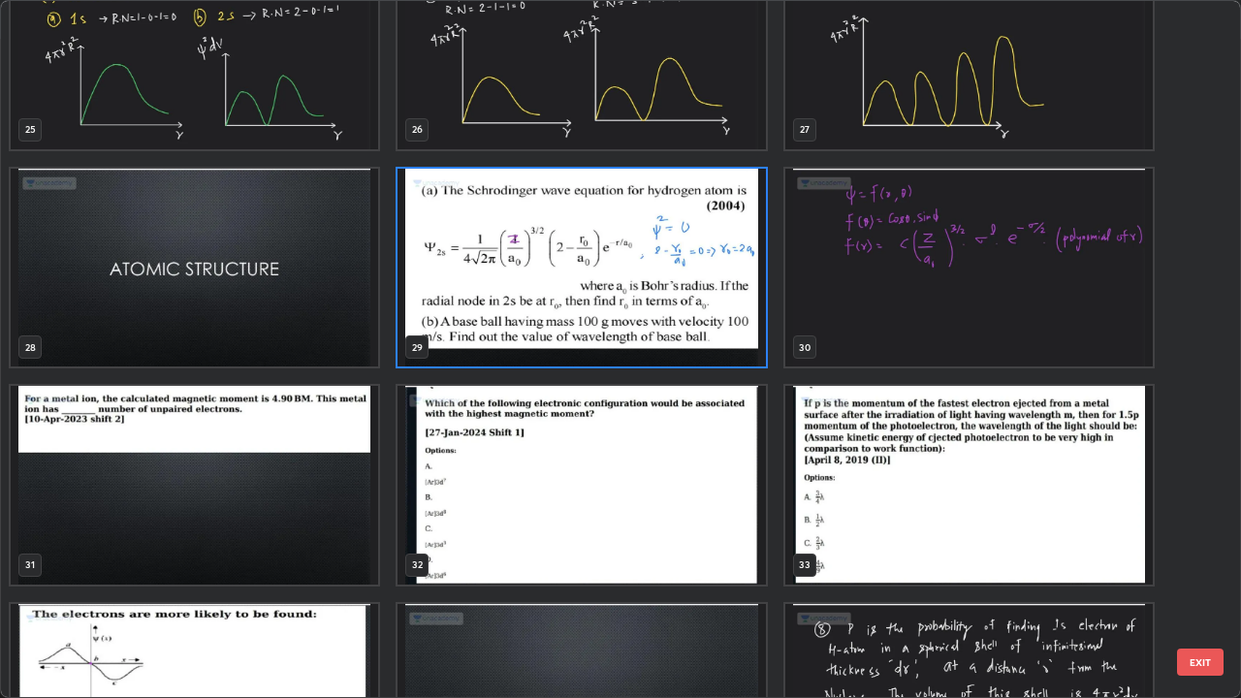
click at [677, 318] on img "grid" at bounding box center [581, 268] width 367 height 199
click at [683, 320] on img "grid" at bounding box center [581, 268] width 367 height 199
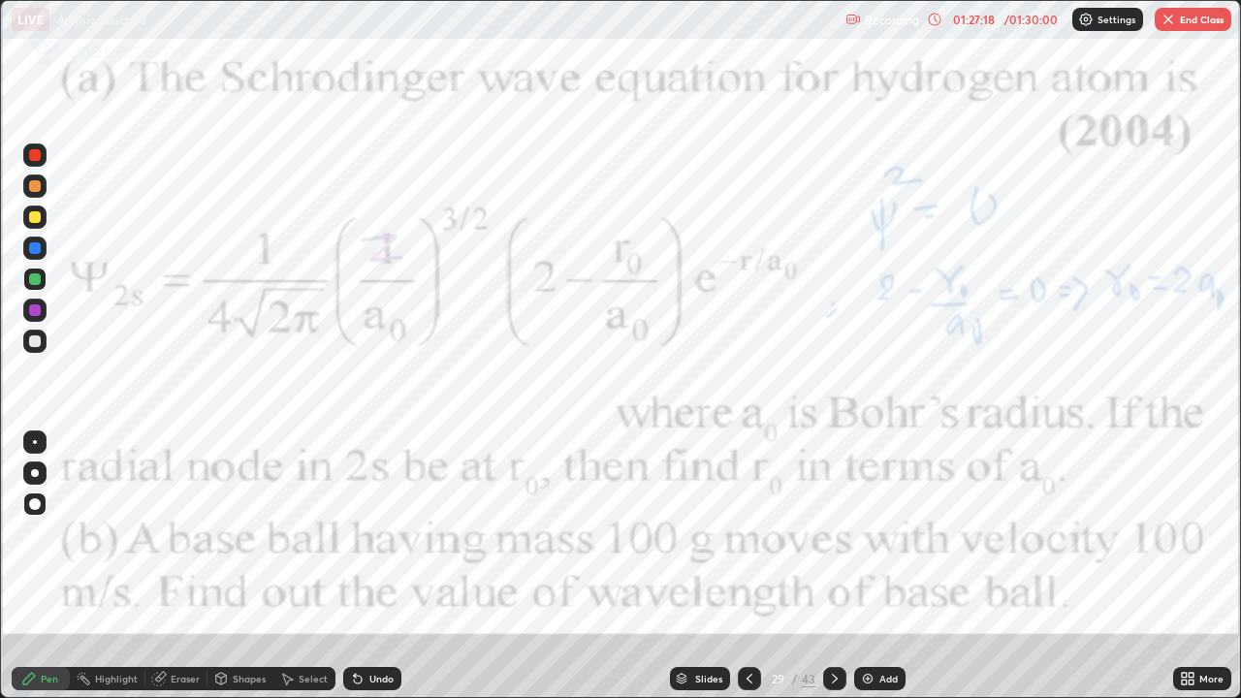
click at [688, 310] on img "grid" at bounding box center [581, 268] width 367 height 199
click at [793, 566] on div "/" at bounding box center [795, 679] width 6 height 12
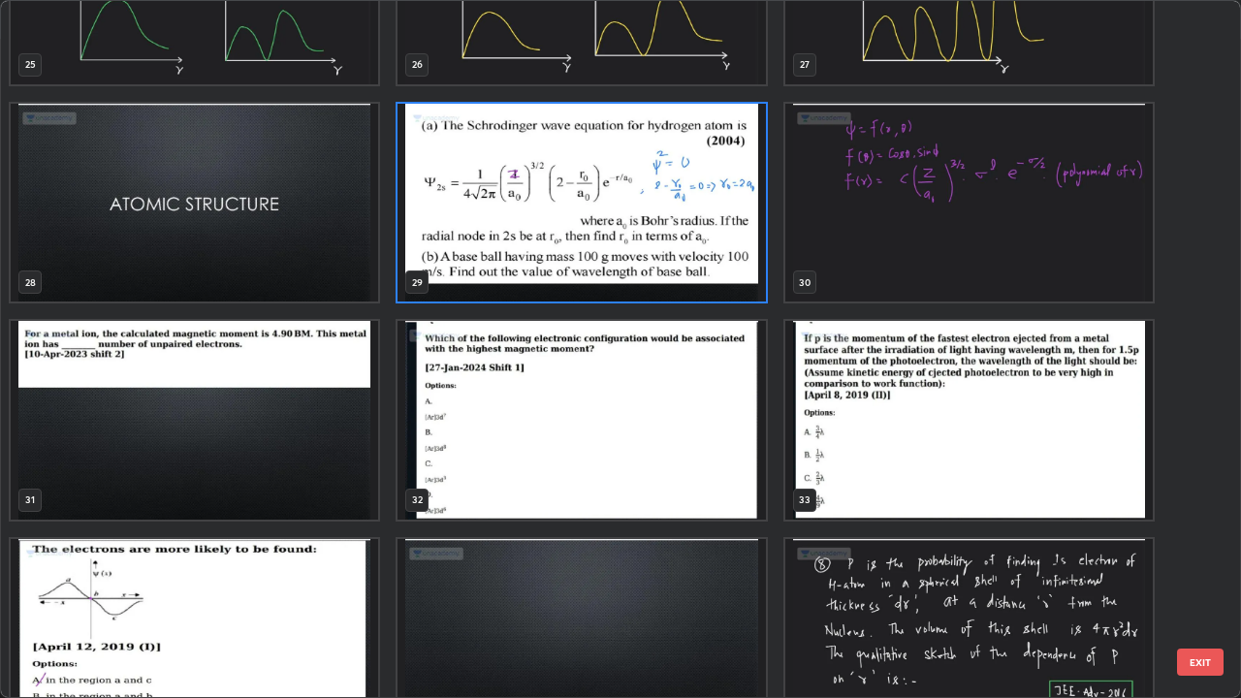
scroll to position [1868, 0]
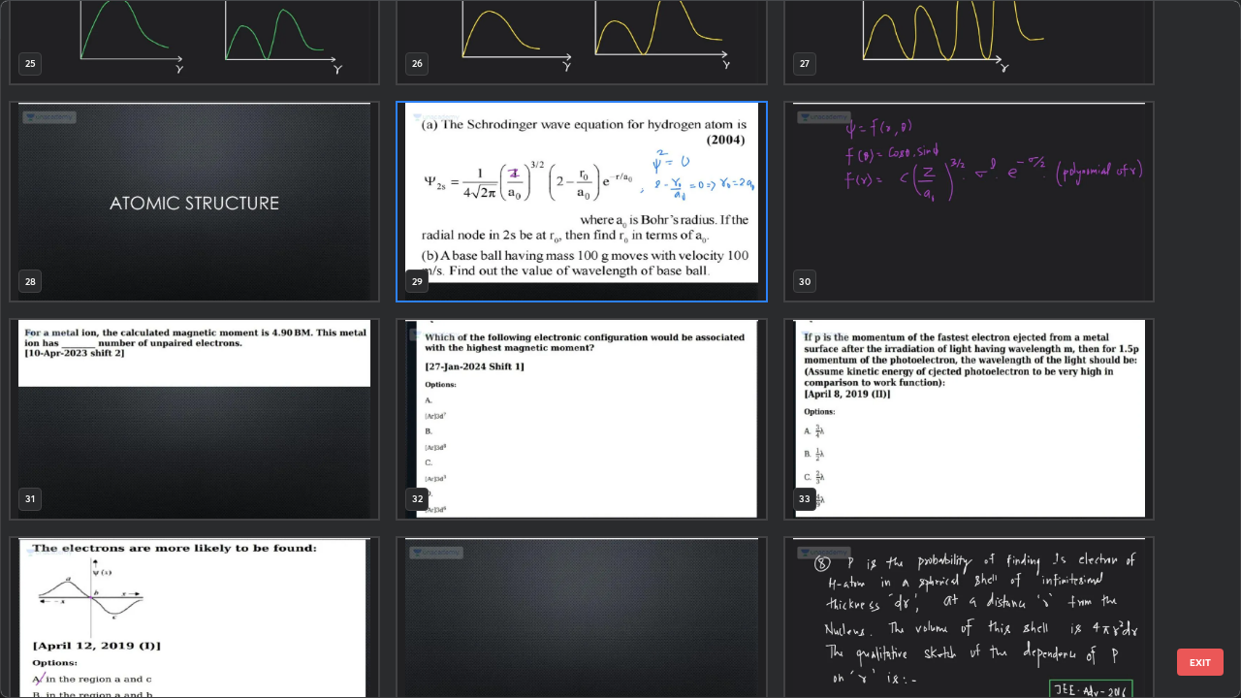
click at [591, 413] on img "grid" at bounding box center [581, 419] width 367 height 199
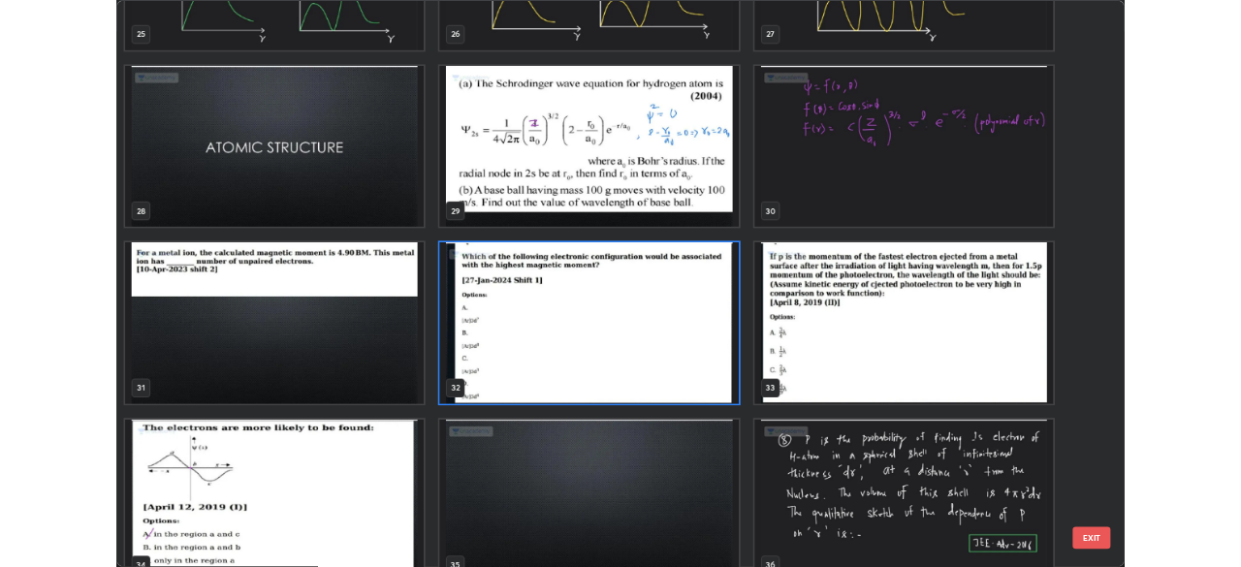
scroll to position [1790, 0]
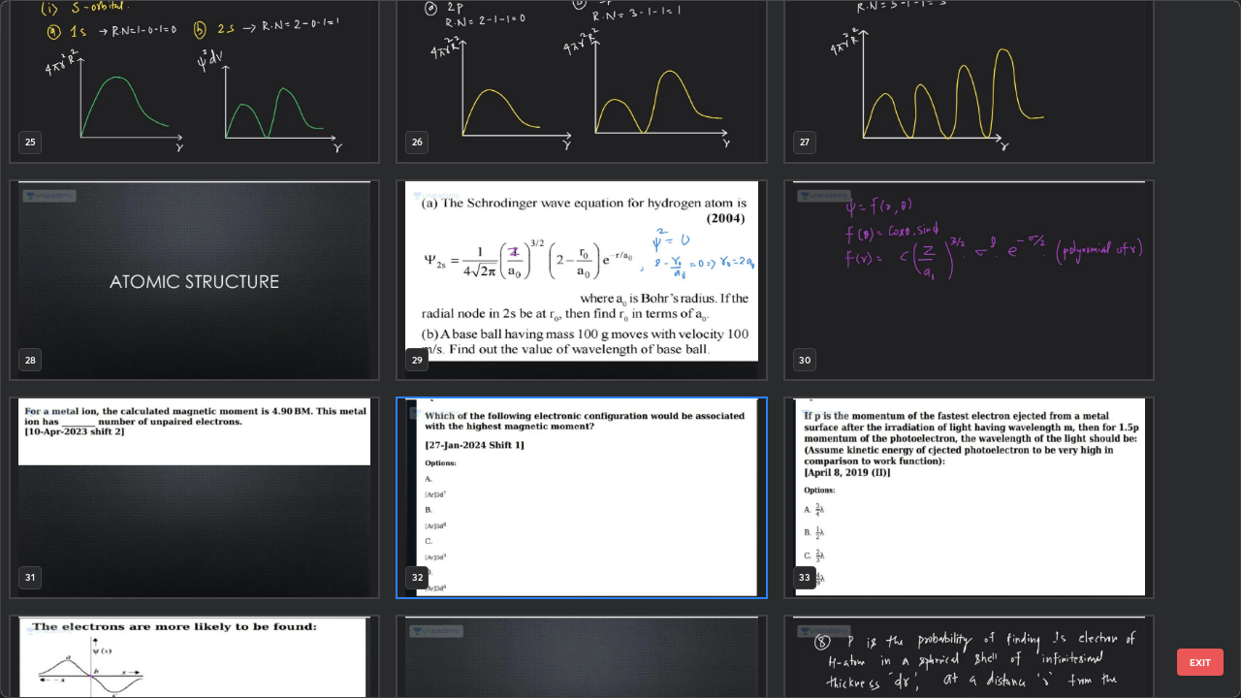
click at [1190, 566] on button "EXIT" at bounding box center [1200, 662] width 47 height 27
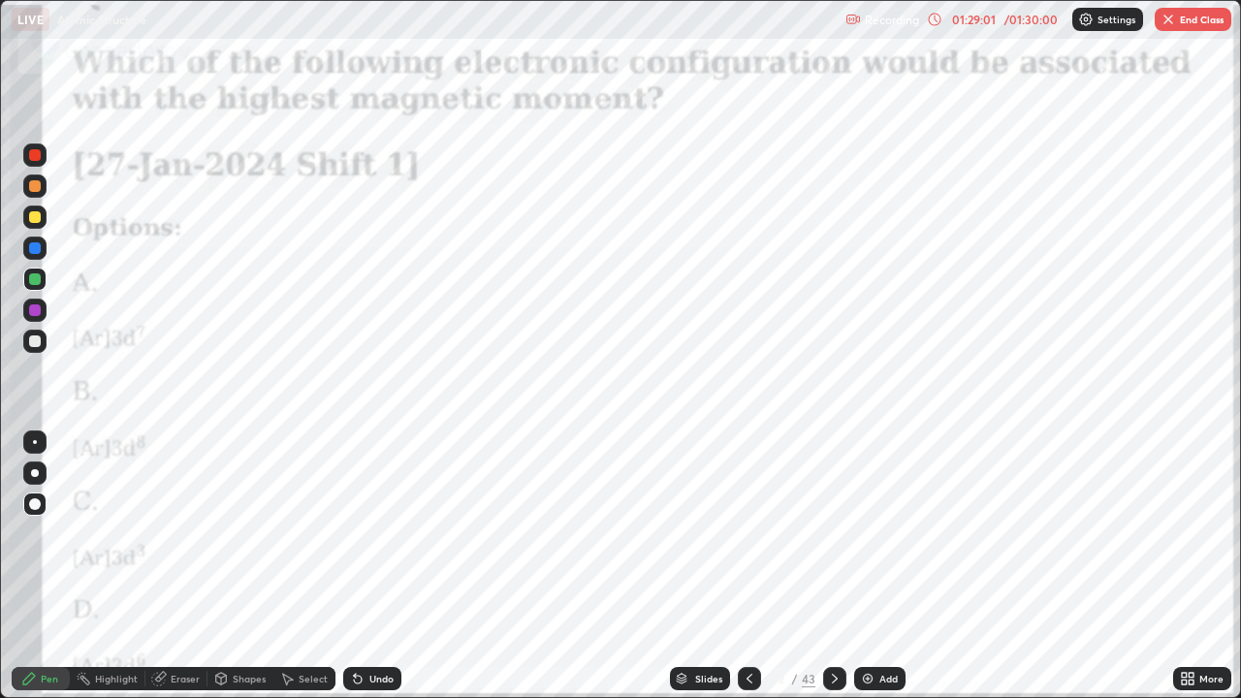
click at [369, 566] on div "Undo" at bounding box center [381, 679] width 24 height 10
click at [1194, 24] on button "End Class" at bounding box center [1193, 19] width 77 height 23
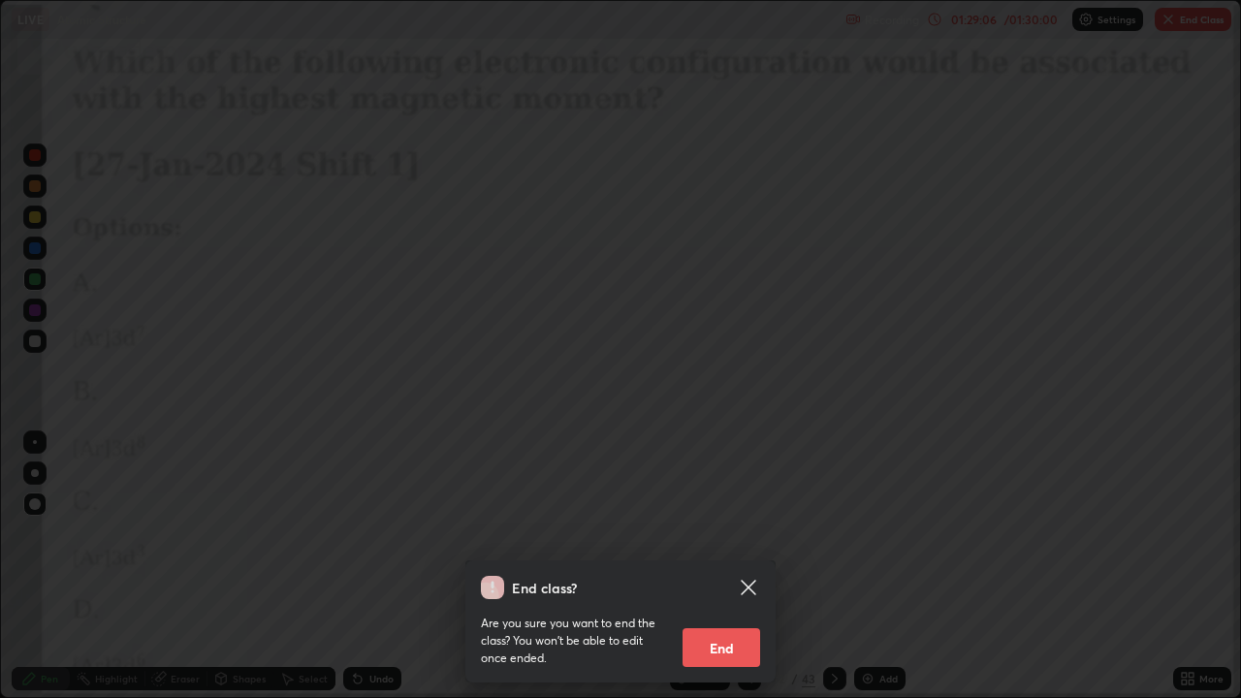
click at [731, 566] on button "End" at bounding box center [722, 647] width 78 height 39
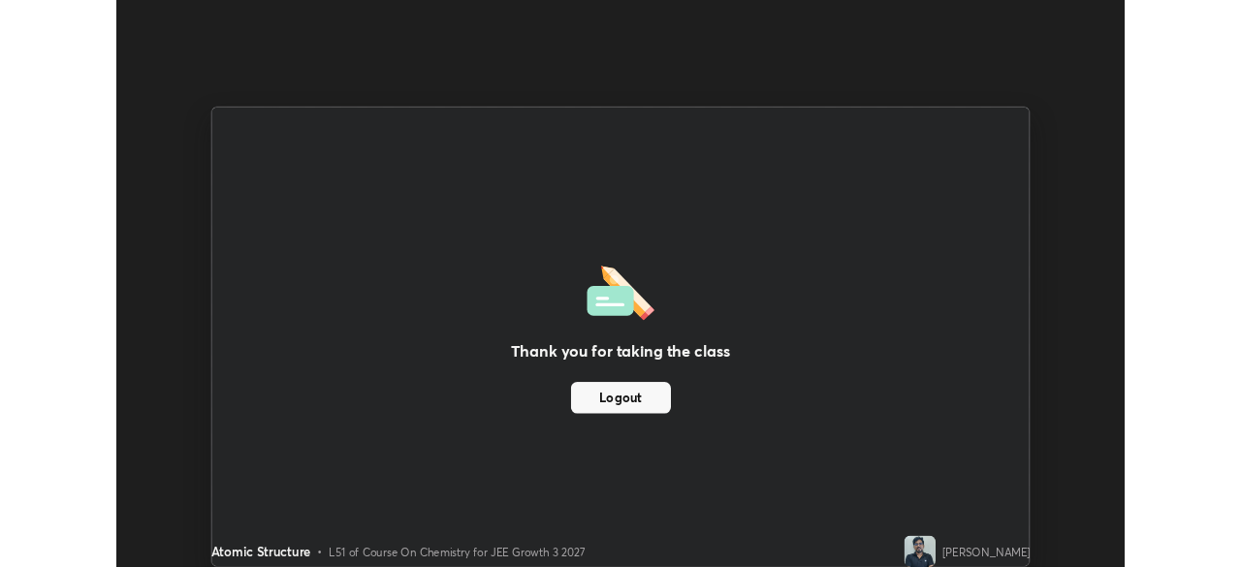
scroll to position [96395, 95721]
